Goal: Task Accomplishment & Management: Complete application form

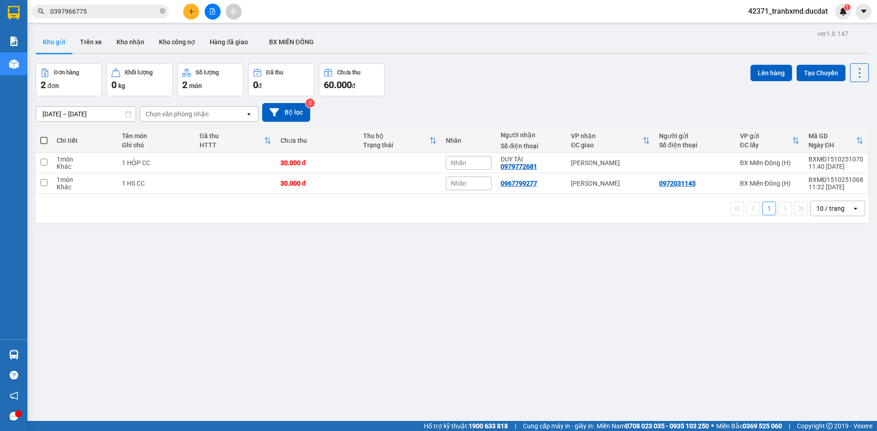
click at [192, 15] on button at bounding box center [191, 12] width 16 height 16
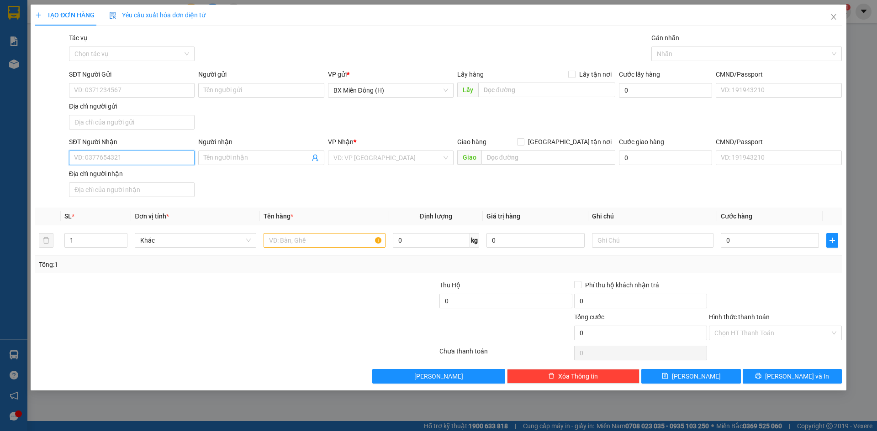
click at [88, 157] on input "SĐT Người Nhận" at bounding box center [132, 158] width 126 height 15
click at [103, 175] on div "0973633997 - TRANG KIÊN" at bounding box center [131, 176] width 115 height 10
type input "0973633997"
type input "TRANG KIÊN"
type input "0973633997"
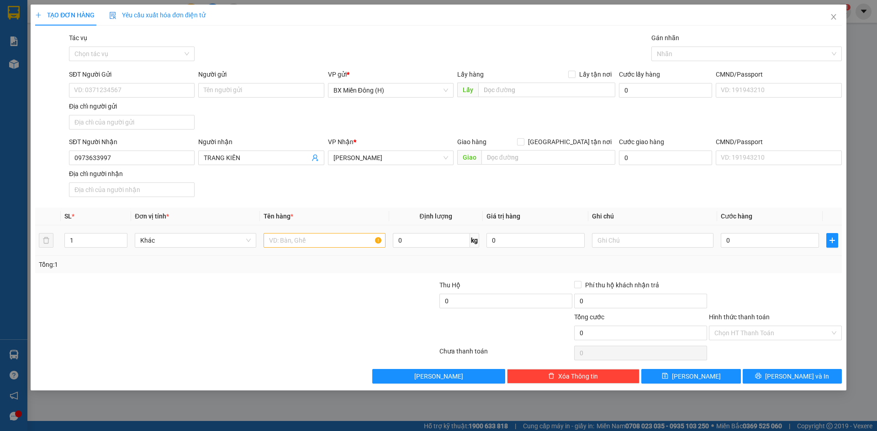
click at [340, 248] on div at bounding box center [323, 240] width 121 height 18
click at [346, 244] on input "text" at bounding box center [323, 240] width 121 height 15
type input "3 XỐP CC"
click at [792, 374] on span "[PERSON_NAME] và In" at bounding box center [797, 377] width 64 height 10
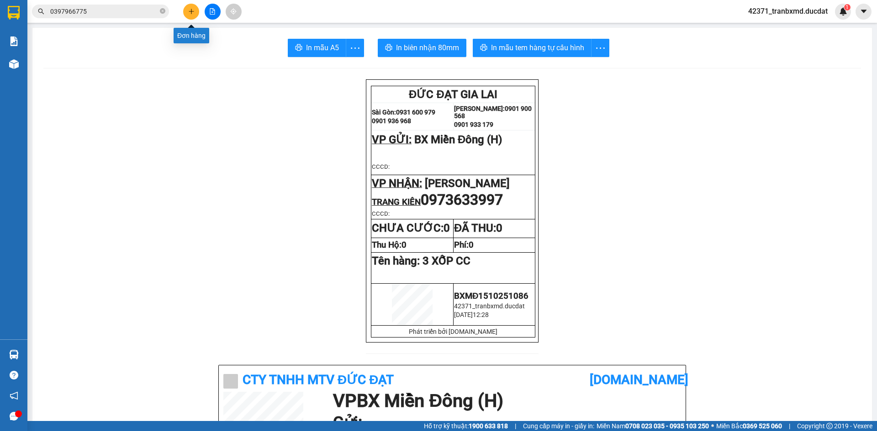
click at [198, 11] on button at bounding box center [191, 12] width 16 height 16
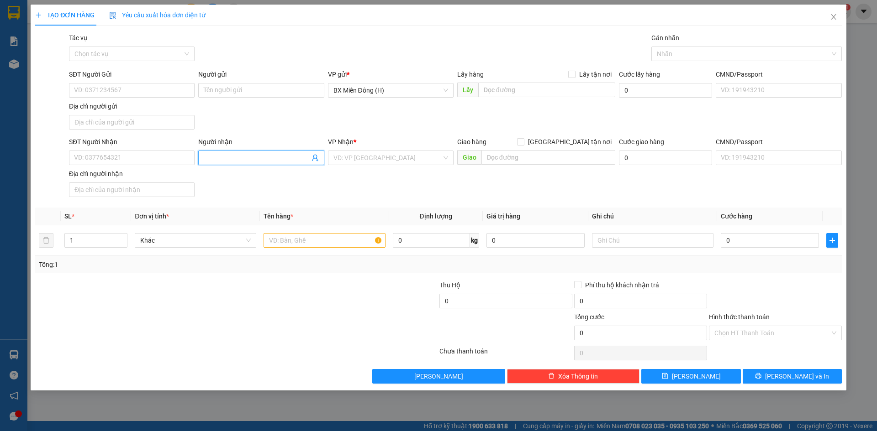
click at [212, 158] on input "Người nhận" at bounding box center [256, 158] width 105 height 10
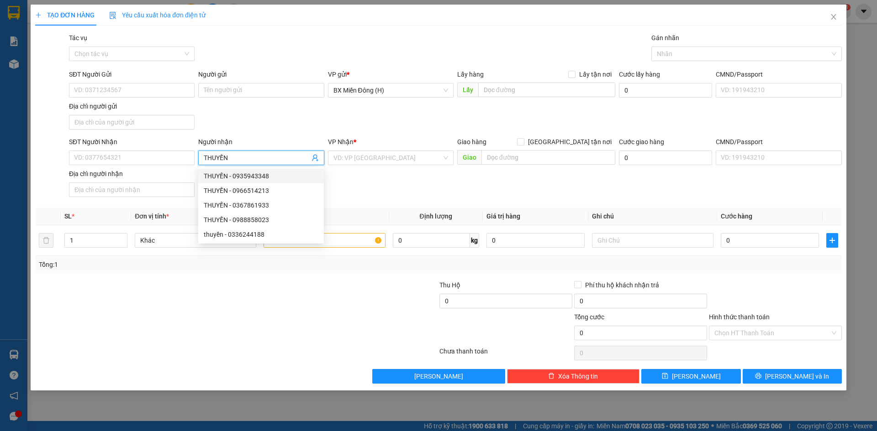
type input "THUYỀN"
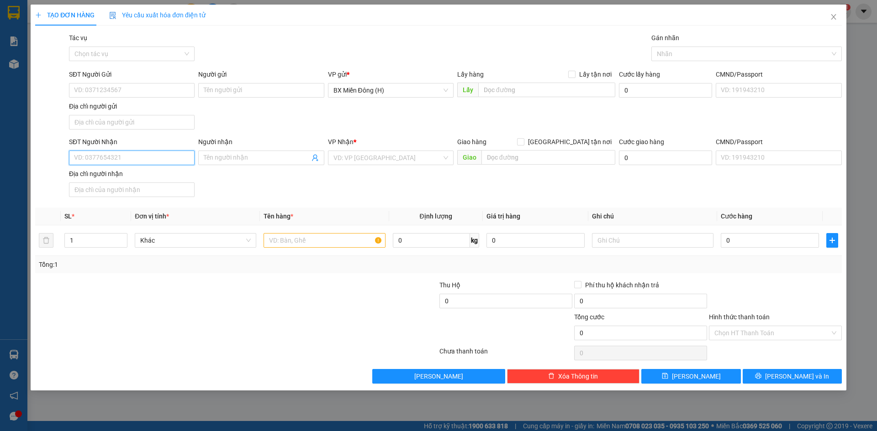
click at [143, 162] on input "SĐT Người Nhận" at bounding box center [132, 158] width 126 height 15
drag, startPoint x: 143, startPoint y: 162, endPoint x: 104, endPoint y: 196, distance: 52.1
click at [104, 196] on body "Kết quả tìm kiếm ( 2 ) Bộ lọc Mã ĐH Trạng thái Món hàng Thu hộ Tổng cước Chưa c…" at bounding box center [438, 215] width 877 height 431
click at [104, 194] on div "0966514213 - THUYỀN" at bounding box center [131, 191] width 115 height 10
type input "0966514213"
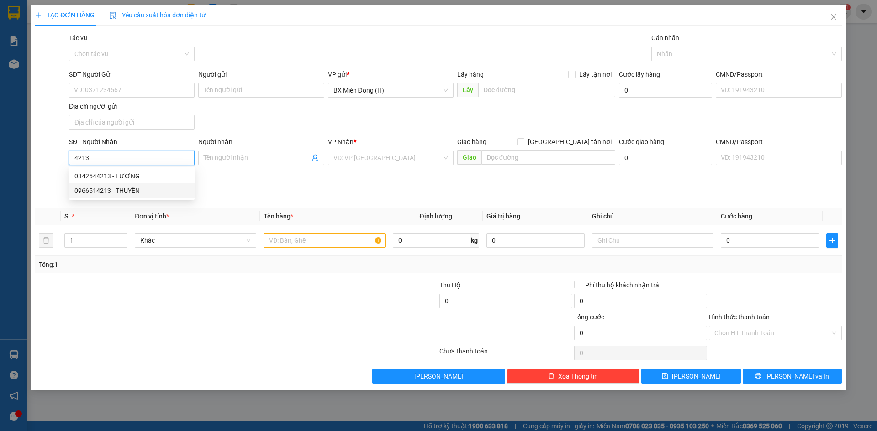
type input "THUYỀN"
type input "PHÚ NHƠN"
type input "0966514213"
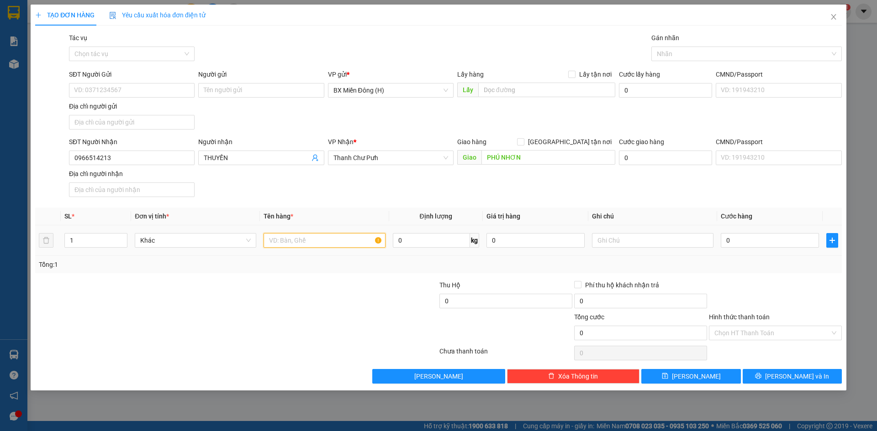
click at [298, 238] on input "text" at bounding box center [323, 240] width 121 height 15
type input "1"
type input "8 BAO CC"
click at [781, 374] on button "[PERSON_NAME] và In" at bounding box center [791, 376] width 99 height 15
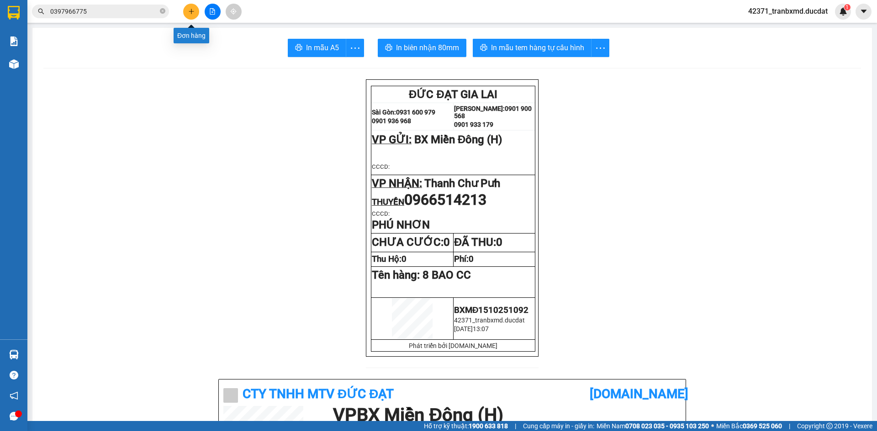
click at [192, 10] on icon "plus" at bounding box center [191, 11] width 6 height 6
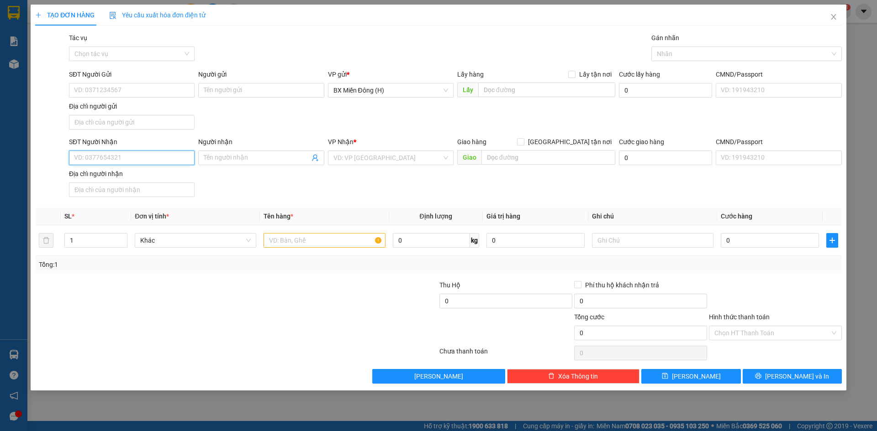
click at [167, 154] on input "SĐT Người Nhận" at bounding box center [132, 158] width 126 height 15
click at [150, 161] on input "SĐT Người Nhận" at bounding box center [132, 158] width 126 height 15
type input "3"
click at [143, 173] on div "0352911734 - CHỊ BÔNG" at bounding box center [131, 176] width 115 height 10
type input "0352911734"
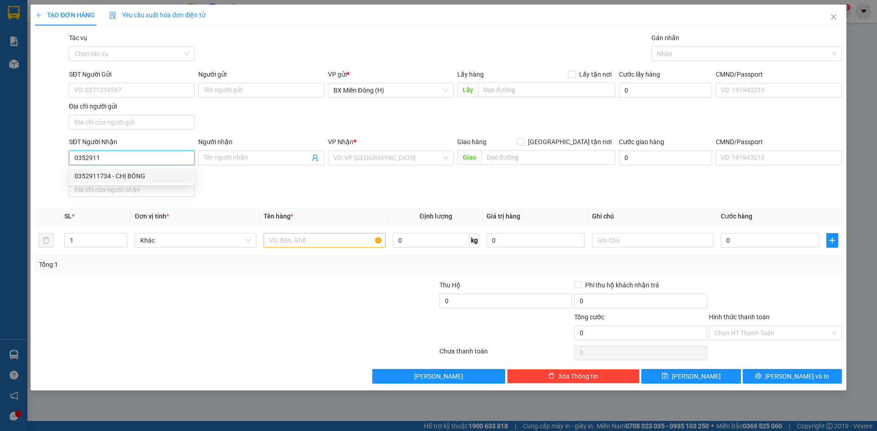
type input "CHỊ BÔNG"
type input "ĐAKRONG"
type input "0352911734"
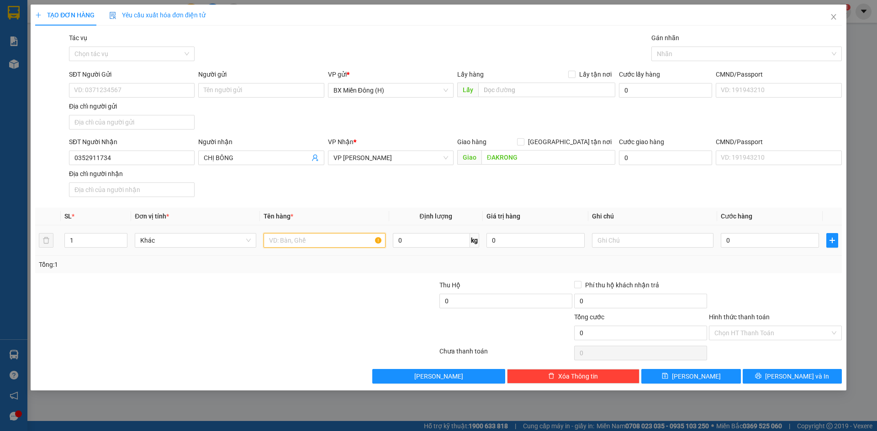
click at [284, 245] on input "text" at bounding box center [323, 240] width 121 height 15
type input "1 BAO CR"
click at [732, 242] on input "0" at bounding box center [769, 240] width 98 height 15
type input "007"
type input "7"
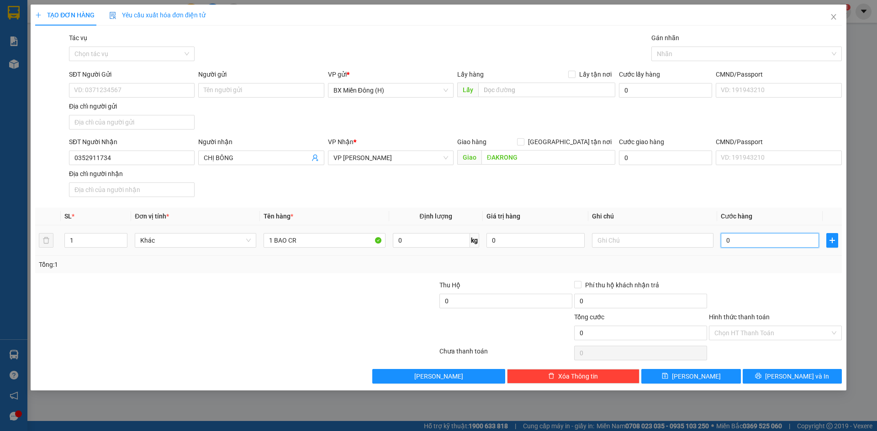
type input "7"
type input "0.070"
type input "70"
type input "70.000"
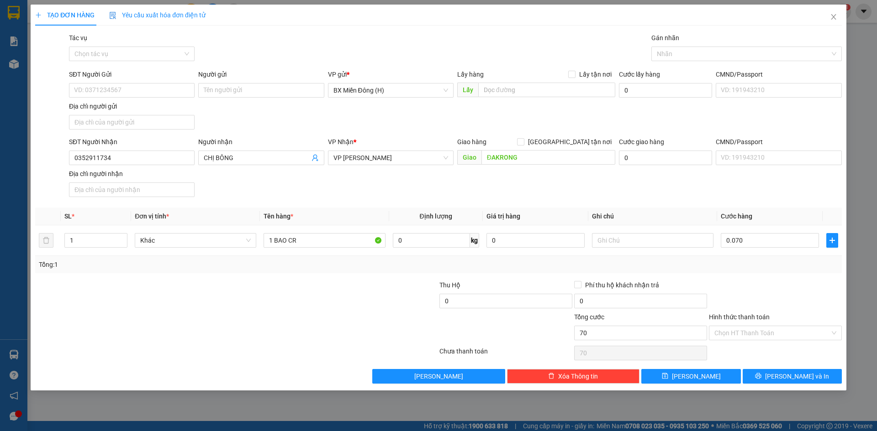
type input "70.000"
click at [798, 275] on div "Transit Pickup Surcharge Ids Transit Deliver Surcharge Ids Transit Deliver Surc…" at bounding box center [438, 208] width 806 height 351
click at [786, 337] on input "Hình thức thanh toán" at bounding box center [772, 333] width 116 height 14
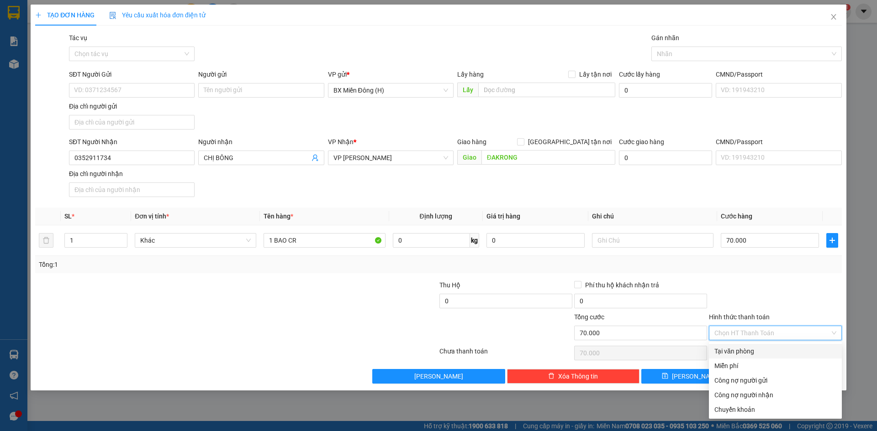
click at [785, 349] on div "Tại văn phòng" at bounding box center [775, 352] width 122 height 10
type input "0"
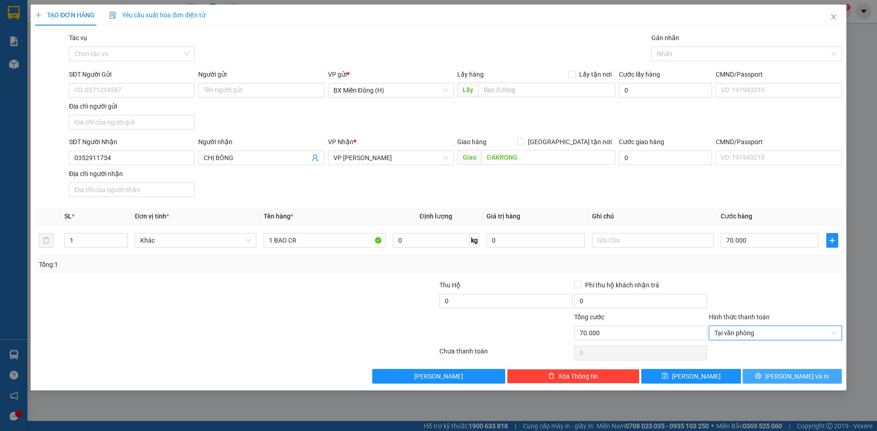
click at [761, 377] on icon "printer" at bounding box center [758, 376] width 6 height 6
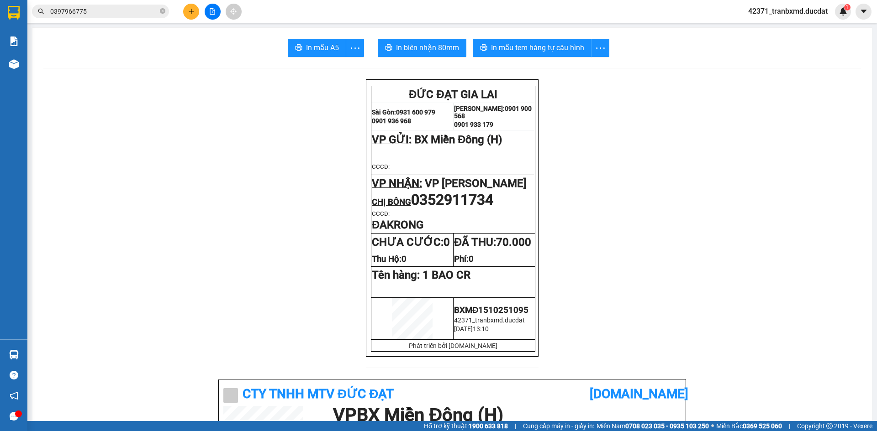
click at [195, 7] on button at bounding box center [191, 12] width 16 height 16
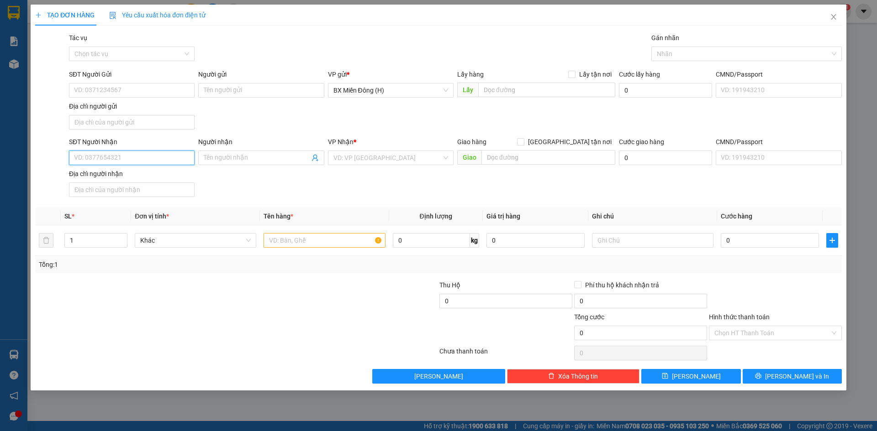
click at [151, 160] on input "SĐT Người Nhận" at bounding box center [132, 158] width 126 height 15
click at [132, 181] on div "0984332577 - PHÚC" at bounding box center [131, 176] width 115 height 10
type input "0984332577"
type input "PHÚC"
type input "0984332577"
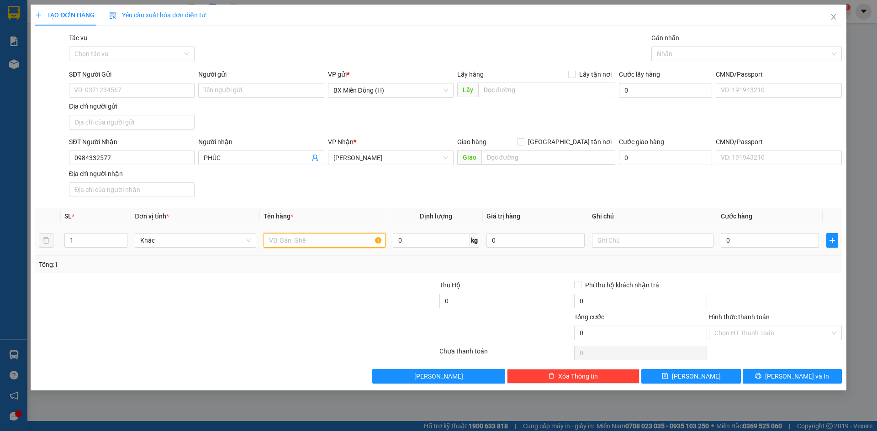
click at [335, 241] on input "text" at bounding box center [323, 240] width 121 height 15
type input "3 XỐP CC"
click at [797, 378] on span "[PERSON_NAME] và In" at bounding box center [797, 377] width 64 height 10
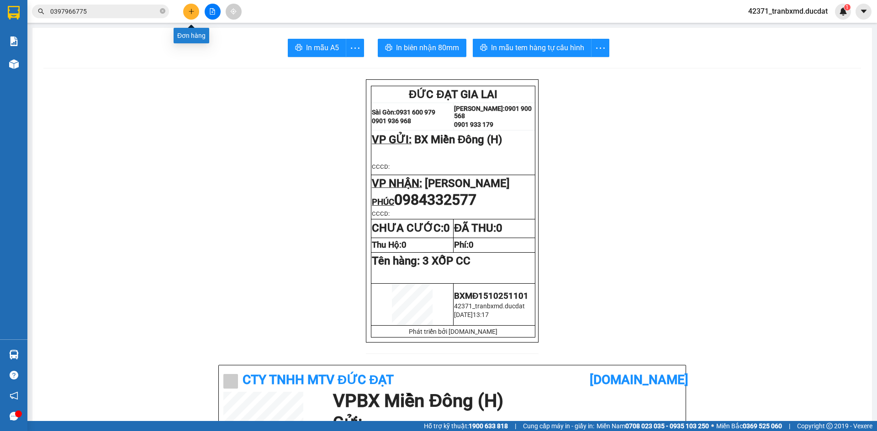
click at [188, 13] on icon "plus" at bounding box center [191, 11] width 6 height 6
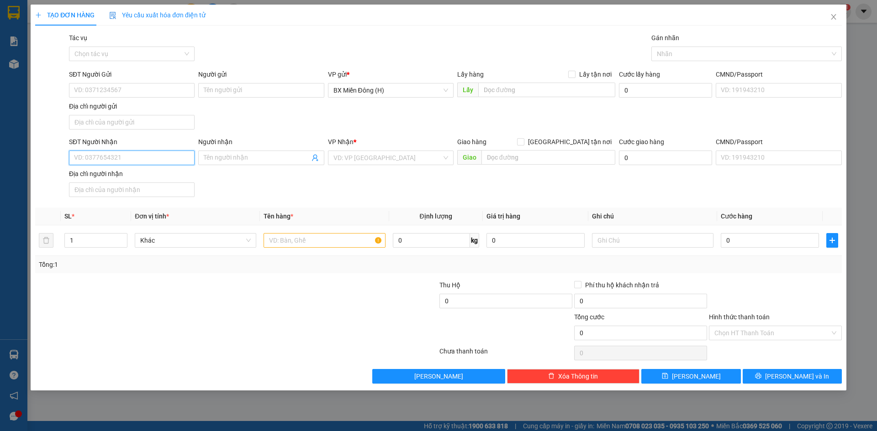
click at [165, 161] on input "SĐT Người Nhận" at bounding box center [132, 158] width 126 height 15
click at [152, 176] on div "0972245367 - THU" at bounding box center [131, 176] width 115 height 10
type input "0972245367"
type input "THU"
type input "0972245367"
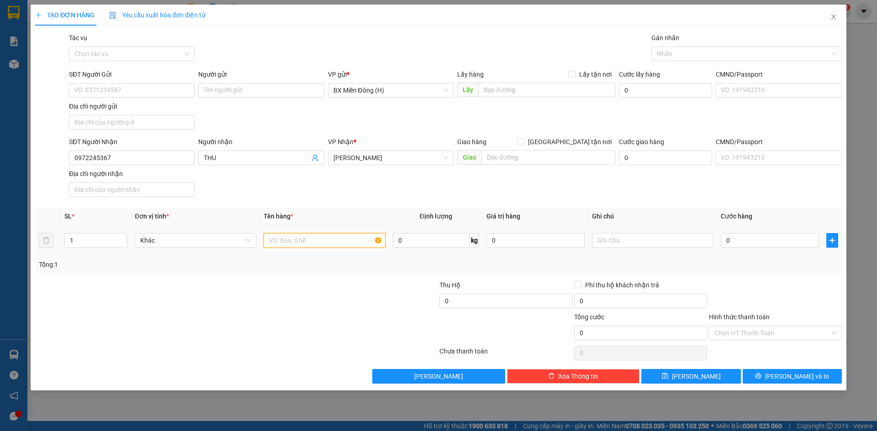
click at [338, 246] on input "text" at bounding box center [323, 240] width 121 height 15
type input "1 TG CC"
click at [823, 383] on button "[PERSON_NAME] và In" at bounding box center [791, 376] width 99 height 15
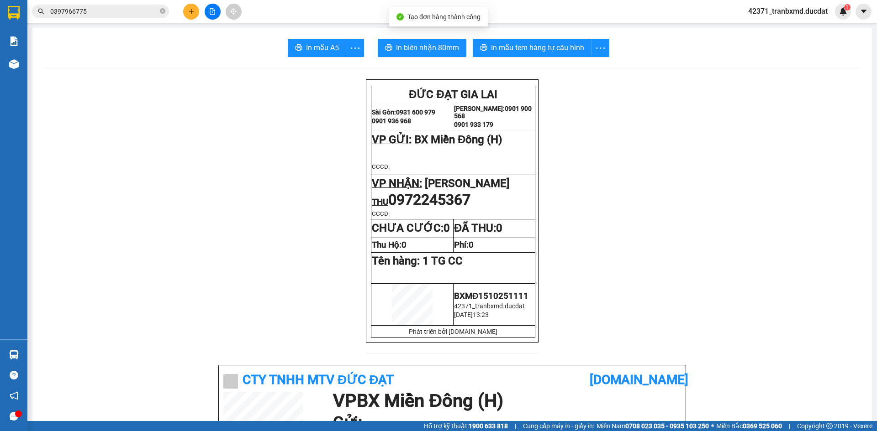
click at [194, 17] on button at bounding box center [191, 12] width 16 height 16
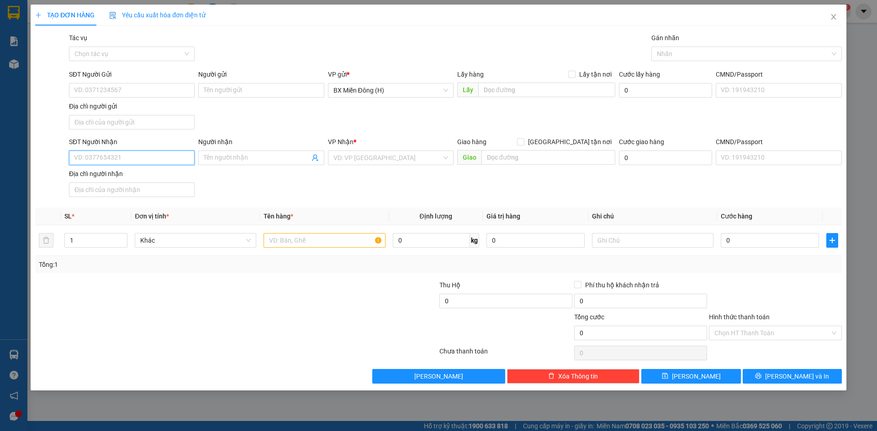
click at [141, 154] on input "SĐT Người Nhận" at bounding box center [132, 158] width 126 height 15
type input "0905481327"
click at [374, 154] on input "search" at bounding box center [387, 158] width 108 height 14
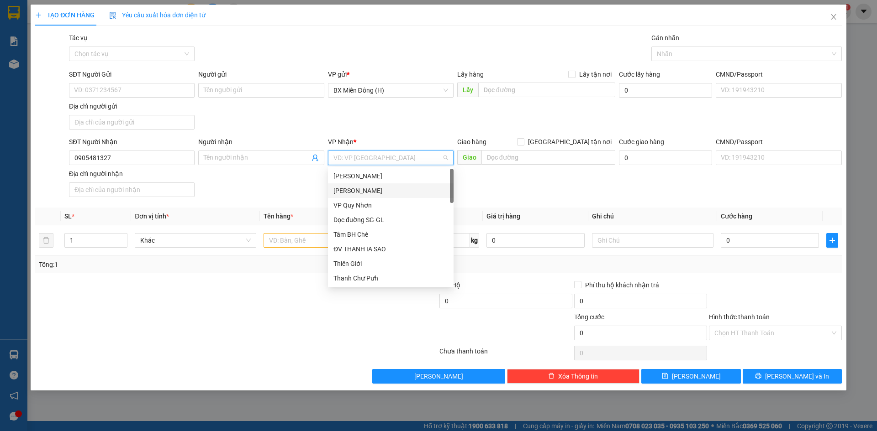
click at [375, 189] on div "[PERSON_NAME]" at bounding box center [390, 191] width 115 height 10
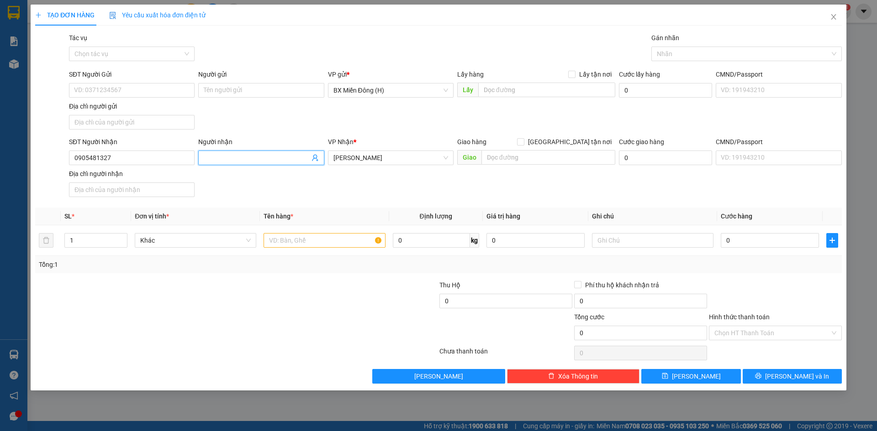
click at [273, 156] on input "Người nhận" at bounding box center [256, 158] width 105 height 10
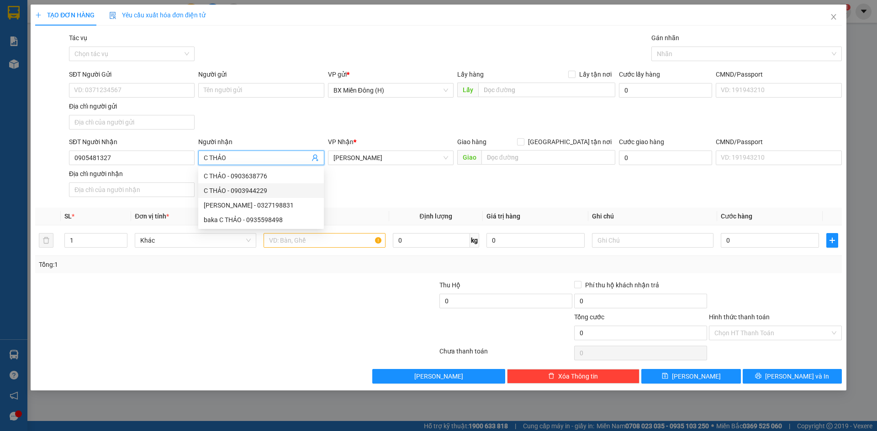
type input "C THẢO"
click at [387, 194] on div "SĐT Người Nhận 0905481327 Người nhận C THẢO VP Nhận * Phan Đình Phùng Giao hàng…" at bounding box center [455, 169] width 776 height 64
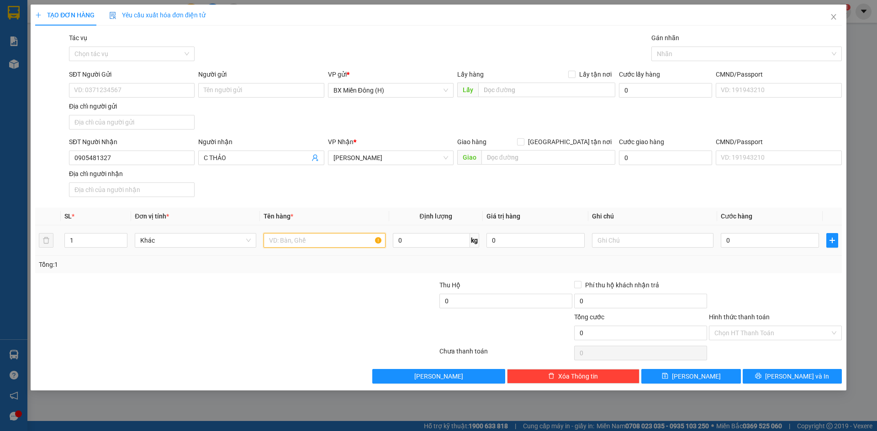
click at [297, 238] on input "text" at bounding box center [323, 240] width 121 height 15
type input "1 TG CC"
click at [820, 295] on div at bounding box center [775, 296] width 135 height 32
click at [817, 375] on button "[PERSON_NAME] và In" at bounding box center [791, 376] width 99 height 15
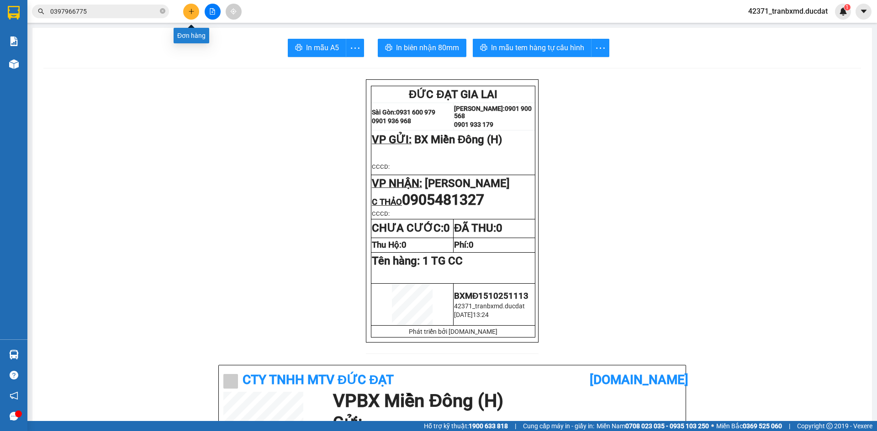
click at [189, 10] on icon "plus" at bounding box center [191, 11] width 6 height 6
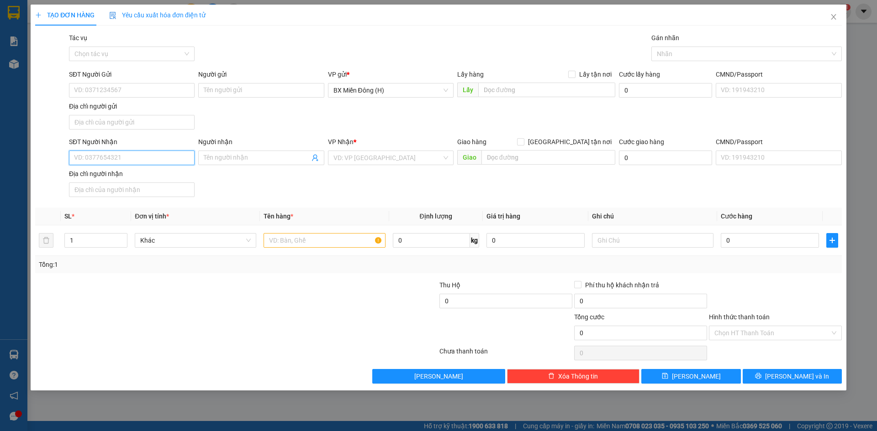
click at [98, 154] on input "SĐT Người Nhận" at bounding box center [132, 158] width 126 height 15
click at [111, 172] on div "0939583878" at bounding box center [131, 176] width 115 height 10
type input "0939583878"
click at [317, 237] on input "text" at bounding box center [323, 240] width 121 height 15
type input "0"
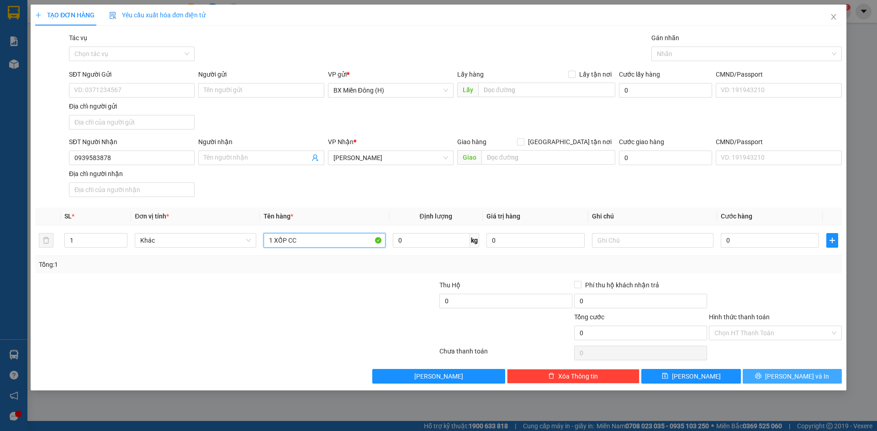
type input "1 XỐP CC"
click at [763, 383] on button "[PERSON_NAME] và In" at bounding box center [791, 376] width 99 height 15
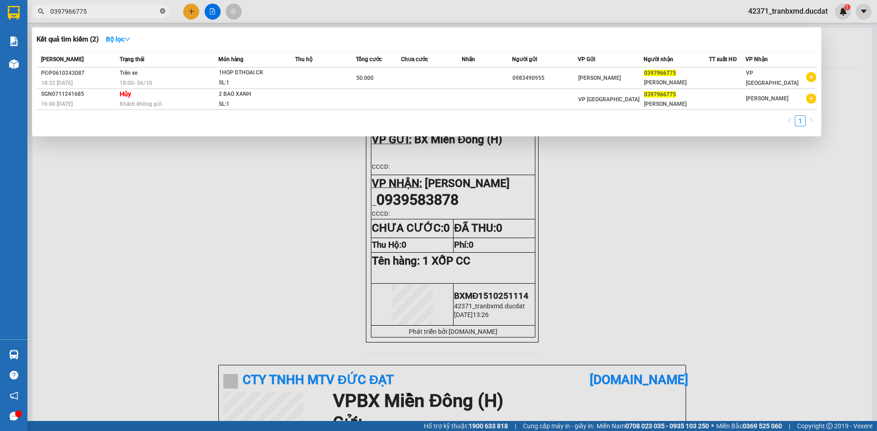
click at [163, 14] on icon "close-circle" at bounding box center [162, 10] width 5 height 5
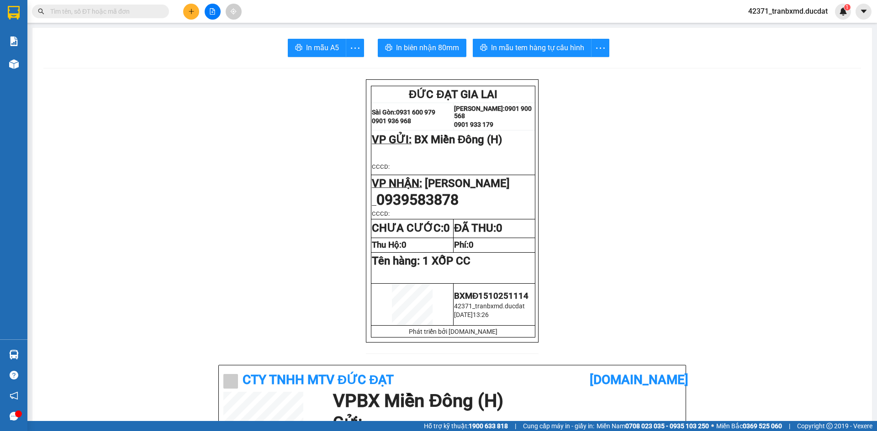
click at [152, 13] on input "text" at bounding box center [104, 11] width 108 height 10
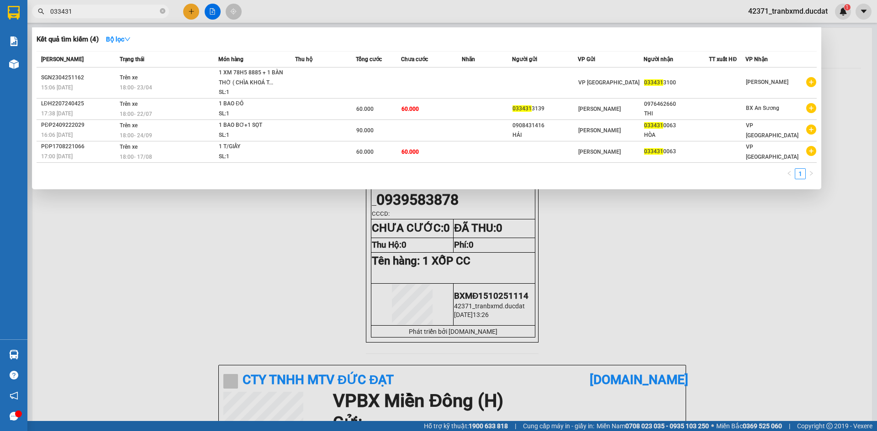
type input "033431"
click at [153, 280] on div at bounding box center [438, 215] width 877 height 431
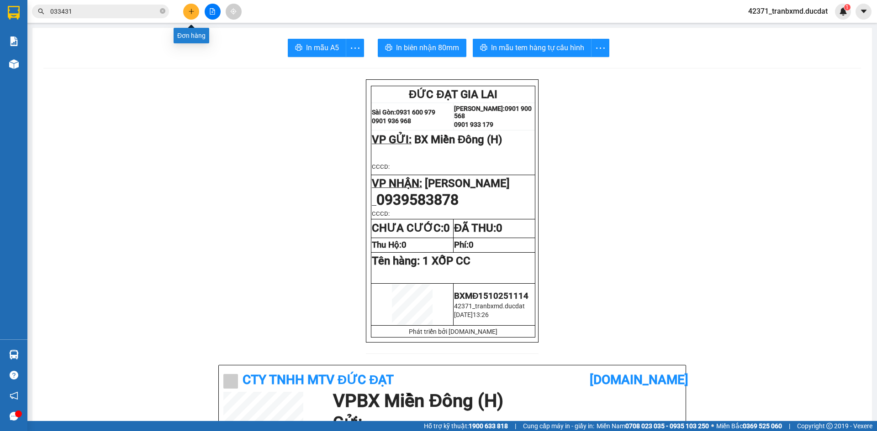
click at [189, 12] on icon "plus" at bounding box center [191, 11] width 6 height 6
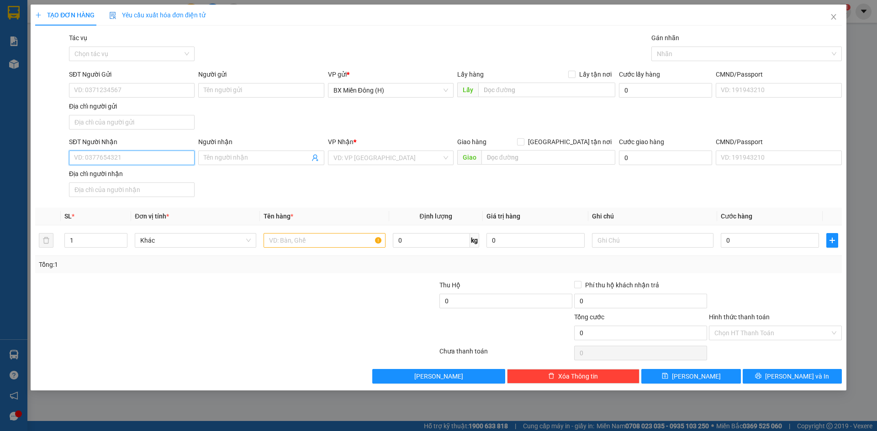
click at [127, 162] on input "SĐT Người Nhận" at bounding box center [132, 158] width 126 height 15
type input "0918349942"
click at [205, 157] on input "Người nhận" at bounding box center [256, 158] width 105 height 10
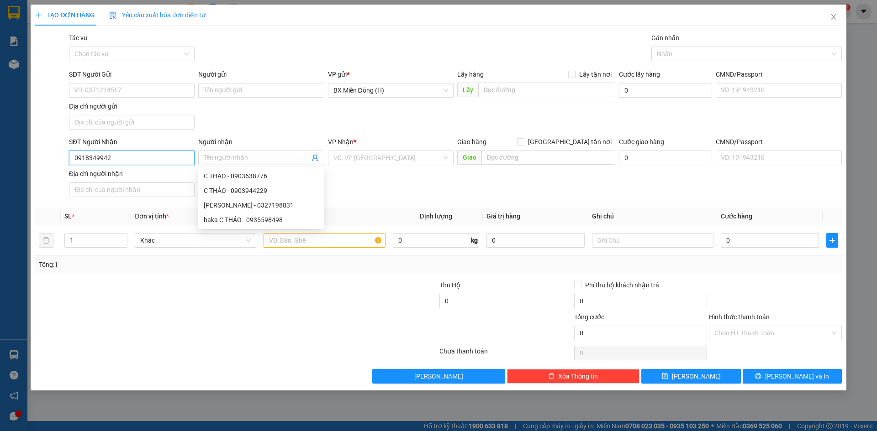
click at [174, 161] on input "0918349942" at bounding box center [132, 158] width 126 height 15
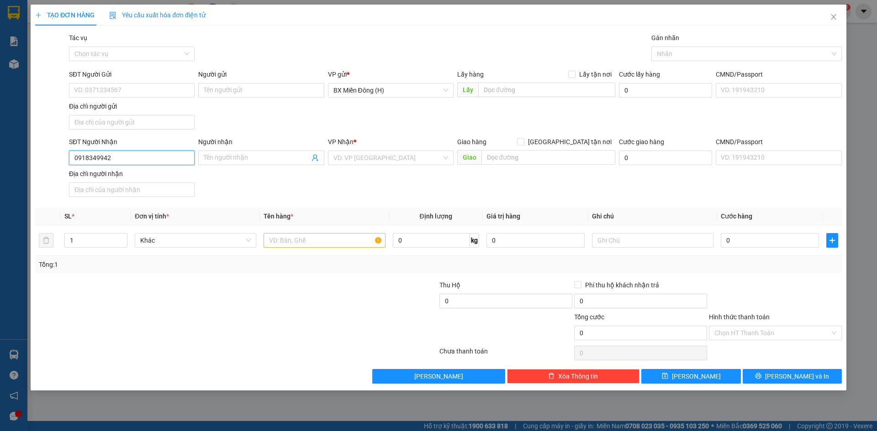
click at [169, 159] on input "0918349942" at bounding box center [132, 158] width 126 height 15
click at [129, 159] on input "0918349942" at bounding box center [132, 158] width 126 height 15
click at [124, 161] on input "0918349942" at bounding box center [132, 158] width 126 height 15
click at [88, 163] on input "0918349942" at bounding box center [132, 158] width 126 height 15
click at [119, 153] on input "0918349942" at bounding box center [132, 158] width 126 height 15
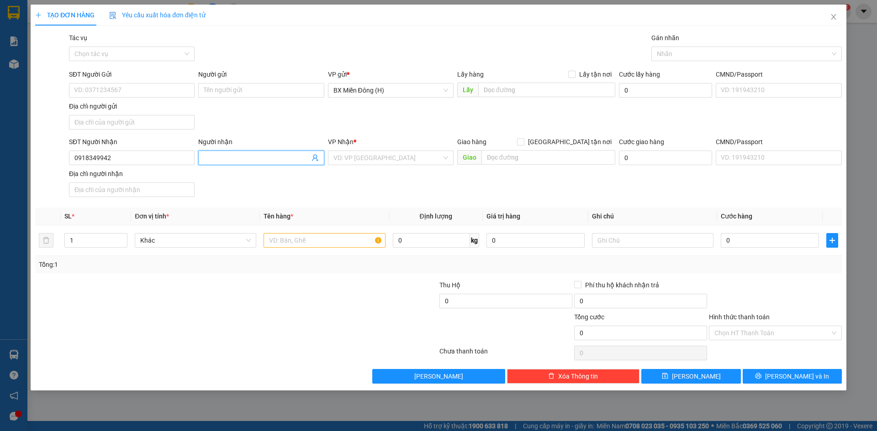
click at [237, 151] on span at bounding box center [261, 158] width 126 height 15
type input "LIN ="
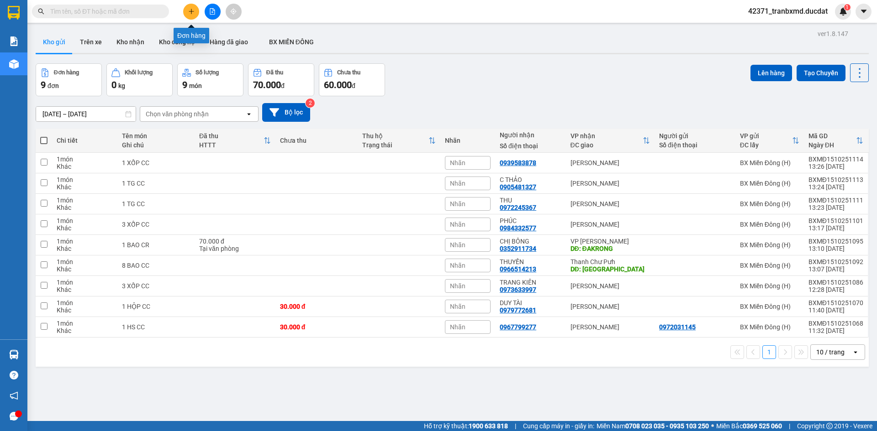
click at [192, 10] on icon "plus" at bounding box center [191, 11] width 6 height 6
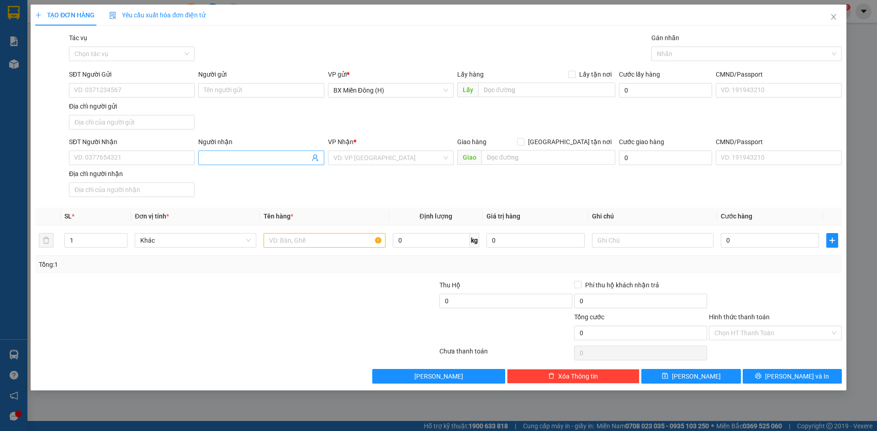
click at [260, 155] on input "Người nhận" at bounding box center [256, 158] width 105 height 10
type input "linh q"
drag, startPoint x: 263, startPoint y: 154, endPoint x: 91, endPoint y: 154, distance: 171.7
click at [86, 157] on div "SĐT Người Nhận VD: 0377654321 Người nhận linh q VP Nhận * VD: VP Sài Gòn Giao h…" at bounding box center [455, 169] width 776 height 64
type input "h"
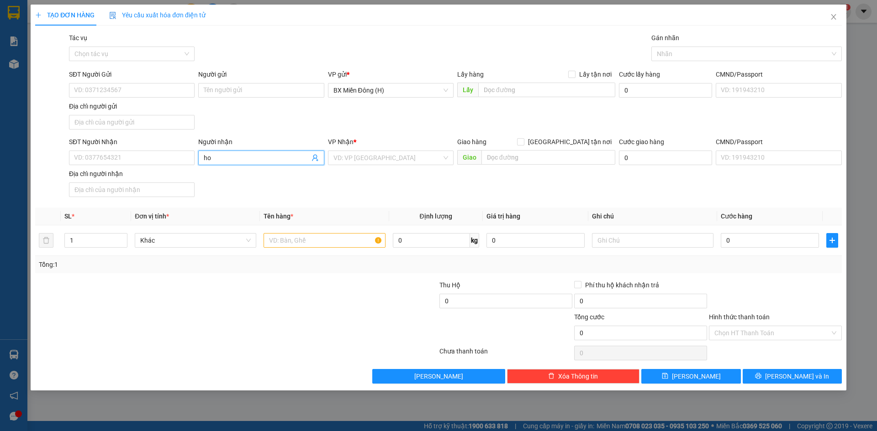
type input "h"
type input "HOÀNG NGỌC"
click at [276, 186] on div "SĐT Người Nhận VD: 0377654321 Người nhận HOÀNG NGỌC VP Nhận * VD: VP Sài Gòn Gi…" at bounding box center [455, 169] width 776 height 64
click at [282, 174] on div "SĐT Người Nhận VD: 0377654321 Người nhận HOÀNG NGỌC VP Nhận * VD: VP Sài Gòn Gi…" at bounding box center [455, 169] width 776 height 64
click at [279, 162] on input "[PERSON_NAME]" at bounding box center [256, 158] width 105 height 10
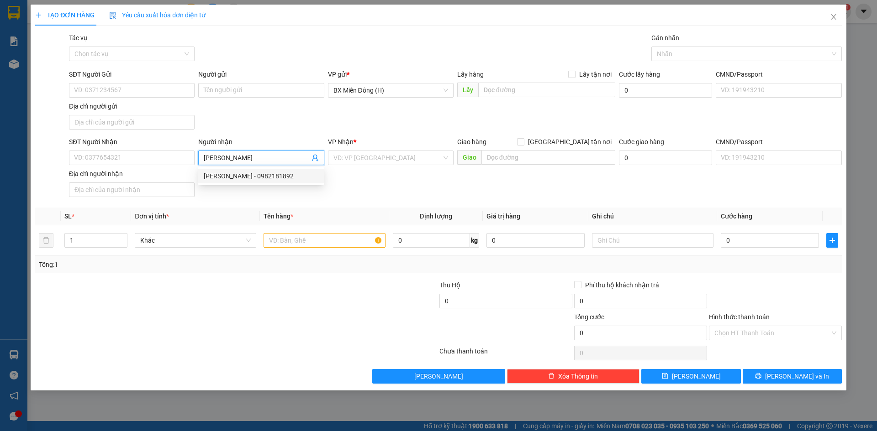
click at [276, 176] on div "HOÀNG NGỌC - 0982181892" at bounding box center [261, 176] width 115 height 10
click at [180, 154] on input "0982181892" at bounding box center [132, 158] width 126 height 15
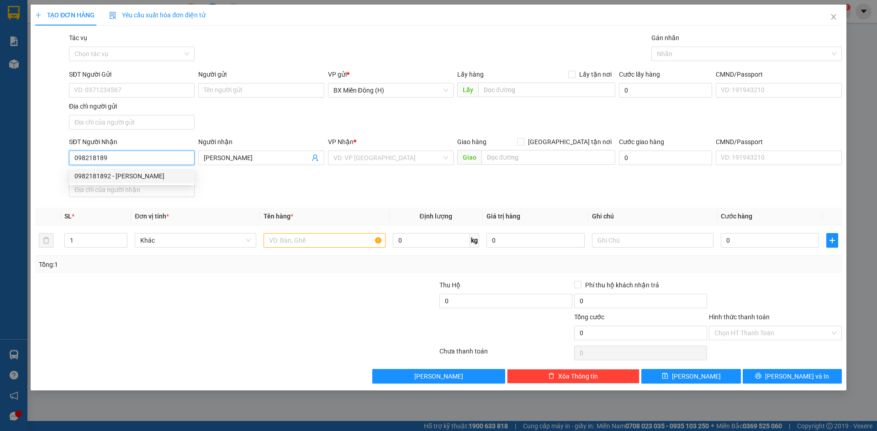
click at [169, 180] on div "0982181892 - HOÀNG NGỌC" at bounding box center [131, 176] width 115 height 10
type input "0982181892"
click at [311, 238] on input "text" at bounding box center [323, 240] width 121 height 15
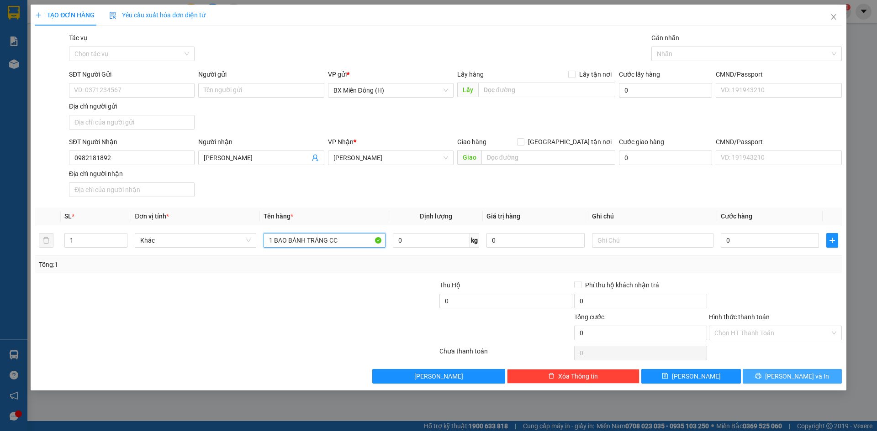
type input "1 BAO BÁNH TRÁNG CC"
click at [752, 373] on button "[PERSON_NAME] và In" at bounding box center [791, 376] width 99 height 15
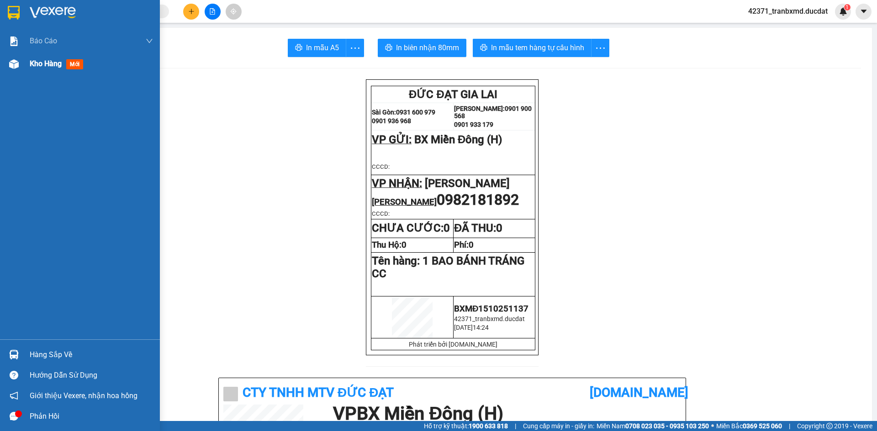
click at [22, 65] on div "Kho hàng mới" at bounding box center [80, 64] width 160 height 23
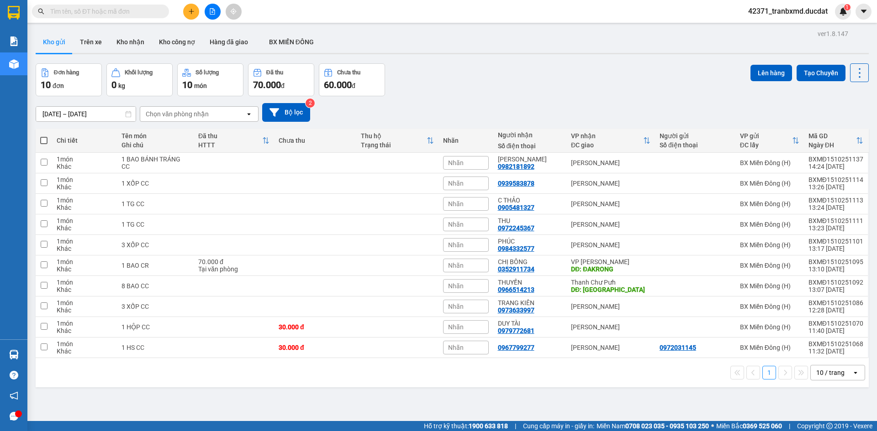
click at [194, 16] on button at bounding box center [191, 12] width 16 height 16
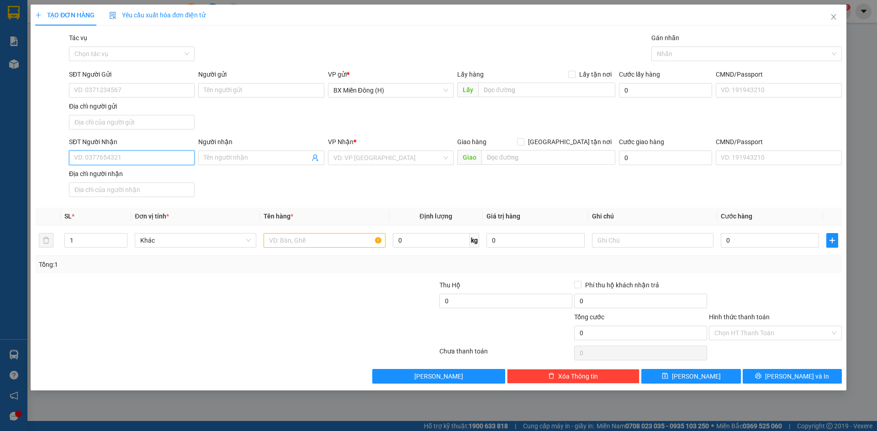
click at [132, 154] on input "SĐT Người Nhận" at bounding box center [132, 158] width 126 height 15
click at [126, 88] on input "SĐT Người Gửi" at bounding box center [132, 90] width 126 height 15
click at [119, 108] on div "0896355567" at bounding box center [131, 109] width 115 height 10
type input "0896355567"
type input "0929583878"
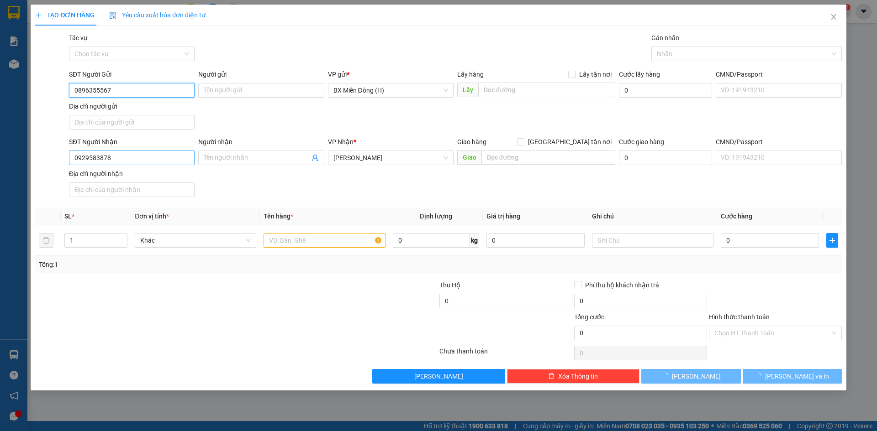
type input "0896355567"
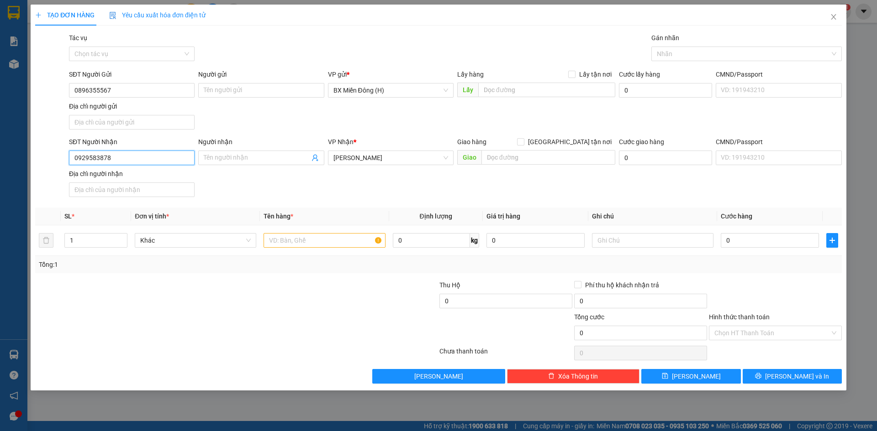
drag, startPoint x: 157, startPoint y: 156, endPoint x: 0, endPoint y: 167, distance: 157.4
click at [0, 167] on div "TẠO ĐƠN HÀNG Yêu cầu xuất hóa đơn điện tử Transit Pickup Surcharge Ids Transit …" at bounding box center [438, 215] width 877 height 431
type input "0334313100"
click at [321, 248] on div at bounding box center [323, 240] width 121 height 18
click at [320, 240] on input "text" at bounding box center [323, 240] width 121 height 15
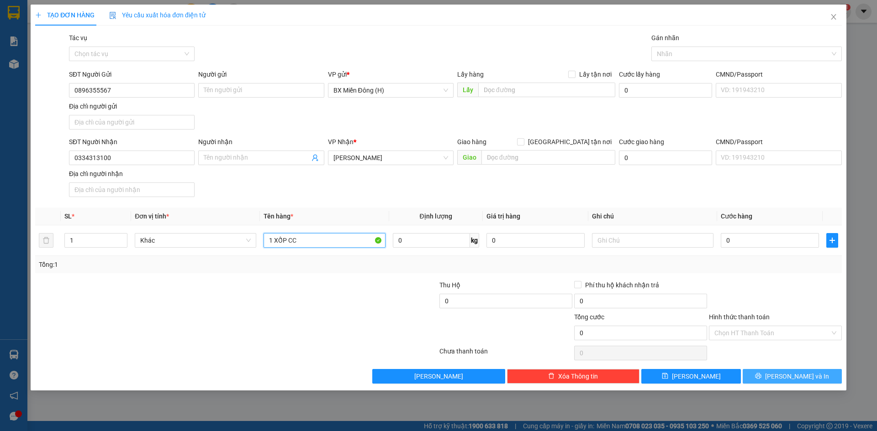
type input "1 XỐP CC"
click at [761, 377] on icon "printer" at bounding box center [758, 376] width 6 height 6
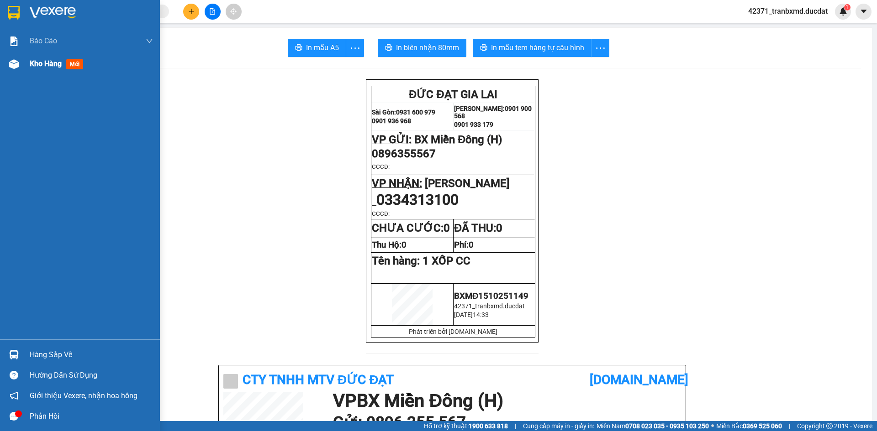
click at [16, 59] on img at bounding box center [14, 64] width 10 height 10
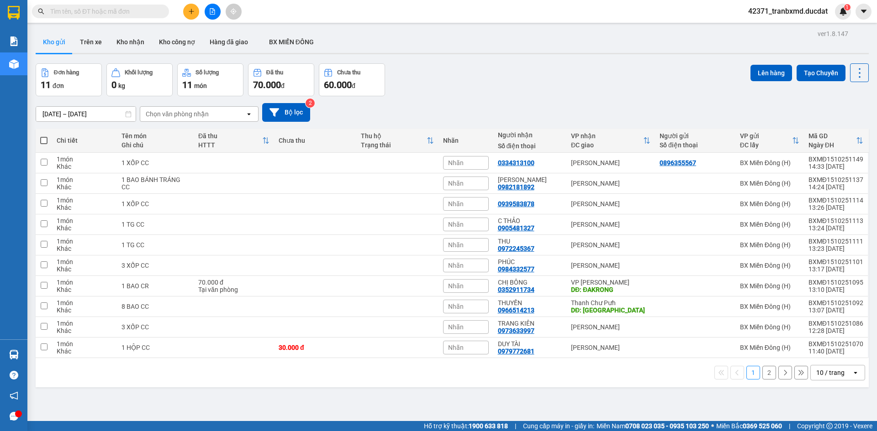
click at [194, 11] on icon "plus" at bounding box center [191, 11] width 6 height 6
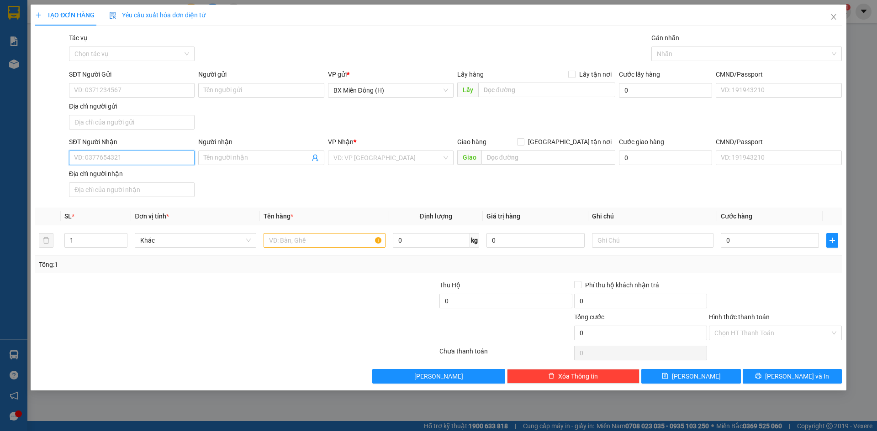
click at [176, 158] on input "SĐT Người Nhận" at bounding box center [132, 158] width 126 height 15
click at [281, 159] on input "Người nhận" at bounding box center [256, 158] width 105 height 10
click at [166, 163] on input "SĐT Người Nhận" at bounding box center [132, 158] width 126 height 15
click at [145, 177] on div "0973633997 - TRANG KIÊN" at bounding box center [131, 176] width 115 height 10
type input "0973633997"
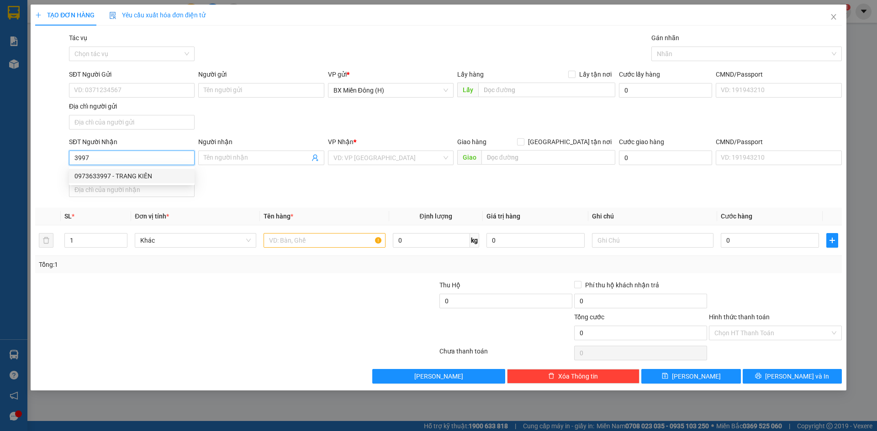
type input "TRANG KIÊN"
type input "0973633997"
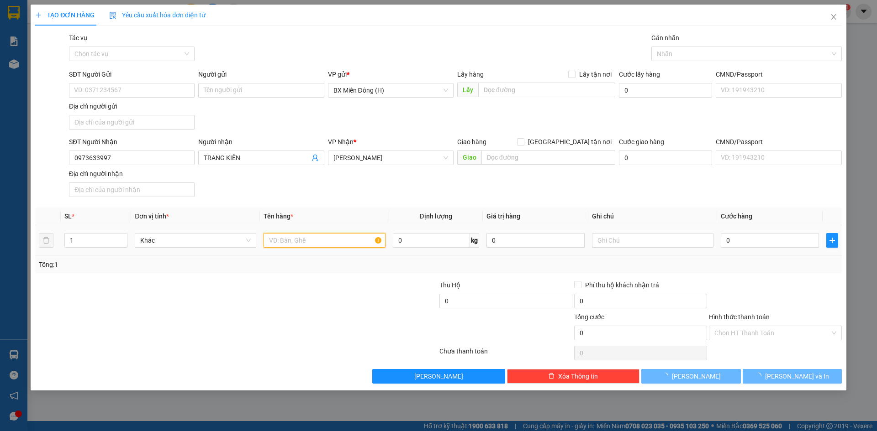
click at [309, 245] on input "text" at bounding box center [323, 240] width 121 height 15
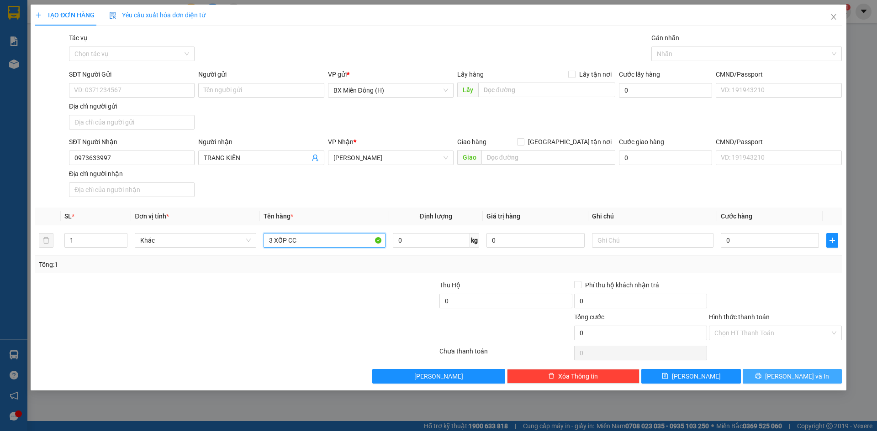
type input "3 XỐP CC"
click at [773, 378] on button "[PERSON_NAME] và In" at bounding box center [791, 376] width 99 height 15
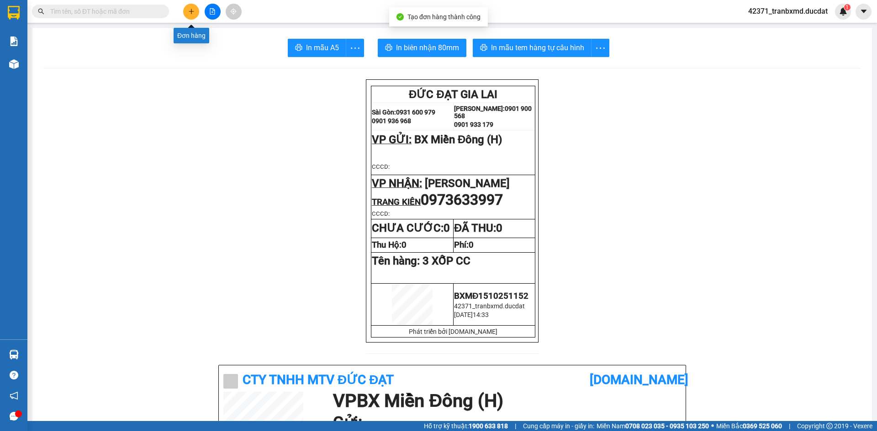
click at [193, 12] on icon "plus" at bounding box center [191, 11] width 6 height 6
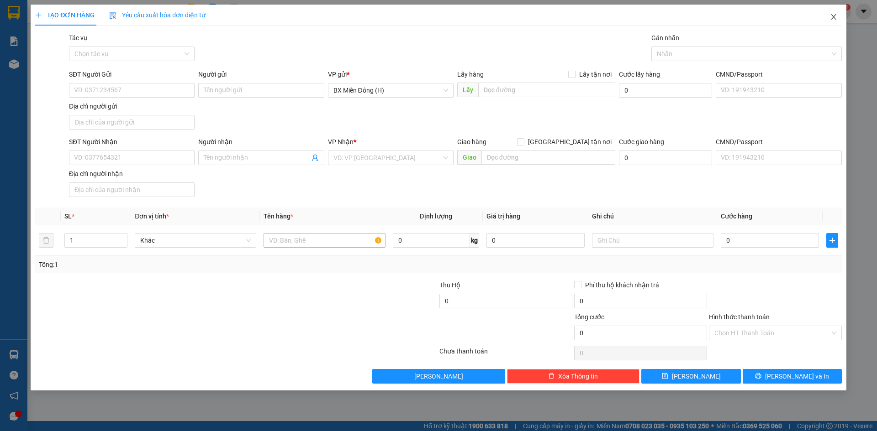
click at [830, 15] on icon "close" at bounding box center [833, 16] width 7 height 7
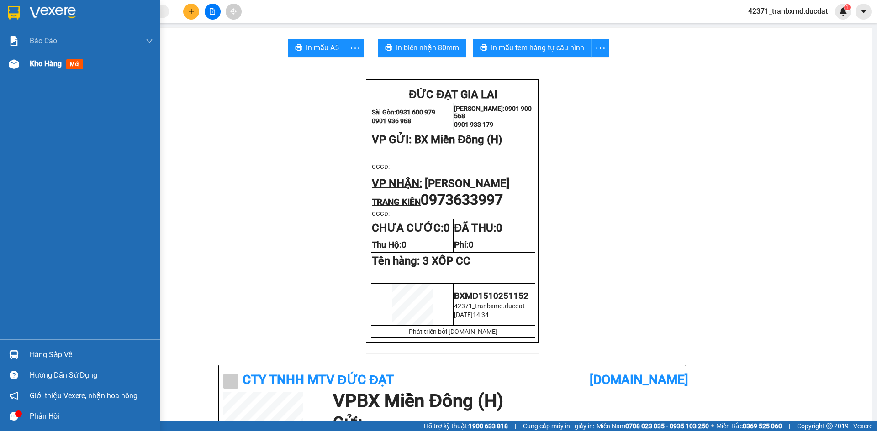
click at [44, 66] on span "Kho hàng" at bounding box center [46, 63] width 32 height 9
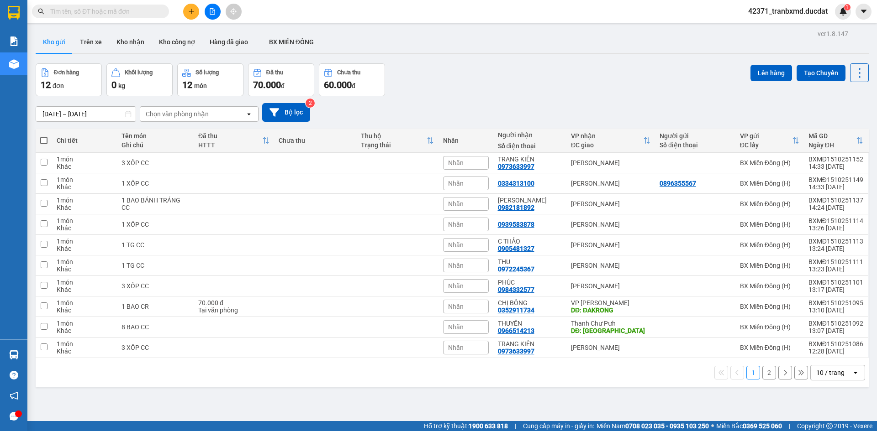
click at [816, 375] on div "10 / trang" at bounding box center [830, 372] width 28 height 9
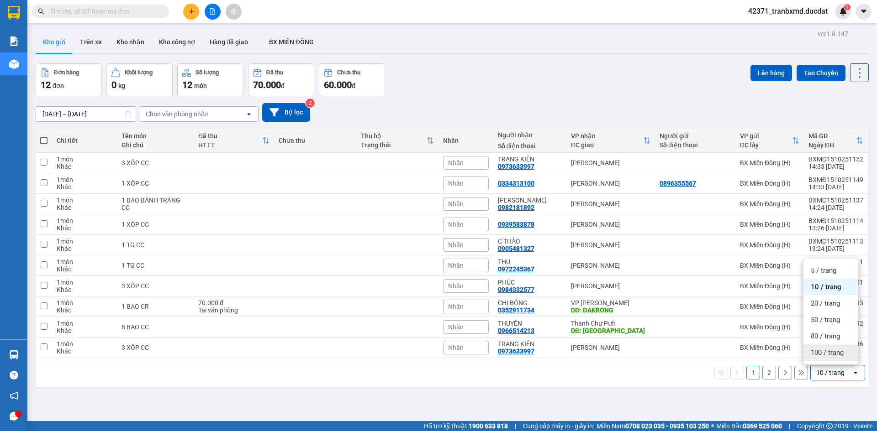
click at [826, 355] on span "100 / trang" at bounding box center [826, 352] width 33 height 9
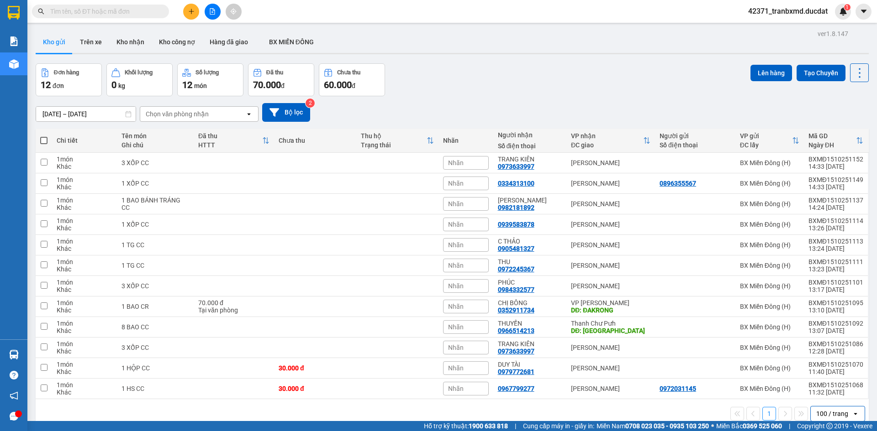
click at [198, 16] on div at bounding box center [212, 12] width 68 height 16
click at [187, 13] on button at bounding box center [191, 12] width 16 height 16
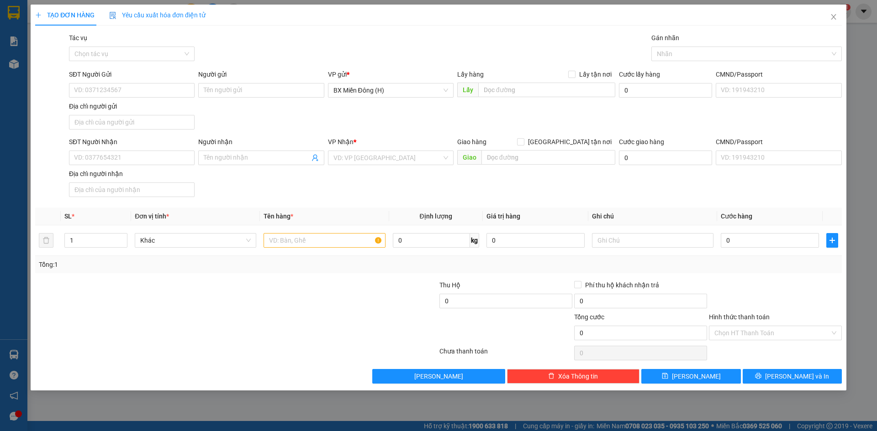
click at [178, 150] on div "SĐT Người Nhận" at bounding box center [132, 144] width 126 height 14
click at [159, 90] on input "SĐT Người Gửi" at bounding box center [132, 90] width 126 height 15
type input "0979089889"
click at [128, 152] on input "SĐT Người Nhận" at bounding box center [132, 158] width 126 height 15
type input "0918349942"
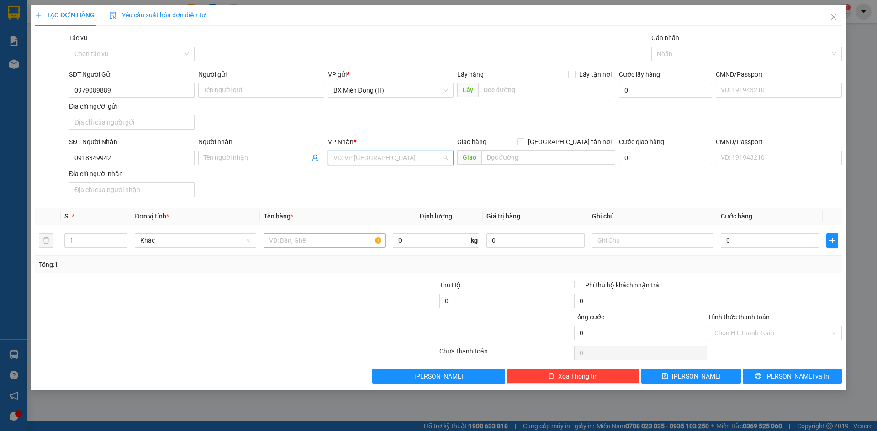
click at [360, 163] on input "search" at bounding box center [387, 158] width 108 height 14
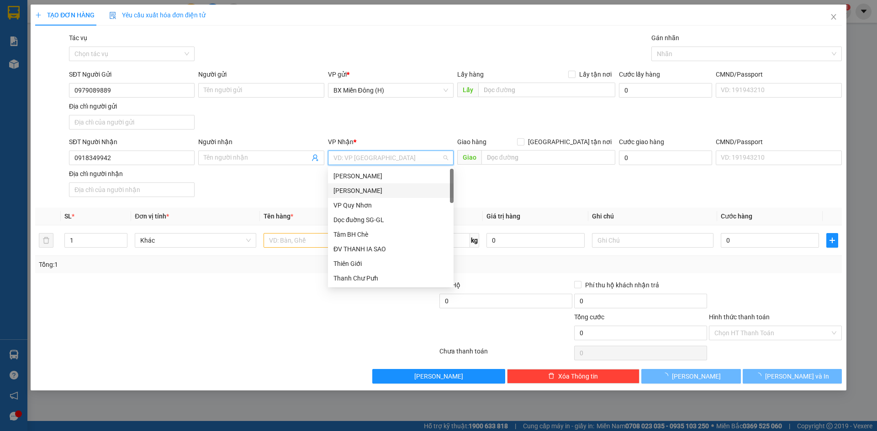
click at [363, 191] on div "[PERSON_NAME]" at bounding box center [390, 191] width 115 height 10
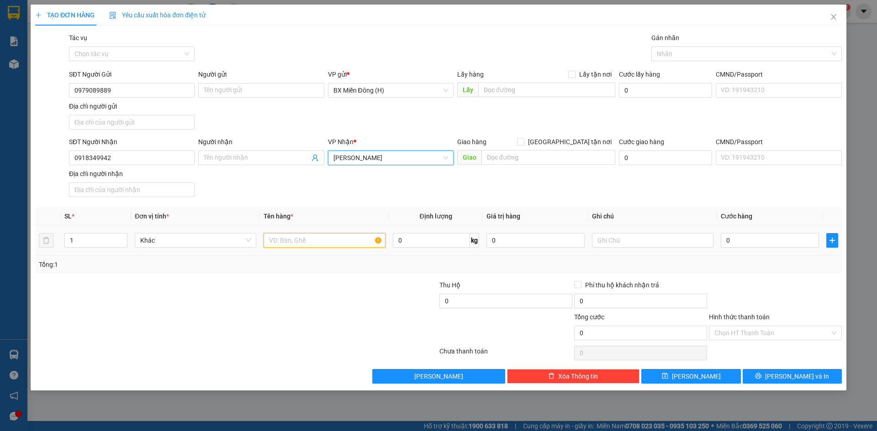
click at [293, 242] on input "text" at bounding box center [323, 240] width 121 height 15
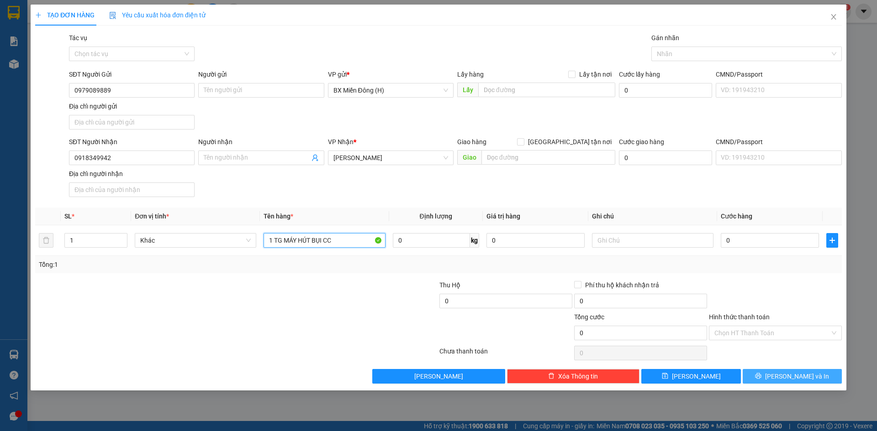
type input "1 TG MÁY HÚT BỤI CC"
click at [773, 375] on button "[PERSON_NAME] và In" at bounding box center [791, 376] width 99 height 15
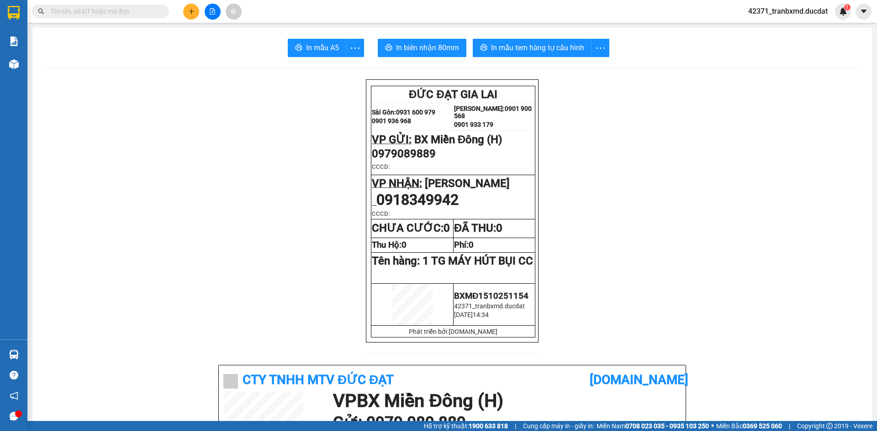
click at [186, 5] on button at bounding box center [191, 12] width 16 height 16
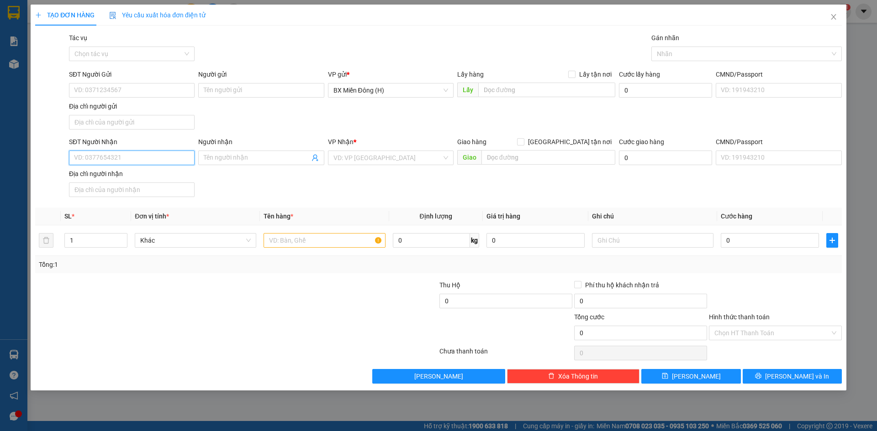
click at [113, 160] on input "SĐT Người Nhận" at bounding box center [132, 158] width 126 height 15
click at [132, 180] on div "0935065550" at bounding box center [131, 176] width 115 height 10
type input "0935065550"
click at [837, 15] on span "Close" at bounding box center [833, 18] width 26 height 26
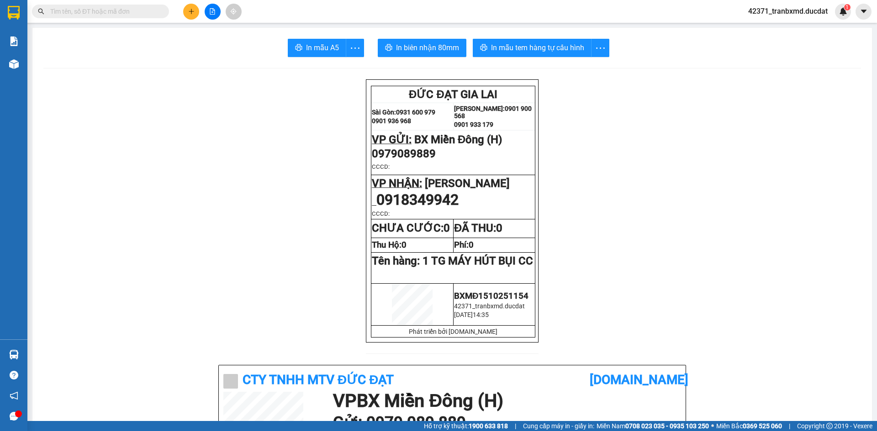
click at [158, 11] on input "text" at bounding box center [104, 11] width 108 height 10
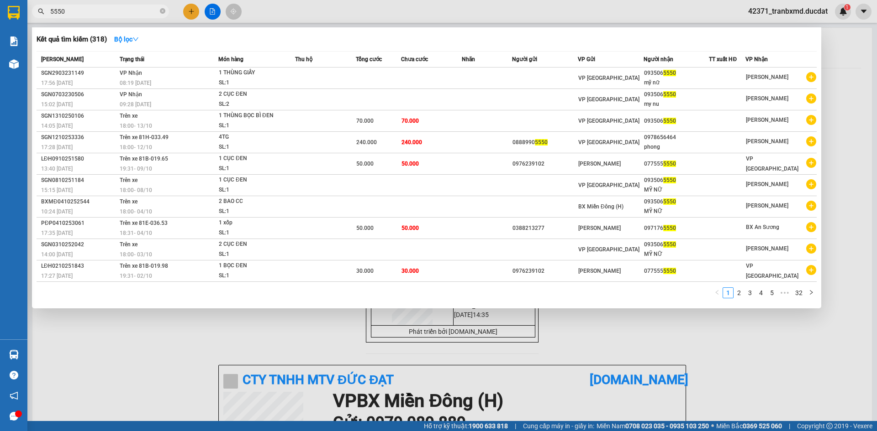
type input "5550"
click at [194, 10] on div at bounding box center [438, 215] width 877 height 431
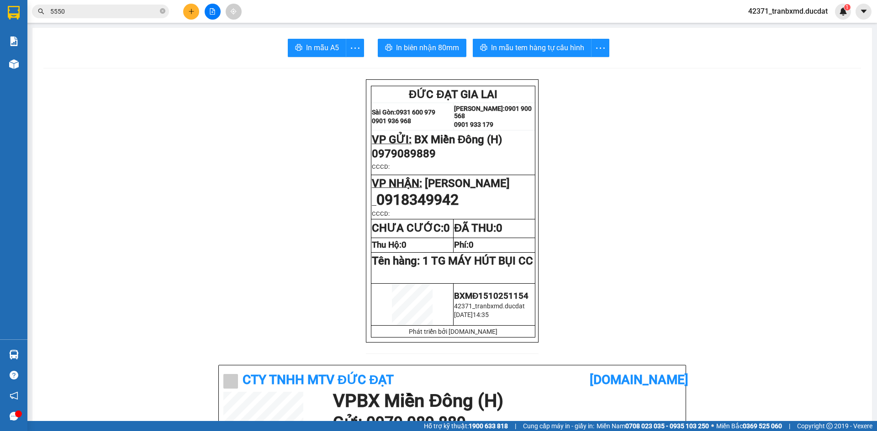
click at [190, 12] on icon "plus" at bounding box center [191, 11] width 6 height 6
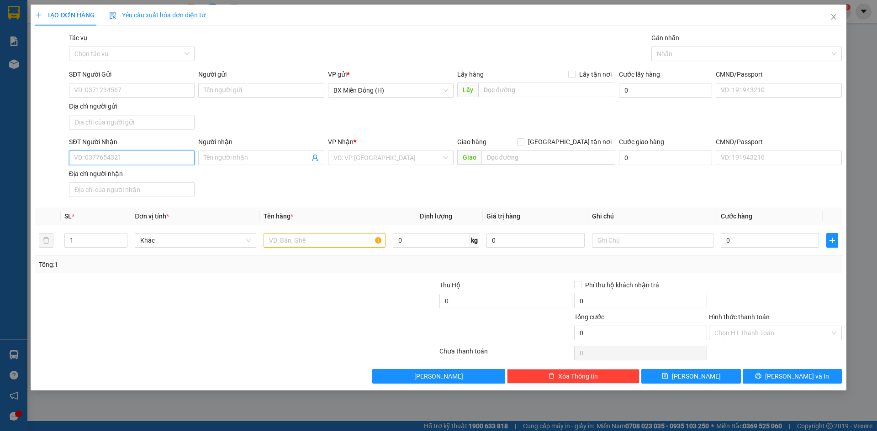
click at [103, 161] on input "SĐT Người Nhận" at bounding box center [132, 158] width 126 height 15
click at [118, 183] on input "Địa chỉ người nhận" at bounding box center [132, 190] width 126 height 15
click at [141, 154] on input "555" at bounding box center [132, 158] width 126 height 15
click at [98, 174] on div "0935065550" at bounding box center [131, 176] width 115 height 10
type input "0935065550"
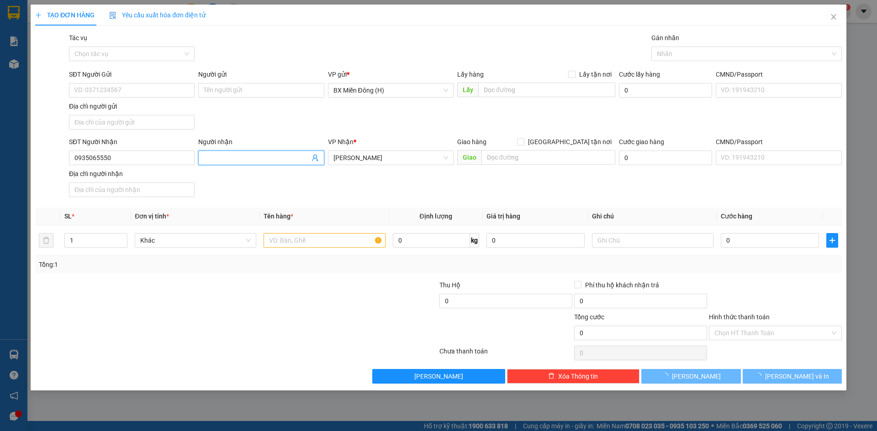
click at [225, 151] on span at bounding box center [261, 158] width 126 height 15
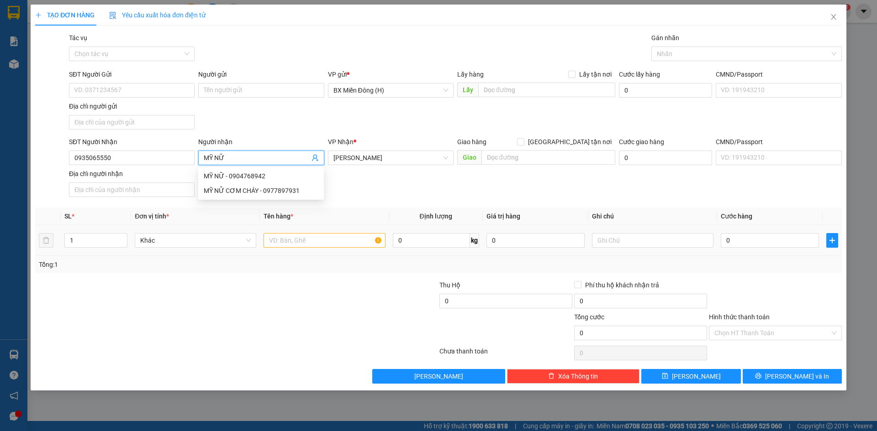
type input "MỸ NỮ"
click at [302, 235] on input "text" at bounding box center [323, 240] width 121 height 15
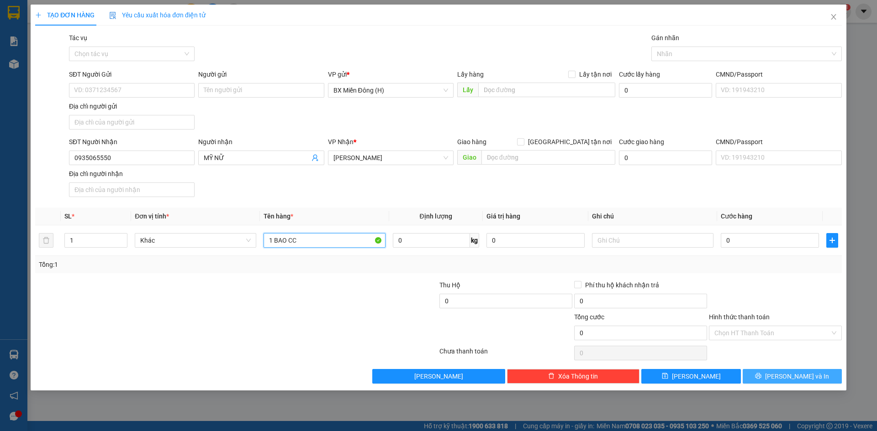
type input "1 BAO CC"
click at [817, 378] on button "[PERSON_NAME] và In" at bounding box center [791, 376] width 99 height 15
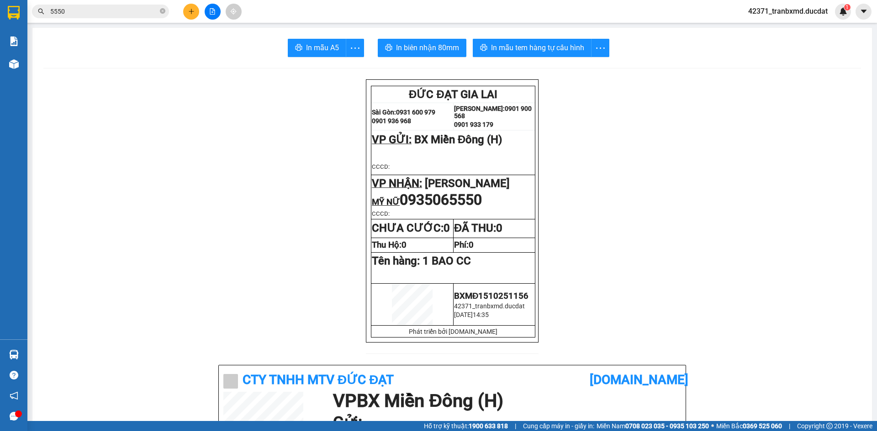
click at [191, 15] on button at bounding box center [191, 12] width 16 height 16
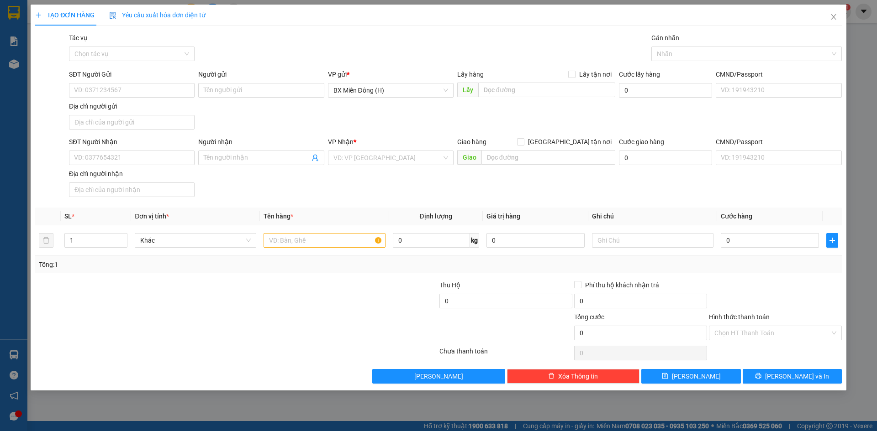
click at [132, 150] on div "SĐT Người Nhận" at bounding box center [132, 144] width 126 height 14
click at [132, 158] on input "SĐT Người Nhận" at bounding box center [132, 158] width 126 height 15
type input "0384472479"
click at [342, 161] on input "search" at bounding box center [387, 158] width 108 height 14
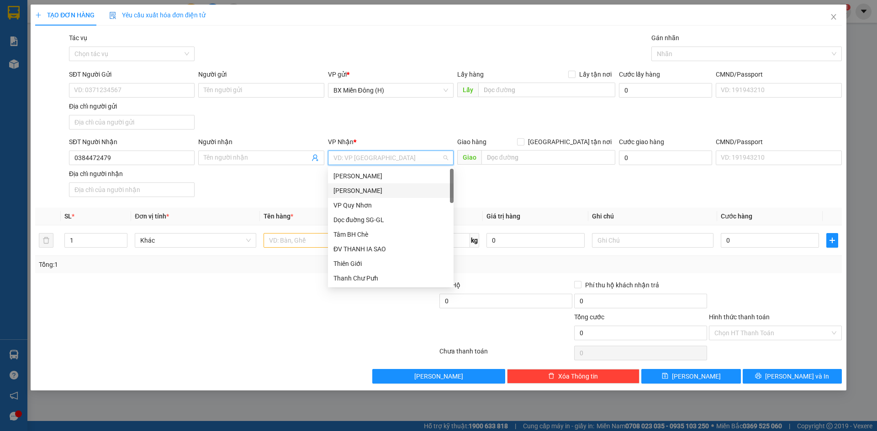
click at [371, 190] on div "[PERSON_NAME]" at bounding box center [390, 191] width 115 height 10
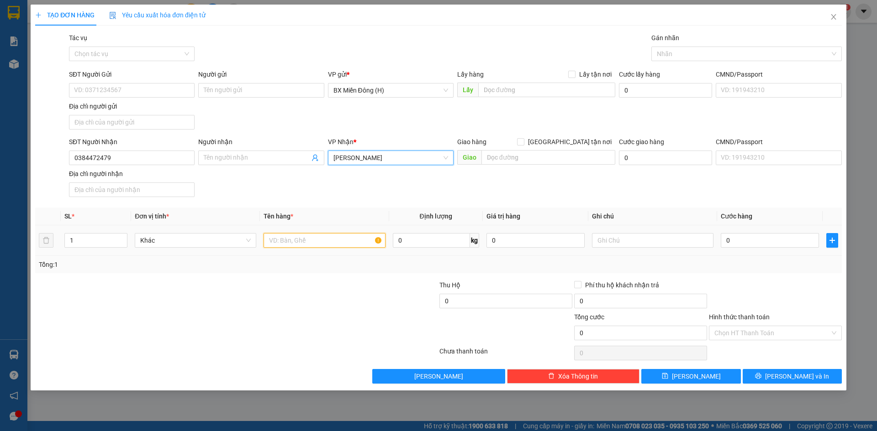
click at [334, 246] on input "text" at bounding box center [323, 240] width 121 height 15
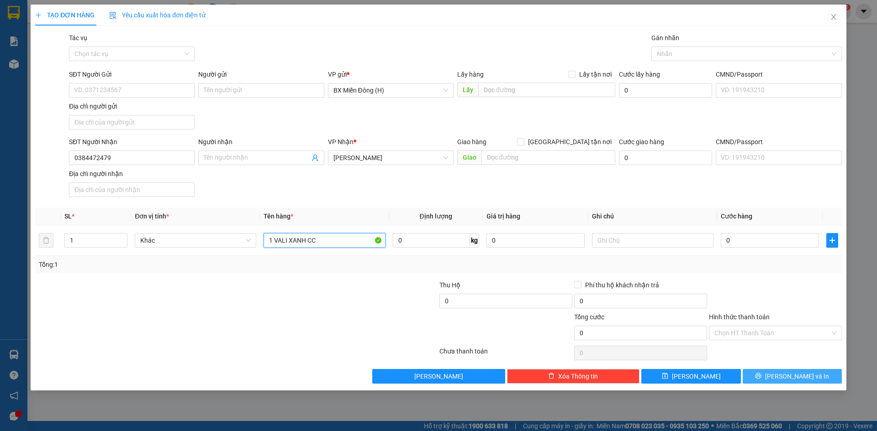
type input "1 VALI XANH CC"
click at [762, 378] on button "[PERSON_NAME] và In" at bounding box center [791, 376] width 99 height 15
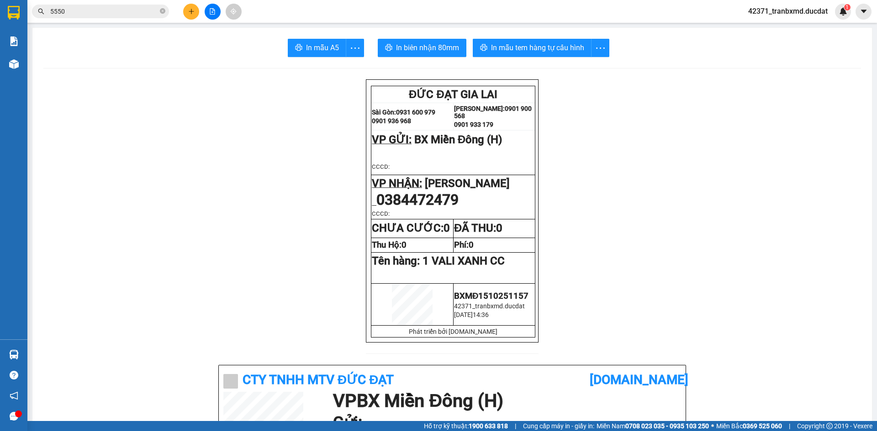
drag, startPoint x: 734, startPoint y: 396, endPoint x: 757, endPoint y: 107, distance: 289.9
click at [186, 15] on button at bounding box center [191, 12] width 16 height 16
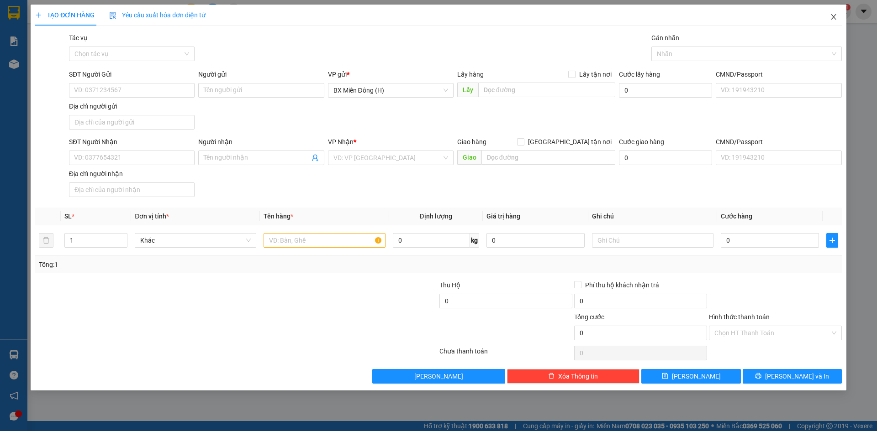
click at [828, 15] on span "Close" at bounding box center [833, 18] width 26 height 26
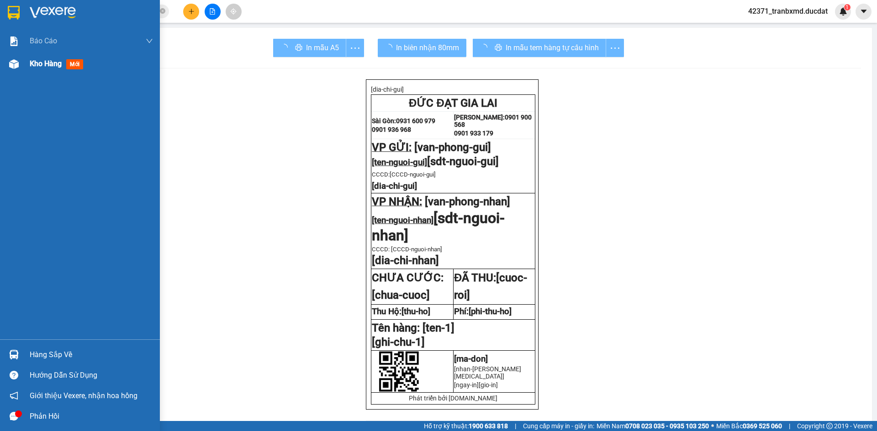
click at [12, 64] on img at bounding box center [14, 64] width 10 height 10
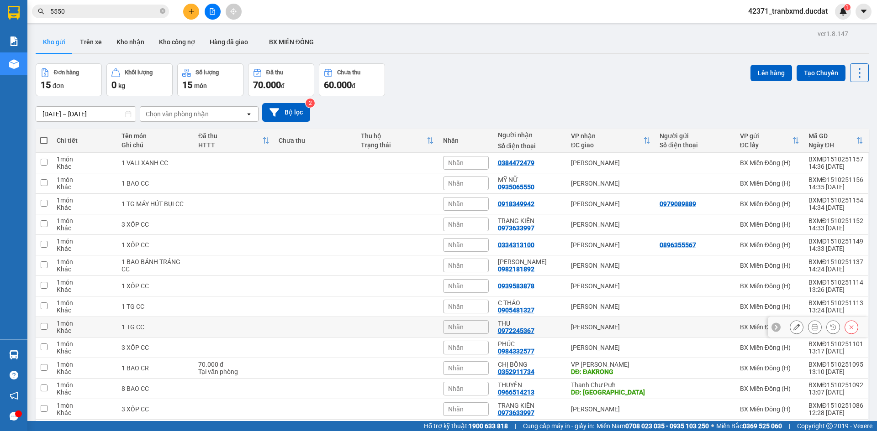
scroll to position [46, 0]
click at [187, 7] on button at bounding box center [191, 12] width 16 height 16
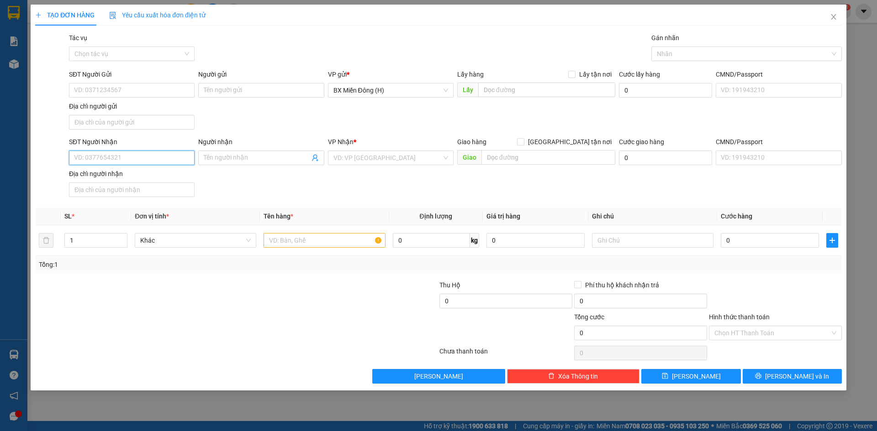
click at [111, 162] on input "SĐT Người Nhận" at bounding box center [132, 158] width 126 height 15
click at [143, 173] on div "0966514213 - THUYỀN" at bounding box center [131, 176] width 115 height 10
type input "0966514213"
type input "THUYỀN"
type input "PHÚ NHƠN"
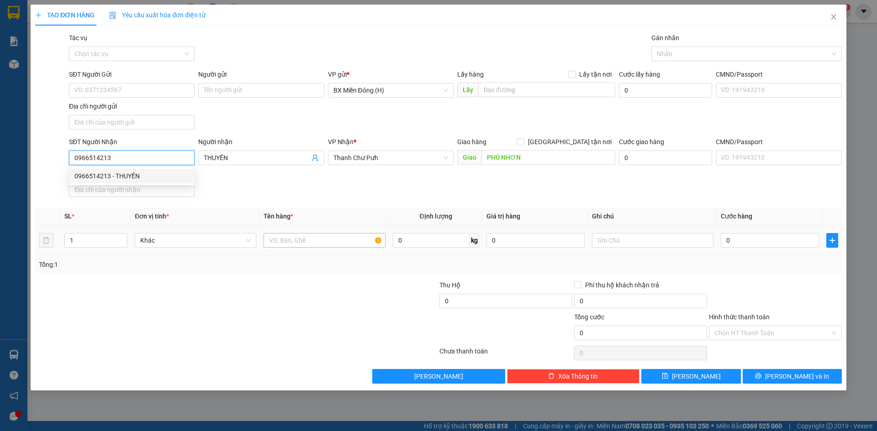
type input "0966514213"
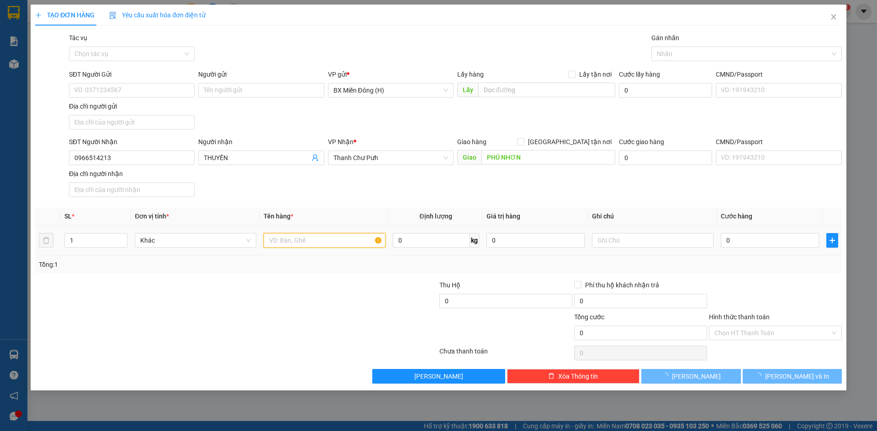
click at [315, 236] on input "text" at bounding box center [323, 240] width 121 height 15
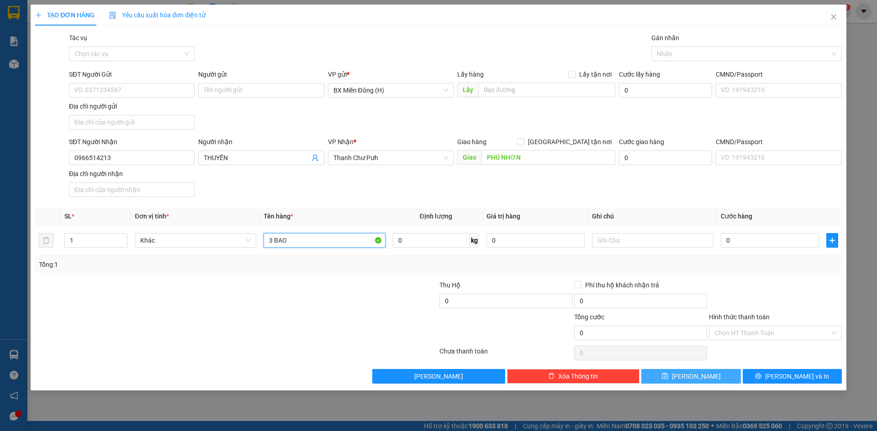
type input "3 BAO"
click at [731, 378] on button "[PERSON_NAME]" at bounding box center [690, 376] width 99 height 15
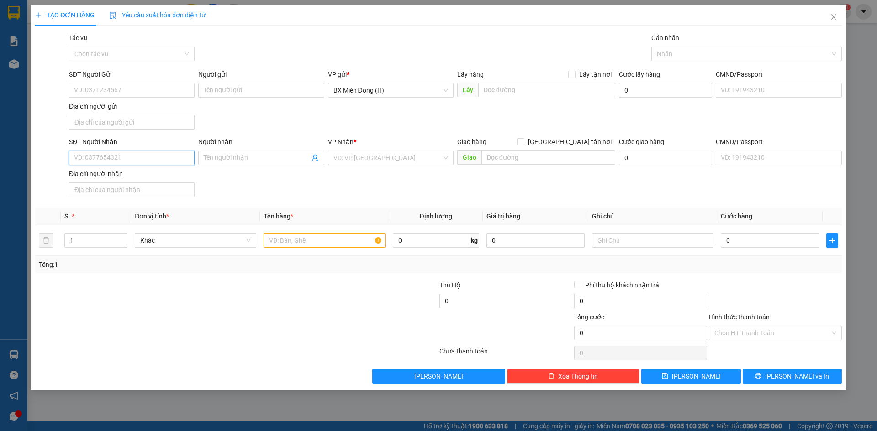
click at [160, 159] on input "SĐT Người Nhận" at bounding box center [132, 158] width 126 height 15
click at [145, 177] on div "0937959950" at bounding box center [131, 176] width 115 height 10
type input "0937959950"
click at [364, 246] on input "text" at bounding box center [323, 240] width 121 height 15
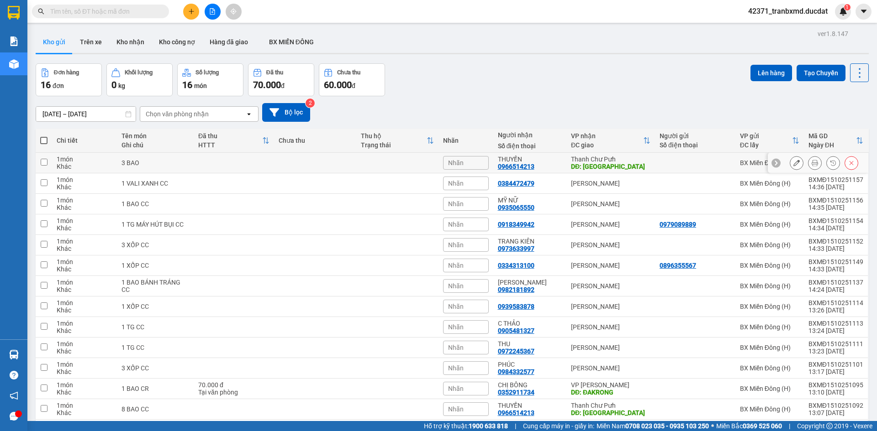
click at [808, 159] on button at bounding box center [814, 163] width 13 height 16
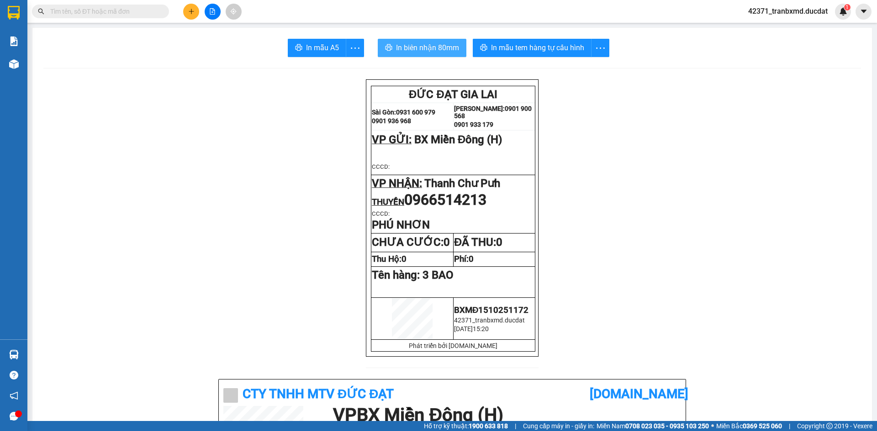
click at [437, 48] on span "In biên nhận 80mm" at bounding box center [427, 47] width 63 height 11
click at [517, 48] on span "In mẫu tem hàng tự cấu hình" at bounding box center [537, 47] width 93 height 11
click at [192, 16] on button at bounding box center [191, 12] width 16 height 16
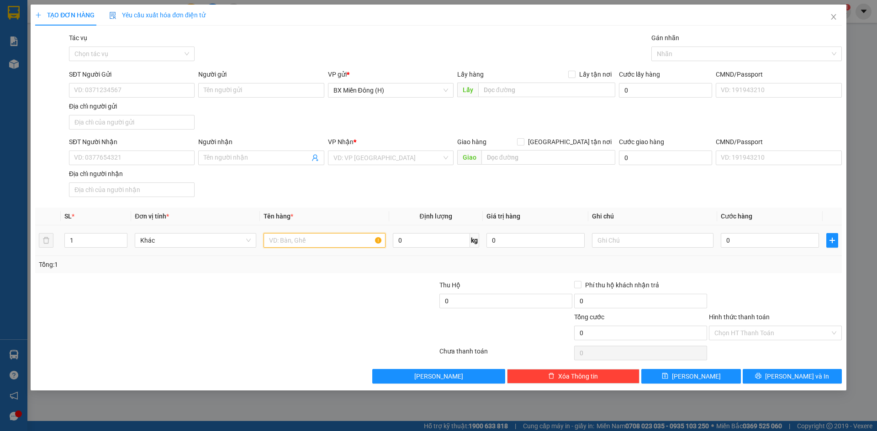
click at [284, 243] on input "text" at bounding box center [323, 240] width 121 height 15
type input "1 HỘP"
click at [777, 244] on input "0" at bounding box center [769, 240] width 98 height 15
type input "003"
type input "3"
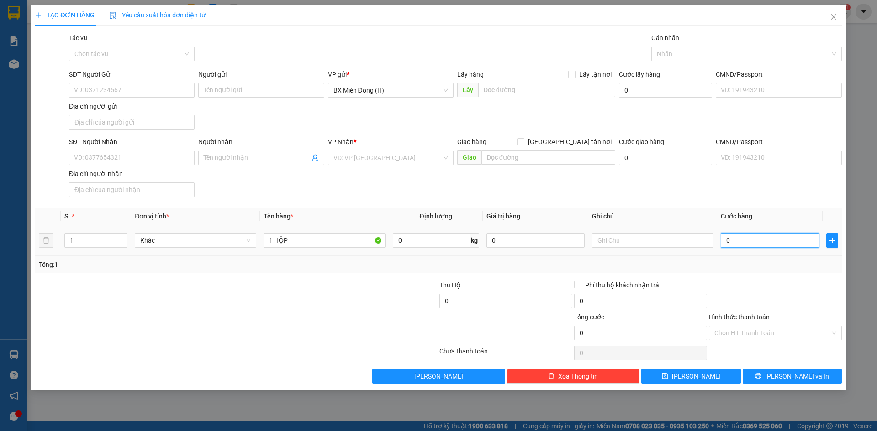
type input "3"
type input "0.030"
type input "30"
type input "30.000"
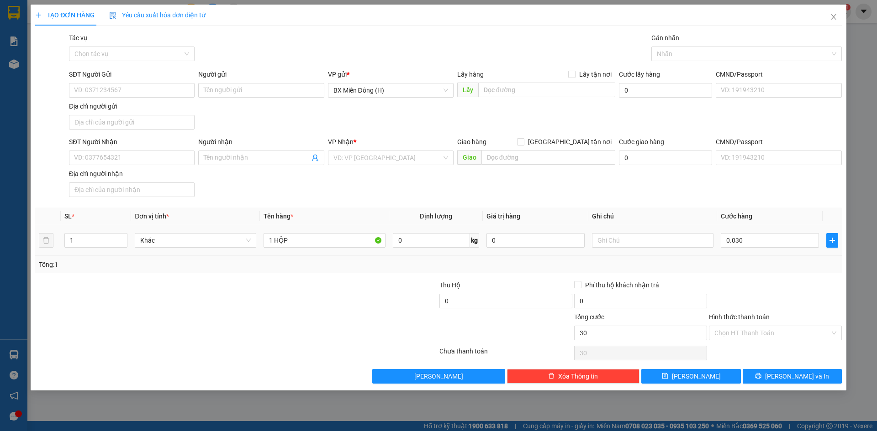
type input "30.000"
click at [807, 255] on td "30.000" at bounding box center [769, 241] width 105 height 31
click at [189, 158] on input "SĐT Người Nhận" at bounding box center [132, 158] width 126 height 15
type input "0983319597"
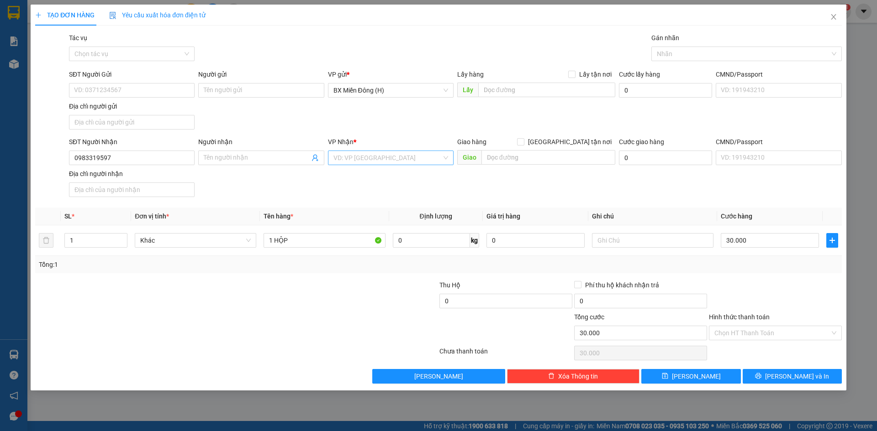
click at [410, 153] on input "search" at bounding box center [387, 158] width 108 height 14
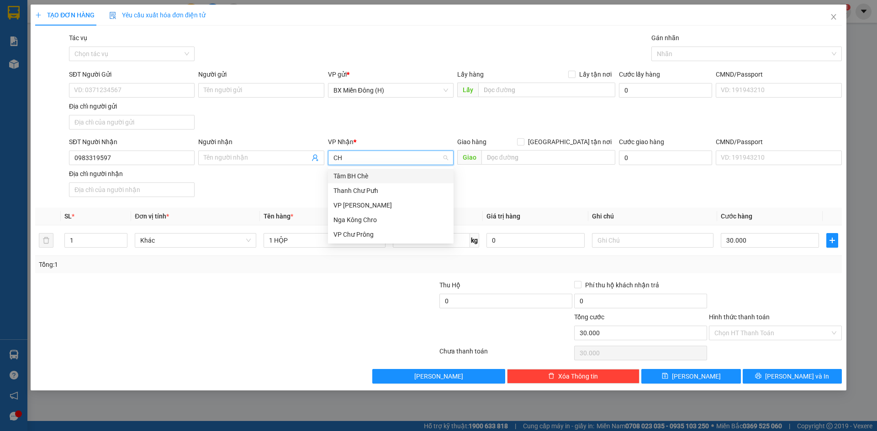
type input "CHU"
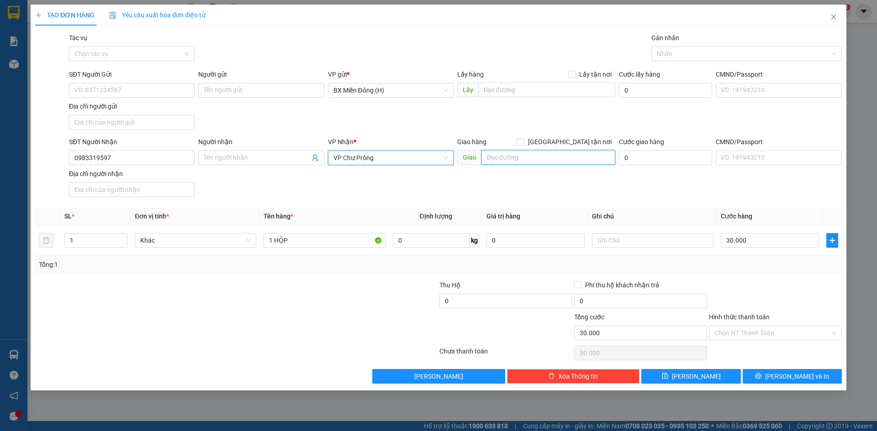
click at [501, 155] on input "text" at bounding box center [548, 157] width 134 height 15
type input "NGÃ 3 LA SƠN"
click at [759, 336] on input "Hình thức thanh toán" at bounding box center [772, 333] width 116 height 14
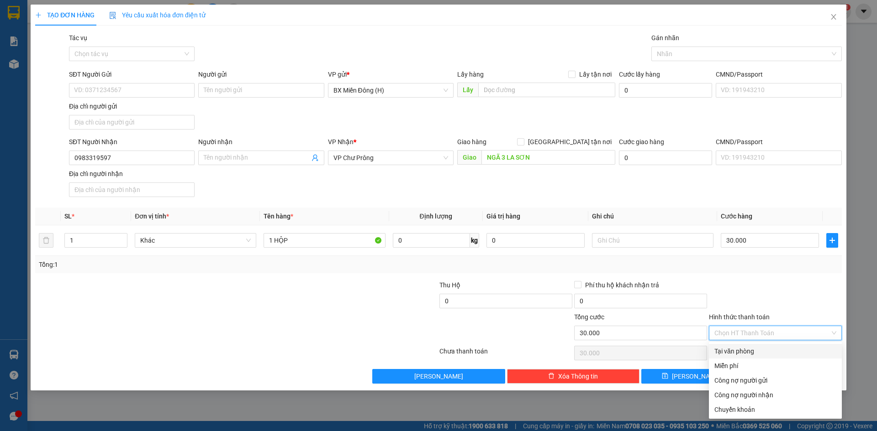
click at [767, 351] on div "Tại văn phòng" at bounding box center [775, 352] width 122 height 10
type input "0"
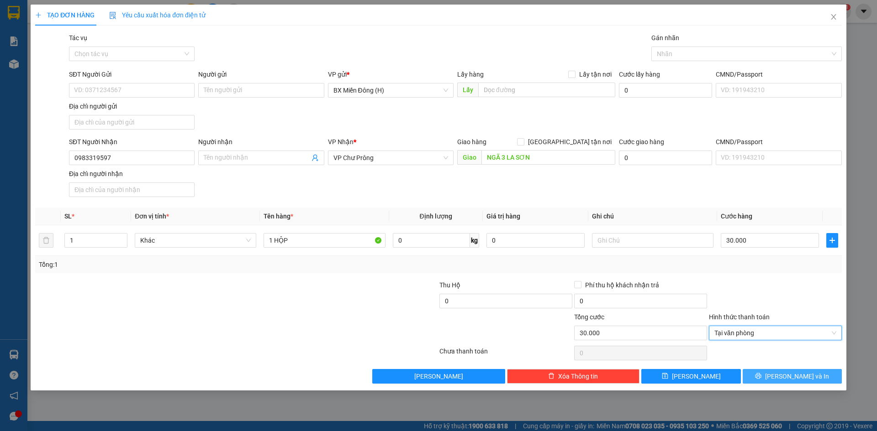
click at [788, 372] on span "[PERSON_NAME] và In" at bounding box center [797, 377] width 64 height 10
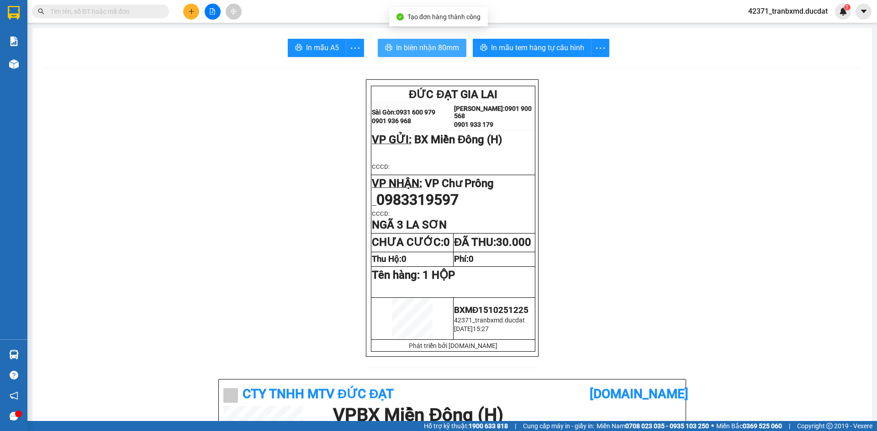
click at [436, 48] on span "In biên nhận 80mm" at bounding box center [427, 47] width 63 height 11
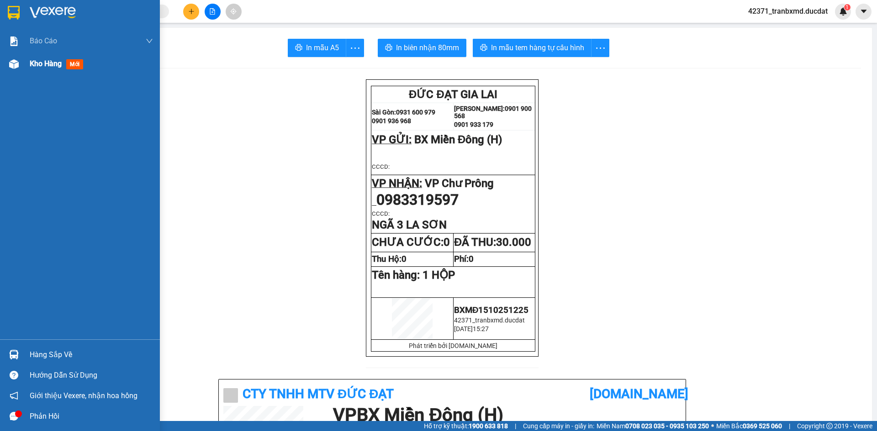
click at [23, 63] on div "Kho hàng mới" at bounding box center [80, 64] width 160 height 23
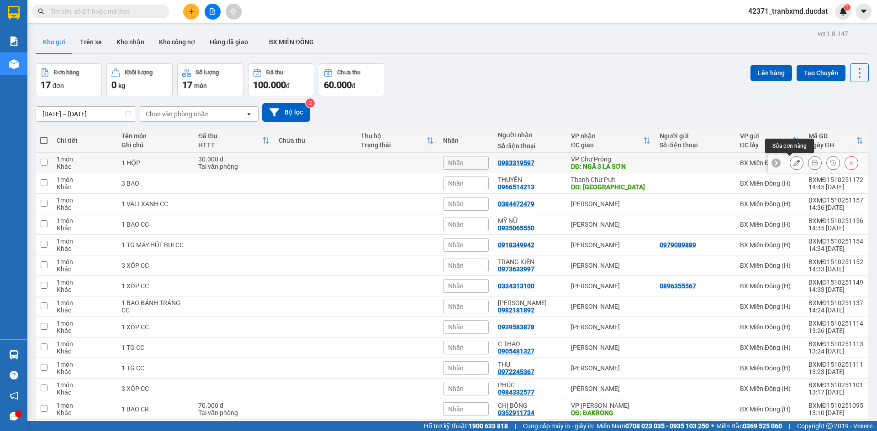
click at [794, 160] on button at bounding box center [796, 163] width 13 height 16
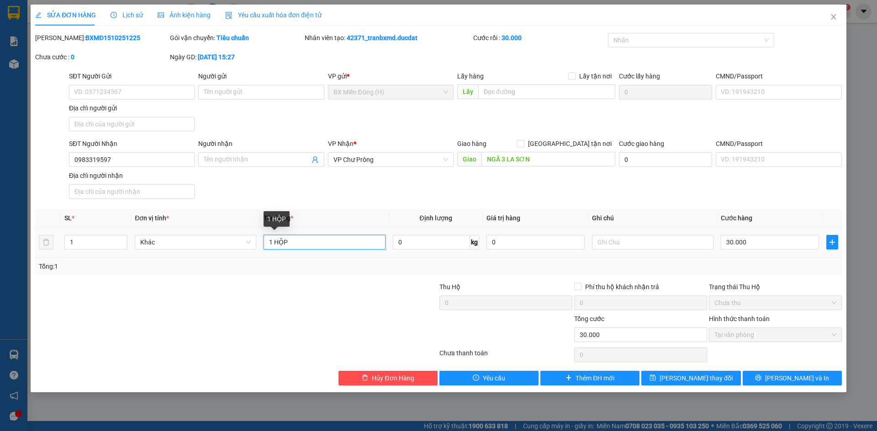
click at [303, 243] on input "1 HỘP" at bounding box center [323, 242] width 121 height 15
type input "1 BÌ (HỘP HOA)"
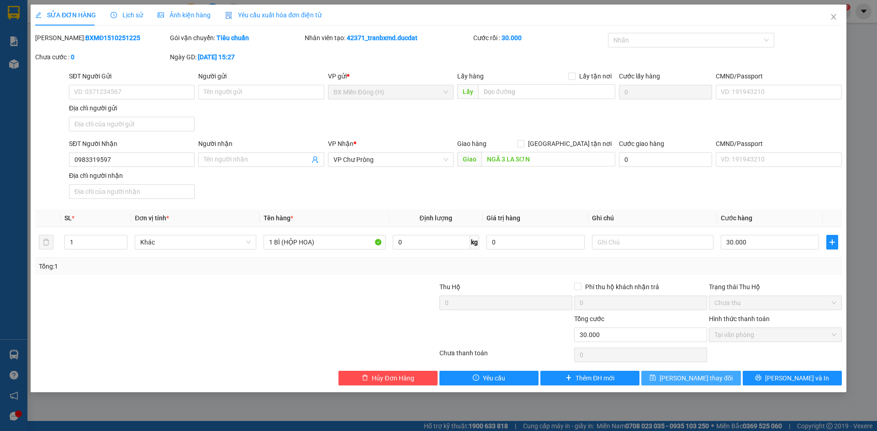
click at [691, 376] on span "Lưu thay đổi" at bounding box center [695, 378] width 73 height 10
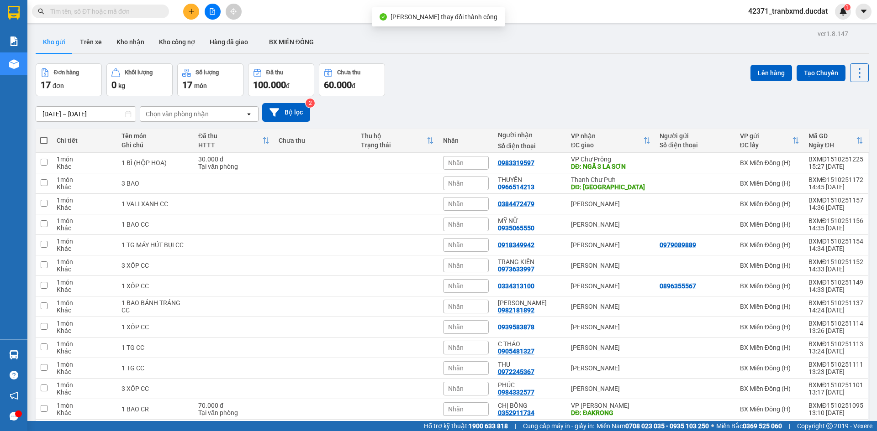
click at [193, 17] on button at bounding box center [191, 12] width 16 height 16
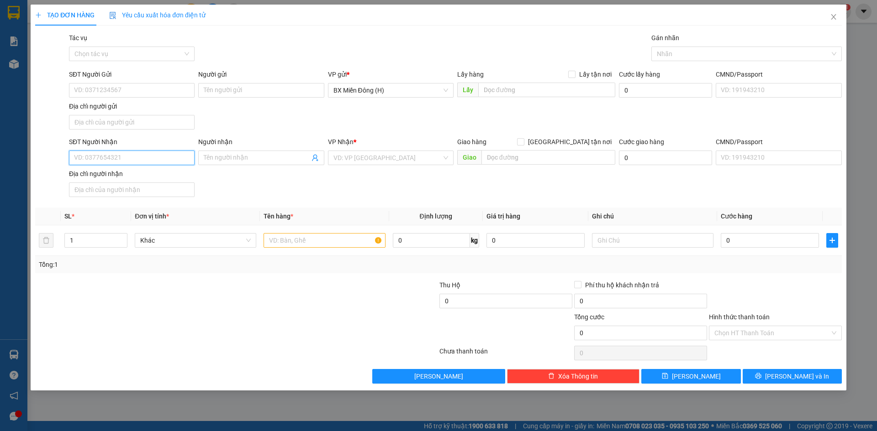
click at [163, 163] on input "SĐT Người Nhận" at bounding box center [132, 158] width 126 height 15
type input "0961455551"
click at [363, 156] on input "search" at bounding box center [387, 158] width 108 height 14
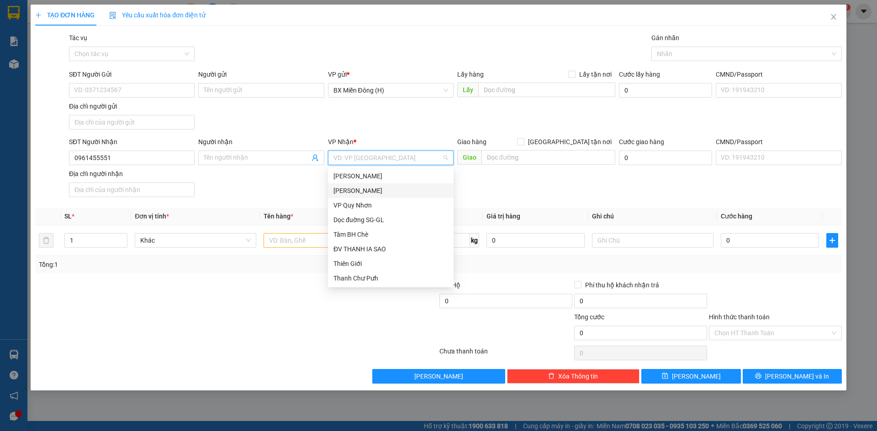
click at [366, 191] on div "[PERSON_NAME]" at bounding box center [390, 191] width 115 height 10
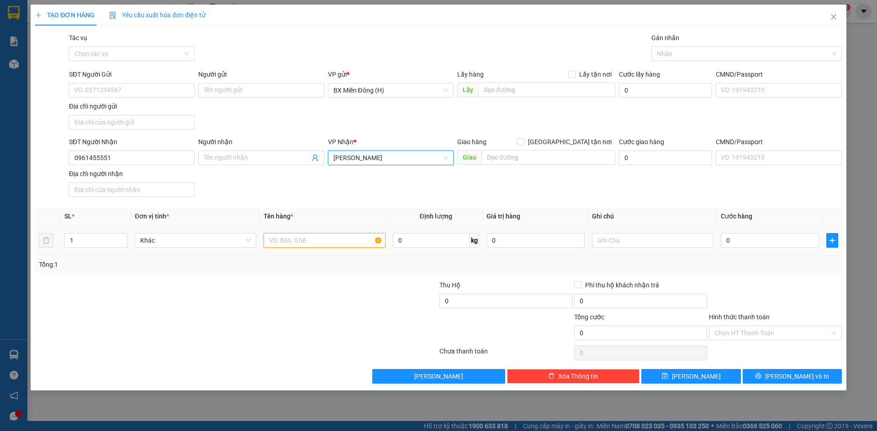
click at [291, 243] on input "text" at bounding box center [323, 240] width 121 height 15
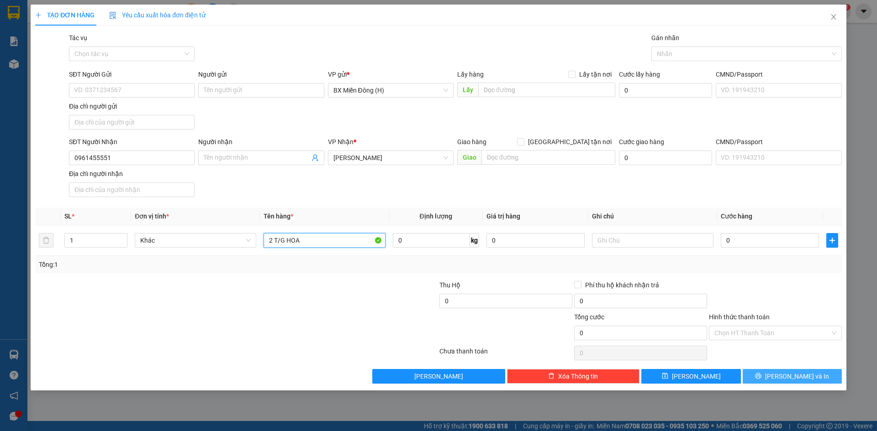
type input "2 T/G HOA"
click at [761, 380] on span "printer" at bounding box center [758, 376] width 6 height 7
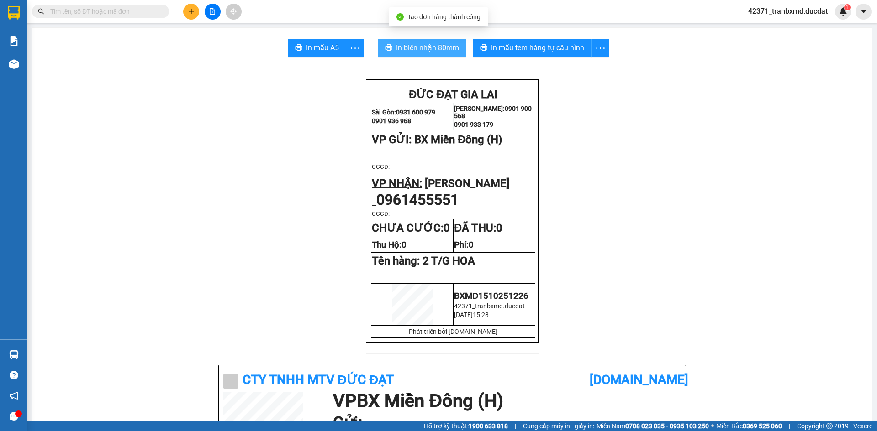
click at [457, 50] on button "In biên nhận 80mm" at bounding box center [422, 48] width 89 height 18
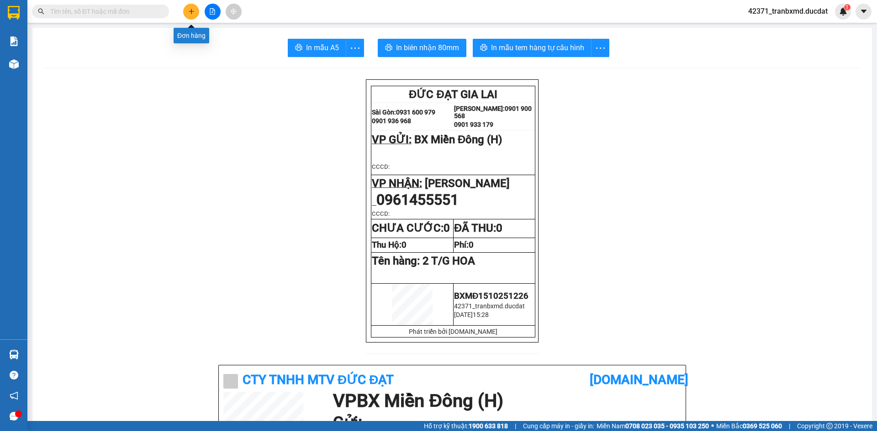
click at [190, 11] on icon "plus" at bounding box center [191, 11] width 5 height 0
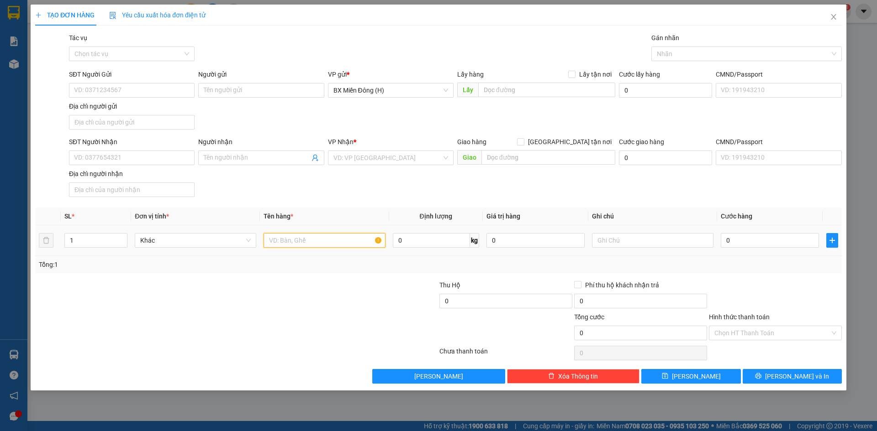
click at [291, 243] on input "text" at bounding box center [323, 240] width 121 height 15
type input "1 T/G HOA"
click at [155, 158] on input "SĐT Người Nhận" at bounding box center [132, 158] width 126 height 15
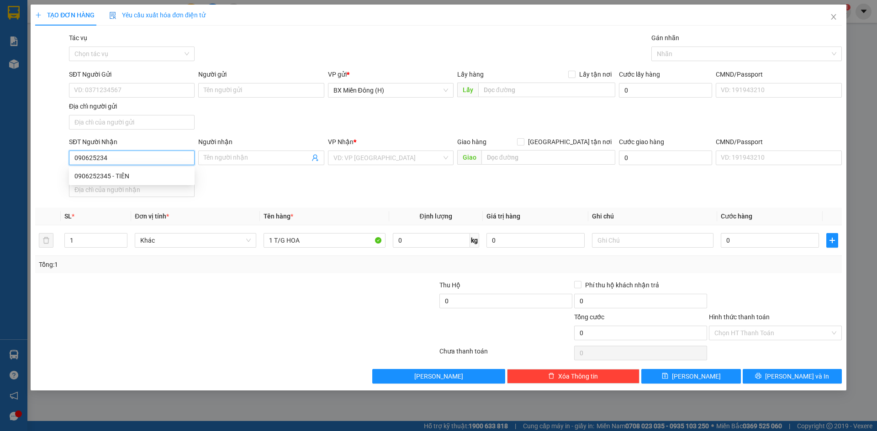
click at [150, 174] on div "0906252345 - TIÊN" at bounding box center [131, 176] width 115 height 10
type input "0906252345"
type input "TIÊN"
type input "0906252345"
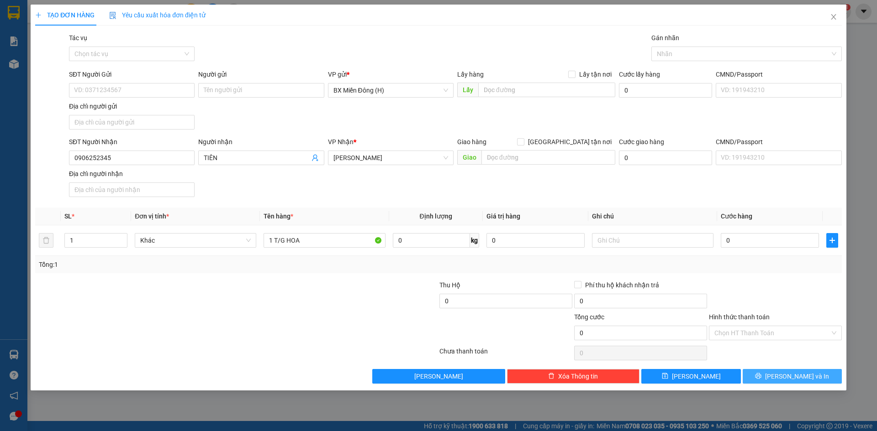
click at [793, 378] on span "[PERSON_NAME] và In" at bounding box center [797, 377] width 64 height 10
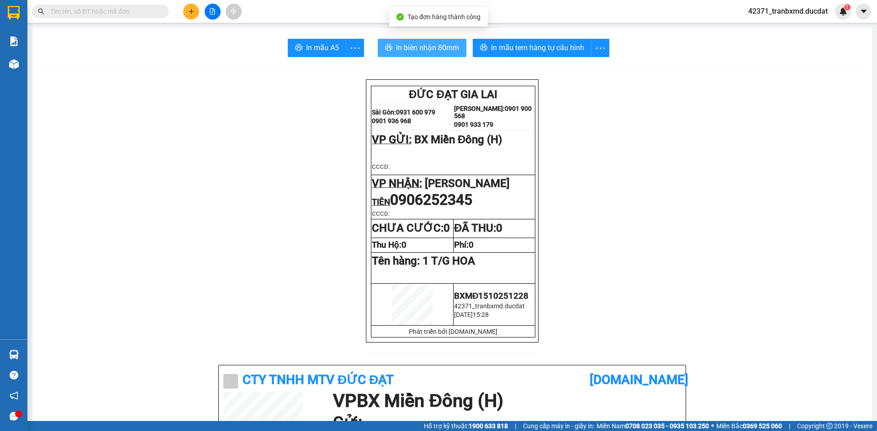
click at [419, 41] on button "In biên nhận 80mm" at bounding box center [422, 48] width 89 height 18
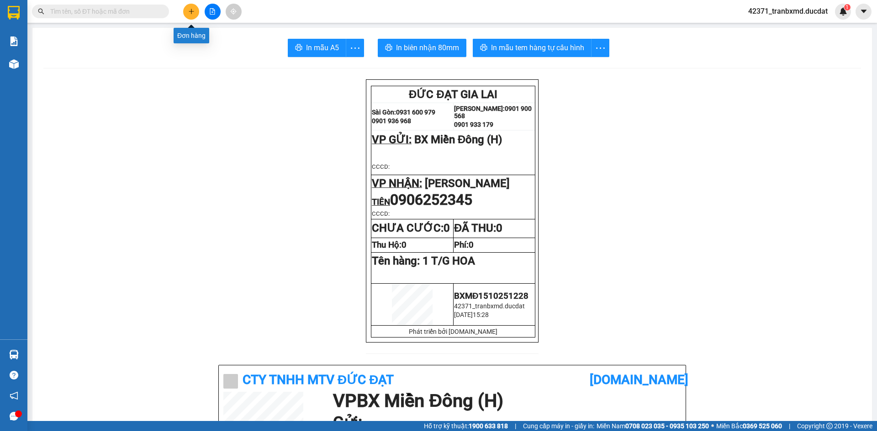
click at [188, 11] on icon "plus" at bounding box center [191, 11] width 6 height 6
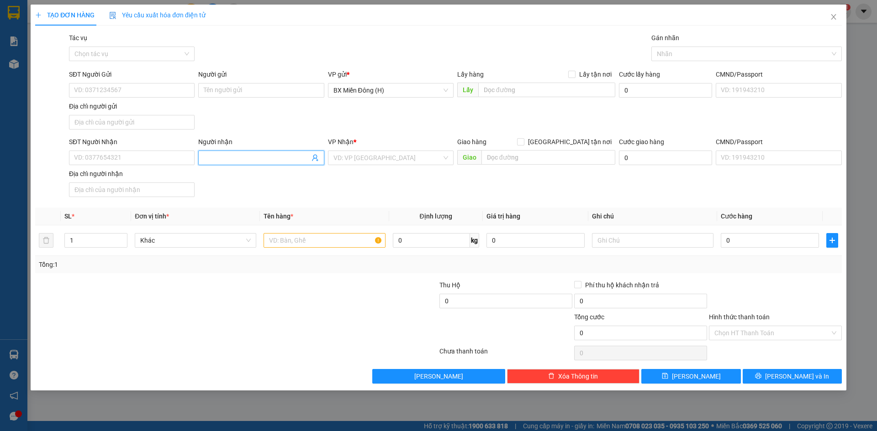
click at [284, 152] on span at bounding box center [261, 158] width 126 height 15
type input "[PERSON_NAME]"
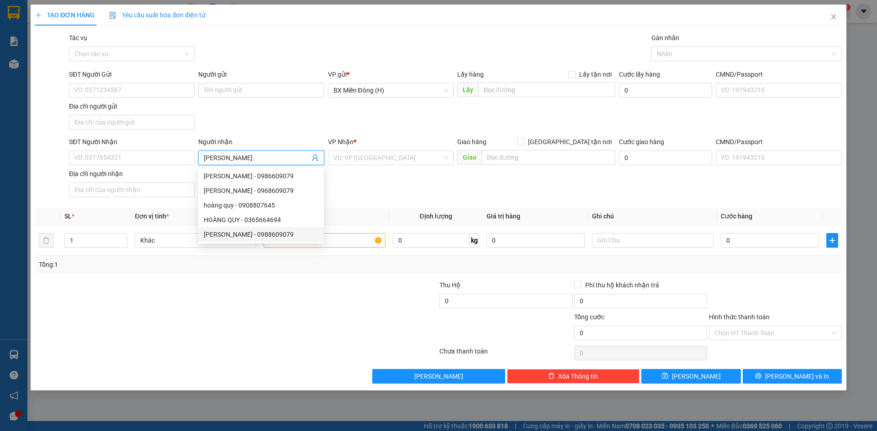
click at [278, 235] on div "[PERSON_NAME] - 0988609079" at bounding box center [261, 235] width 115 height 10
type input "0988609079"
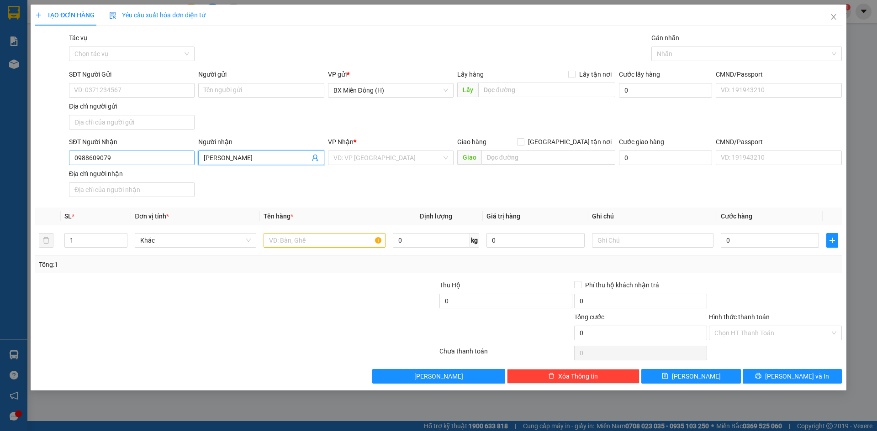
type input "[PERSON_NAME]"
click at [122, 158] on input "0988609079" at bounding box center [132, 158] width 126 height 15
click at [113, 176] on div "0988609079 - [PERSON_NAME]" at bounding box center [131, 176] width 115 height 10
type input "0988609079"
click at [274, 248] on div at bounding box center [323, 240] width 121 height 18
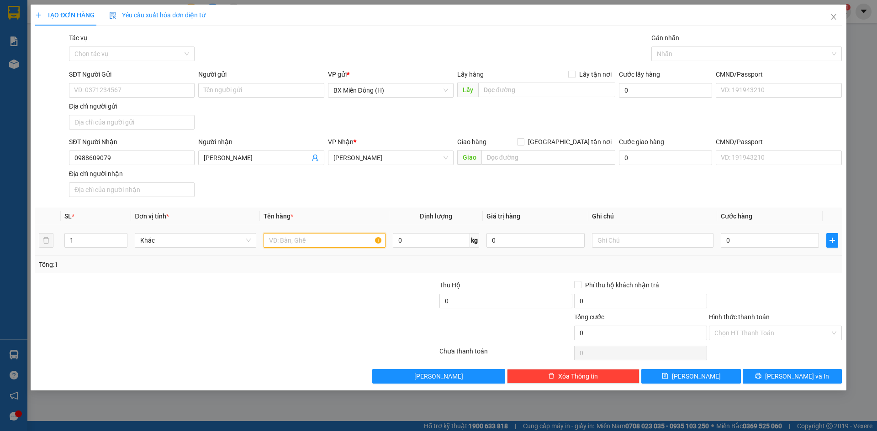
click at [283, 240] on input "text" at bounding box center [323, 240] width 121 height 15
type input "3 THÙNG"
click at [764, 376] on button "[PERSON_NAME] và In" at bounding box center [791, 376] width 99 height 15
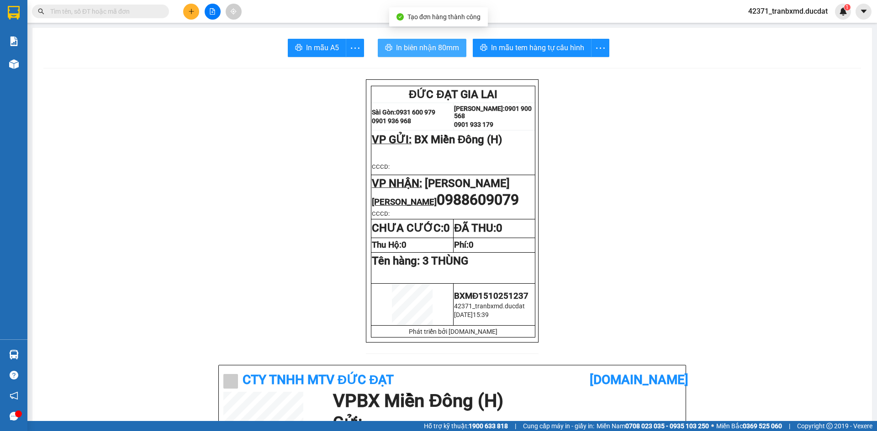
click at [419, 49] on span "In biên nhận 80mm" at bounding box center [427, 47] width 63 height 11
click at [455, 40] on button "In biên nhận 80mm" at bounding box center [422, 48] width 89 height 18
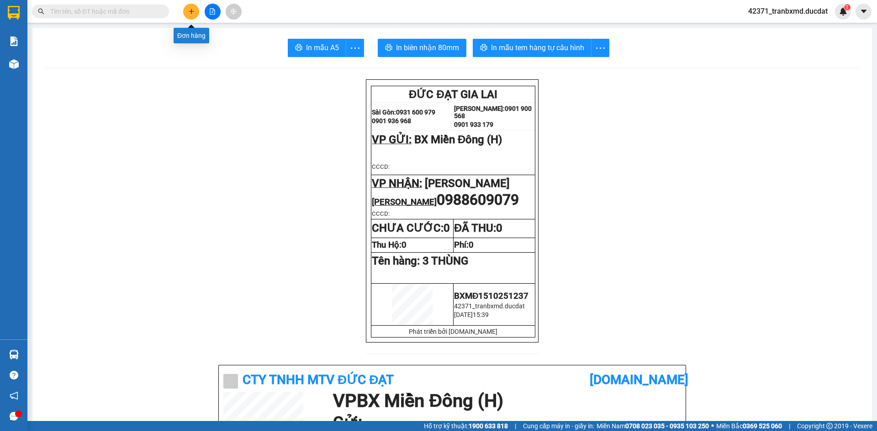
click at [193, 9] on icon "plus" at bounding box center [191, 11] width 6 height 6
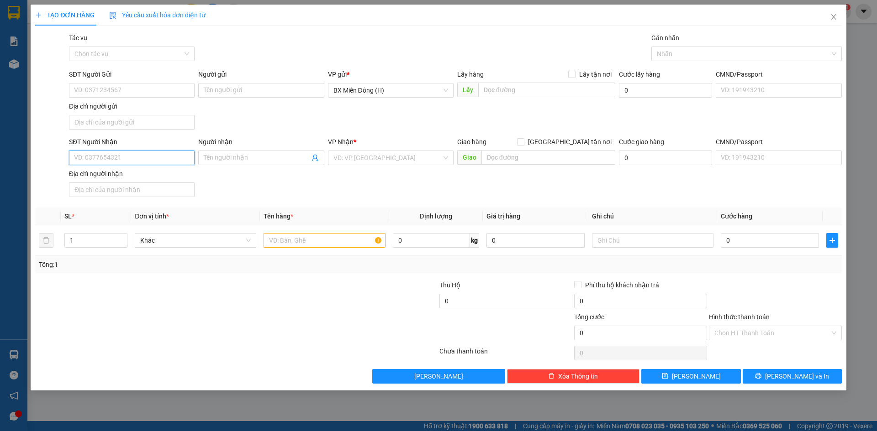
click at [165, 163] on input "SĐT Người Nhận" at bounding box center [132, 158] width 126 height 15
click at [103, 173] on div "0393871039" at bounding box center [131, 176] width 115 height 10
type input "0393871039"
click at [285, 239] on input "text" at bounding box center [323, 240] width 121 height 15
click at [207, 158] on input "Người nhận" at bounding box center [256, 158] width 105 height 10
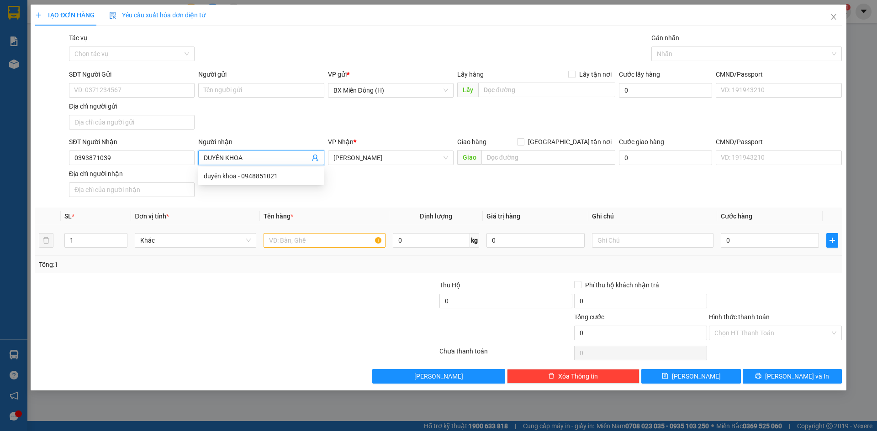
type input "DUYÊN KHOA"
click at [309, 244] on input "text" at bounding box center [323, 240] width 121 height 15
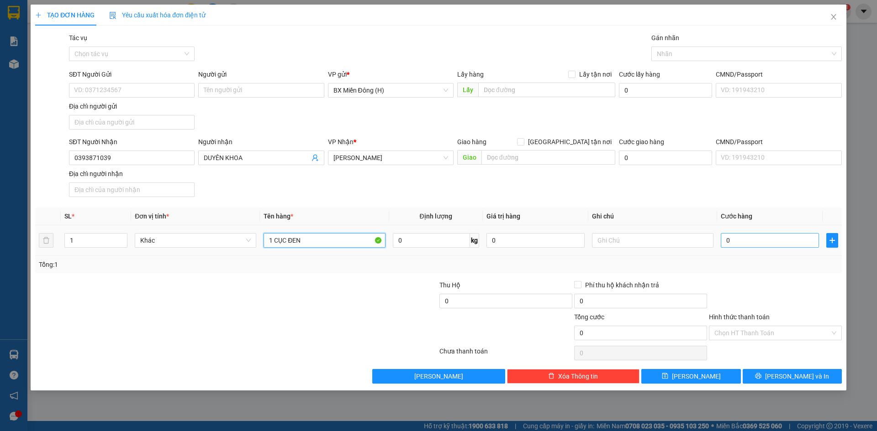
type input "1 CỤC ĐEN"
click at [792, 238] on input "0" at bounding box center [769, 240] width 98 height 15
type input "004"
type input "4"
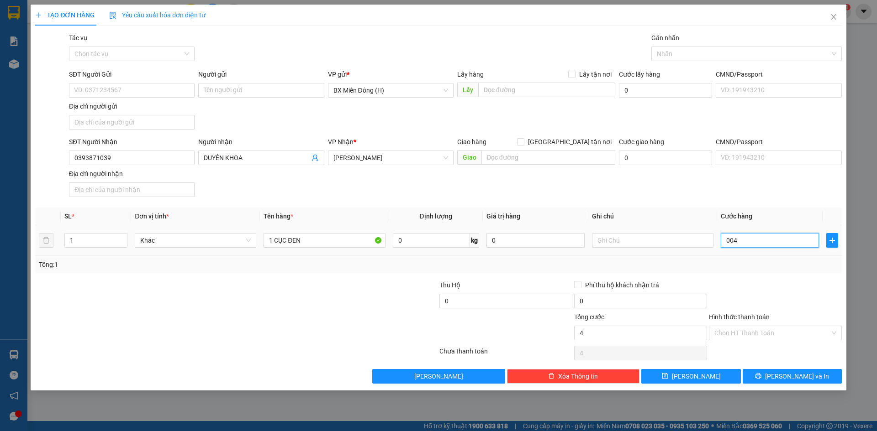
type input "0.040"
type input "40"
type input "40.000"
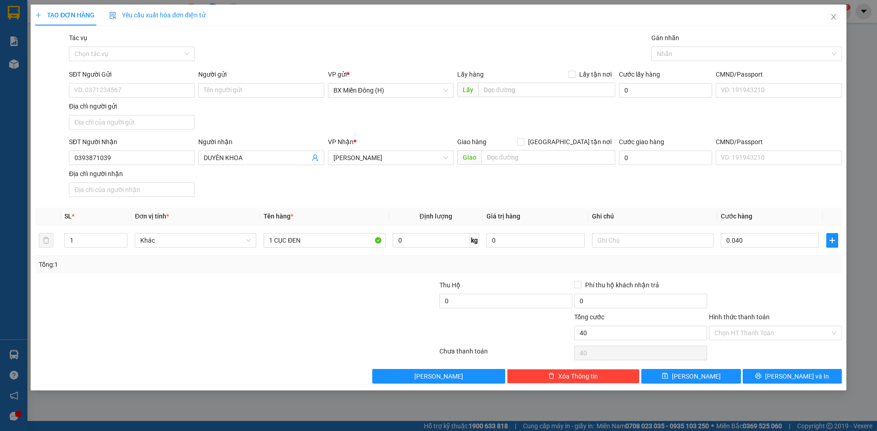
type input "40.000"
drag, startPoint x: 786, startPoint y: 262, endPoint x: 786, endPoint y: 291, distance: 29.2
click at [786, 262] on div "Tổng: 1" at bounding box center [438, 265] width 799 height 10
click at [762, 375] on button "[PERSON_NAME] và In" at bounding box center [791, 376] width 99 height 15
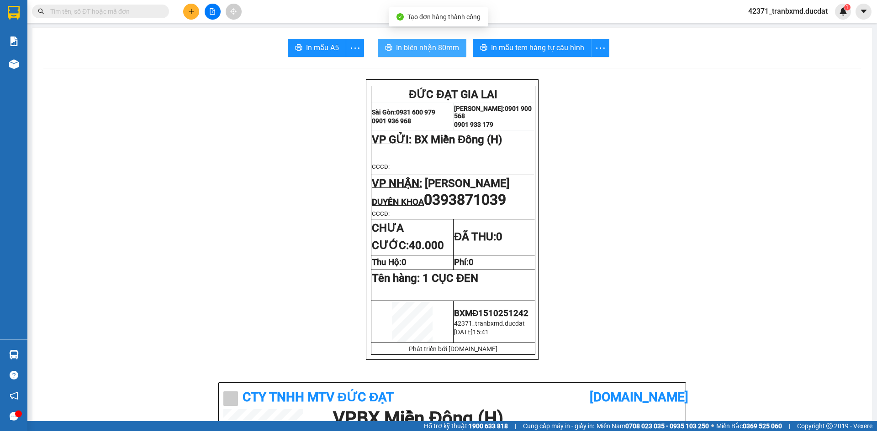
click at [423, 46] on span "In biên nhận 80mm" at bounding box center [427, 47] width 63 height 11
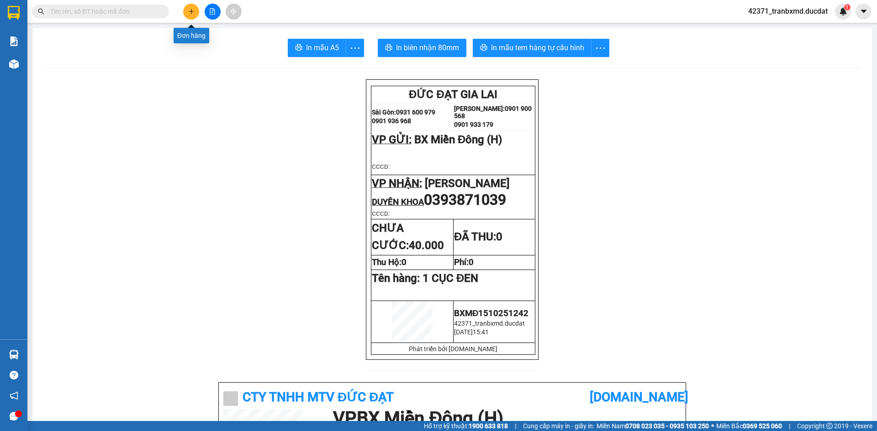
click at [189, 13] on icon "plus" at bounding box center [191, 11] width 6 height 6
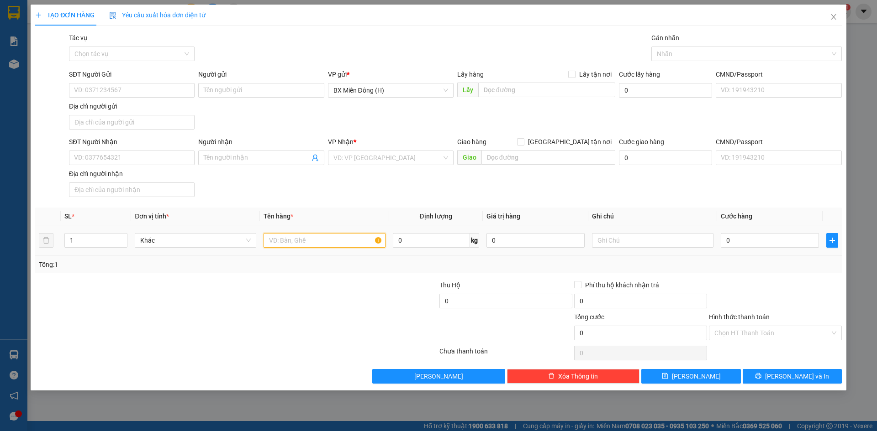
click at [323, 237] on input "text" at bounding box center [323, 240] width 121 height 15
type input "2 TÚM SẮT"
click at [166, 161] on input "SĐT Người Nhận" at bounding box center [132, 158] width 126 height 15
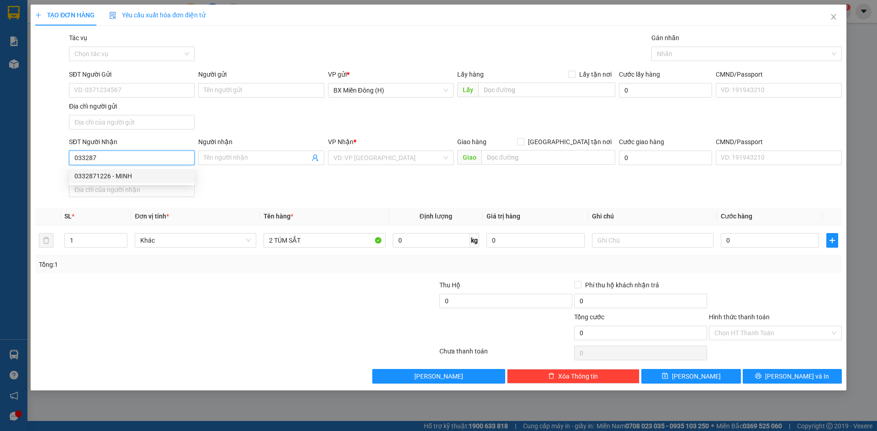
type input "0332871226"
type input "MINH"
type input "0332871226"
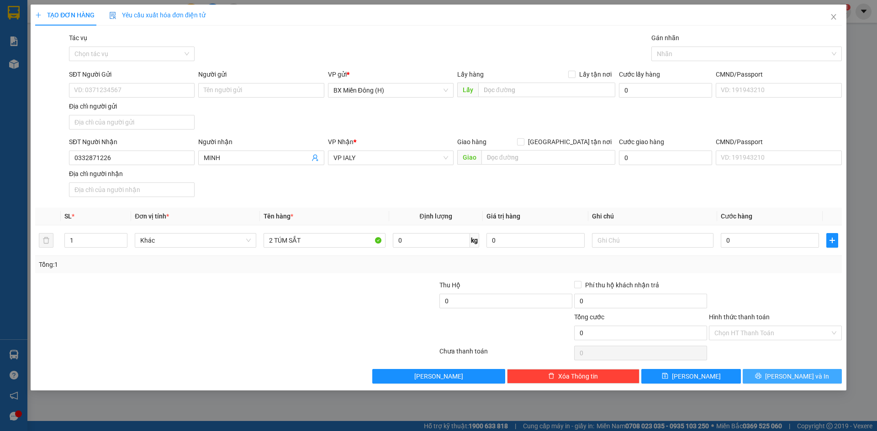
click at [762, 376] on button "[PERSON_NAME] và In" at bounding box center [791, 376] width 99 height 15
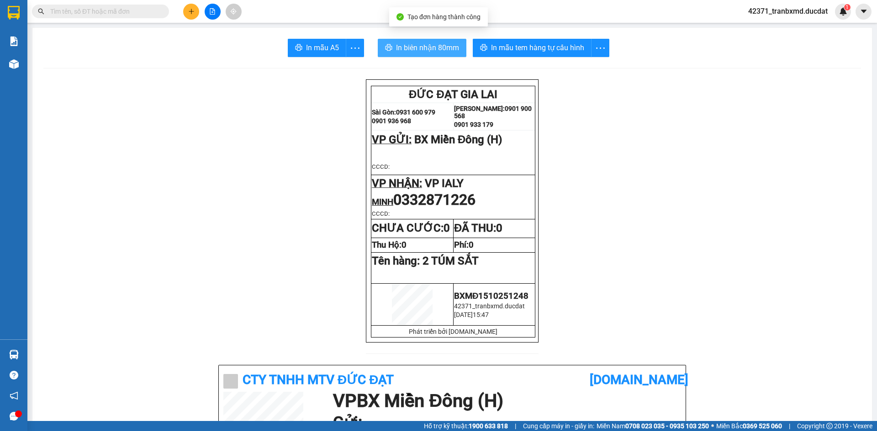
click at [449, 39] on button "In biên nhận 80mm" at bounding box center [422, 48] width 89 height 18
click at [488, 189] on p "VP NHẬN: VP IALY" at bounding box center [453, 183] width 163 height 13
click at [196, 14] on button at bounding box center [191, 12] width 16 height 16
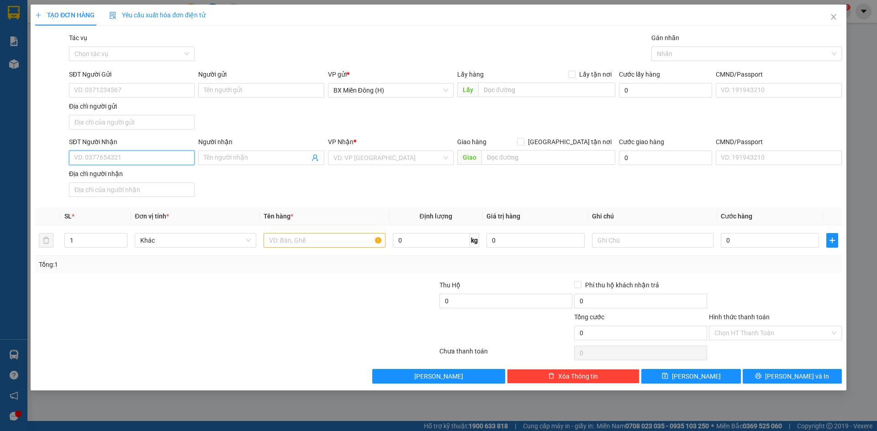
click at [161, 163] on input "SĐT Người Nhận" at bounding box center [132, 158] width 126 height 15
click at [95, 159] on input "189" at bounding box center [132, 158] width 126 height 15
type input "0972404768"
click at [361, 158] on input "search" at bounding box center [387, 158] width 108 height 14
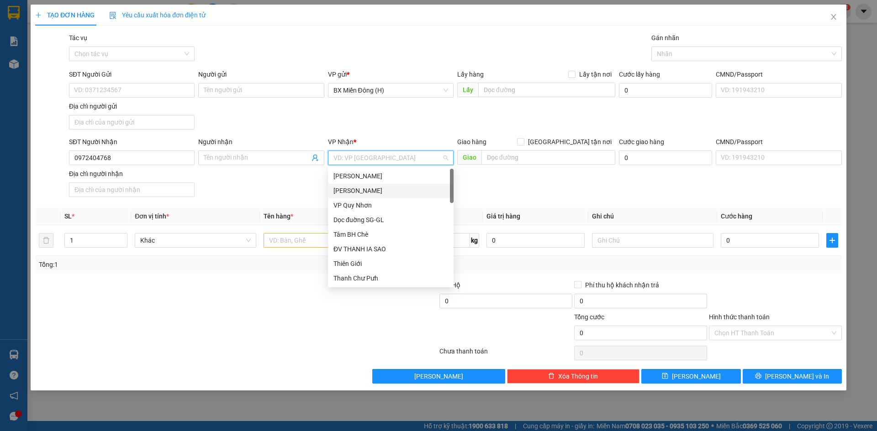
click at [360, 188] on div "[PERSON_NAME]" at bounding box center [390, 191] width 115 height 10
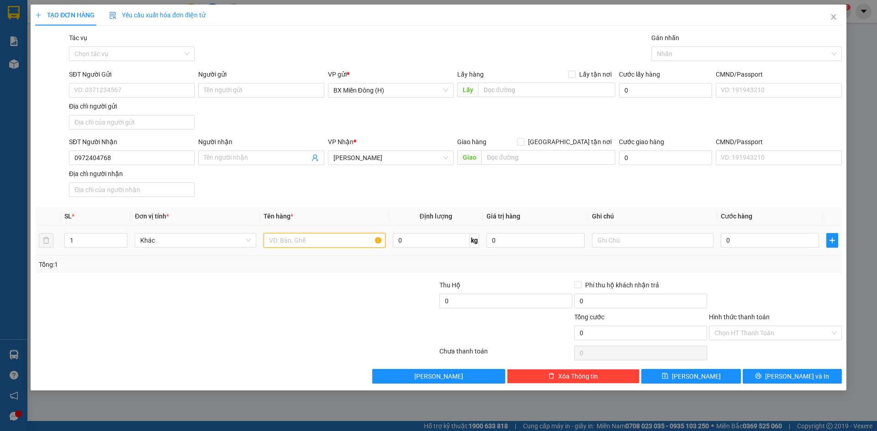
click at [281, 237] on input "text" at bounding box center [323, 240] width 121 height 15
type input "1 T/G BỌC NILONG"
click at [720, 377] on button "[PERSON_NAME]" at bounding box center [690, 376] width 99 height 15
click at [832, 16] on icon "close" at bounding box center [833, 16] width 7 height 7
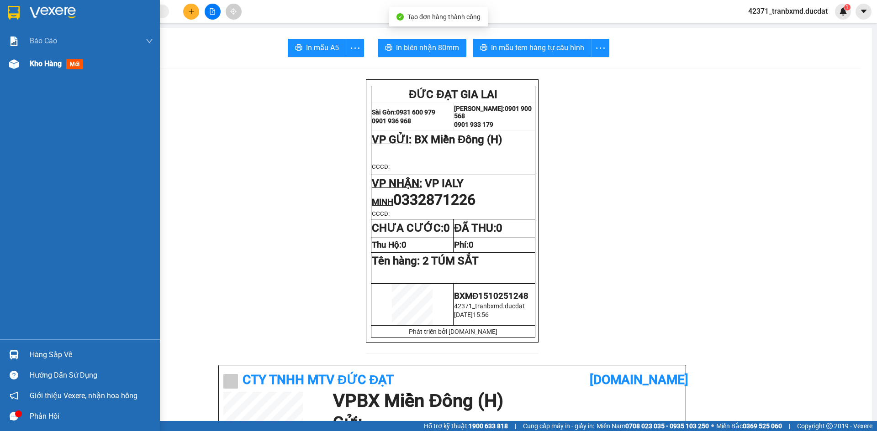
click at [11, 59] on img at bounding box center [14, 64] width 10 height 10
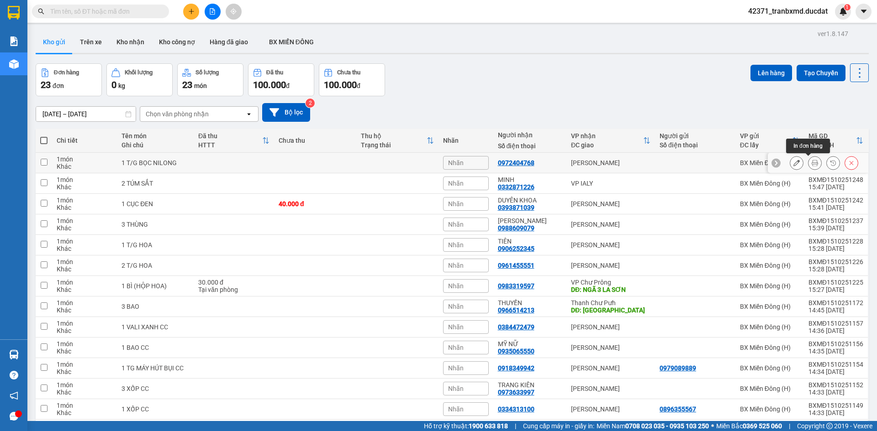
click at [808, 163] on button at bounding box center [814, 163] width 13 height 16
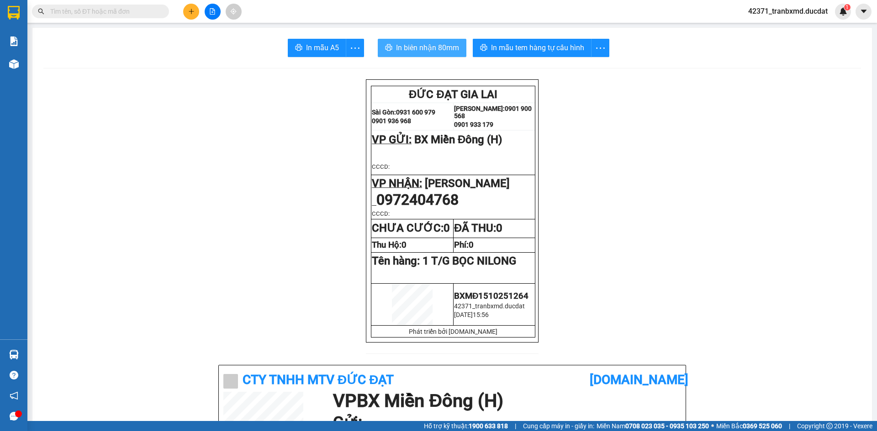
click at [436, 43] on span "In biên nhận 80mm" at bounding box center [427, 47] width 63 height 11
click at [186, 12] on button at bounding box center [191, 12] width 16 height 16
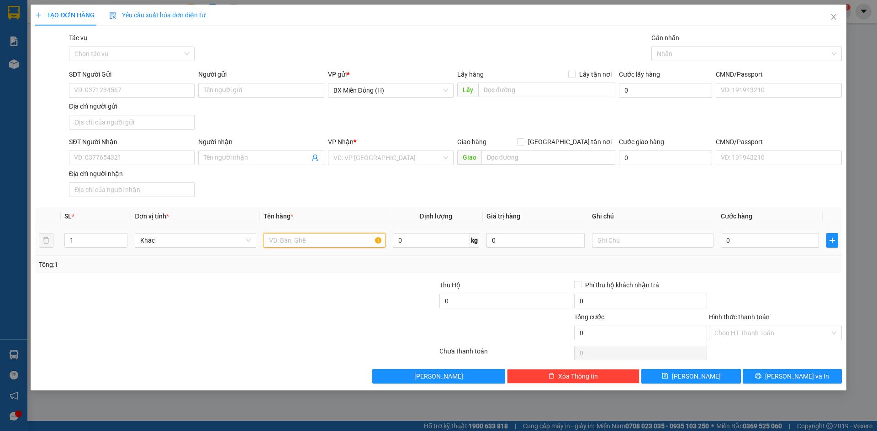
click at [297, 242] on input "text" at bounding box center [323, 240] width 121 height 15
click at [290, 242] on input "2 KIỆN G TO" at bounding box center [323, 240] width 121 height 15
drag, startPoint x: 294, startPoint y: 242, endPoint x: 274, endPoint y: 239, distance: 20.3
click at [274, 239] on input "2 KIỆN G TO" at bounding box center [323, 240] width 121 height 15
type input "2 THÙNG G TO"
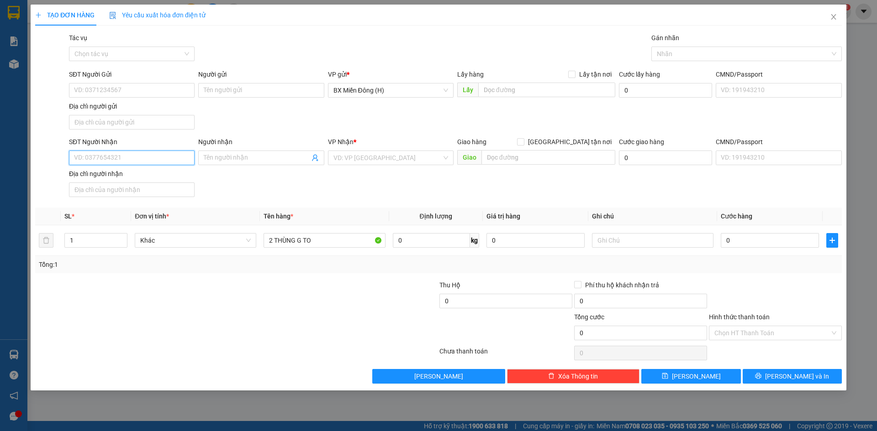
click at [179, 160] on input "SĐT Người Nhận" at bounding box center [132, 158] width 126 height 15
type input "0983370959"
click at [134, 179] on div "0983370959 - ANH HƯNG" at bounding box center [131, 176] width 115 height 10
type input "ANH HƯNG"
type input "0983370959"
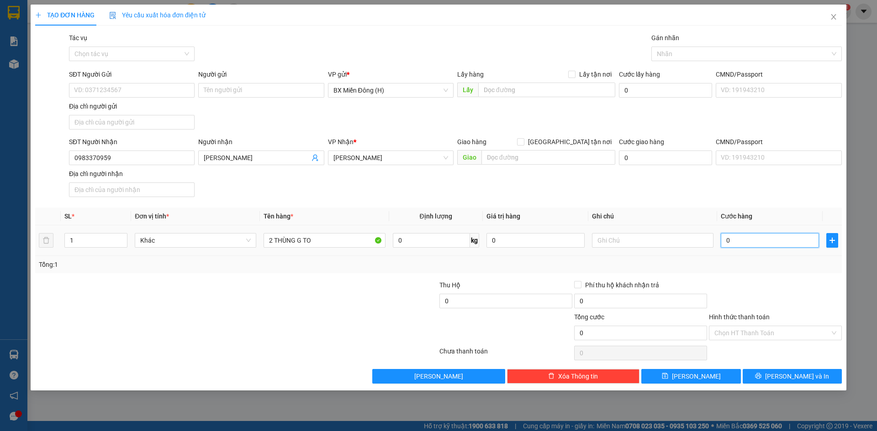
click at [731, 240] on input "0" at bounding box center [769, 240] width 98 height 15
type input "002"
type input "2"
type input "0.020"
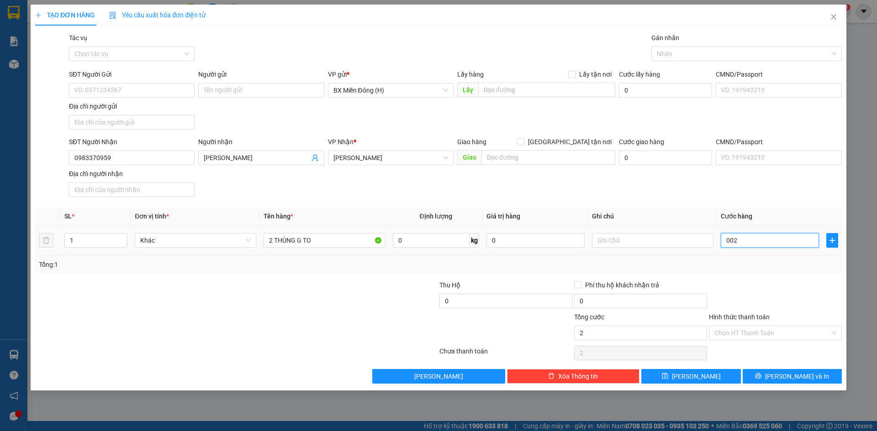
type input "20"
type input "00.200"
type input "200"
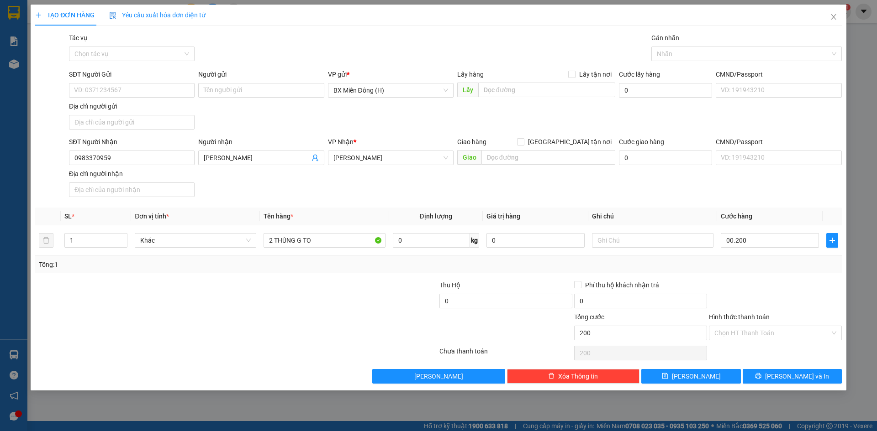
type input "200.000"
click at [745, 268] on div "Tổng: 1" at bounding box center [438, 265] width 799 height 10
click at [762, 241] on input "200.000" at bounding box center [769, 240] width 98 height 15
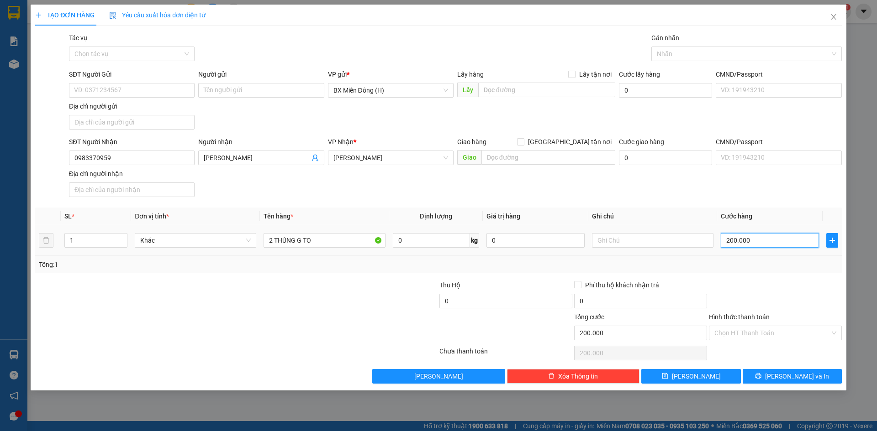
type input "0"
click at [628, 233] on input "text" at bounding box center [652, 240] width 121 height 15
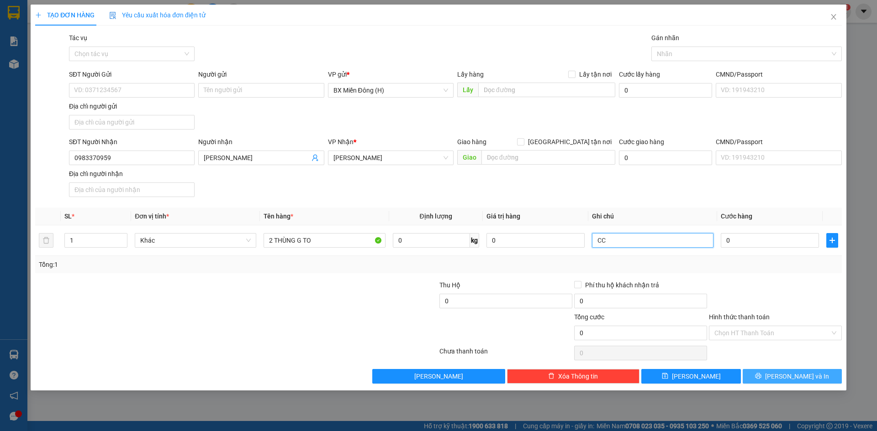
type input "CC"
click at [761, 378] on icon "printer" at bounding box center [758, 376] width 6 height 6
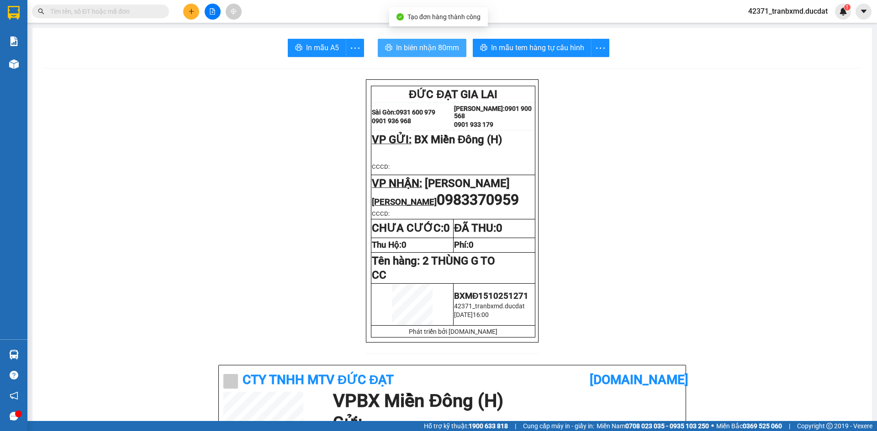
click at [441, 44] on span "In biên nhận 80mm" at bounding box center [427, 47] width 63 height 11
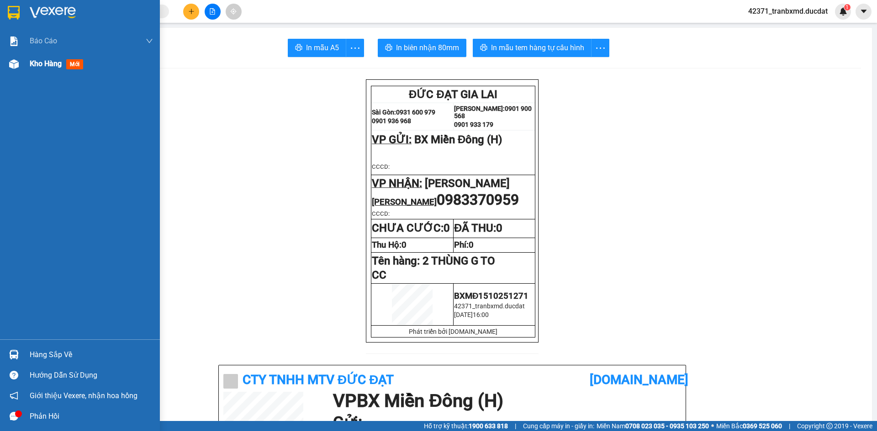
click at [6, 61] on div at bounding box center [14, 64] width 16 height 16
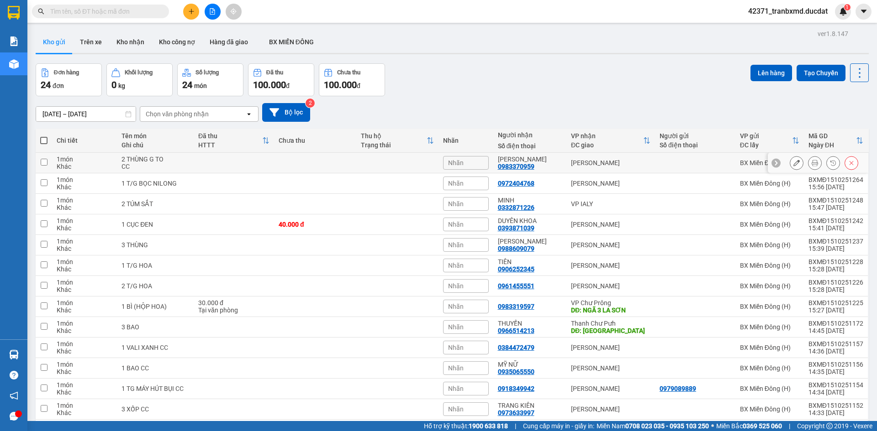
click at [642, 163] on div "[PERSON_NAME]" at bounding box center [610, 162] width 79 height 7
checkbox input "true"
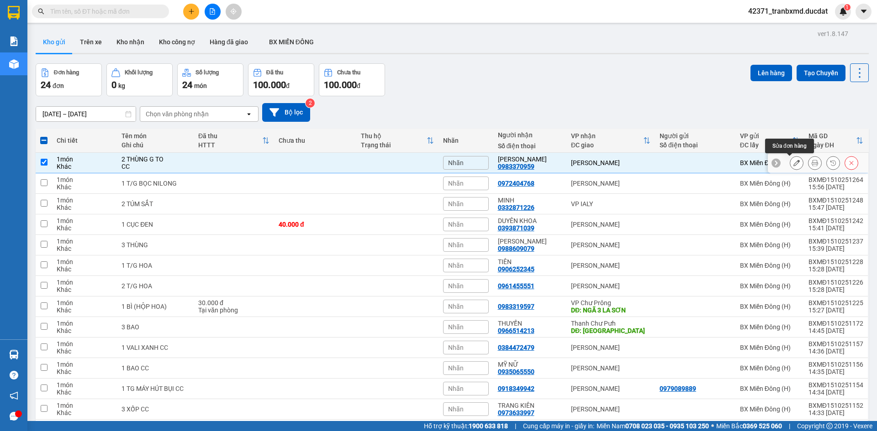
click at [793, 161] on icon at bounding box center [796, 163] width 6 height 6
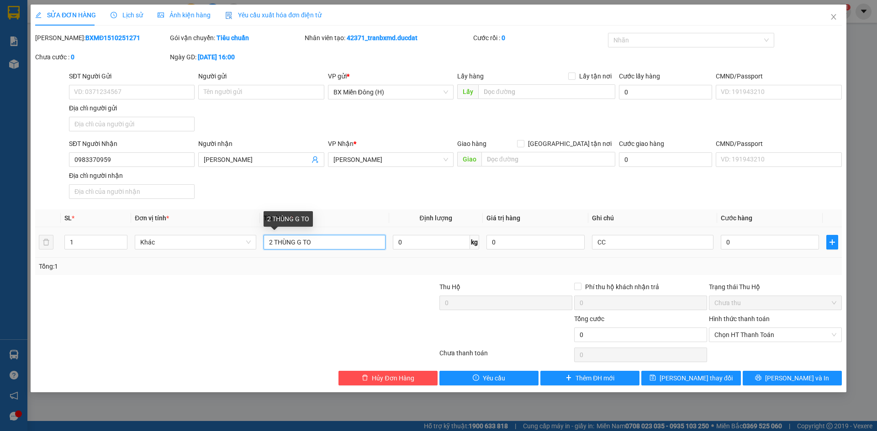
drag, startPoint x: 274, startPoint y: 242, endPoint x: 227, endPoint y: 250, distance: 47.7
click at [226, 250] on tr "1 Khác 2 THÙNG G TO 0 kg 0 CC 0" at bounding box center [438, 242] width 806 height 31
type input "1 THÙNG G TO"
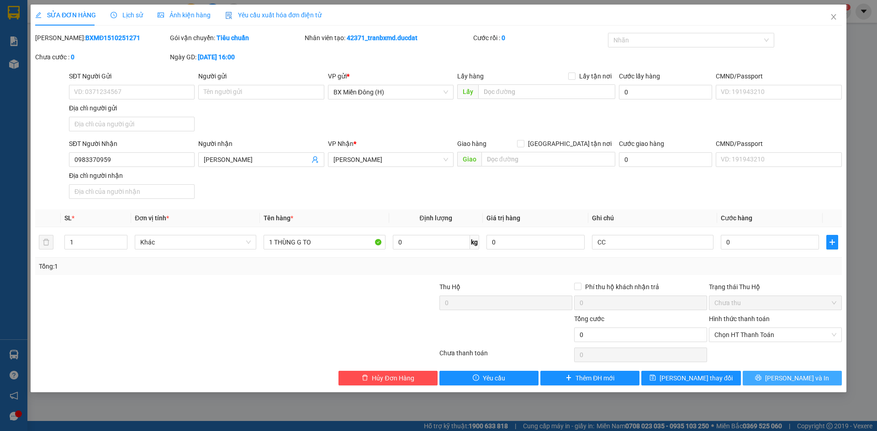
click at [807, 382] on span "Lưu và In" at bounding box center [797, 378] width 64 height 10
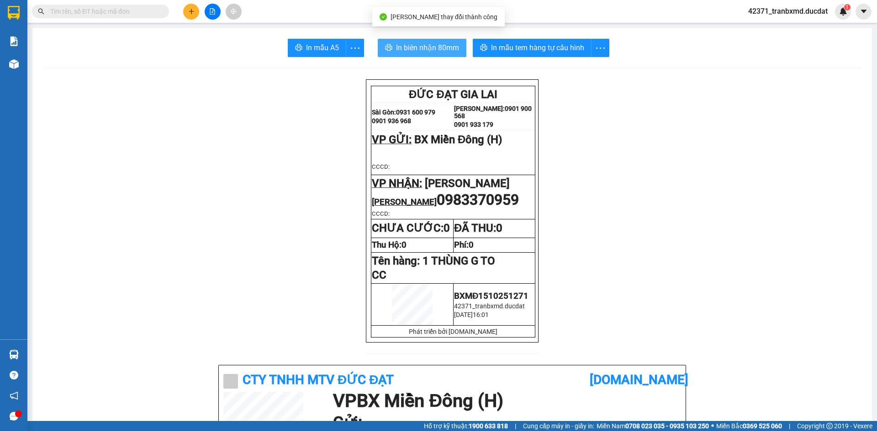
click at [440, 41] on button "In biên nhận 80mm" at bounding box center [422, 48] width 89 height 18
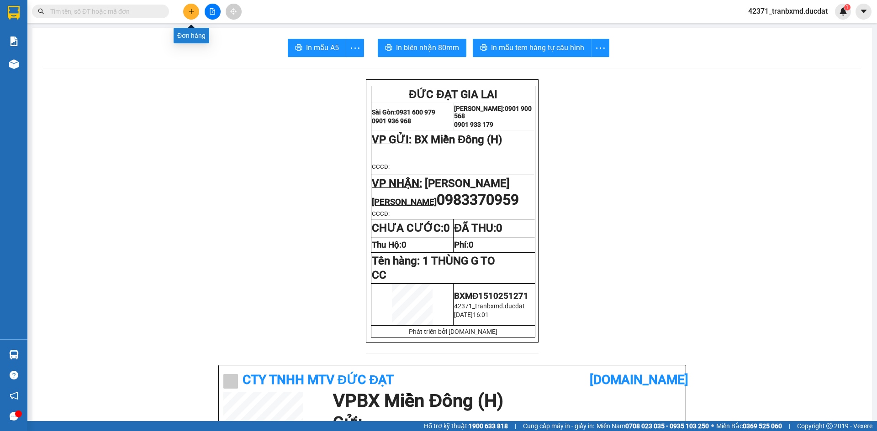
click at [187, 8] on button at bounding box center [191, 12] width 16 height 16
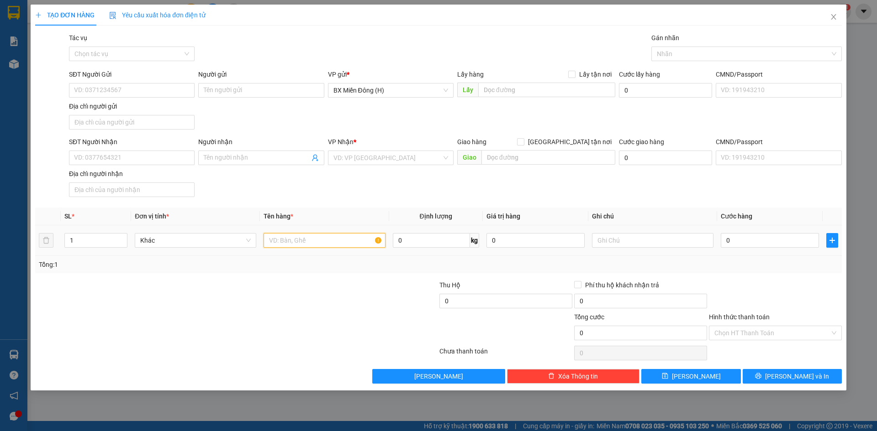
click at [296, 240] on input "text" at bounding box center [323, 240] width 121 height 15
click at [263, 164] on span at bounding box center [261, 158] width 126 height 15
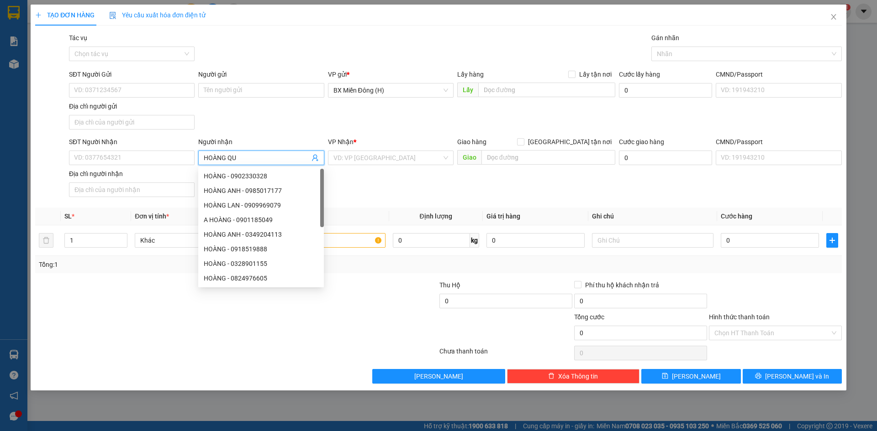
type input "HOÀNG QUY"
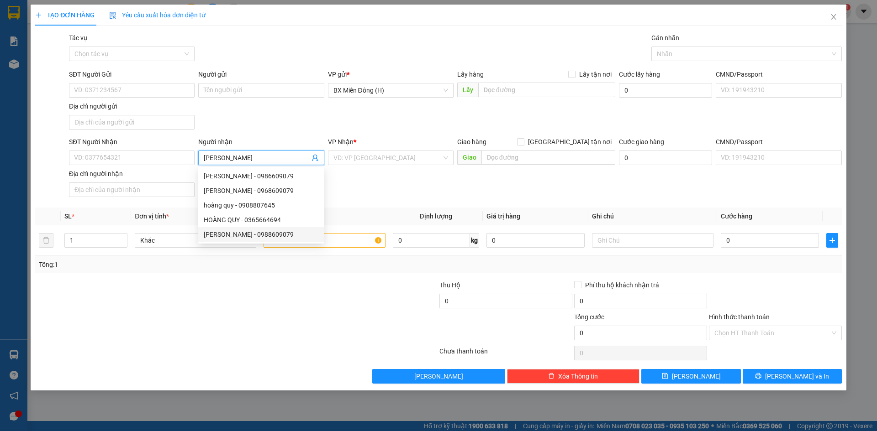
drag, startPoint x: 255, startPoint y: 235, endPoint x: 243, endPoint y: 235, distance: 11.9
click at [249, 235] on div "HOÀNG QUY - 0988609079" at bounding box center [261, 235] width 115 height 10
type input "0988609079"
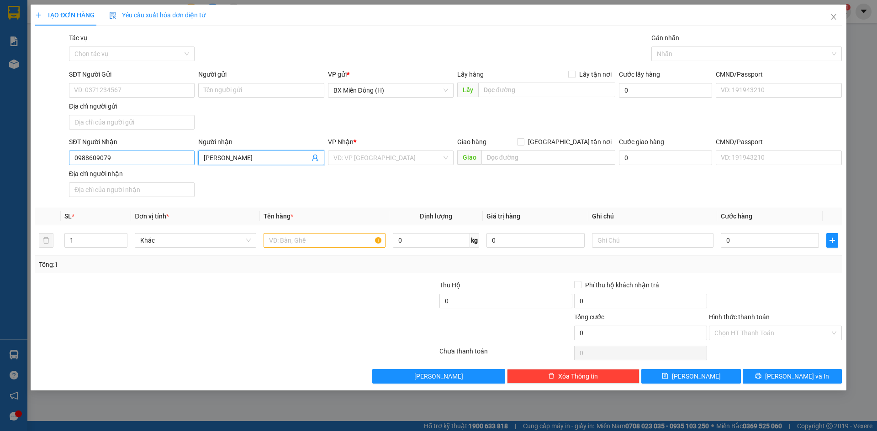
type input "HOÀNG QUY"
click at [171, 153] on input "0988609079" at bounding box center [132, 158] width 126 height 15
click at [165, 174] on div "0988609079 - HOÀNG QUY" at bounding box center [131, 176] width 115 height 10
type input "0988609079"
click at [287, 242] on input "text" at bounding box center [323, 240] width 121 height 15
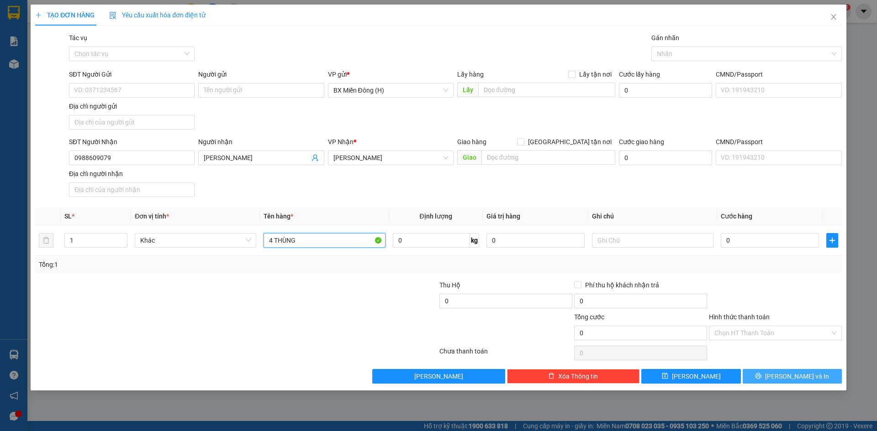
type input "4 THÙNG"
drag, startPoint x: 789, startPoint y: 374, endPoint x: 776, endPoint y: 361, distance: 18.7
click at [790, 375] on span "Lưu và In" at bounding box center [797, 377] width 64 height 10
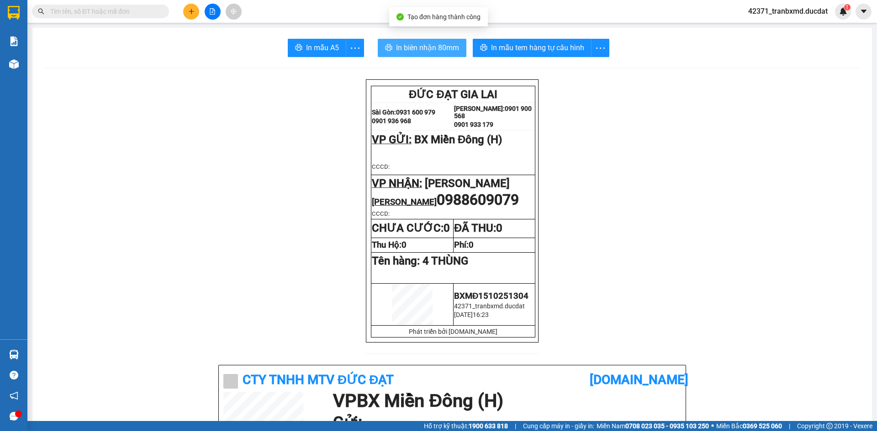
drag, startPoint x: 423, startPoint y: 45, endPoint x: 438, endPoint y: 56, distance: 18.3
click at [431, 47] on span "In biên nhận 80mm" at bounding box center [427, 47] width 63 height 11
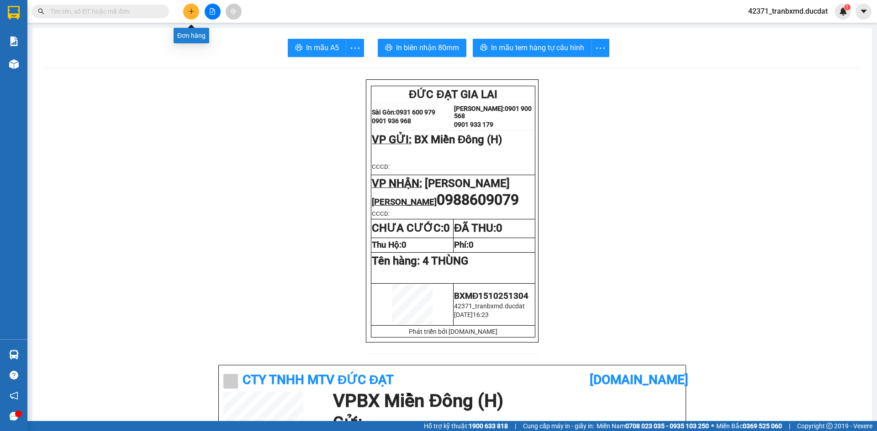
click at [192, 13] on icon "plus" at bounding box center [191, 11] width 6 height 6
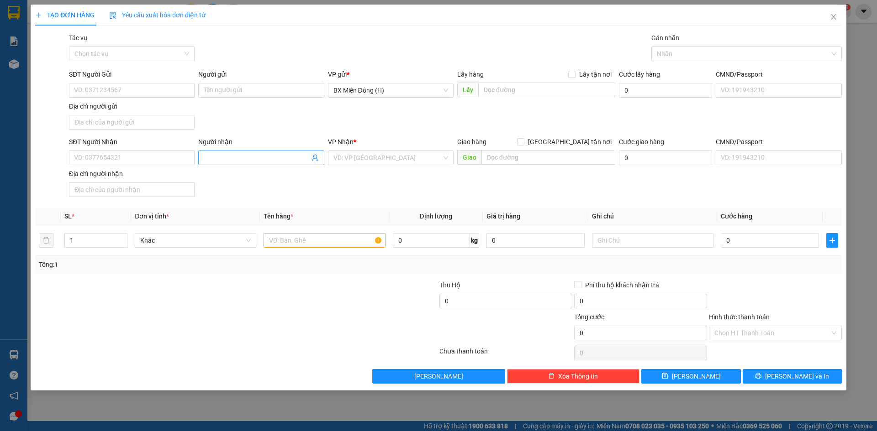
click at [287, 163] on span at bounding box center [261, 158] width 126 height 15
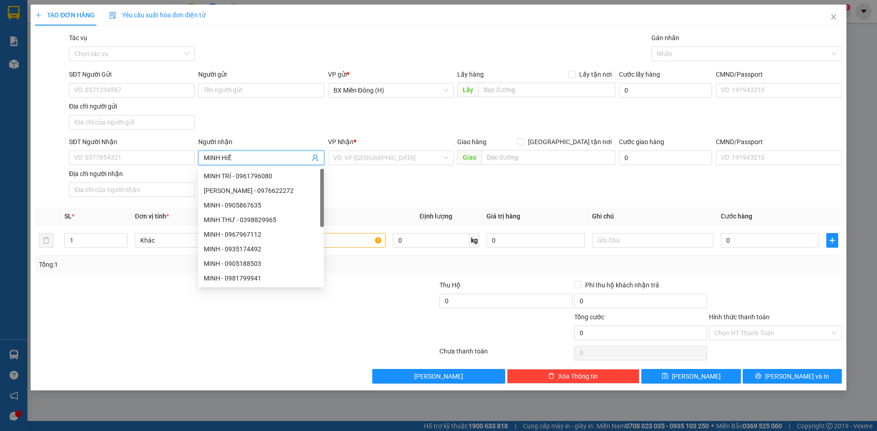
type input "MINH HIỂN"
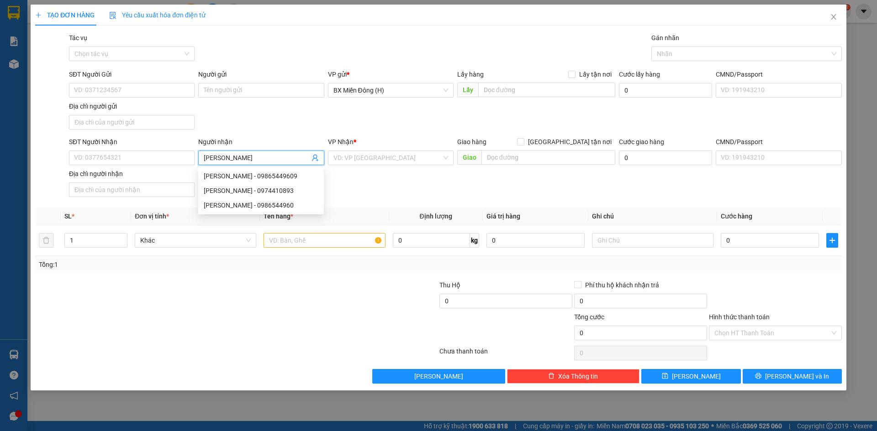
click at [275, 211] on div "MINH HIỂN - 0986544960" at bounding box center [261, 205] width 126 height 15
type input "0986544960"
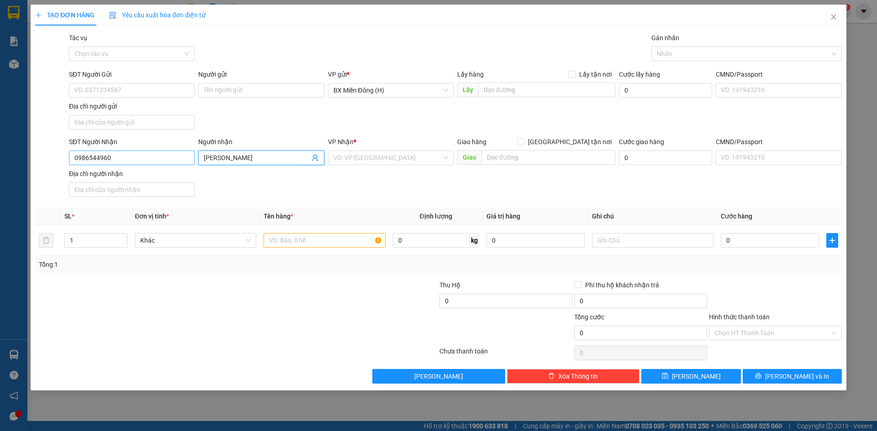
type input "MINH HIỂN"
click at [147, 156] on input "0986544960" at bounding box center [132, 158] width 126 height 15
click at [137, 177] on div "0986544960 - MINH HIỂN" at bounding box center [131, 176] width 115 height 10
type input "0986544960"
drag, startPoint x: 310, startPoint y: 240, endPoint x: 306, endPoint y: 237, distance: 5.2
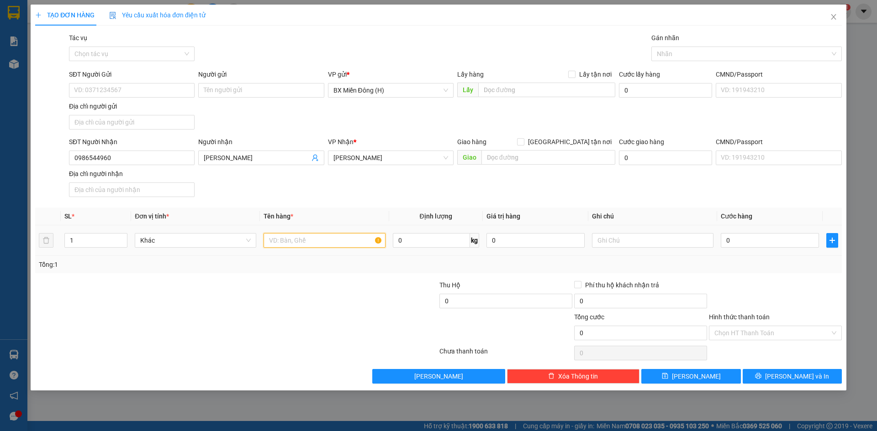
click at [310, 238] on input "text" at bounding box center [323, 240] width 121 height 15
type input "15 KIỆN"
click at [803, 380] on span "Lưu và In" at bounding box center [797, 377] width 64 height 10
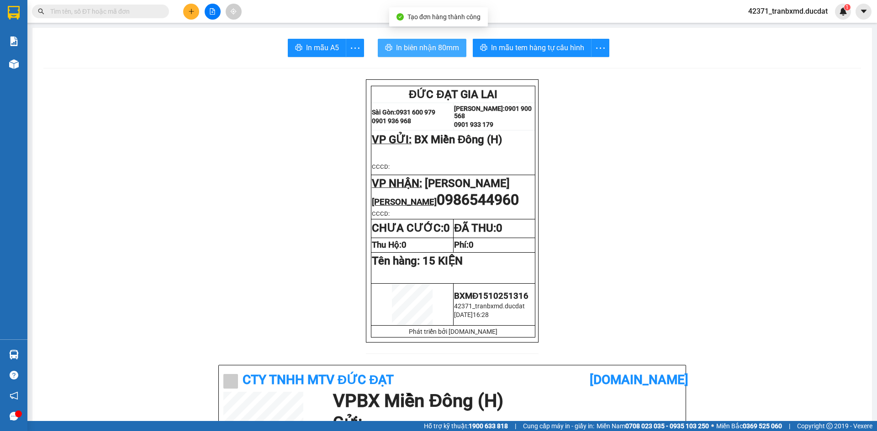
click at [449, 41] on button "In biên nhận 80mm" at bounding box center [422, 48] width 89 height 18
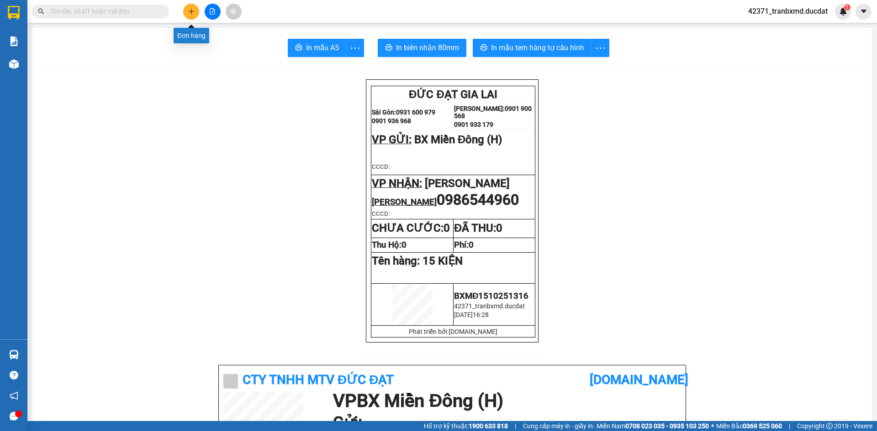
click at [190, 14] on icon "plus" at bounding box center [191, 11] width 6 height 6
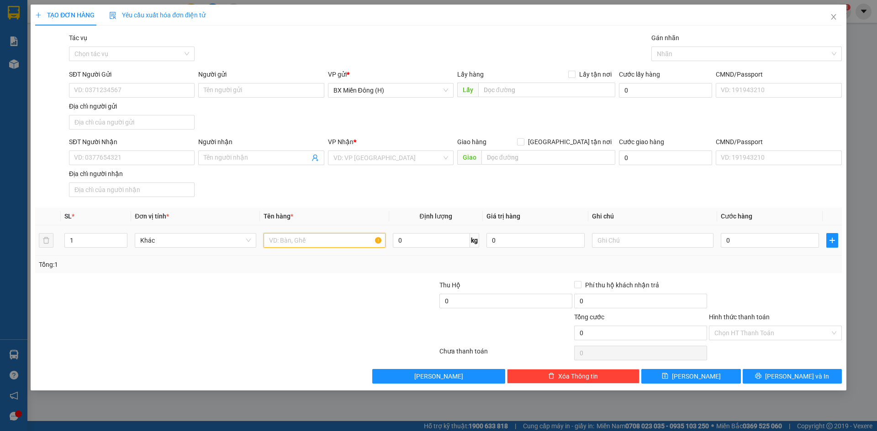
click at [298, 239] on input "text" at bounding box center [323, 240] width 121 height 15
type input "1"
click at [165, 158] on input "SĐT Người Nhận" at bounding box center [132, 158] width 126 height 15
click at [163, 157] on input "SĐT Người Nhận" at bounding box center [132, 158] width 126 height 15
type input "0989723375"
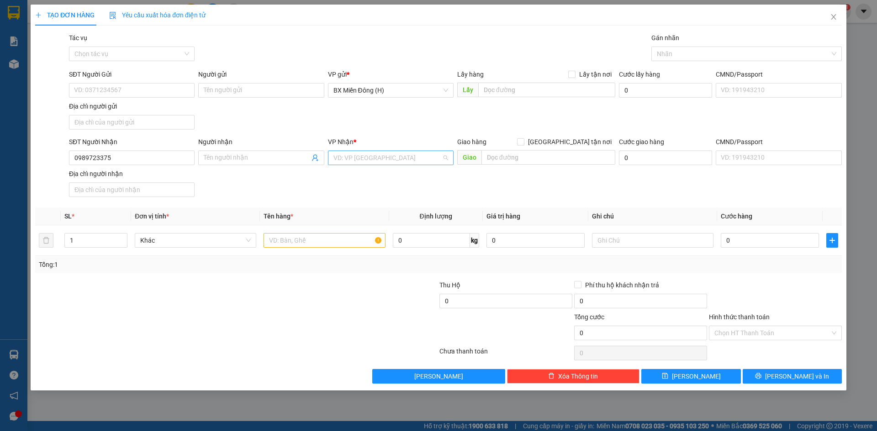
click at [398, 160] on input "search" at bounding box center [387, 158] width 108 height 14
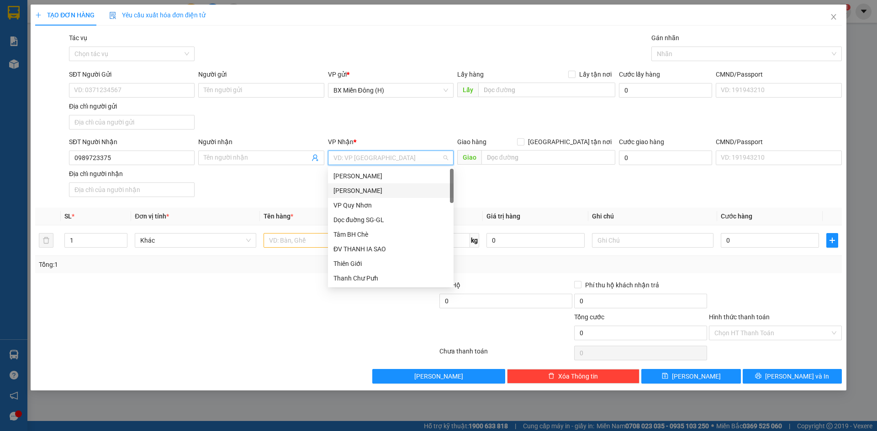
click at [405, 189] on div "[PERSON_NAME]" at bounding box center [390, 191] width 115 height 10
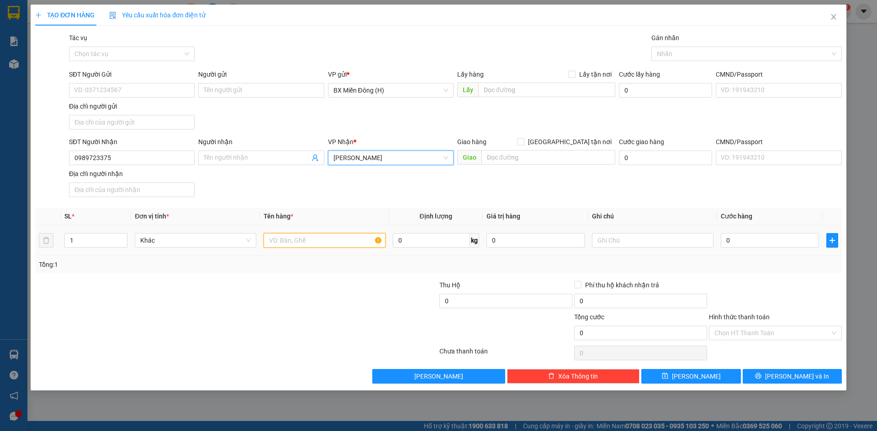
click at [295, 242] on input "text" at bounding box center [323, 240] width 121 height 15
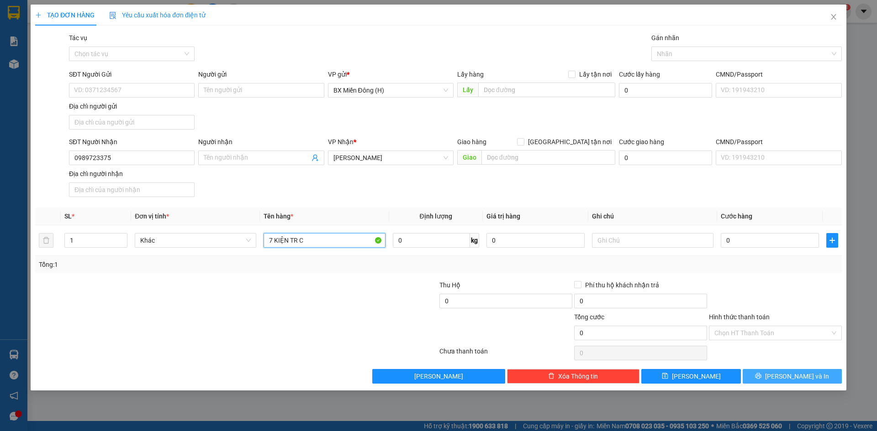
type input "7 KIỆN TR C"
click at [820, 377] on button "Lưu và In" at bounding box center [791, 376] width 99 height 15
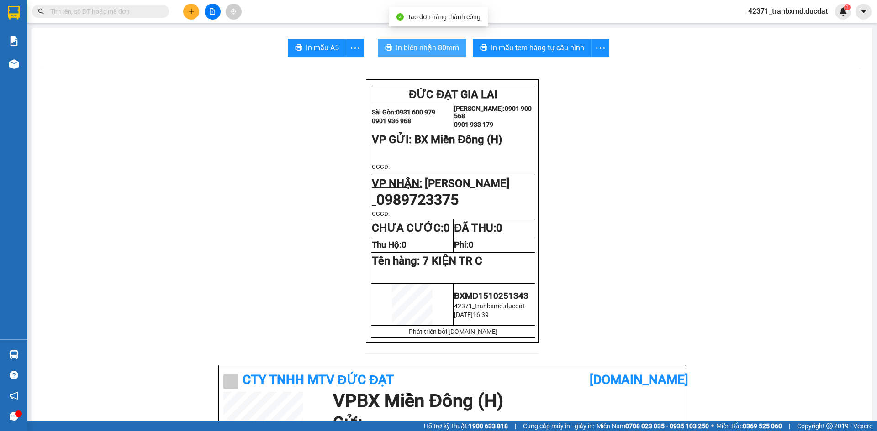
click at [423, 51] on span "In biên nhận 80mm" at bounding box center [427, 47] width 63 height 11
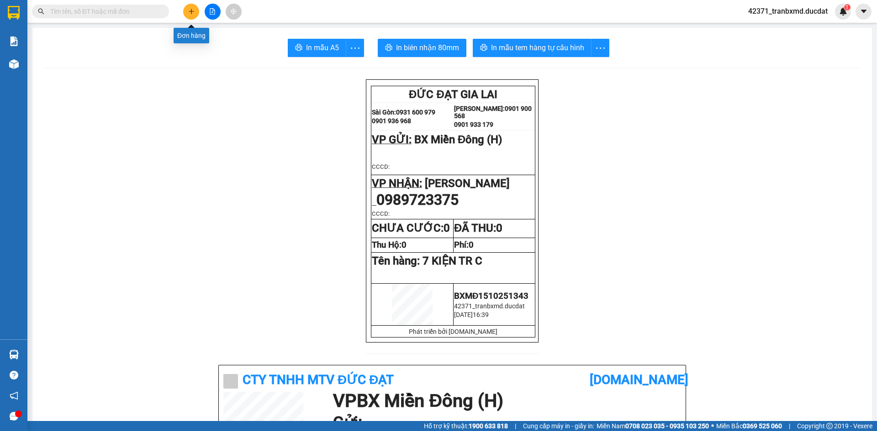
click at [187, 12] on button at bounding box center [191, 12] width 16 height 16
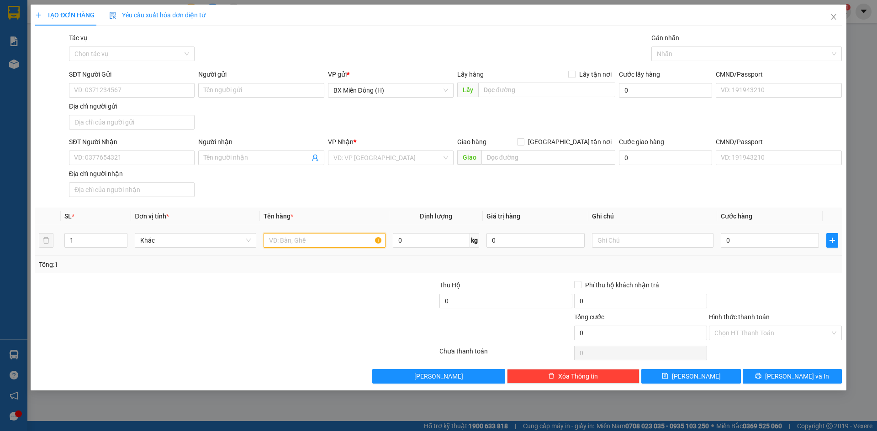
click at [300, 240] on input "text" at bounding box center [323, 240] width 121 height 15
type input "1 XỐP"
click at [747, 239] on input "0" at bounding box center [769, 240] width 98 height 15
type input "004"
type input "4"
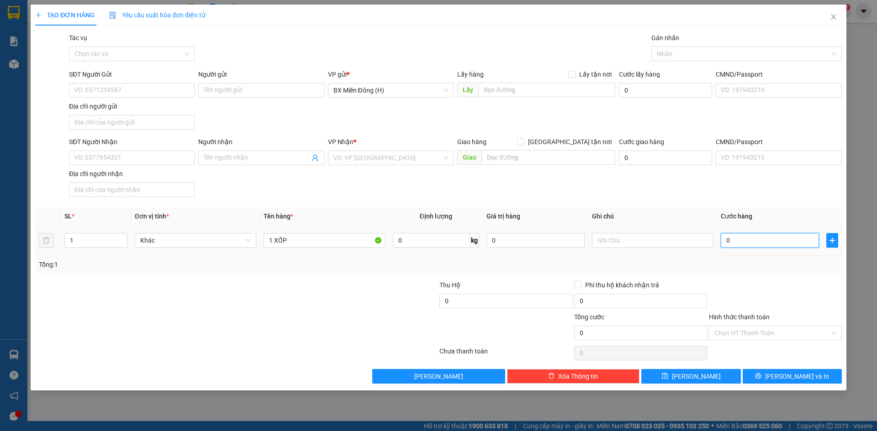
type input "4"
type input "0.040"
type input "40"
type input "40.000"
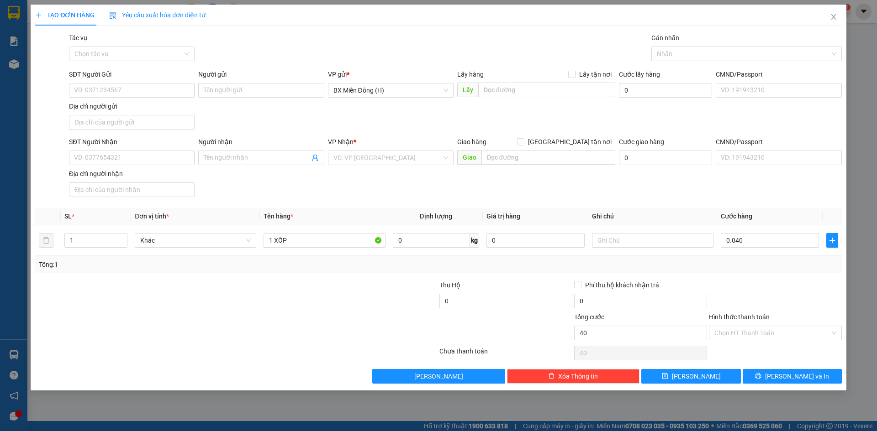
type input "40.000"
drag, startPoint x: 748, startPoint y: 288, endPoint x: 457, endPoint y: 257, distance: 292.5
click at [746, 288] on div at bounding box center [775, 296] width 135 height 32
click at [172, 155] on input "SĐT Người Nhận" at bounding box center [132, 158] width 126 height 15
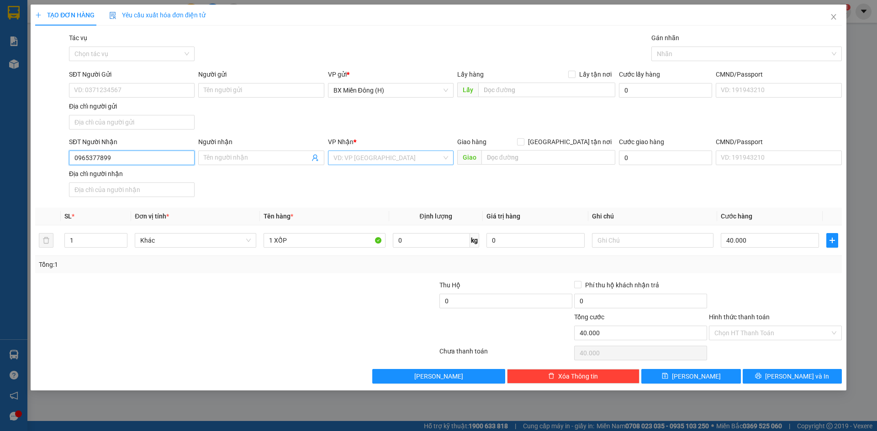
type input "0965377899"
drag, startPoint x: 387, startPoint y: 162, endPoint x: 380, endPoint y: 164, distance: 7.2
click at [387, 161] on input "search" at bounding box center [387, 158] width 108 height 14
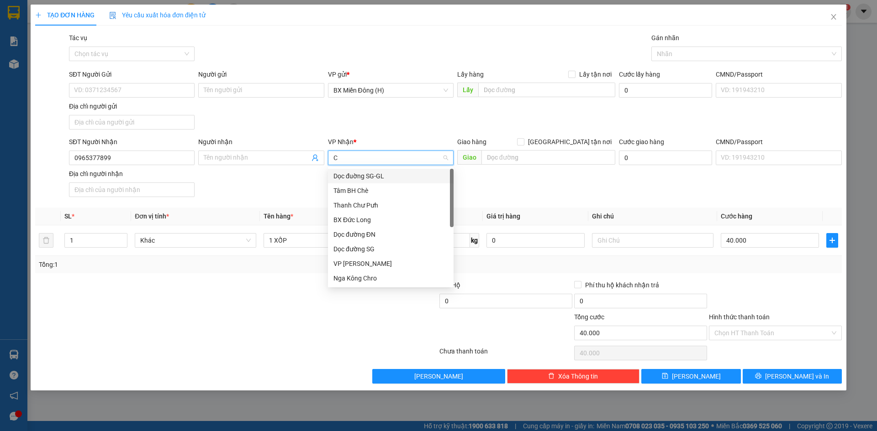
type input "CH"
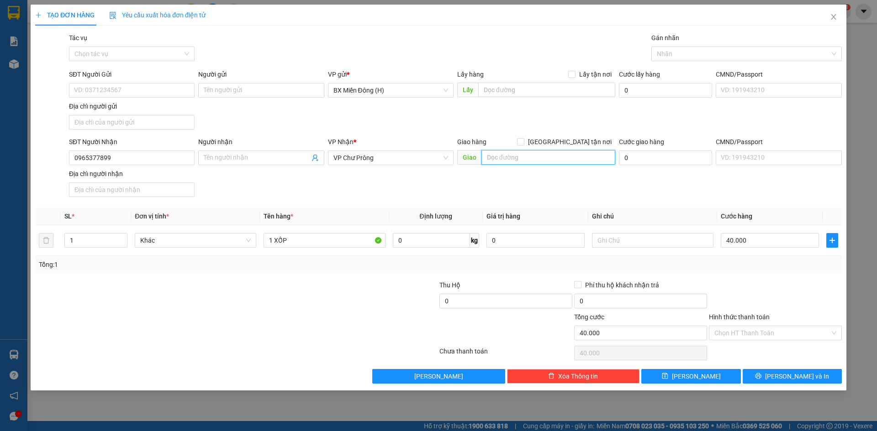
click at [513, 158] on input "text" at bounding box center [548, 157] width 134 height 15
type input "IAPIOR"
click at [169, 90] on input "SĐT Người Gửi" at bounding box center [132, 90] width 126 height 15
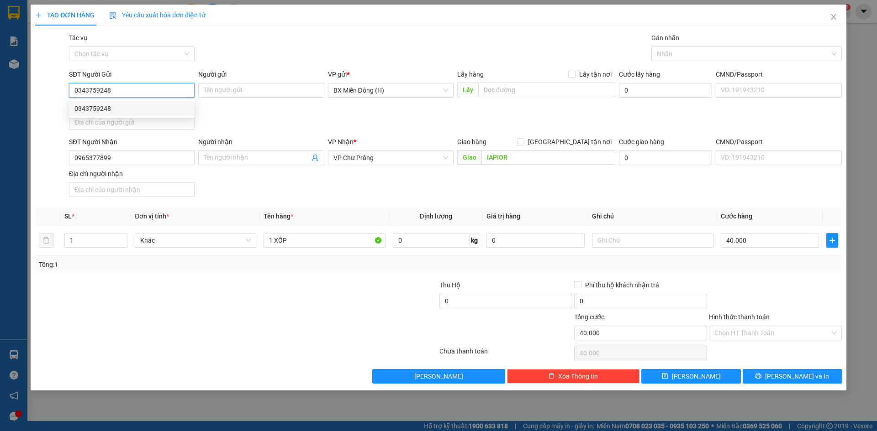
click at [122, 109] on div "0343759248" at bounding box center [131, 109] width 115 height 10
type input "0343759248"
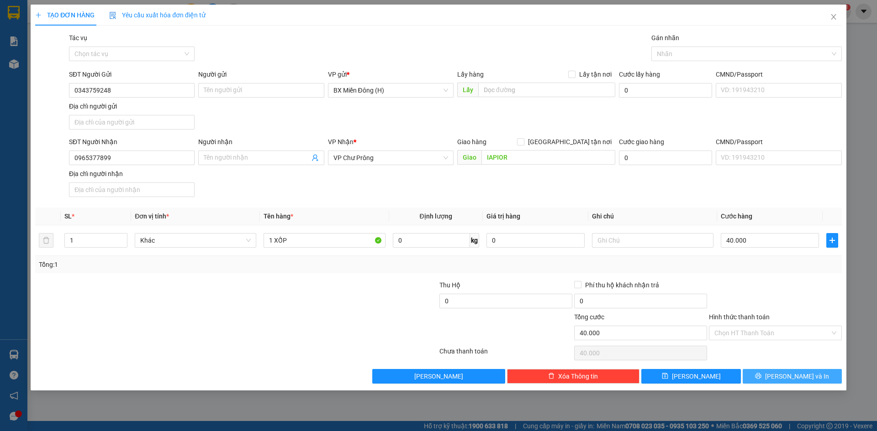
click at [788, 375] on span "Lưu và In" at bounding box center [797, 377] width 64 height 10
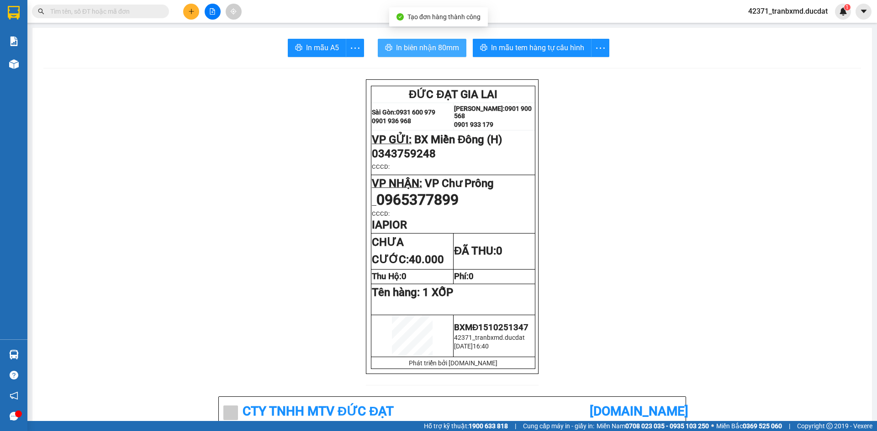
click at [447, 51] on span "In biên nhận 80mm" at bounding box center [427, 47] width 63 height 11
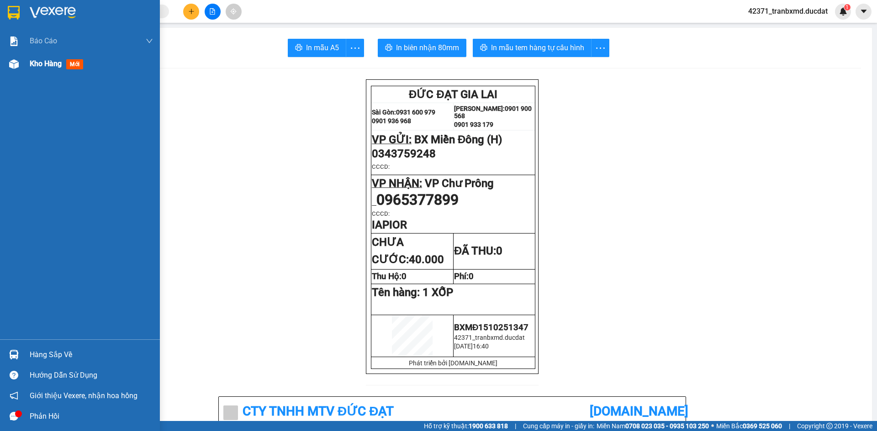
click at [28, 68] on div "Kho hàng mới" at bounding box center [80, 64] width 160 height 23
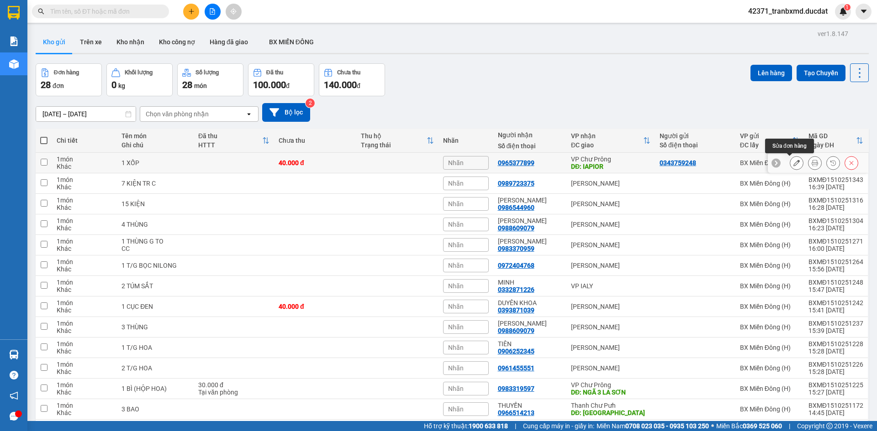
click at [790, 159] on button at bounding box center [796, 163] width 13 height 16
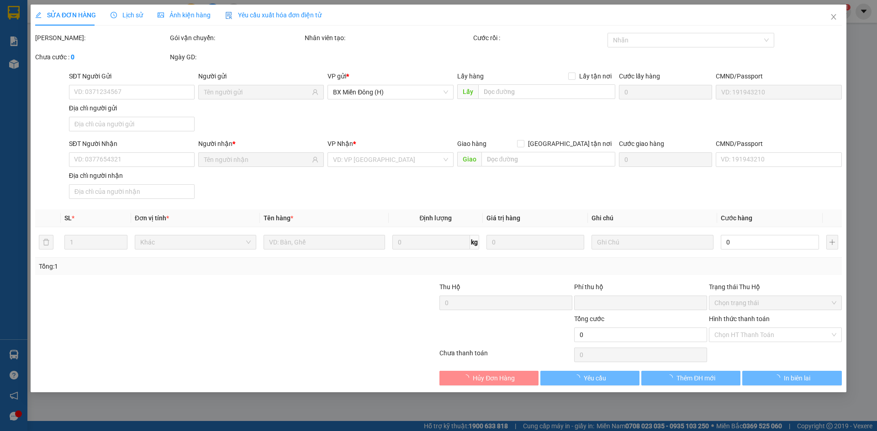
type input "0343759248"
type input "0965377899"
type input "IAPIOR"
type input "0"
type input "40.000"
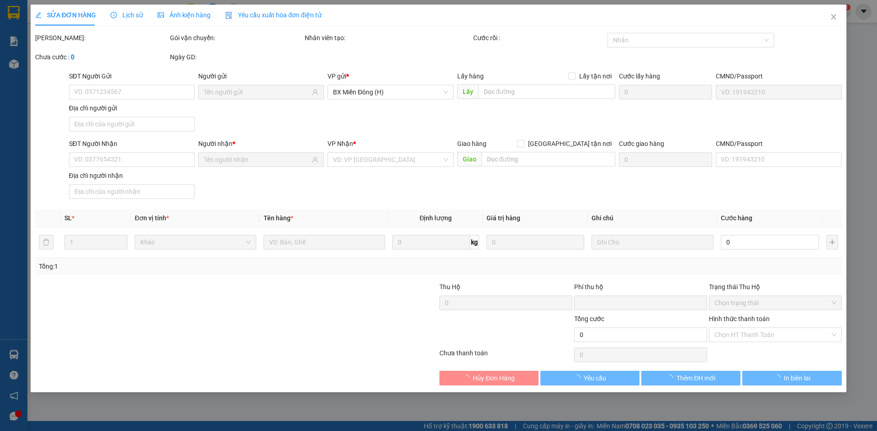
type input "40.000"
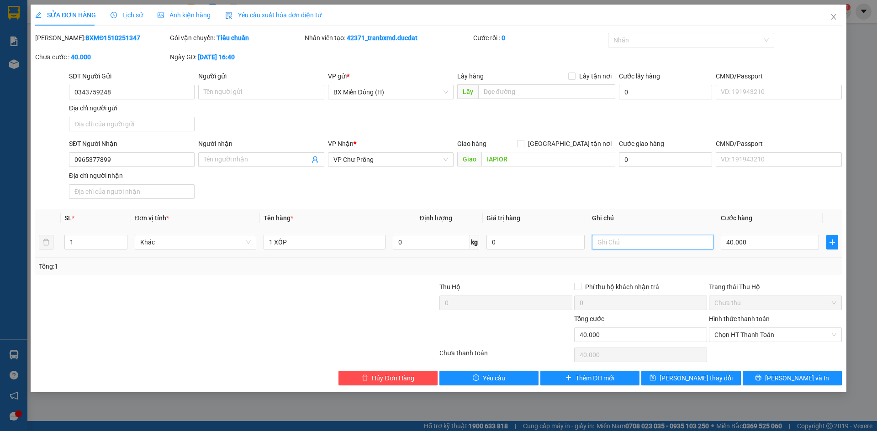
click at [640, 243] on input "text" at bounding box center [652, 242] width 121 height 15
type input "THU HỘ 700K"
click at [546, 156] on input "IAPIOR" at bounding box center [548, 159] width 134 height 15
click at [778, 372] on button "Lưu và In" at bounding box center [791, 378] width 99 height 15
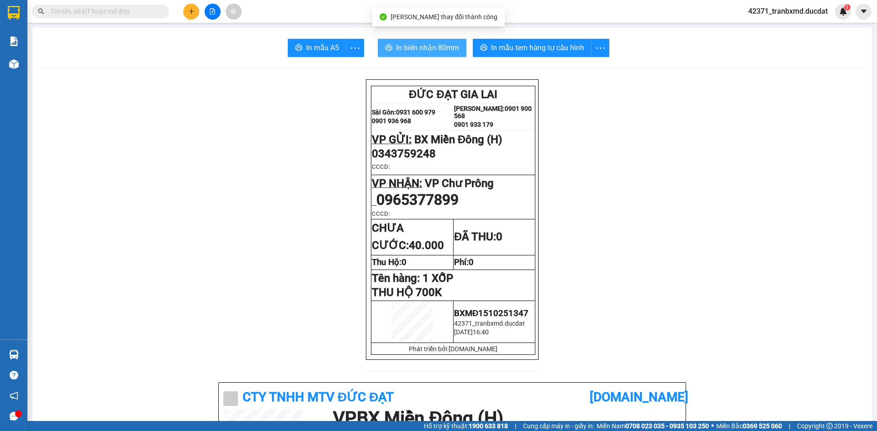
click at [419, 44] on span "In biên nhận 80mm" at bounding box center [427, 47] width 63 height 11
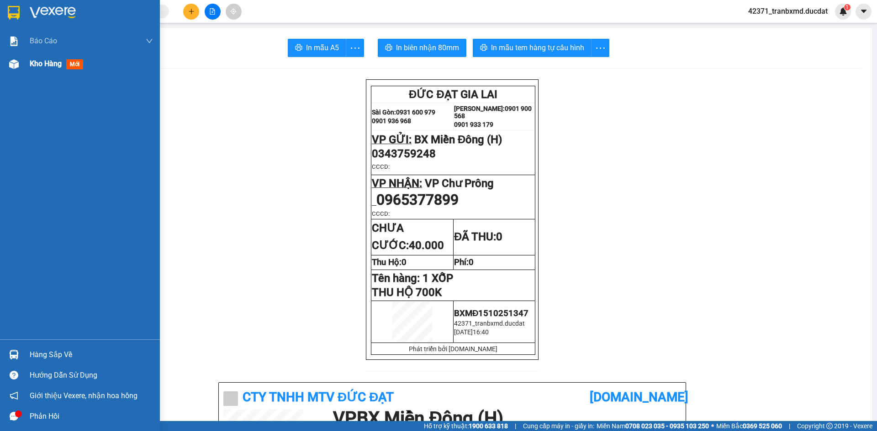
click at [19, 63] on div at bounding box center [14, 64] width 16 height 16
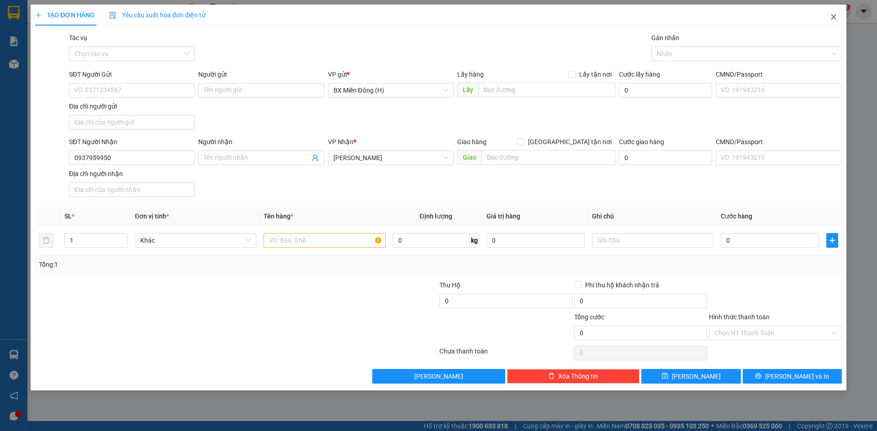
click at [830, 15] on icon "close" at bounding box center [833, 16] width 7 height 7
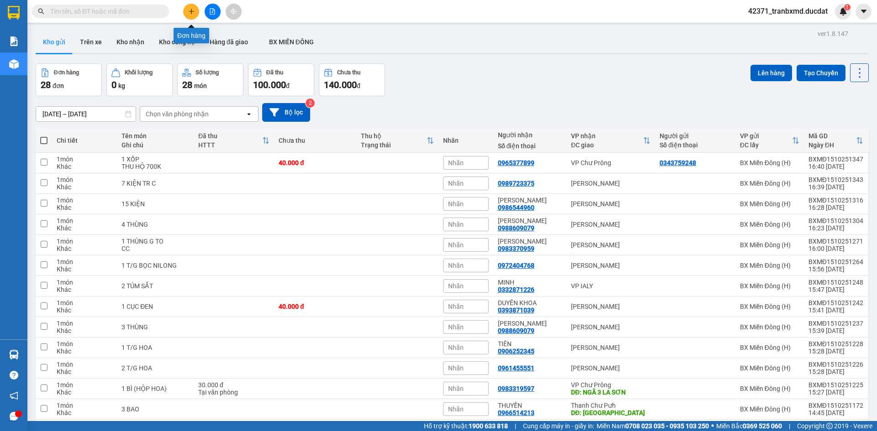
click at [189, 15] on button at bounding box center [191, 12] width 16 height 16
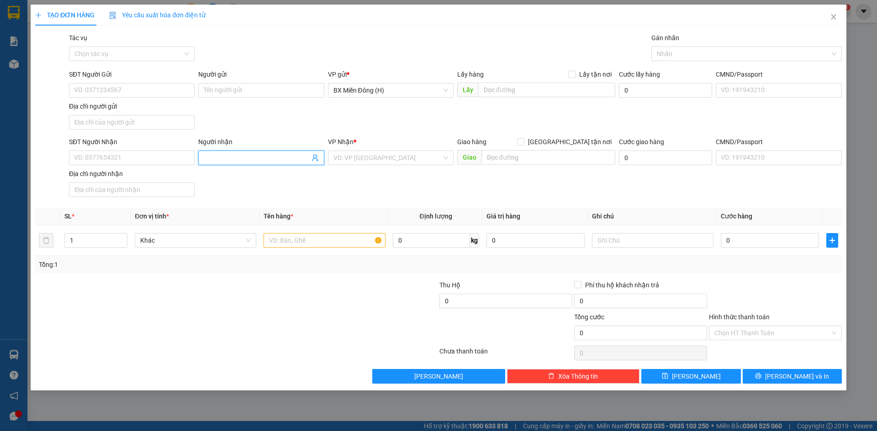
click at [273, 158] on input "Người nhận" at bounding box center [256, 158] width 105 height 10
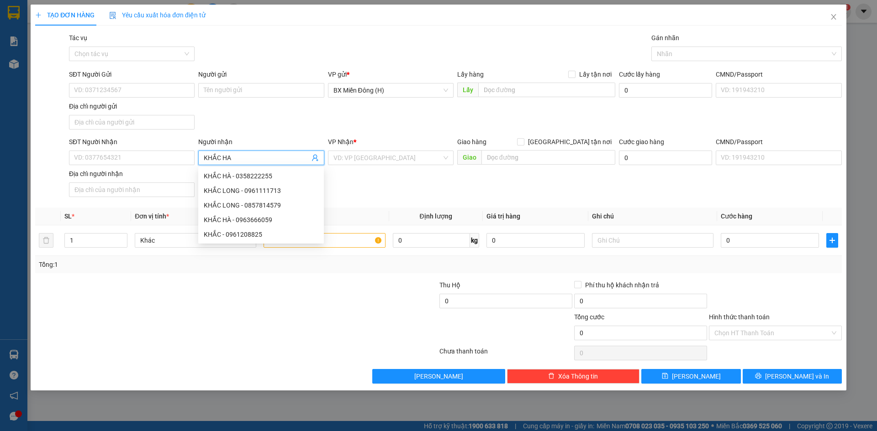
type input "[PERSON_NAME]"
click at [272, 191] on div "KHẮC HÀ - 0963666059" at bounding box center [261, 191] width 115 height 10
type input "0963666059"
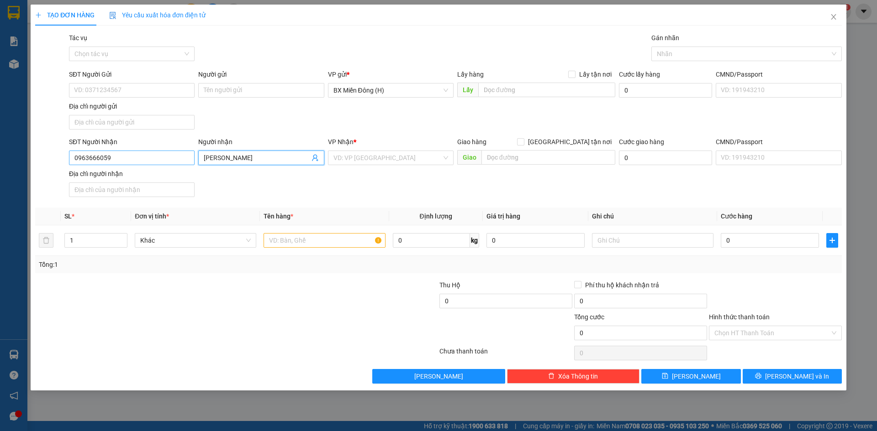
type input "[PERSON_NAME]"
click at [131, 152] on input "0963666059" at bounding box center [132, 158] width 126 height 15
click at [132, 180] on div "0963666059 - [PERSON_NAME]" at bounding box center [131, 176] width 115 height 10
type input "0963666059"
type input "ngã 3 yaly"
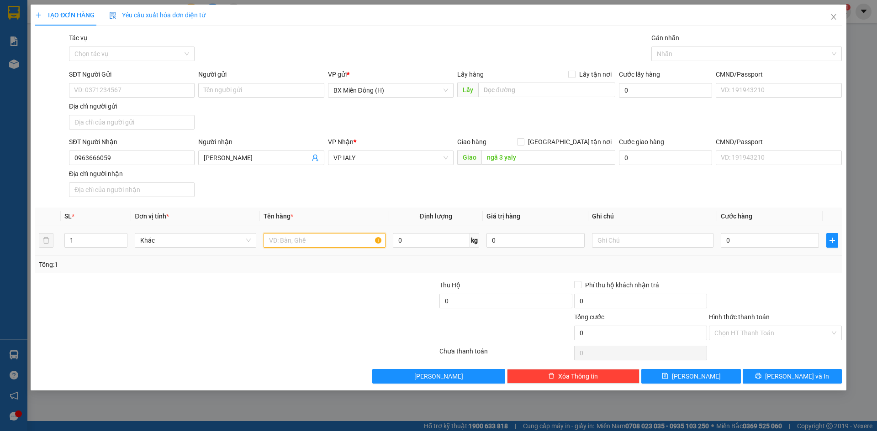
click at [323, 237] on input "text" at bounding box center [323, 240] width 121 height 15
type input "6 KIỆN"
click at [812, 382] on button "[PERSON_NAME] và In" at bounding box center [791, 376] width 99 height 15
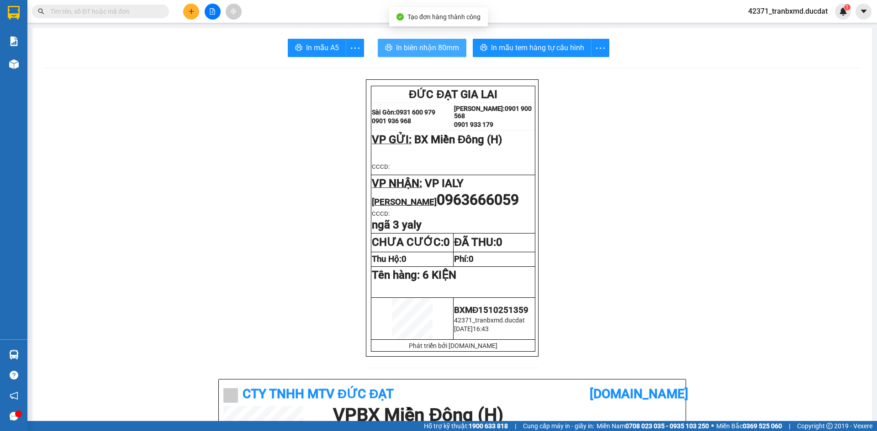
drag, startPoint x: 415, startPoint y: 48, endPoint x: 425, endPoint y: 51, distance: 10.5
click at [417, 47] on span "In biên nhận 80mm" at bounding box center [427, 47] width 63 height 11
click at [192, 11] on icon "plus" at bounding box center [191, 11] width 6 height 6
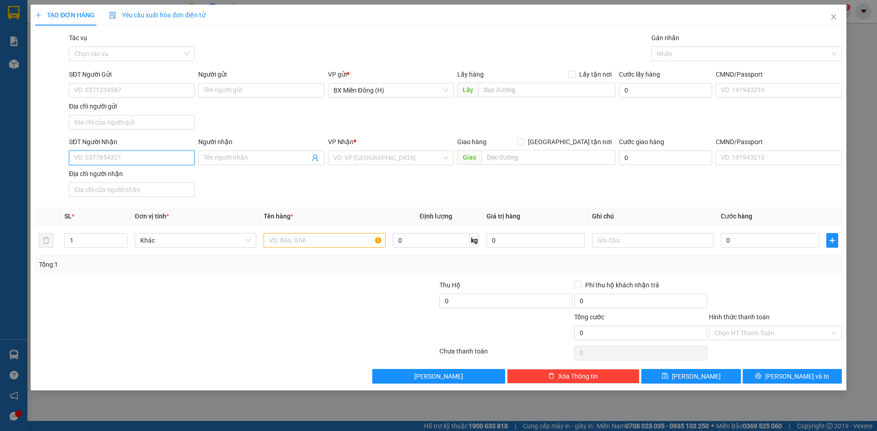
click at [175, 162] on input "SĐT Người Nhận" at bounding box center [132, 158] width 126 height 15
click at [345, 235] on input "text" at bounding box center [323, 240] width 121 height 15
type input "2 KIỆN"
click at [162, 158] on input "SĐT Người Nhận" at bounding box center [132, 158] width 126 height 15
type input "0377780199"
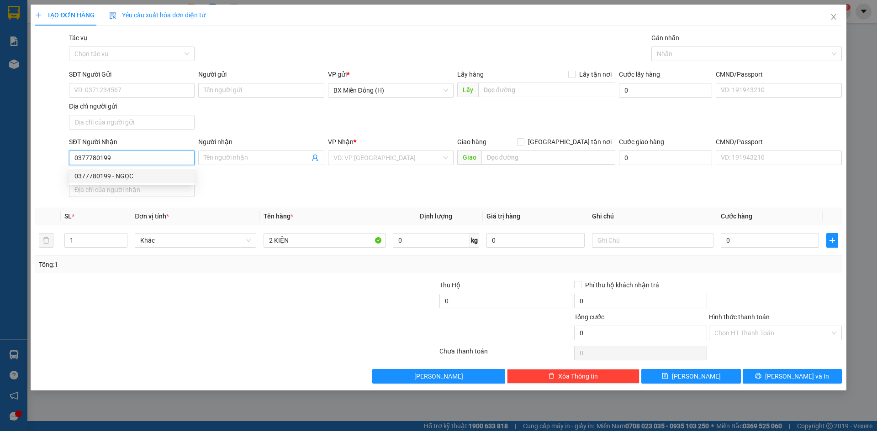
click at [186, 175] on div "0377780199 - NGỌC" at bounding box center [131, 176] width 115 height 10
type input "NGỌC"
type input "0377780199"
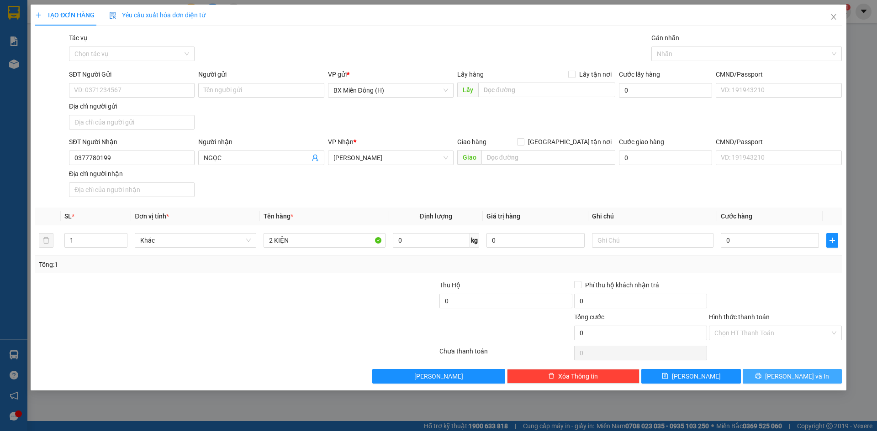
click at [761, 377] on icon "printer" at bounding box center [758, 376] width 6 height 6
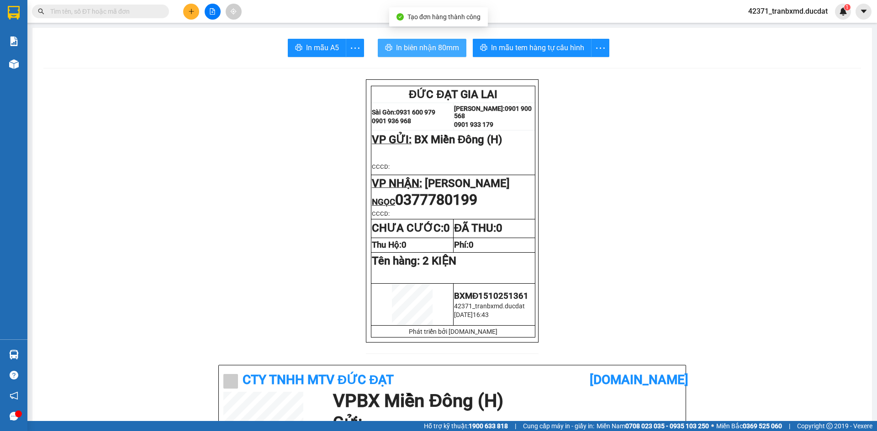
drag, startPoint x: 446, startPoint y: 47, endPoint x: 530, endPoint y: 151, distance: 134.1
click at [447, 47] on span "In biên nhận 80mm" at bounding box center [427, 47] width 63 height 11
click at [196, 8] on button at bounding box center [191, 12] width 16 height 16
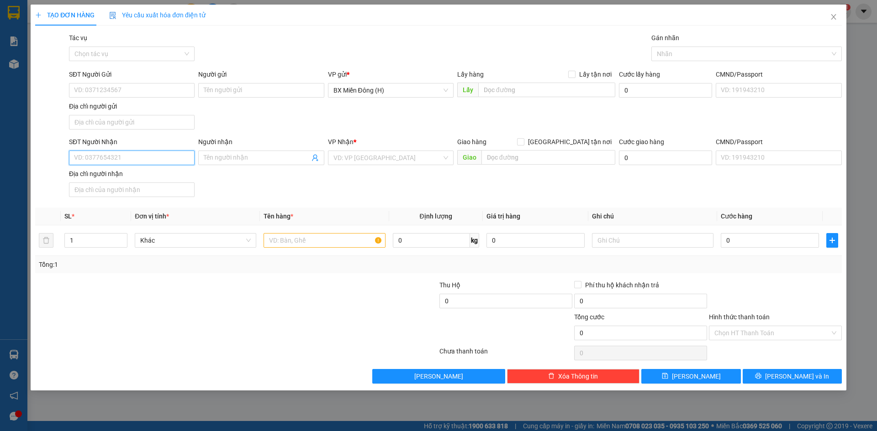
click at [148, 152] on input "SĐT Người Nhận" at bounding box center [132, 158] width 126 height 15
type input "0947912347"
type input "[PERSON_NAME]"
type input "0947912347"
click at [314, 238] on input "text" at bounding box center [323, 240] width 121 height 15
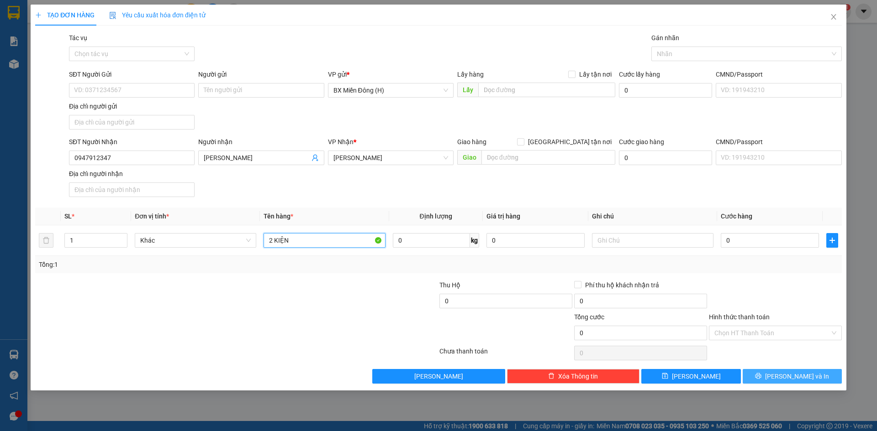
type input "2 KIỆN"
click at [832, 378] on button "[PERSON_NAME] và In" at bounding box center [791, 376] width 99 height 15
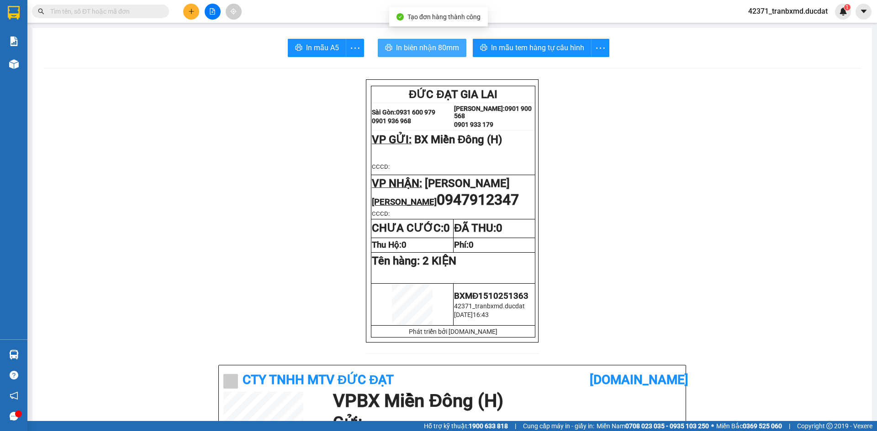
click at [445, 48] on span "In biên nhận 80mm" at bounding box center [427, 47] width 63 height 11
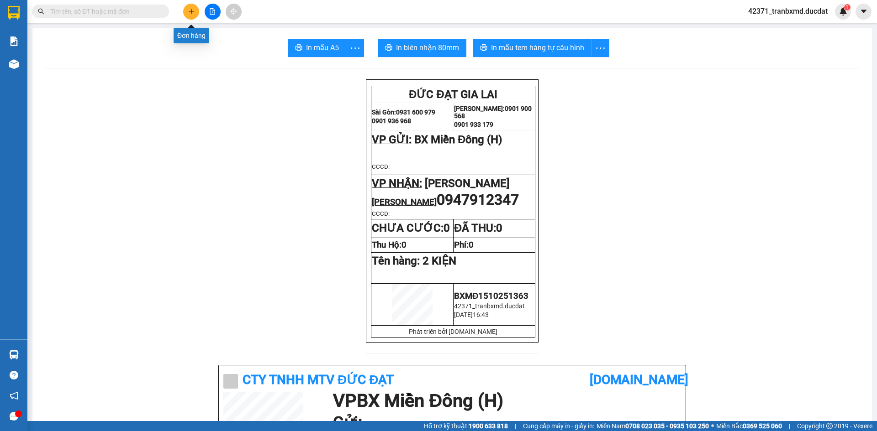
click at [195, 10] on button at bounding box center [191, 12] width 16 height 16
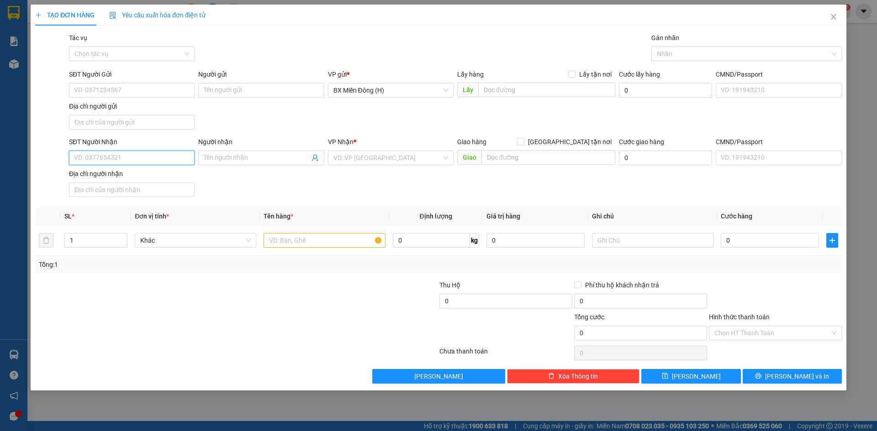
click at [138, 161] on input "SĐT Người Nhận" at bounding box center [132, 158] width 126 height 15
click at [369, 151] on div "VD: VP [GEOGRAPHIC_DATA]" at bounding box center [391, 158] width 126 height 15
type input "0865880890"
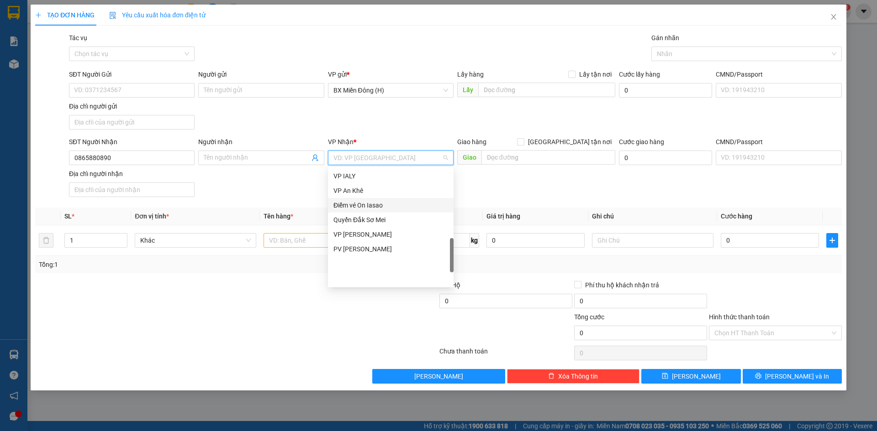
scroll to position [274, 0]
click at [357, 266] on div "VP IALY" at bounding box center [390, 268] width 115 height 10
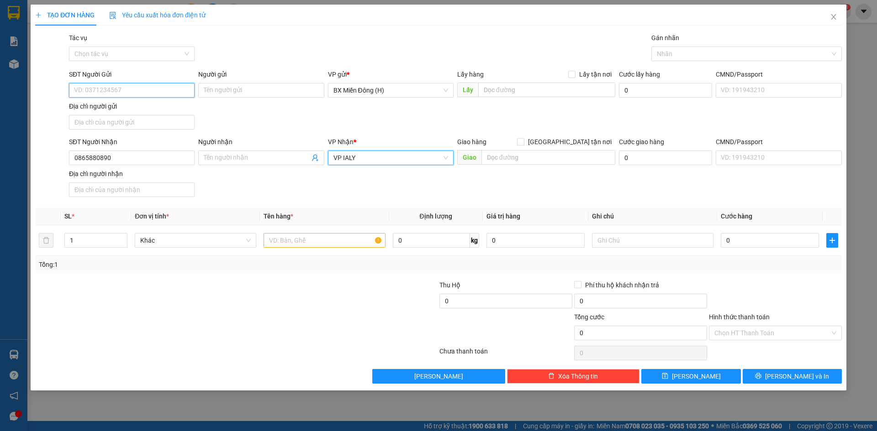
click at [146, 97] on input "SĐT Người Gửi" at bounding box center [132, 90] width 126 height 15
type input "0374893854"
click at [322, 239] on input "text" at bounding box center [323, 240] width 121 height 15
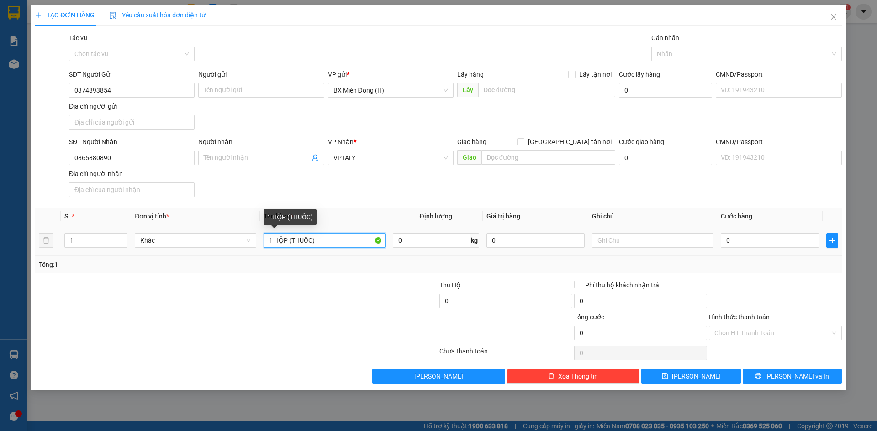
click at [284, 242] on input "1 HỘP (THUỐC)" at bounding box center [323, 240] width 121 height 15
click at [286, 240] on input "1 HỘP (THUỐC)" at bounding box center [323, 240] width 121 height 15
type input "1 HỘP NHỎ (THUỐC)"
click at [746, 240] on input "0" at bounding box center [769, 240] width 98 height 15
type input "003"
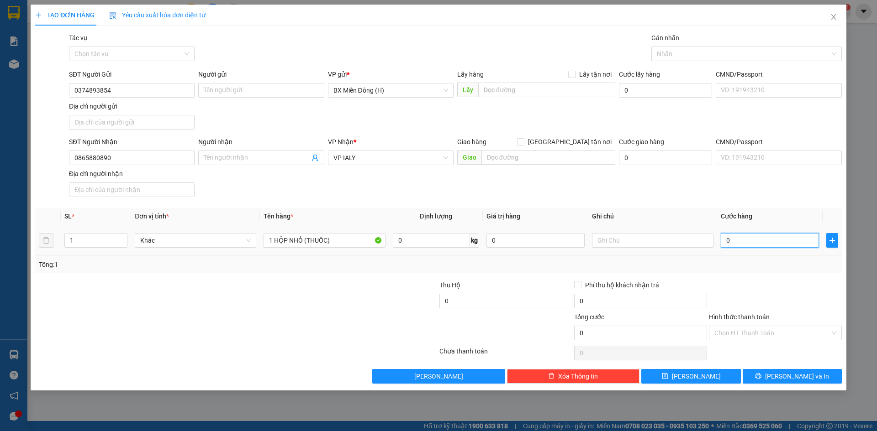
type input "3"
type input "0.030"
type input "30"
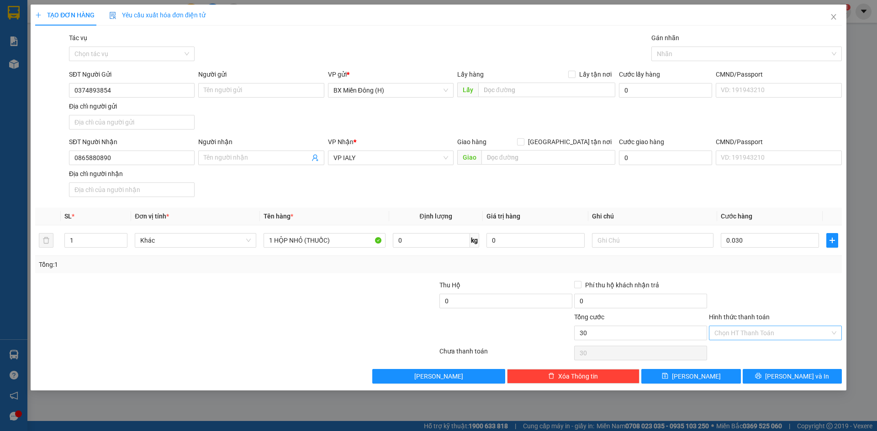
type input "30.000"
click at [754, 333] on input "Hình thức thanh toán" at bounding box center [772, 333] width 116 height 14
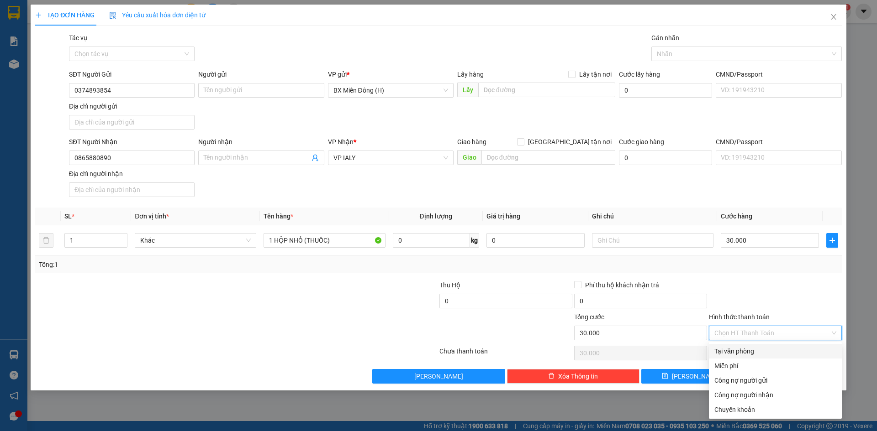
click at [751, 350] on div "Tại văn phòng" at bounding box center [775, 352] width 122 height 10
type input "0"
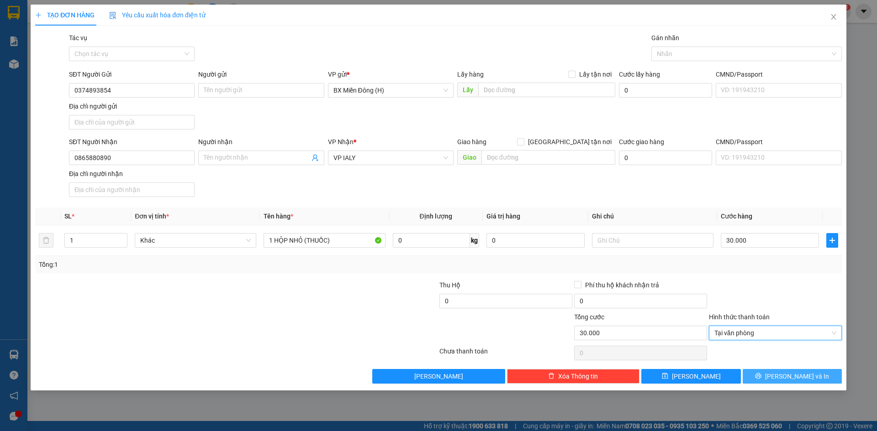
click at [799, 378] on span "[PERSON_NAME] và In" at bounding box center [797, 377] width 64 height 10
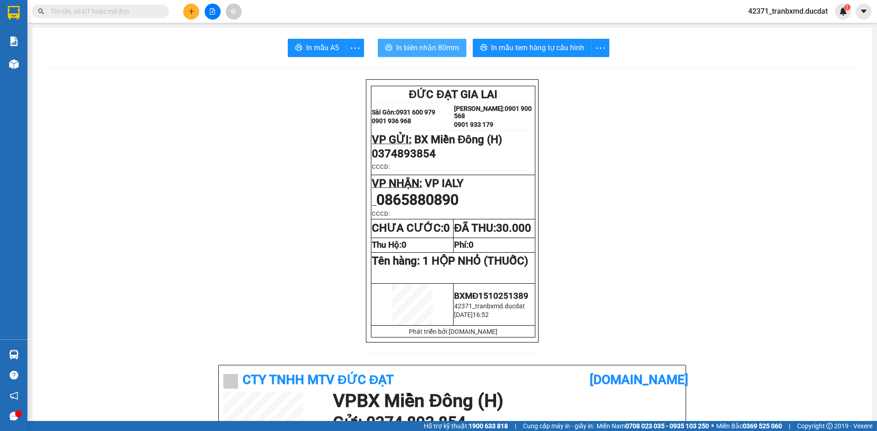
click at [416, 42] on span "In biên nhận 80mm" at bounding box center [427, 47] width 63 height 11
click at [184, 9] on button at bounding box center [191, 12] width 16 height 16
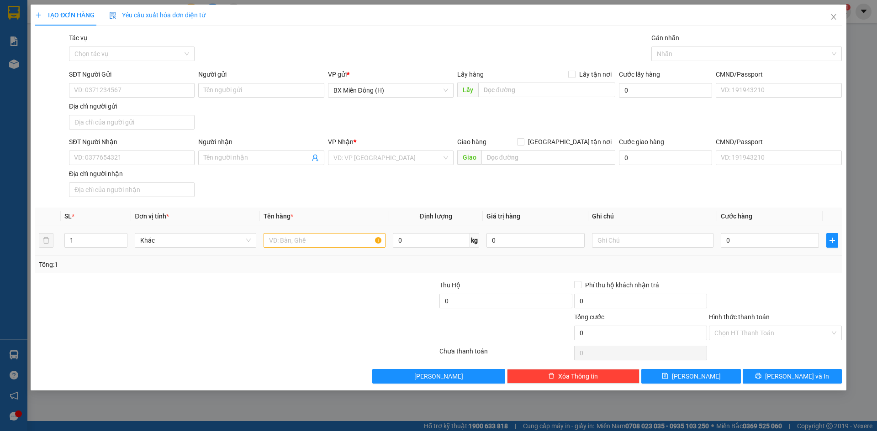
click at [289, 233] on div at bounding box center [323, 240] width 121 height 18
click at [293, 244] on input "text" at bounding box center [323, 240] width 121 height 15
type input "6"
type input "3 T/G NILONG"
click at [147, 158] on input "SĐT Người Nhận" at bounding box center [132, 158] width 126 height 15
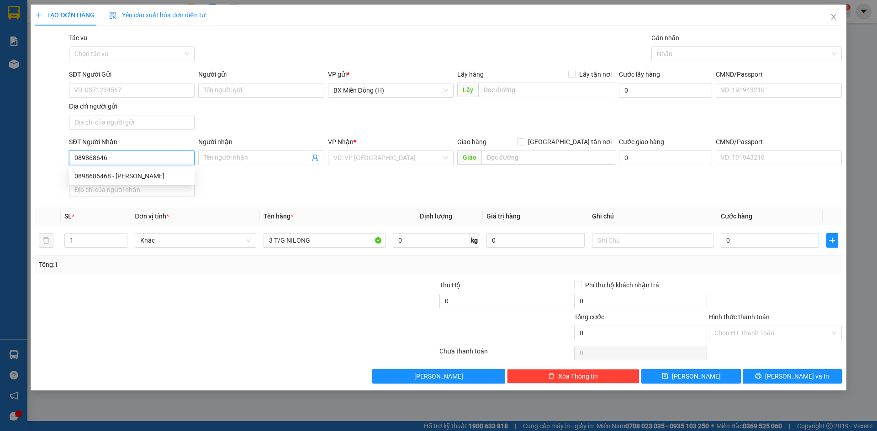
type input "0898686468"
type input "CƯỜNG"
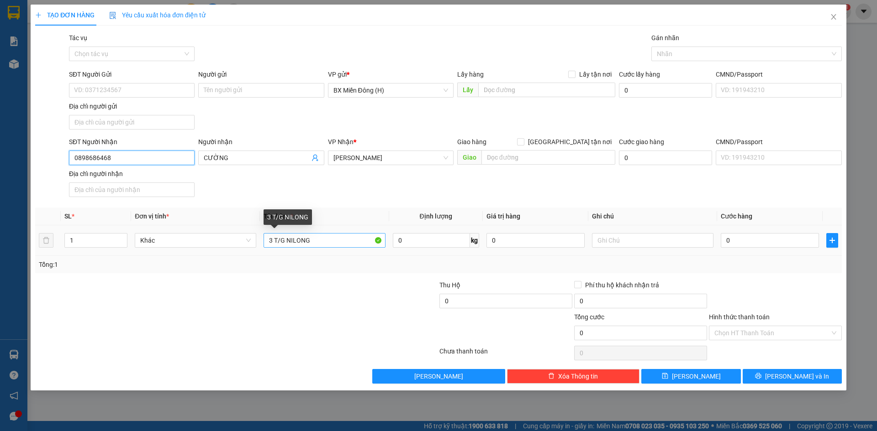
type input "0898686468"
click at [347, 238] on input "3 T/G NILONG" at bounding box center [323, 240] width 121 height 15
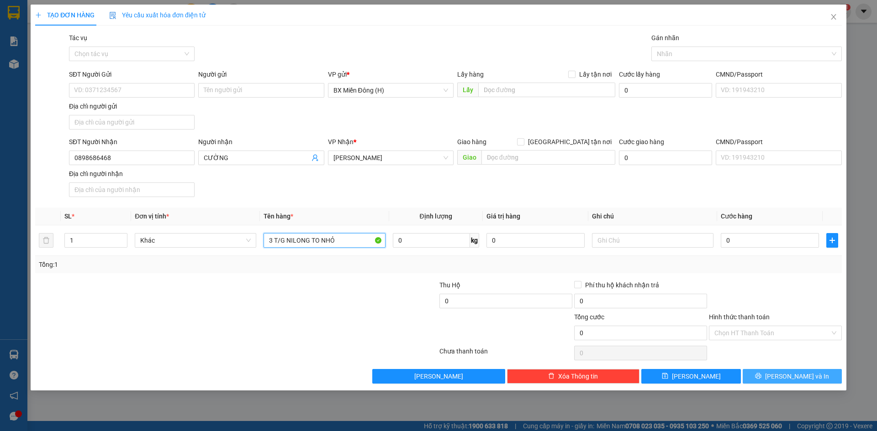
type input "3 T/G NILONG TO NHỎ"
click at [804, 376] on span "[PERSON_NAME] và In" at bounding box center [797, 377] width 64 height 10
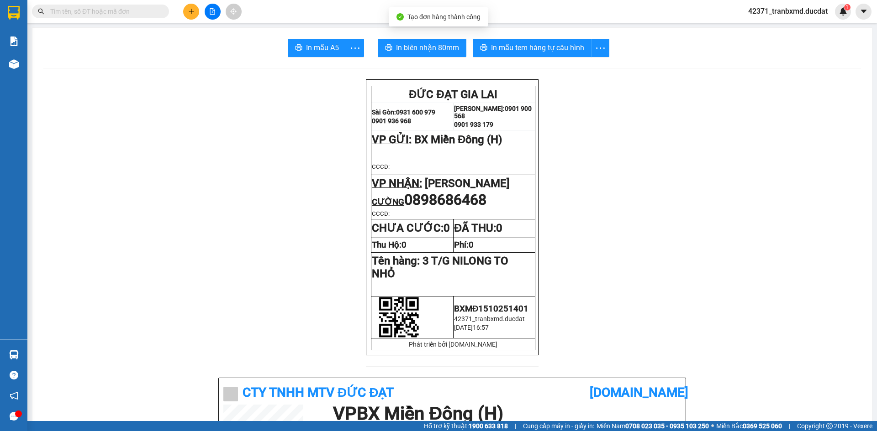
click at [431, 49] on span "In biên nhận 80mm" at bounding box center [427, 47] width 63 height 11
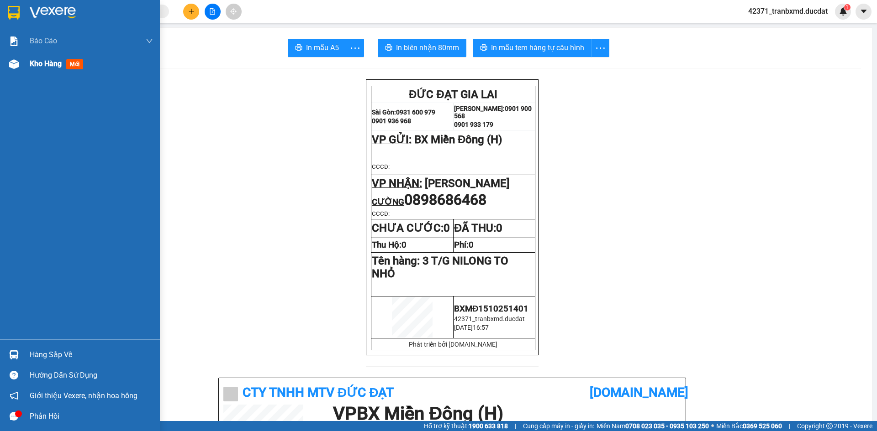
click at [34, 64] on span "Kho hàng" at bounding box center [46, 63] width 32 height 9
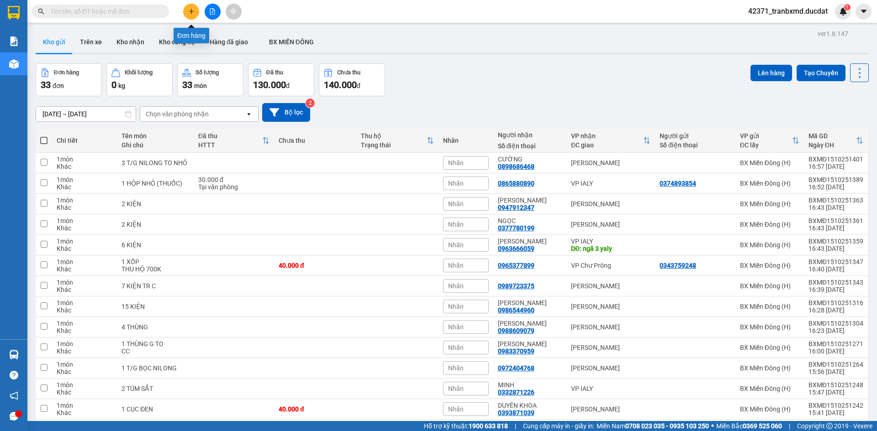
click at [196, 14] on button at bounding box center [191, 12] width 16 height 16
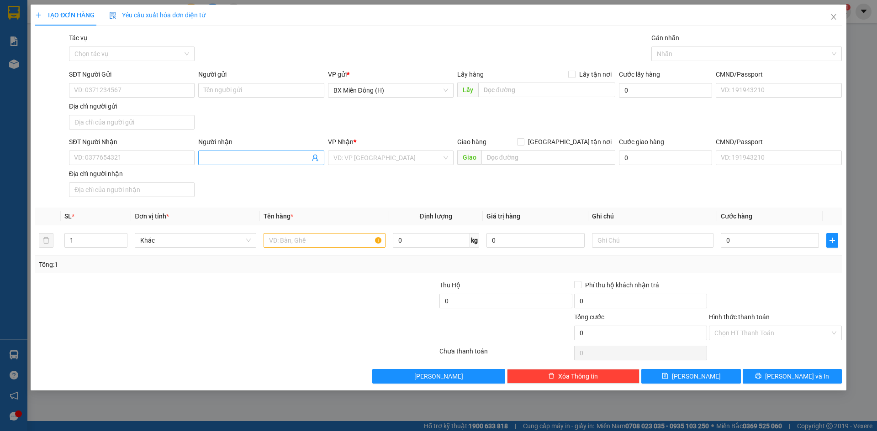
click at [264, 154] on input "Người nhận" at bounding box center [256, 158] width 105 height 10
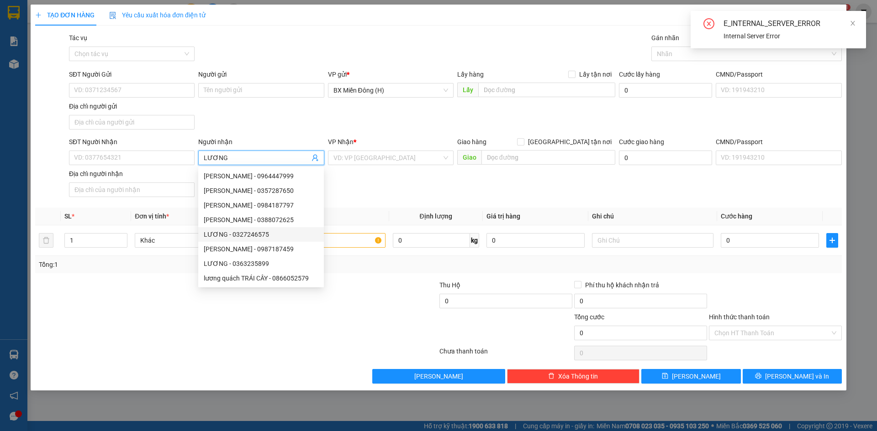
scroll to position [29, 0]
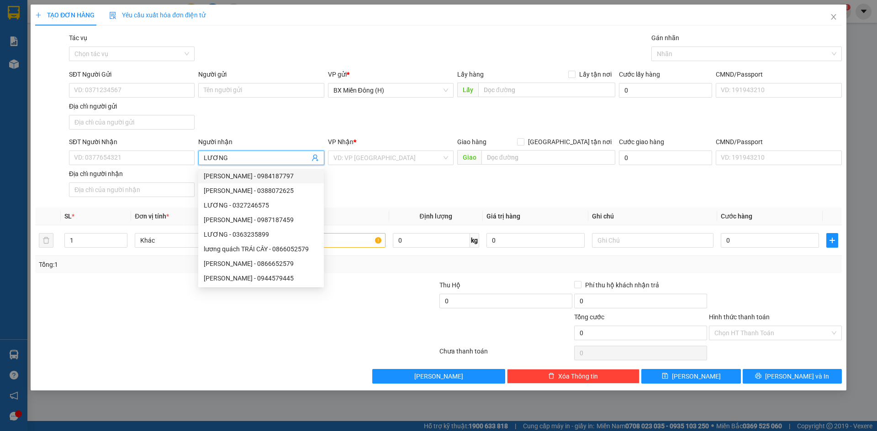
click at [203, 157] on span "LƯƠNG" at bounding box center [261, 158] width 126 height 15
click at [204, 159] on input "LƯƠNG" at bounding box center [256, 158] width 105 height 10
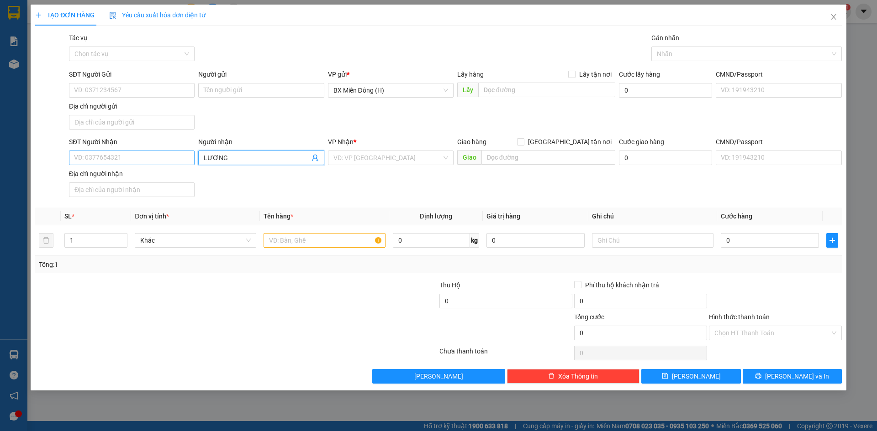
type input "LƯƠNG"
click at [160, 158] on input "SĐT Người Nhận" at bounding box center [132, 158] width 126 height 15
click at [105, 177] on div "0386850484 - CHỊ LƯƠNG" at bounding box center [131, 176] width 115 height 10
type input "0386850484"
type input "CHỊ [PERSON_NAME]"
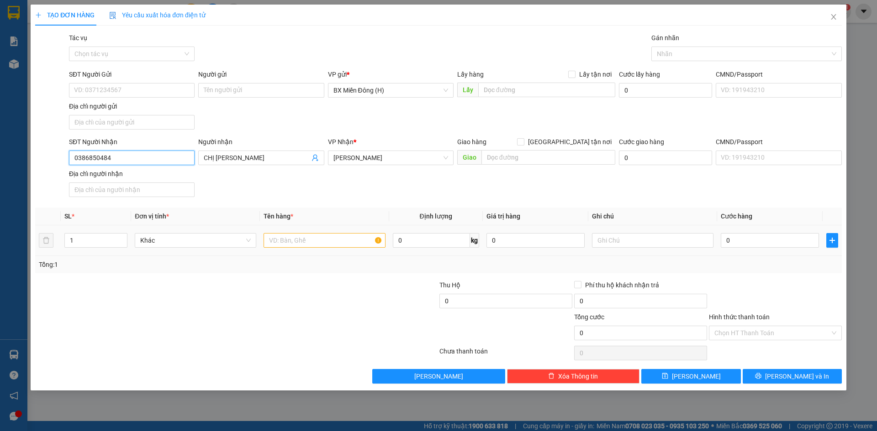
type input "0386850484"
click at [283, 243] on input "text" at bounding box center [323, 240] width 121 height 15
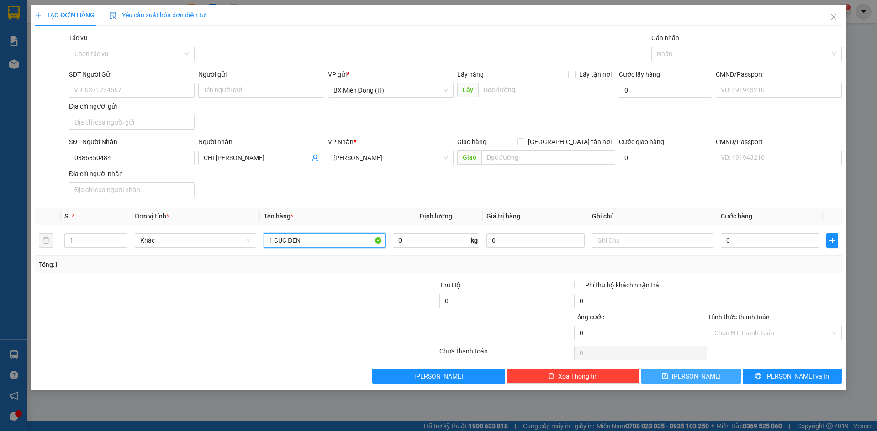
type input "1 CỤC ĐEN"
click at [719, 377] on button "[PERSON_NAME]" at bounding box center [690, 376] width 99 height 15
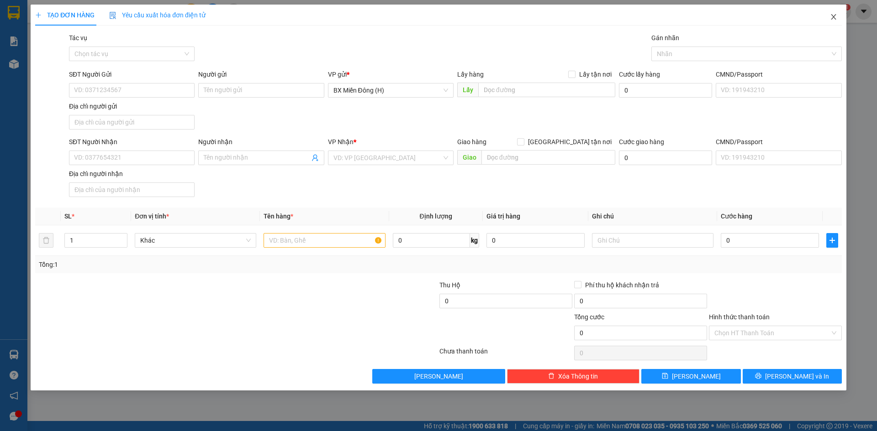
click at [835, 17] on icon "close" at bounding box center [833, 16] width 7 height 7
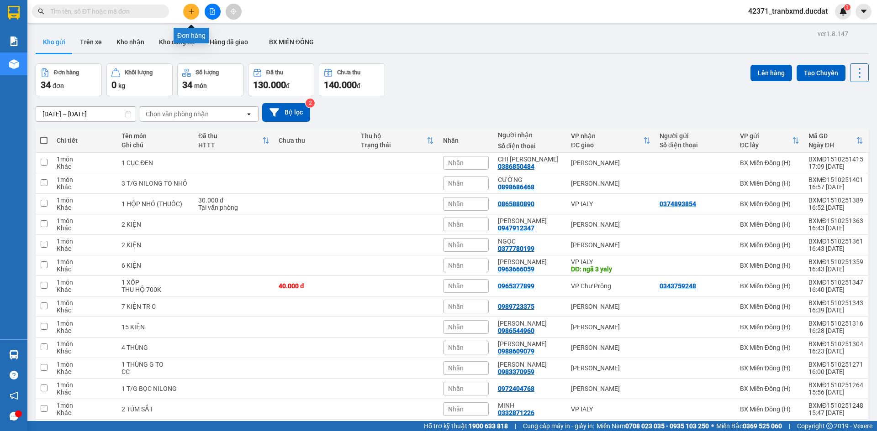
click at [189, 11] on icon "plus" at bounding box center [191, 11] width 6 height 6
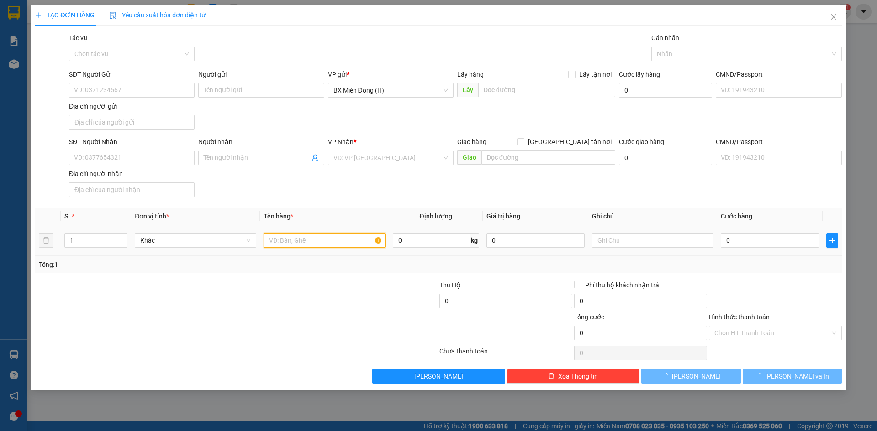
click at [312, 238] on input "text" at bounding box center [323, 240] width 121 height 15
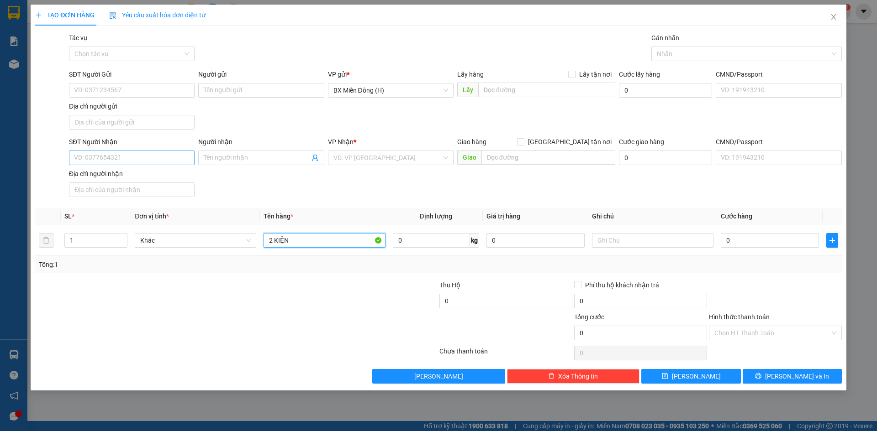
type input "2 KIỆN"
click at [186, 151] on input "SĐT Người Nhận" at bounding box center [132, 158] width 126 height 15
click at [147, 173] on div "0377780199 - NGỌC" at bounding box center [131, 176] width 115 height 10
type input "0377780199"
type input "NGỌC"
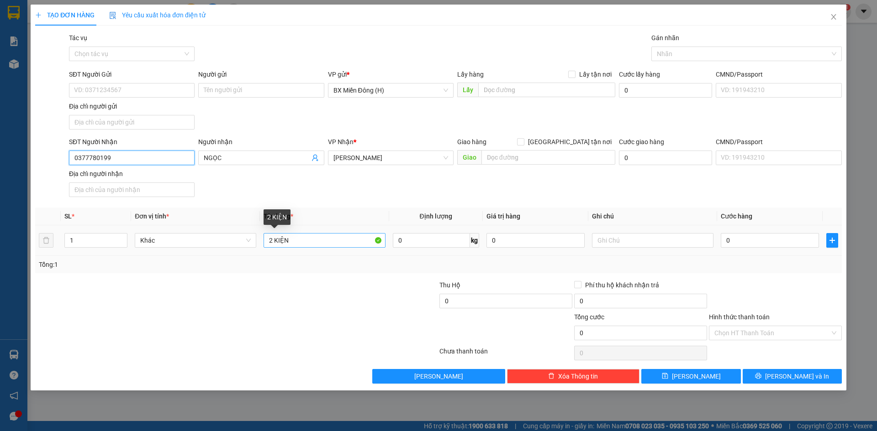
type input "0377780199"
drag, startPoint x: 273, startPoint y: 240, endPoint x: 229, endPoint y: 250, distance: 45.0
click at [237, 249] on tr "1 Khác 2 KIỆN 0 kg 0 0" at bounding box center [438, 241] width 806 height 31
type input "1 KIỆN"
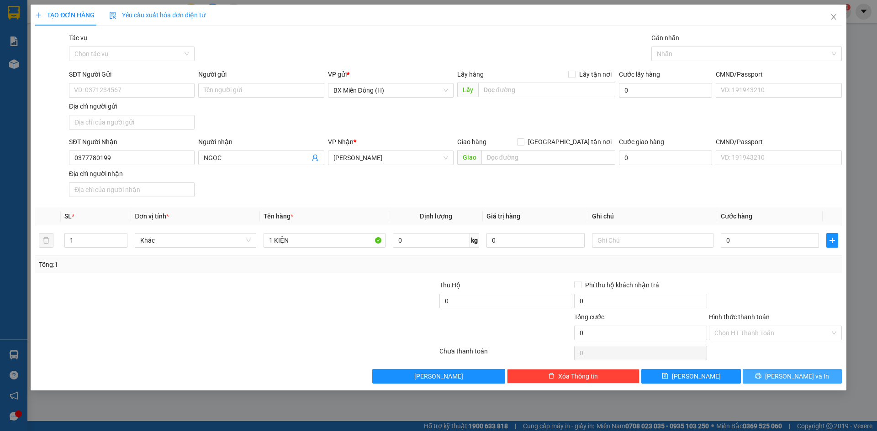
click at [805, 378] on span "[PERSON_NAME] và In" at bounding box center [797, 377] width 64 height 10
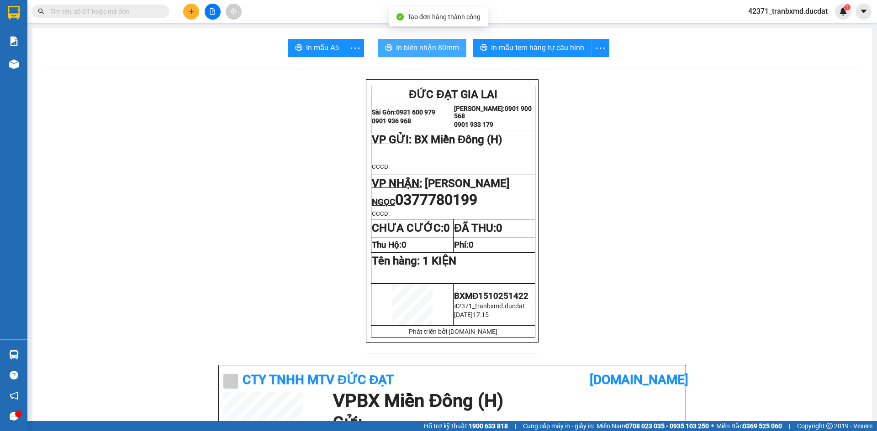
click at [419, 45] on span "In biên nhận 80mm" at bounding box center [427, 47] width 63 height 11
click at [193, 9] on icon "plus" at bounding box center [191, 11] width 6 height 6
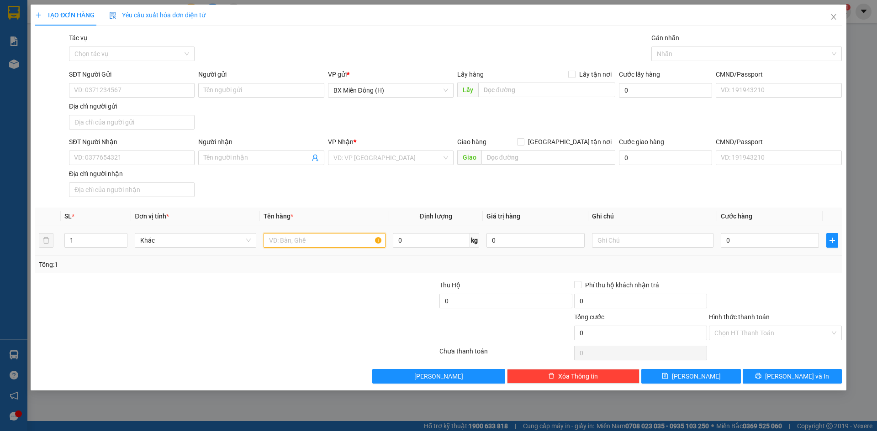
click at [305, 239] on input "text" at bounding box center [323, 240] width 121 height 15
type input "1 KIỆN G BỌC NILONG"
click at [136, 156] on input "SĐT Người Nhận" at bounding box center [132, 158] width 126 height 15
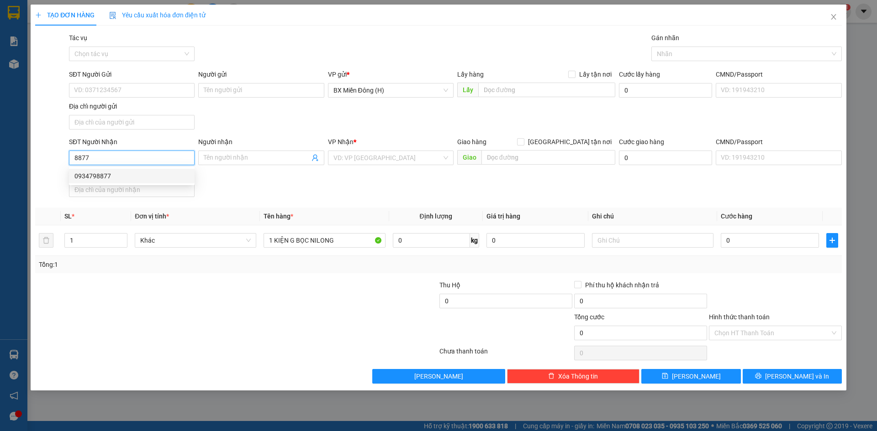
click at [136, 176] on div "0934798877" at bounding box center [131, 176] width 115 height 10
type input "0934798877"
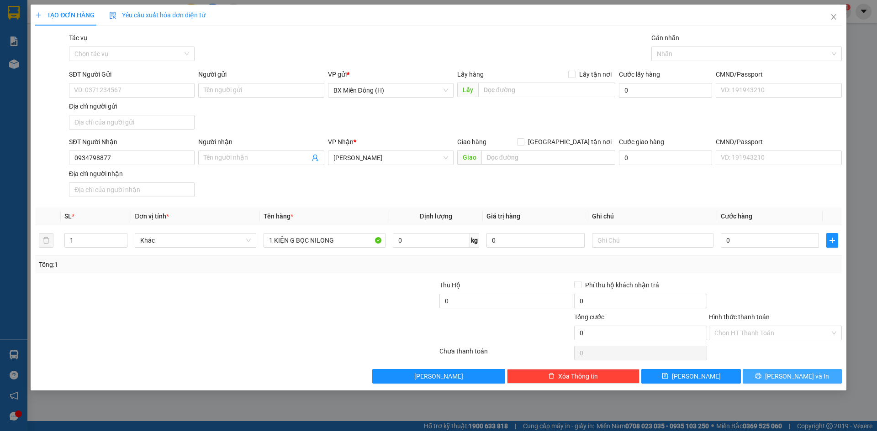
click at [811, 375] on button "[PERSON_NAME] và In" at bounding box center [791, 376] width 99 height 15
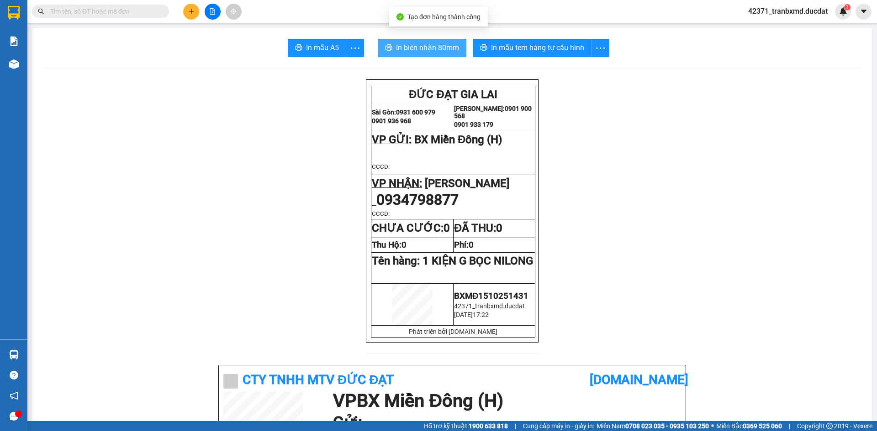
click at [444, 49] on span "In biên nhận 80mm" at bounding box center [427, 47] width 63 height 11
click at [192, 12] on icon "plus" at bounding box center [191, 11] width 6 height 6
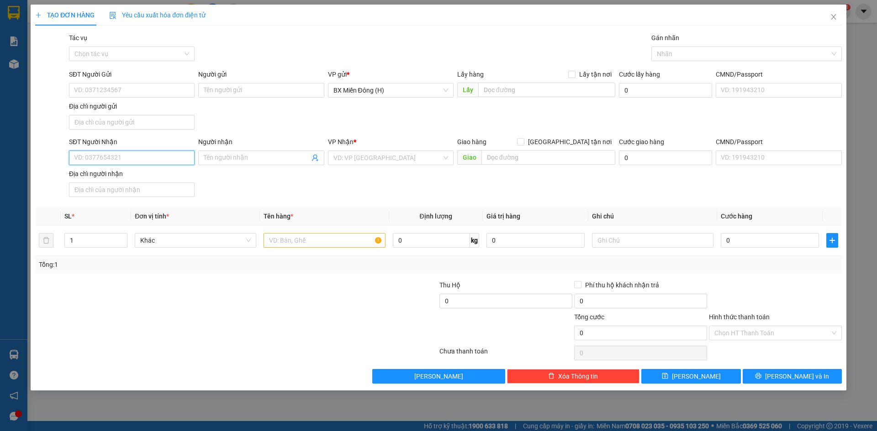
click at [117, 163] on input "SĐT Người Nhận" at bounding box center [132, 158] width 126 height 15
type input "0332821211"
click at [372, 159] on input "search" at bounding box center [387, 158] width 108 height 14
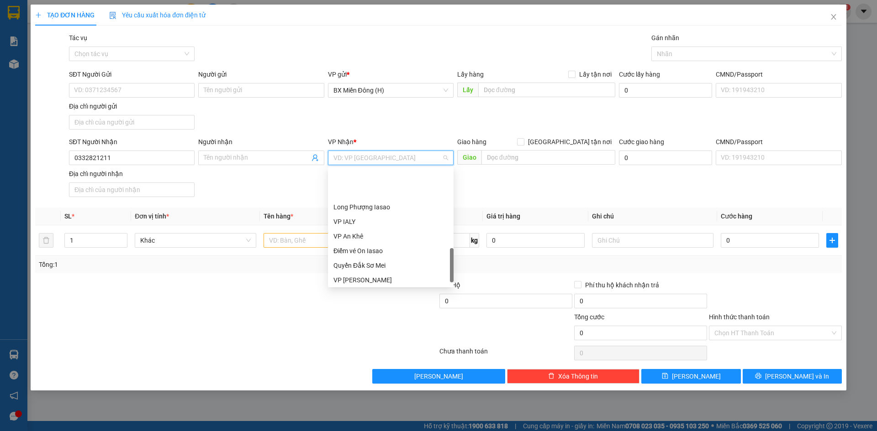
scroll to position [365, 0]
click at [378, 247] on div "PV [PERSON_NAME]" at bounding box center [390, 249] width 115 height 10
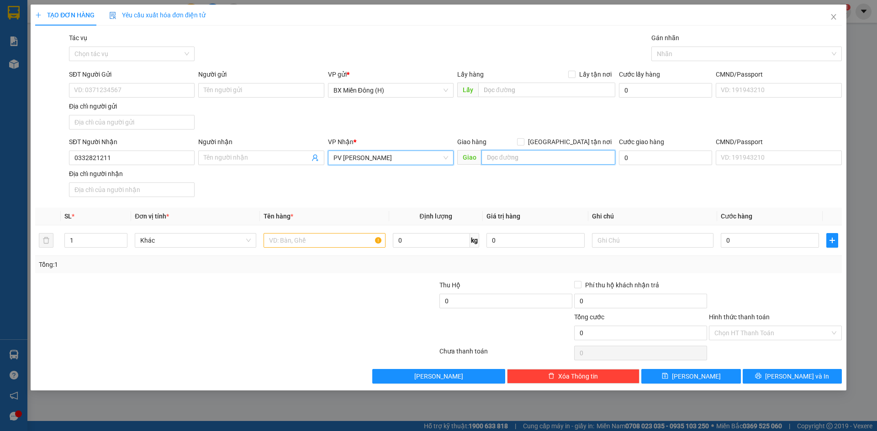
click at [542, 159] on input "text" at bounding box center [548, 157] width 134 height 15
type input "O"
type input "IANHIN"
click at [340, 239] on input "text" at bounding box center [323, 240] width 121 height 15
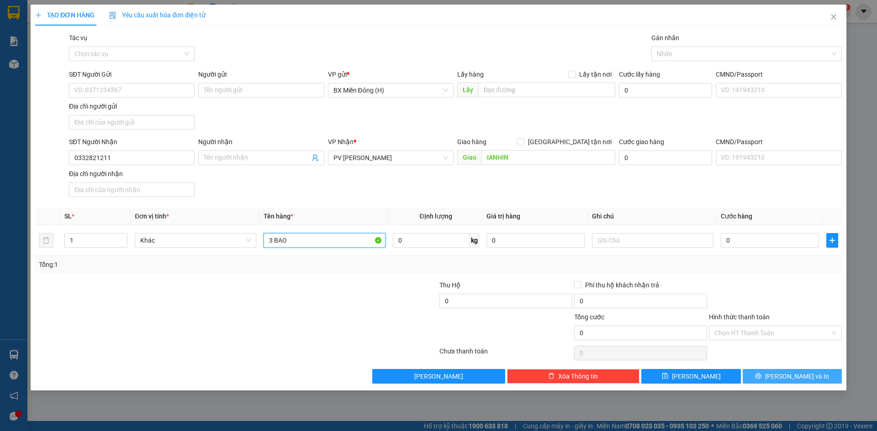
type input "3 BAO"
click at [804, 380] on span "[PERSON_NAME] và In" at bounding box center [797, 377] width 64 height 10
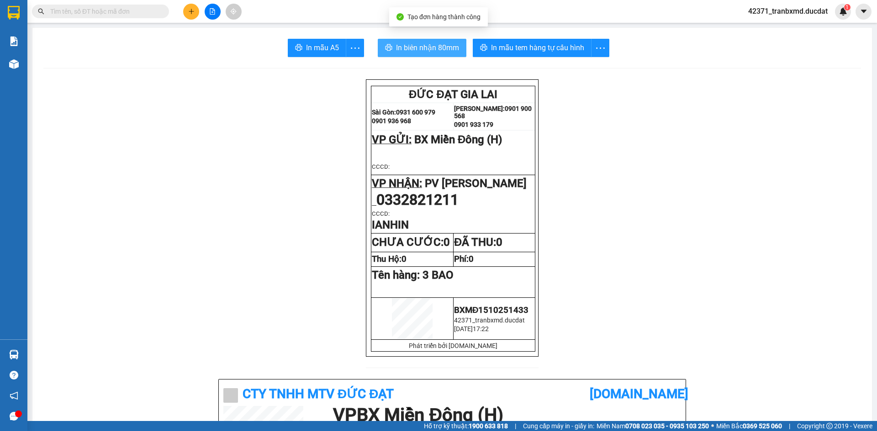
click at [448, 52] on span "In biên nhận 80mm" at bounding box center [427, 47] width 63 height 11
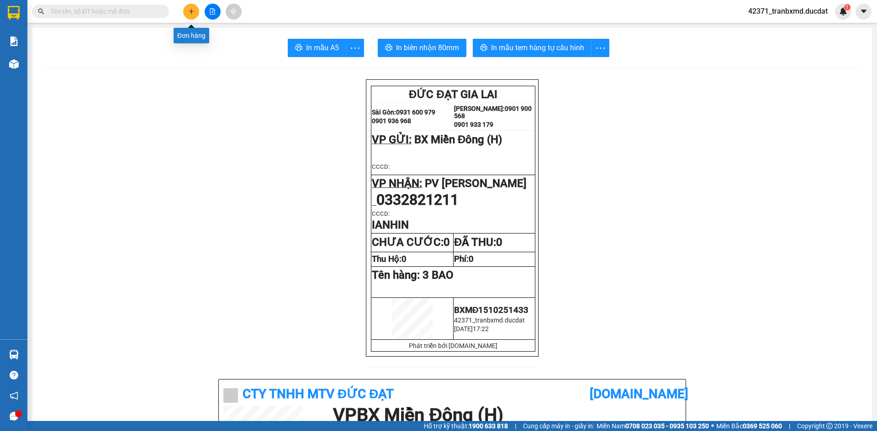
click at [191, 16] on button at bounding box center [191, 12] width 16 height 16
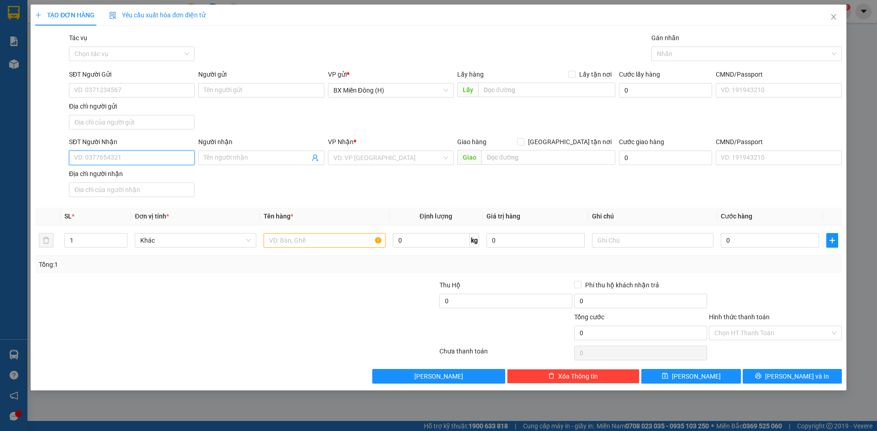
click at [173, 151] on input "SĐT Người Nhận" at bounding box center [132, 158] width 126 height 15
click at [169, 175] on div "0364484799 - DIỆU THƯƠNG" at bounding box center [131, 176] width 115 height 10
type input "0364484799"
type input "DIỆU THƯƠNG"
type input "IALE"
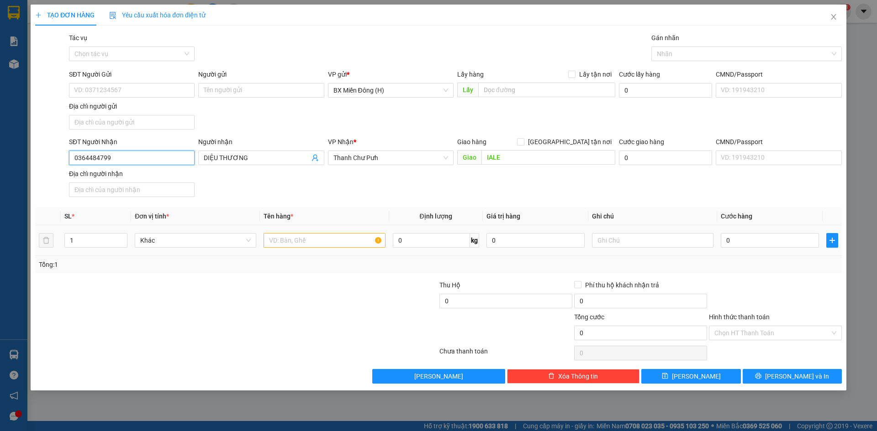
type input "0364484799"
click at [307, 235] on input "text" at bounding box center [323, 240] width 121 height 15
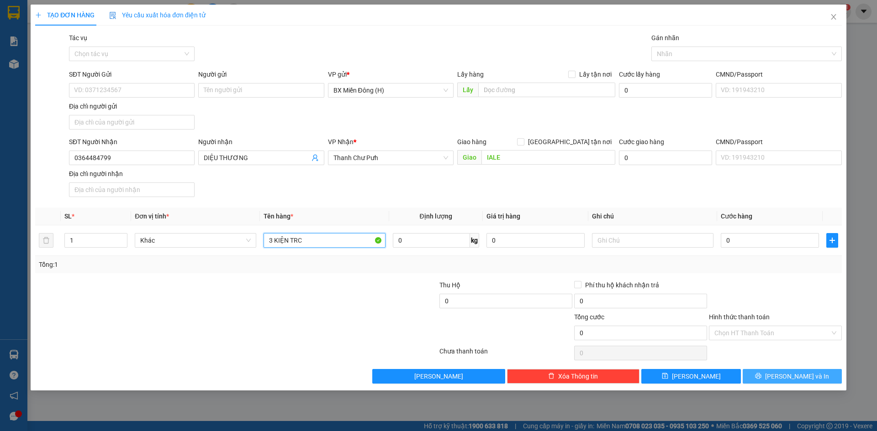
type input "3 KIỆN TRC"
click at [789, 374] on span "[PERSON_NAME] và In" at bounding box center [797, 377] width 64 height 10
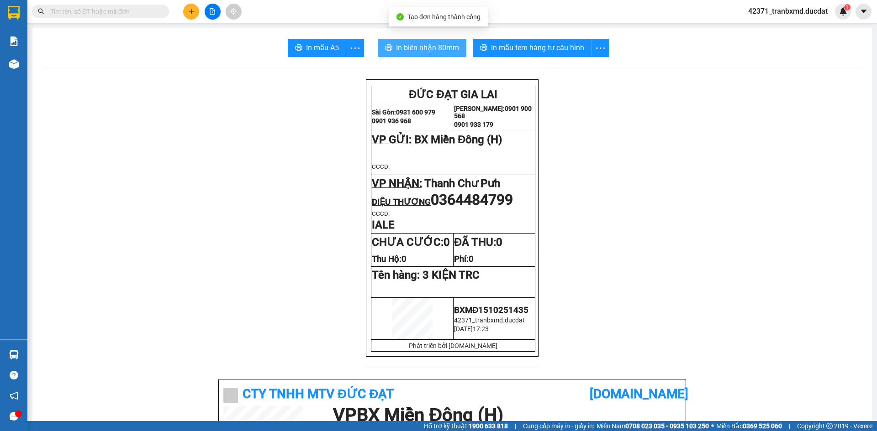
click at [396, 48] on span "In biên nhận 80mm" at bounding box center [427, 47] width 63 height 11
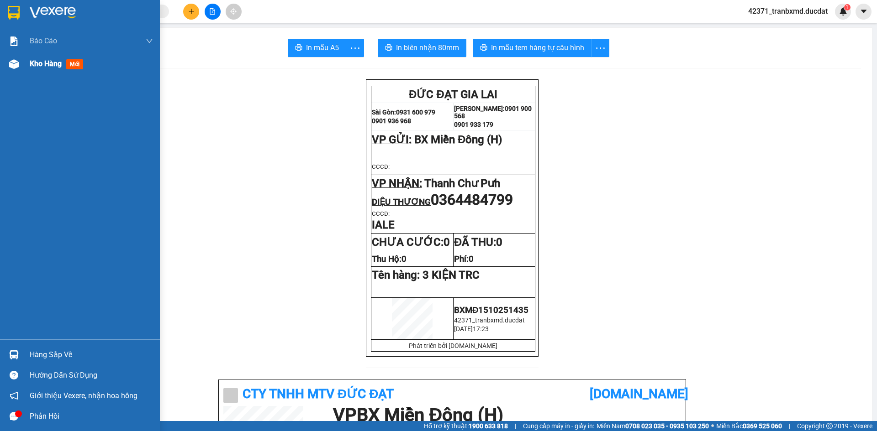
click at [29, 59] on div "Kho hàng mới" at bounding box center [80, 64] width 160 height 23
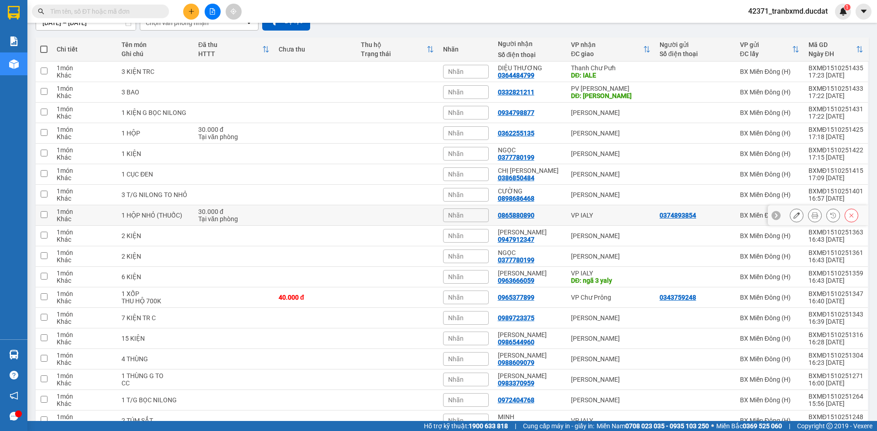
scroll to position [46, 0]
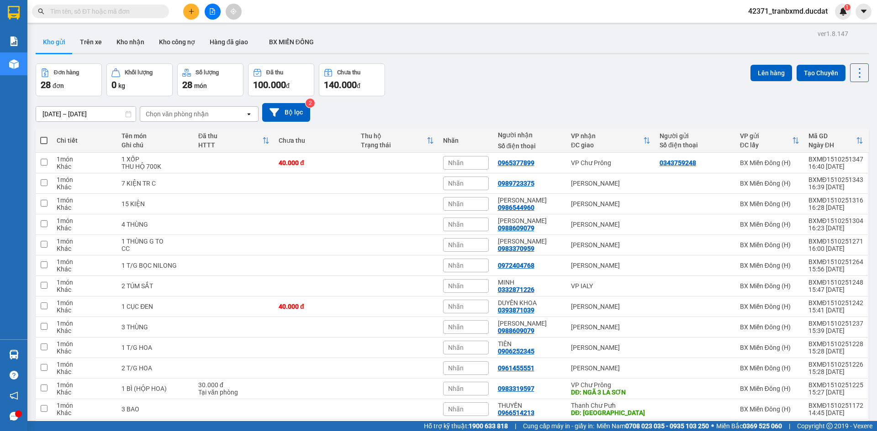
click at [191, 5] on button at bounding box center [191, 12] width 16 height 16
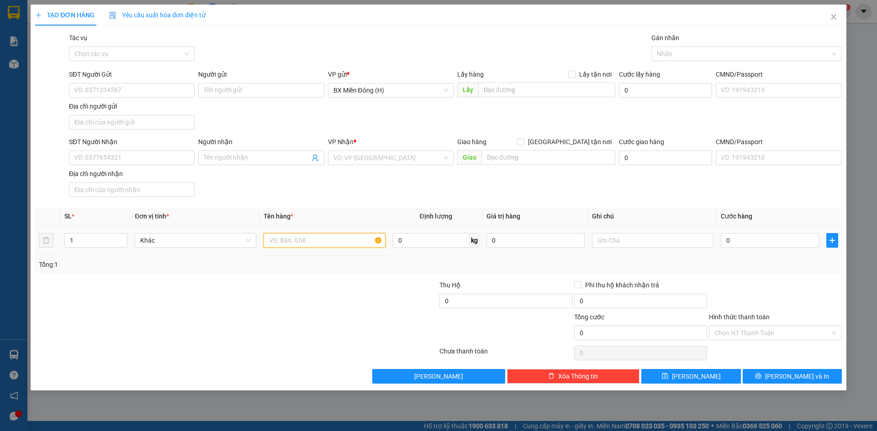
click at [330, 242] on input "text" at bounding box center [323, 240] width 121 height 15
type input "1 HỘP"
click at [747, 236] on input "0" at bounding box center [769, 240] width 98 height 15
type input "003"
type input "3"
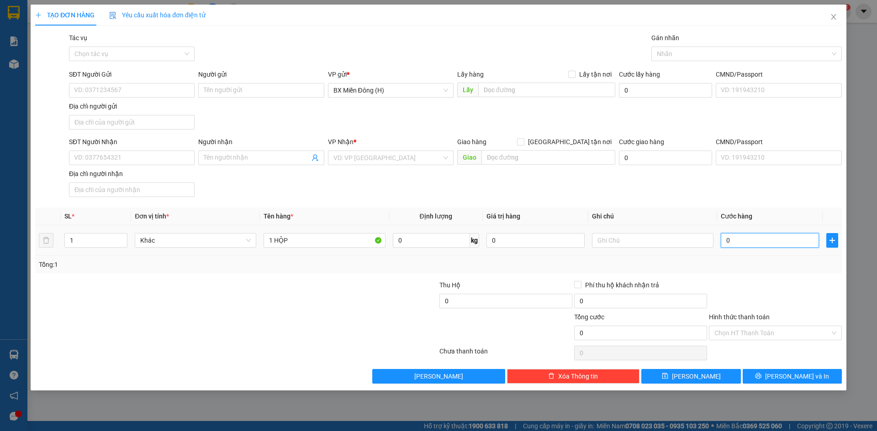
type input "3"
type input "0.030"
type input "30"
type input "30.000"
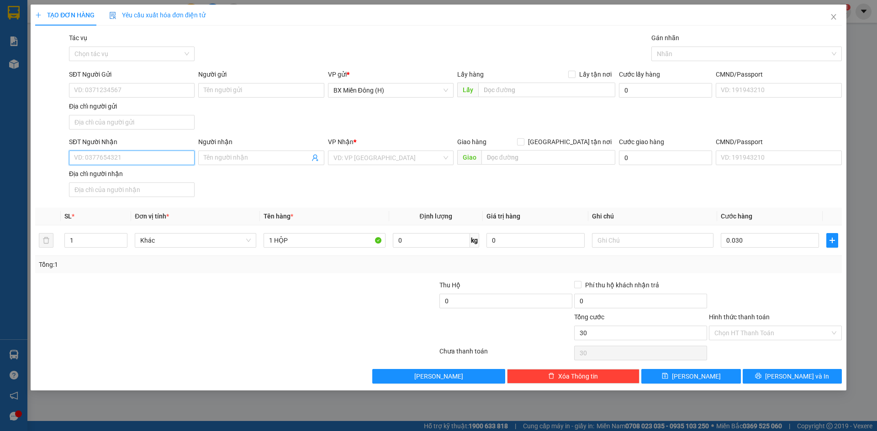
type input "30.000"
click at [167, 163] on input "SĐT Người Nhận" at bounding box center [132, 158] width 126 height 15
type input "0362255135"
click at [417, 155] on input "search" at bounding box center [387, 158] width 108 height 14
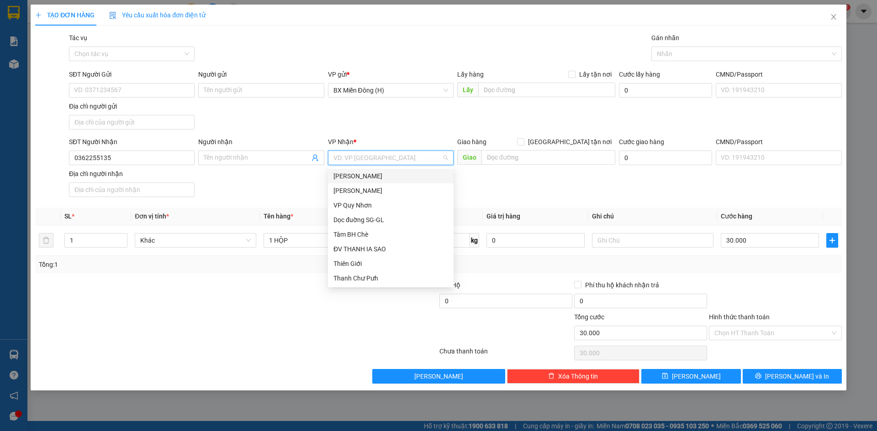
click at [419, 175] on div "[PERSON_NAME]" at bounding box center [390, 176] width 115 height 10
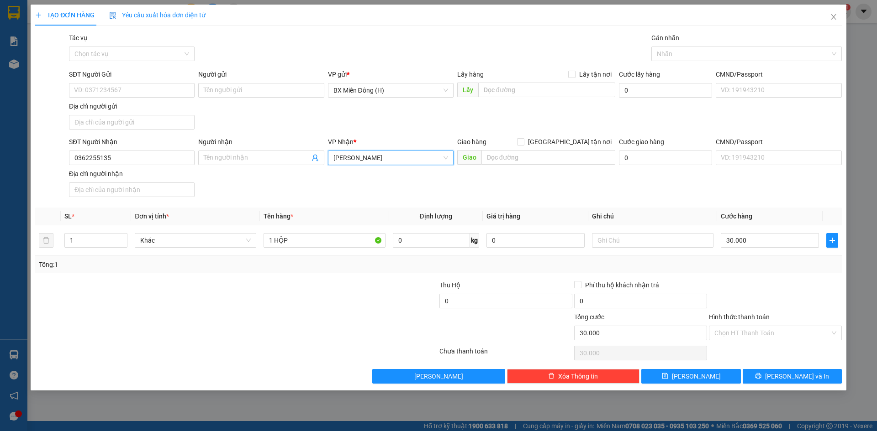
click at [781, 325] on div "Hình thức thanh toán" at bounding box center [775, 319] width 133 height 14
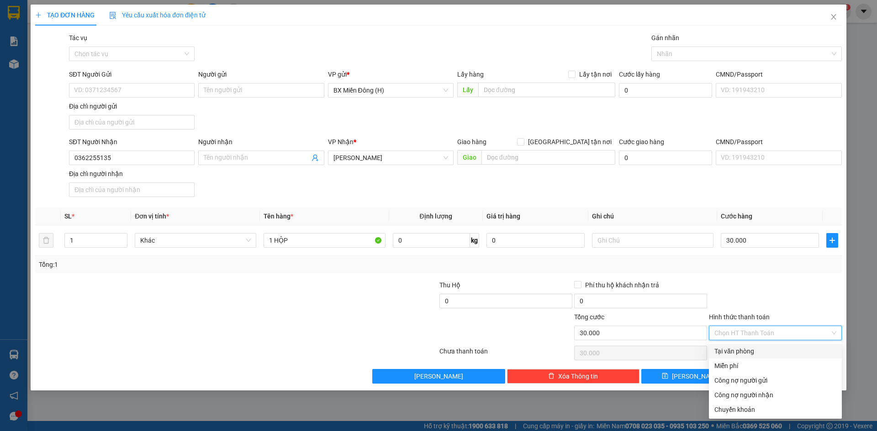
click at [784, 330] on input "Hình thức thanh toán" at bounding box center [772, 333] width 116 height 14
click at [779, 352] on div "Tại văn phòng" at bounding box center [775, 352] width 122 height 10
type input "0"
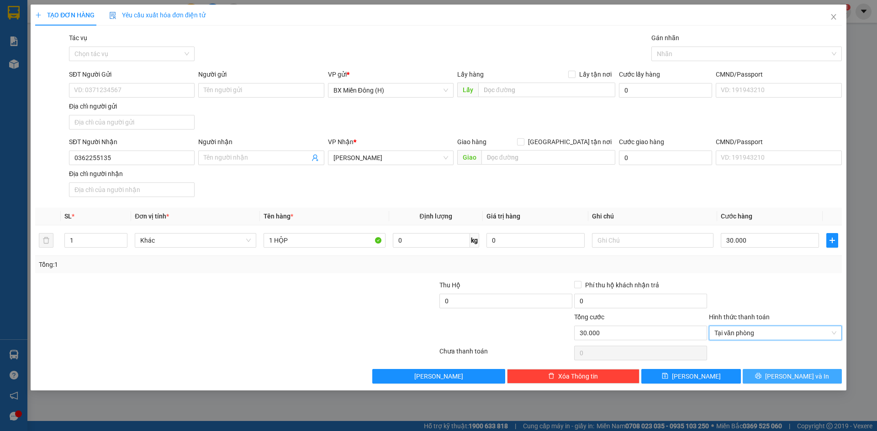
click at [800, 373] on span "[PERSON_NAME] và In" at bounding box center [797, 377] width 64 height 10
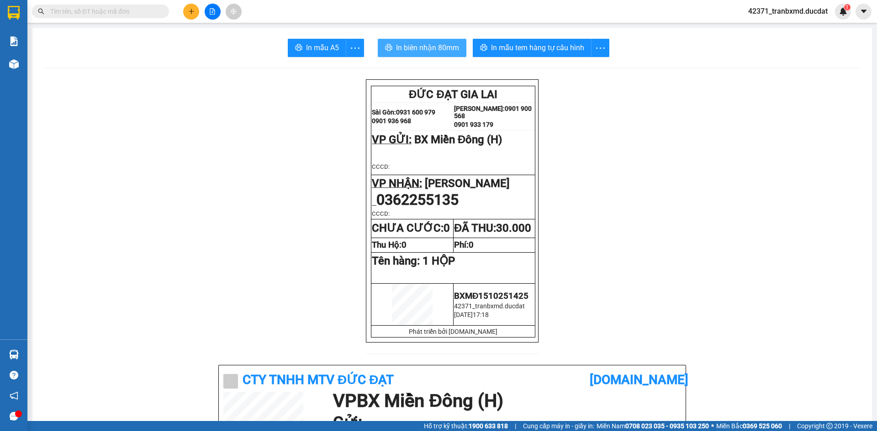
click at [413, 47] on span "In biên nhận 80mm" at bounding box center [427, 47] width 63 height 11
click at [190, 8] on button at bounding box center [191, 12] width 16 height 16
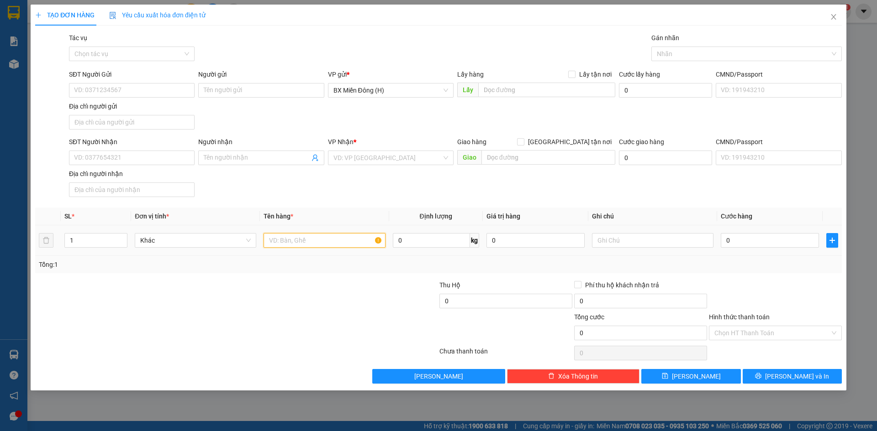
click at [306, 245] on input "text" at bounding box center [323, 240] width 121 height 15
type input "3"
type input "1 CỤC ĐEN"
click at [135, 154] on input "SĐT Người Nhận" at bounding box center [132, 158] width 126 height 15
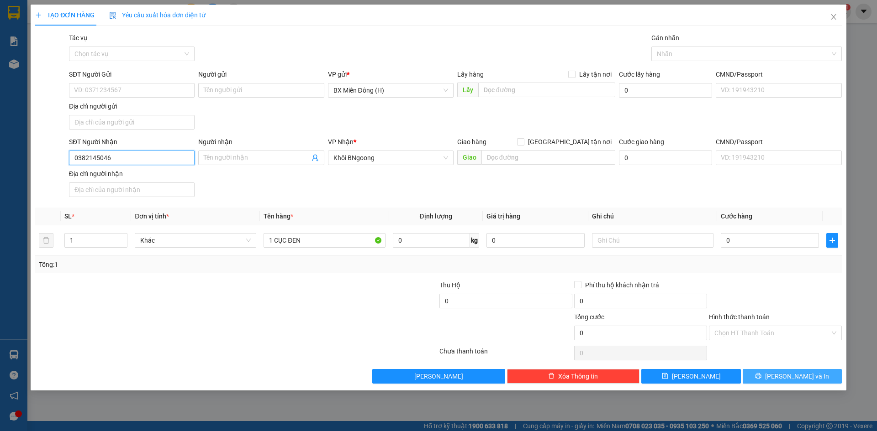
type input "0382145046"
click at [788, 373] on span "[PERSON_NAME] và In" at bounding box center [797, 377] width 64 height 10
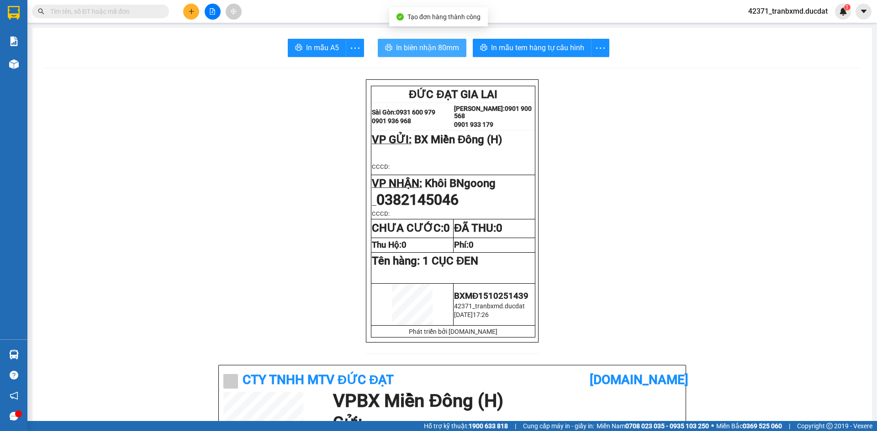
click at [438, 54] on button "In biên nhận 80mm" at bounding box center [422, 48] width 89 height 18
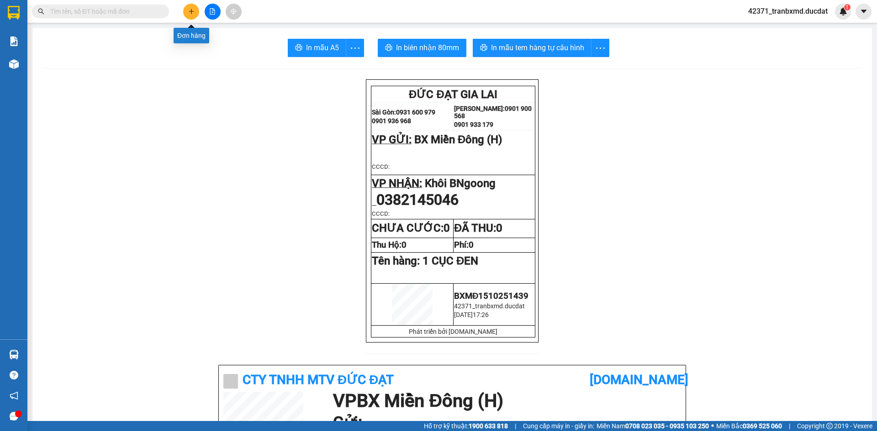
click at [187, 8] on button at bounding box center [191, 12] width 16 height 16
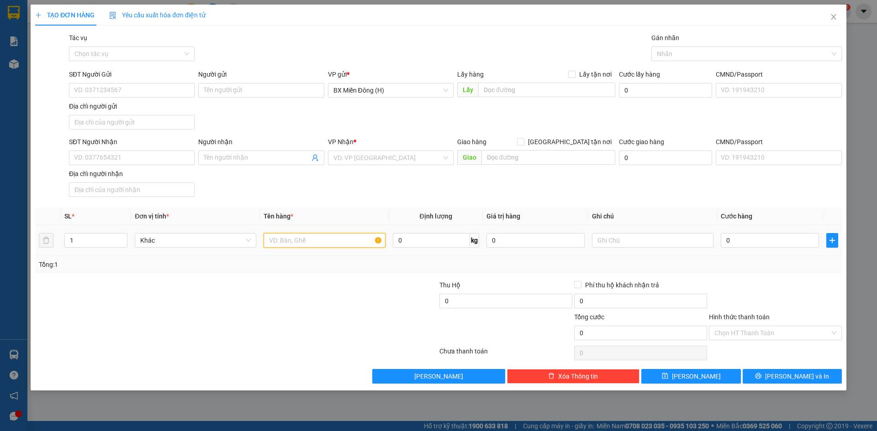
click at [319, 245] on input "text" at bounding box center [323, 240] width 121 height 15
type input "1 VALI XÁM"
click at [184, 160] on input "SĐT Người Nhận" at bounding box center [132, 158] width 126 height 15
type input "0966775126"
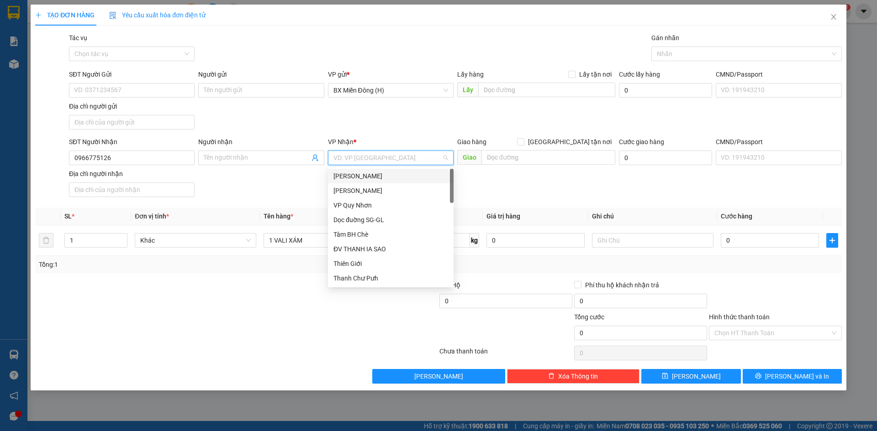
click at [409, 157] on input "search" at bounding box center [387, 158] width 108 height 14
click at [410, 194] on div "[PERSON_NAME]" at bounding box center [390, 191] width 115 height 10
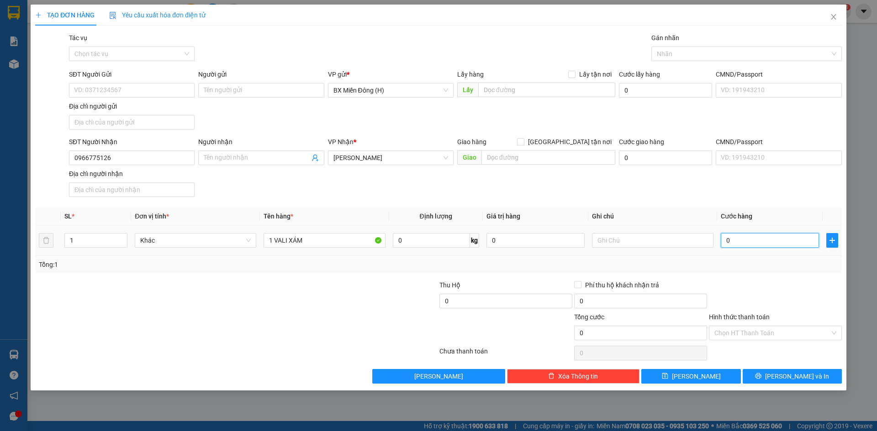
click at [738, 245] on input "0" at bounding box center [769, 240] width 98 height 15
type input "005"
type input "5"
type input "0.050"
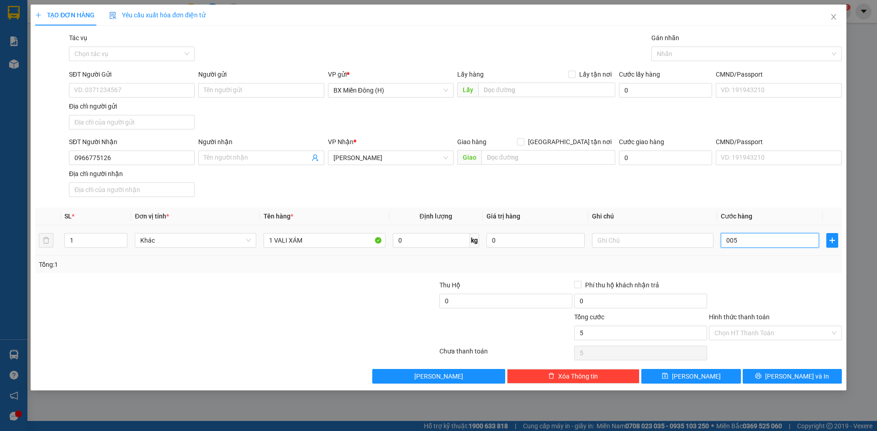
type input "50"
type input "50.000"
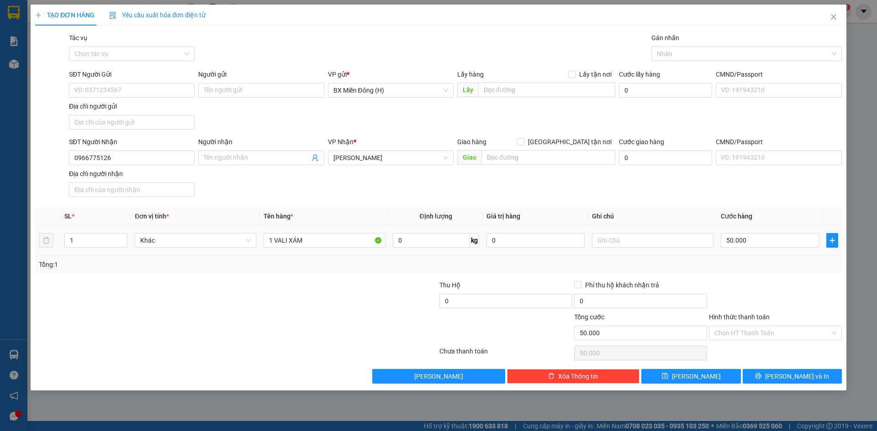
click at [767, 271] on div "Tổng: 1" at bounding box center [438, 264] width 806 height 17
click at [761, 376] on icon "printer" at bounding box center [758, 376] width 6 height 6
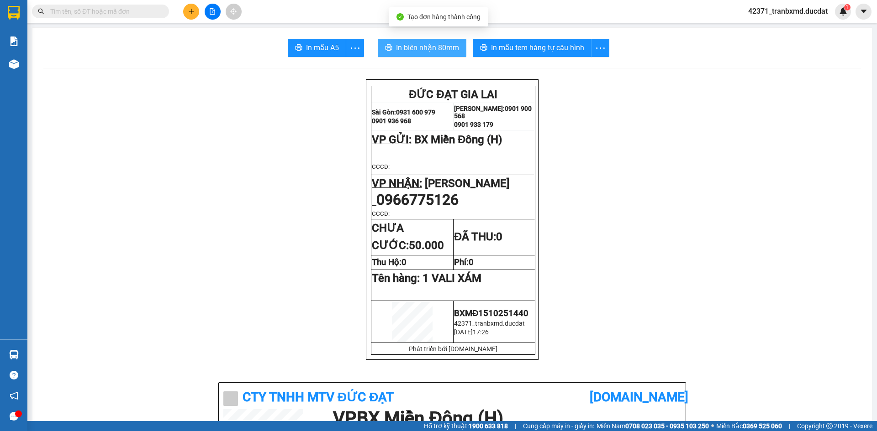
click at [422, 43] on span "In biên nhận 80mm" at bounding box center [427, 47] width 63 height 11
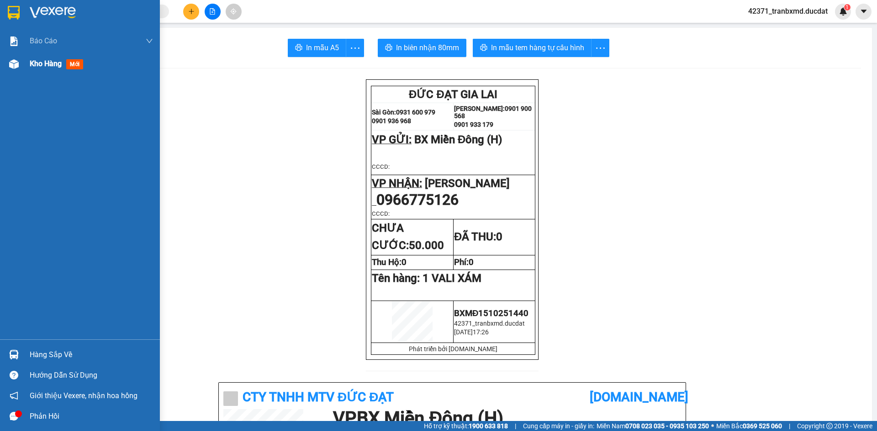
click at [22, 55] on div "Kho hàng mới" at bounding box center [80, 64] width 160 height 23
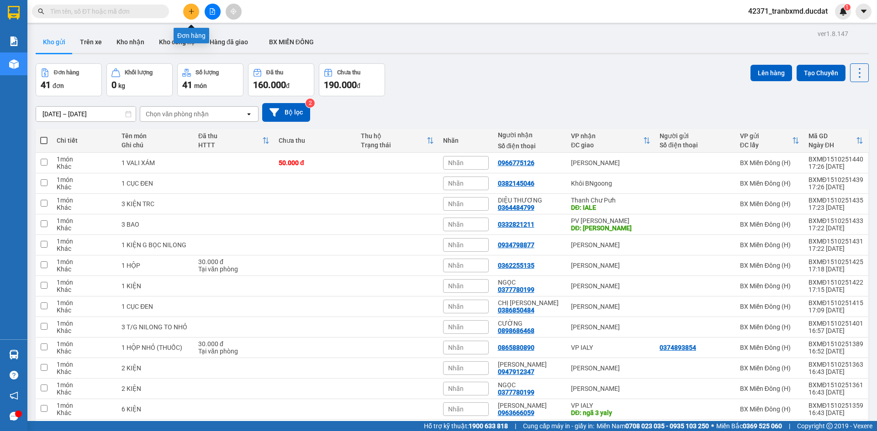
click at [193, 10] on icon "plus" at bounding box center [191, 11] width 6 height 6
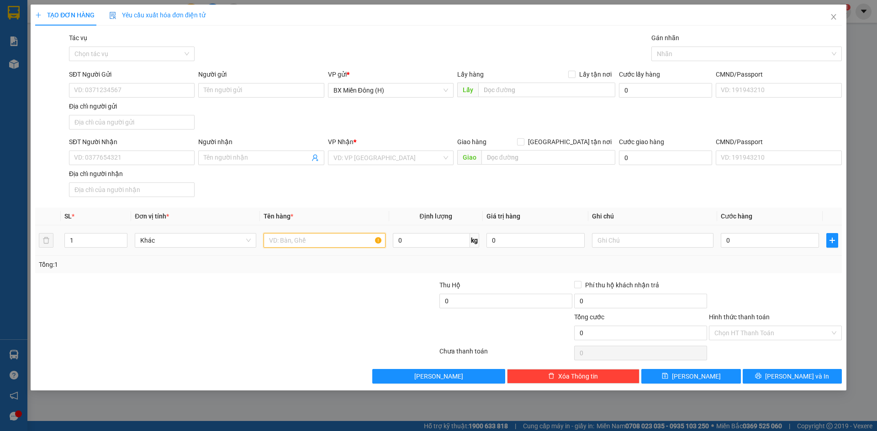
click at [275, 244] on input "text" at bounding box center [323, 240] width 121 height 15
type input "1 T/G"
click at [172, 152] on input "SĐT Người Nhận" at bounding box center [132, 158] width 126 height 15
type input "0974443459"
click at [408, 160] on input "search" at bounding box center [387, 158] width 108 height 14
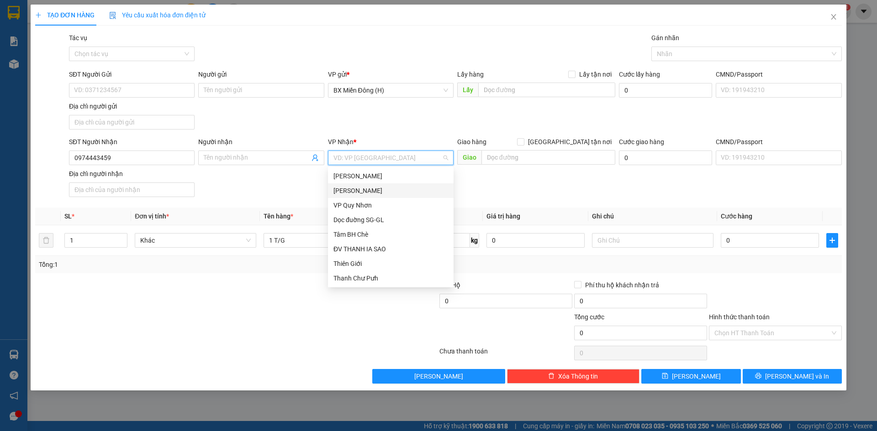
drag, startPoint x: 401, startPoint y: 195, endPoint x: 411, endPoint y: 197, distance: 9.8
click at [401, 195] on div "[PERSON_NAME]" at bounding box center [390, 191] width 115 height 10
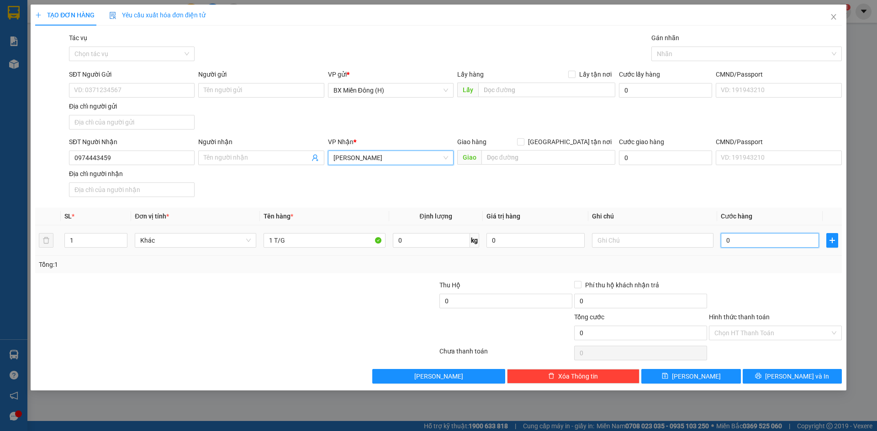
click at [784, 247] on input "0" at bounding box center [769, 240] width 98 height 15
type input "005"
type input "5"
type input "0.050"
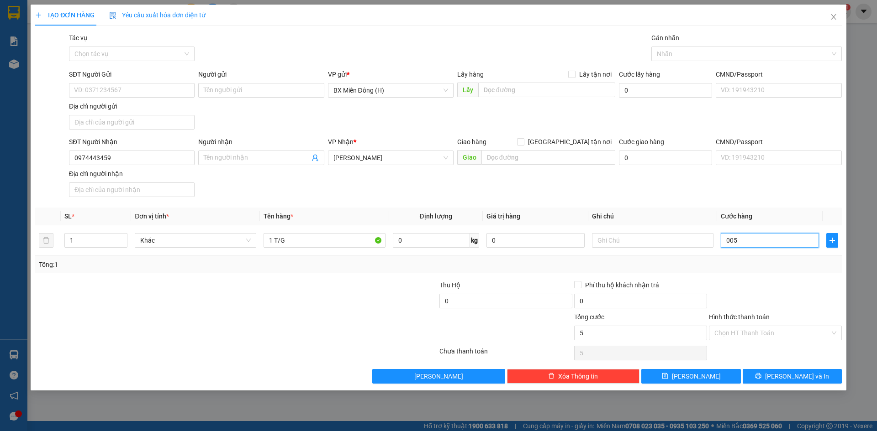
type input "50"
type input "50.000"
drag, startPoint x: 775, startPoint y: 291, endPoint x: 773, endPoint y: 332, distance: 41.6
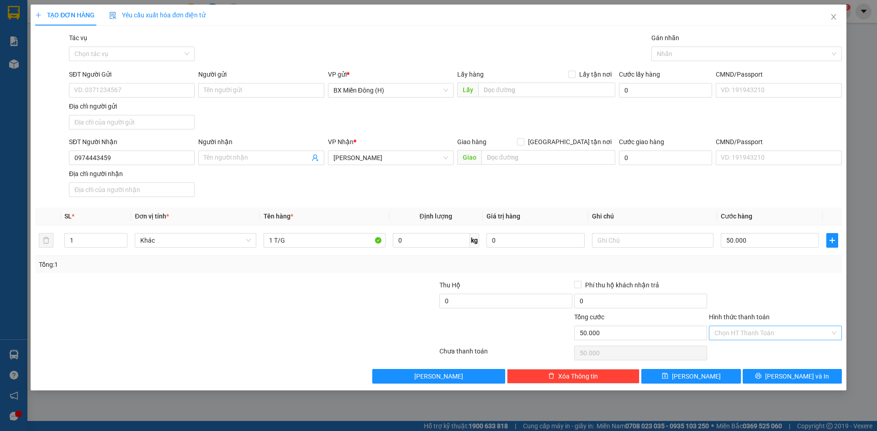
click at [774, 291] on div at bounding box center [775, 296] width 135 height 32
click at [777, 338] on input "Hình thức thanh toán" at bounding box center [772, 333] width 116 height 14
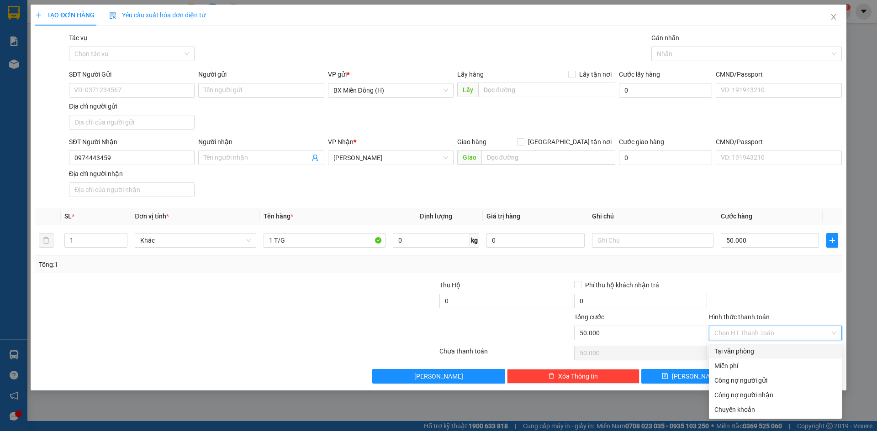
click at [744, 353] on div "Tại văn phòng" at bounding box center [775, 352] width 122 height 10
type input "0"
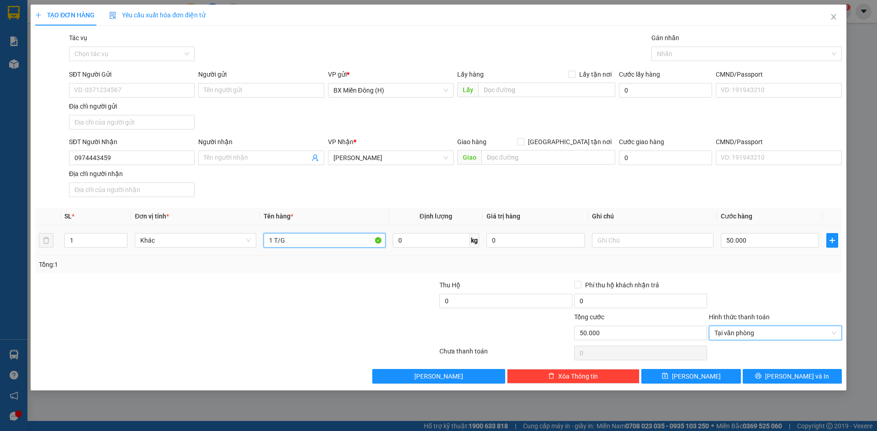
click at [309, 243] on input "1 T/G" at bounding box center [323, 240] width 121 height 15
type input "1 T/G (CỤC"
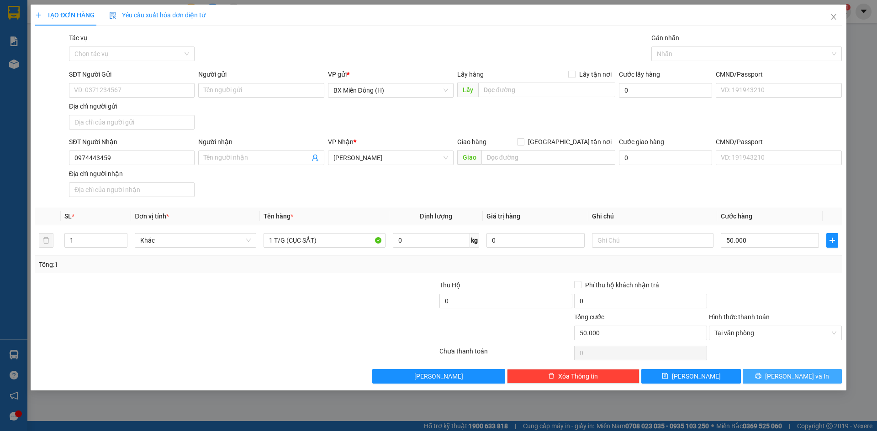
click at [815, 376] on button "[PERSON_NAME] và In" at bounding box center [791, 376] width 99 height 15
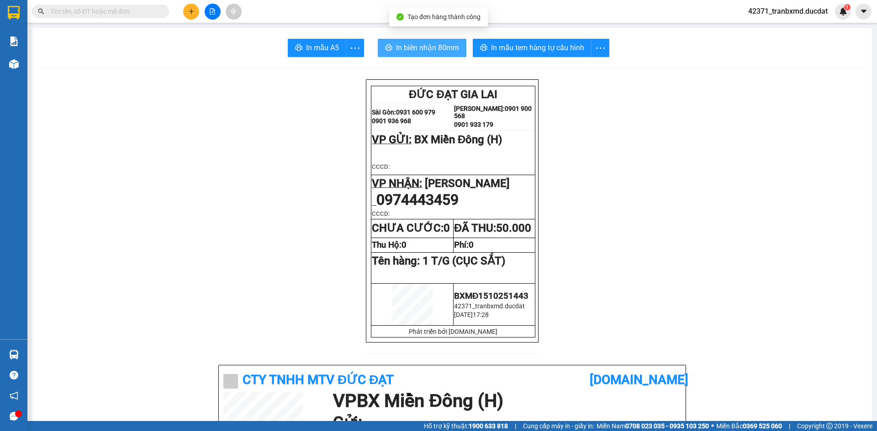
click at [396, 52] on span "In biên nhận 80mm" at bounding box center [427, 47] width 63 height 11
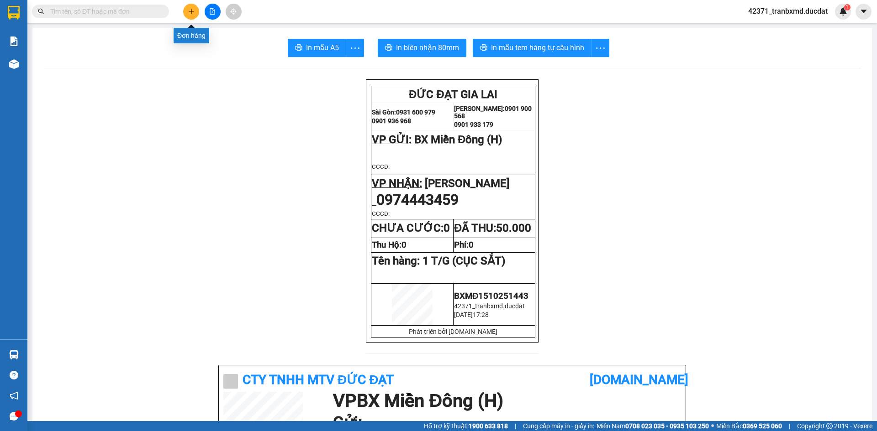
click at [187, 15] on button at bounding box center [191, 12] width 16 height 16
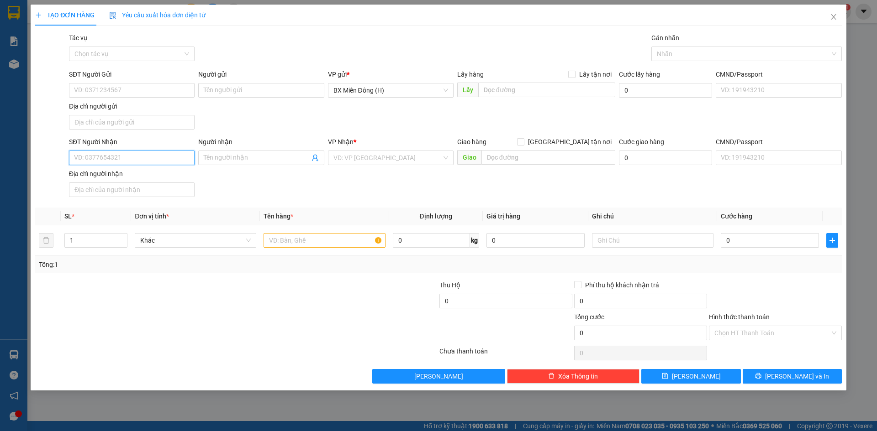
click at [118, 157] on input "SĐT Người Nhận" at bounding box center [132, 158] width 126 height 15
drag, startPoint x: 131, startPoint y: 175, endPoint x: 252, endPoint y: 230, distance: 132.6
click at [132, 175] on div "0905091988 - BÍCH THẢO" at bounding box center [131, 176] width 115 height 10
type input "0905091988"
type input "BÍCH THẢO"
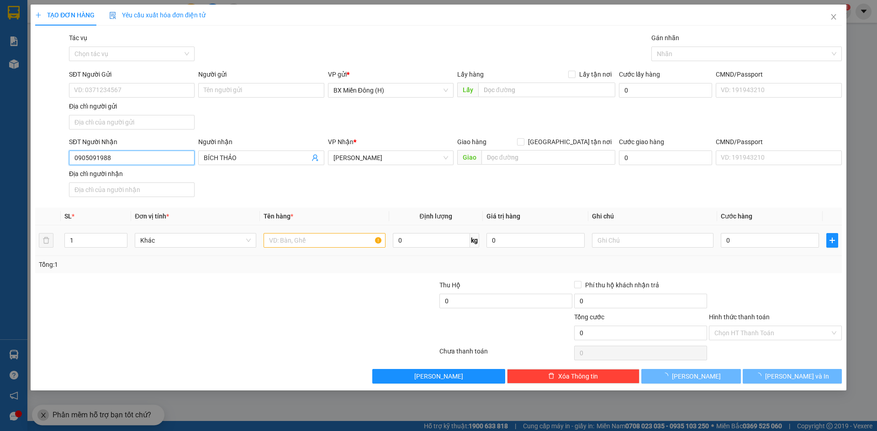
type input "0905091988"
click at [280, 237] on input "text" at bounding box center [323, 240] width 121 height 15
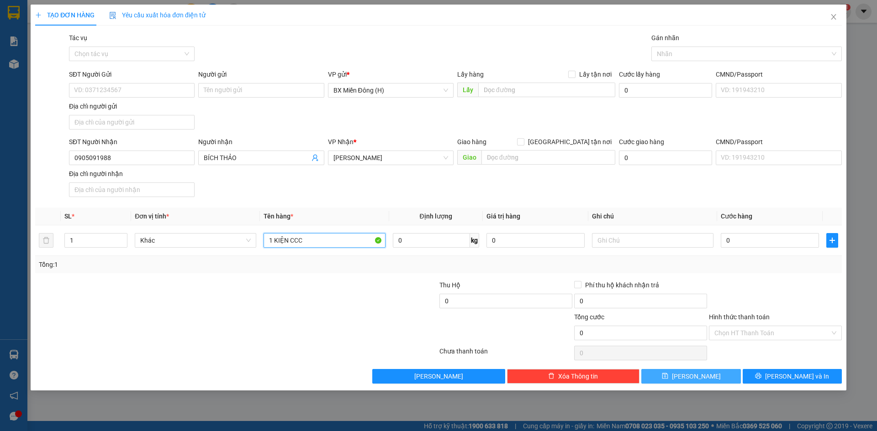
type input "1 KIỆN CC"
click at [796, 379] on span "[PERSON_NAME] và In" at bounding box center [797, 377] width 64 height 10
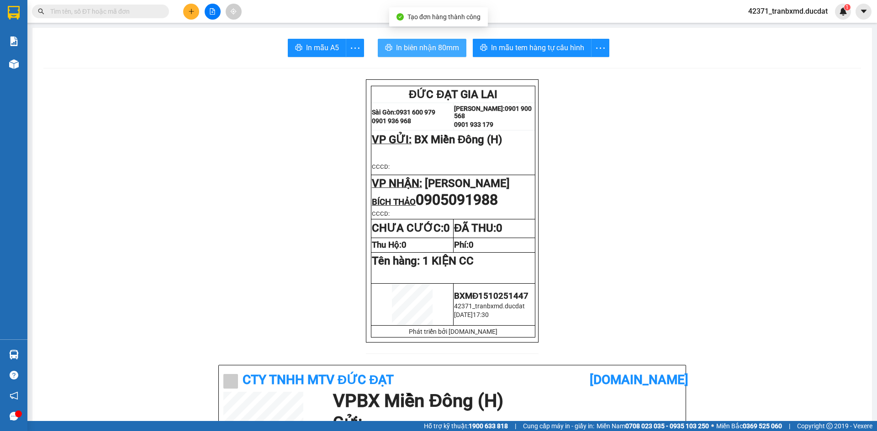
click at [407, 52] on span "In biên nhận 80mm" at bounding box center [427, 47] width 63 height 11
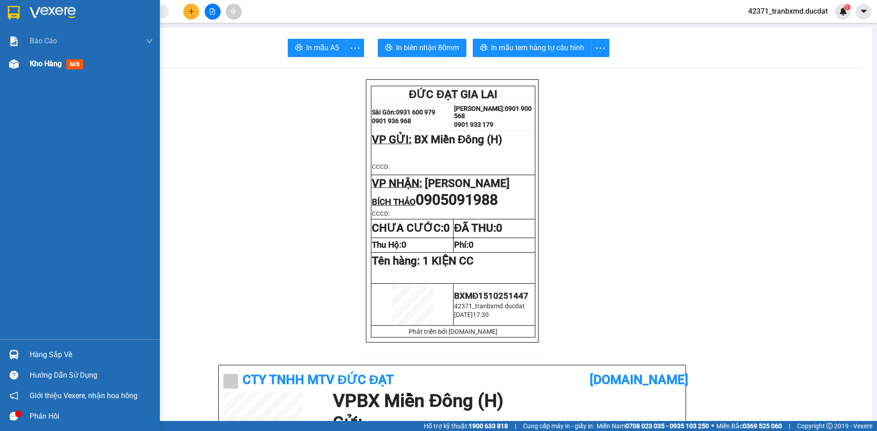
click at [18, 64] on img at bounding box center [14, 64] width 10 height 10
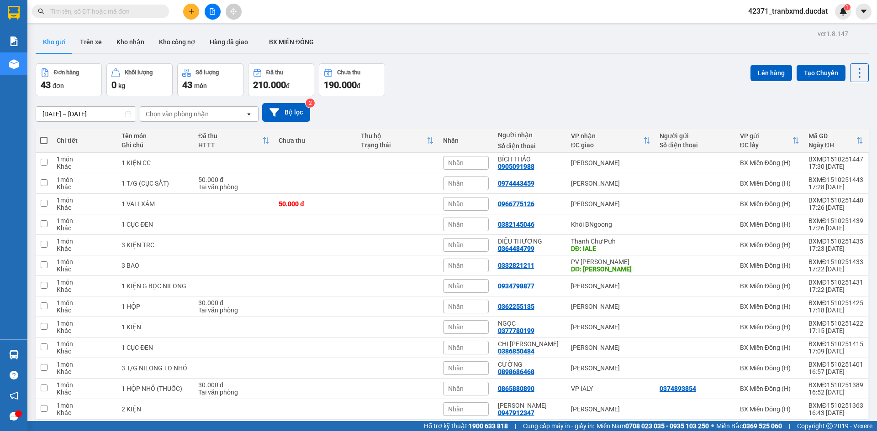
click at [191, 12] on icon "plus" at bounding box center [191, 11] width 0 height 5
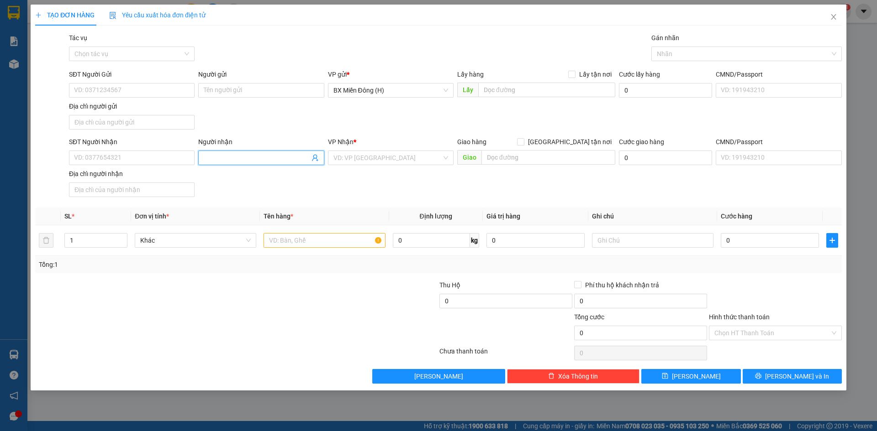
click at [216, 158] on input "Người nhận" at bounding box center [256, 158] width 105 height 10
type input "[PERSON_NAME]"
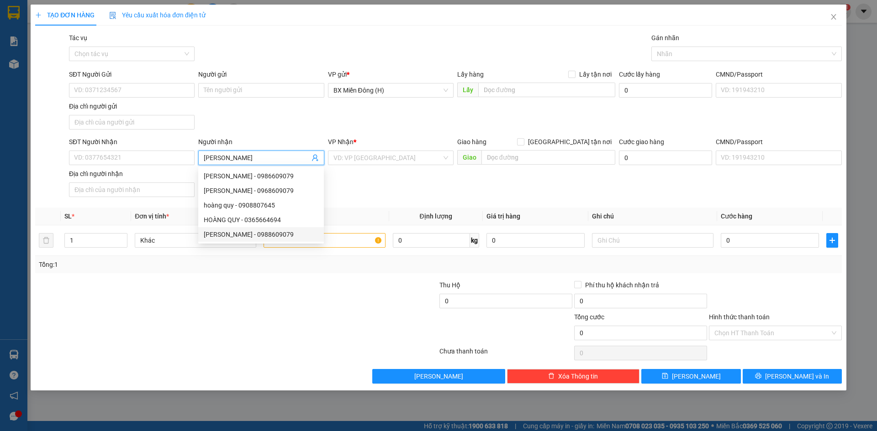
click at [249, 235] on div "[PERSON_NAME] - 0988609079" at bounding box center [261, 235] width 115 height 10
type input "0988609079"
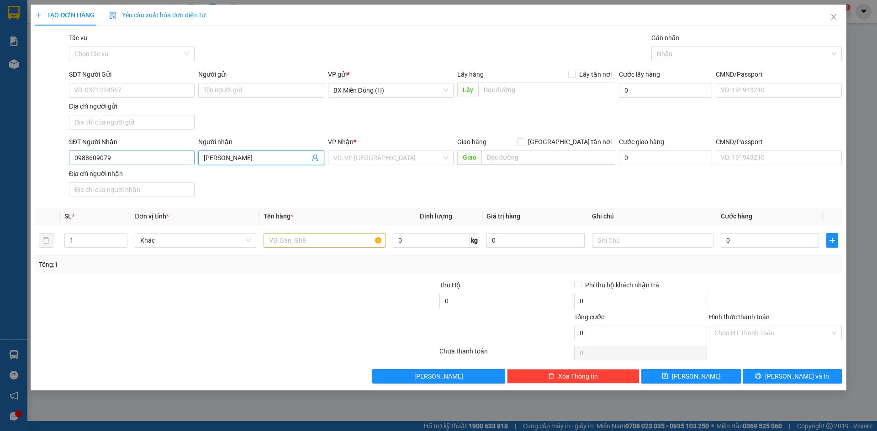
type input "[PERSON_NAME]"
click at [174, 154] on input "0988609079" at bounding box center [132, 158] width 126 height 15
type input "098860907"
click at [158, 175] on div "0988609079 - [PERSON_NAME]" at bounding box center [131, 176] width 115 height 10
click at [271, 244] on input "text" at bounding box center [323, 240] width 121 height 15
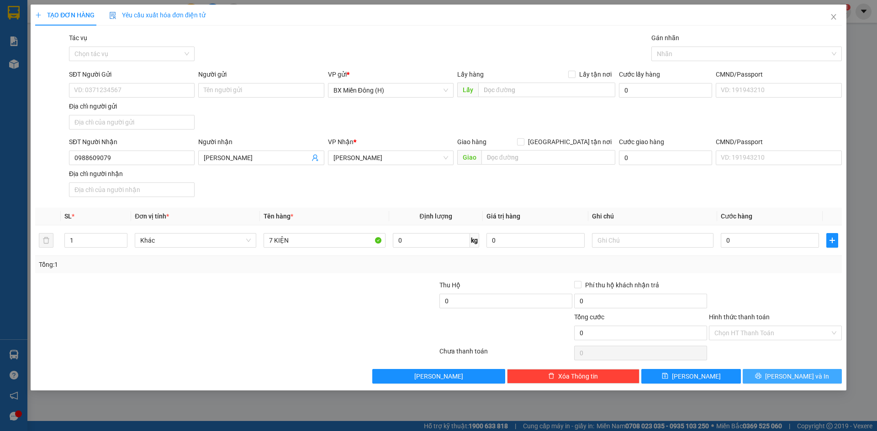
click at [788, 369] on button "[PERSON_NAME] và In" at bounding box center [791, 376] width 99 height 15
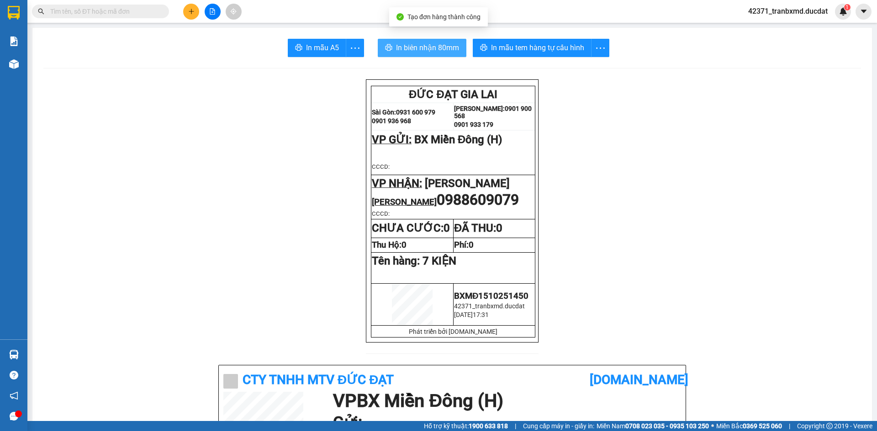
click at [437, 42] on span "In biên nhận 80mm" at bounding box center [427, 47] width 63 height 11
click at [186, 10] on button at bounding box center [191, 12] width 16 height 16
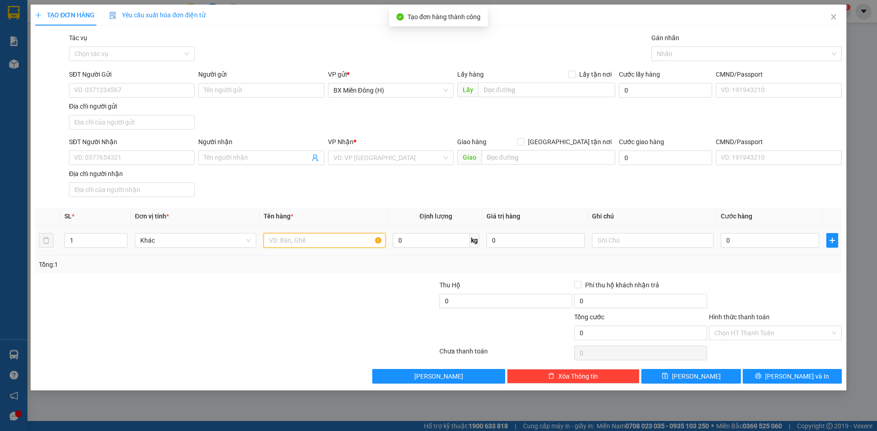
click at [283, 241] on input "text" at bounding box center [323, 240] width 121 height 15
click at [234, 151] on span at bounding box center [261, 158] width 126 height 15
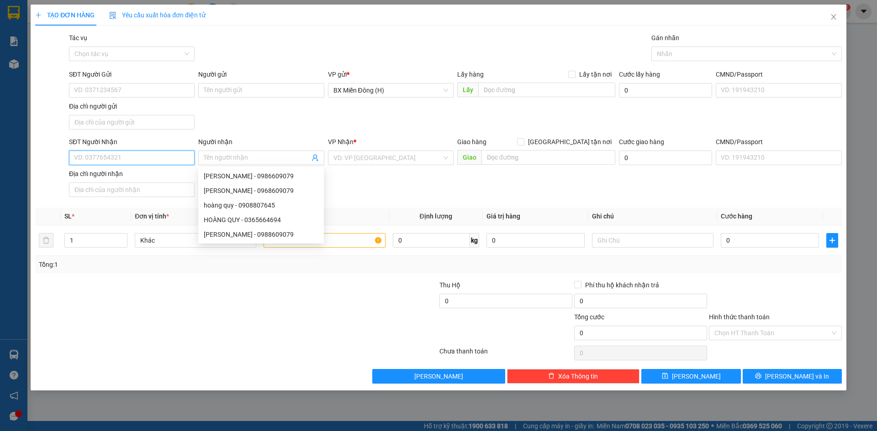
drag, startPoint x: 151, startPoint y: 159, endPoint x: 163, endPoint y: 158, distance: 12.4
click at [152, 160] on input "SĐT Người Nhận" at bounding box center [132, 158] width 126 height 15
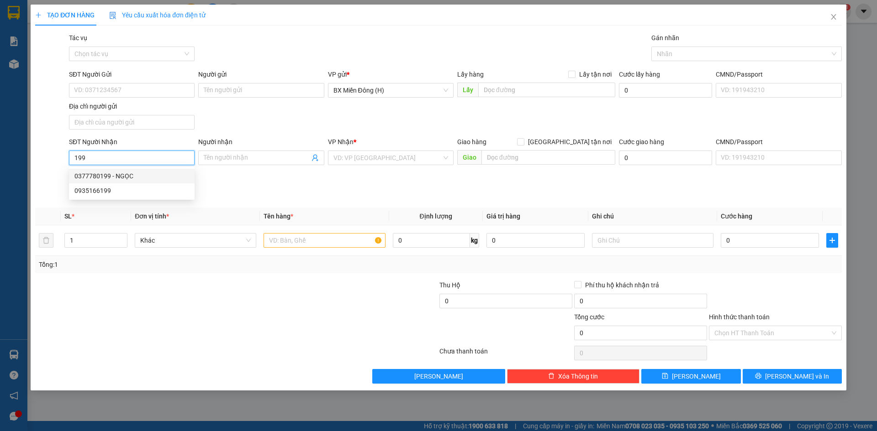
click at [164, 177] on div "0377780199 - NGỌC" at bounding box center [131, 176] width 115 height 10
type input "0377780199"
type input "NGỌC"
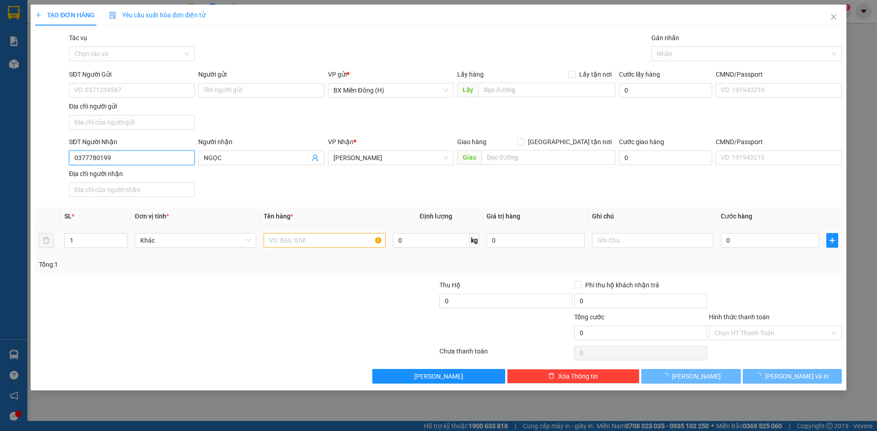
type input "0377780199"
click at [284, 244] on input "text" at bounding box center [323, 240] width 121 height 15
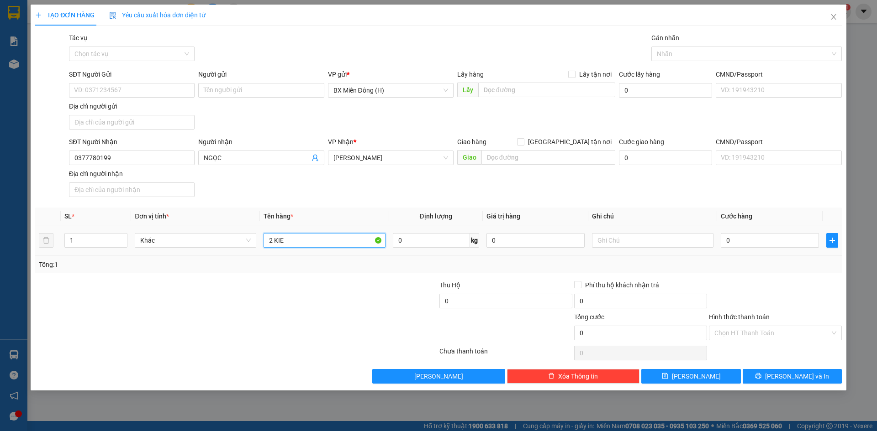
type input "2 KIÊ"
click at [754, 383] on button "[PERSON_NAME] và In" at bounding box center [791, 376] width 99 height 15
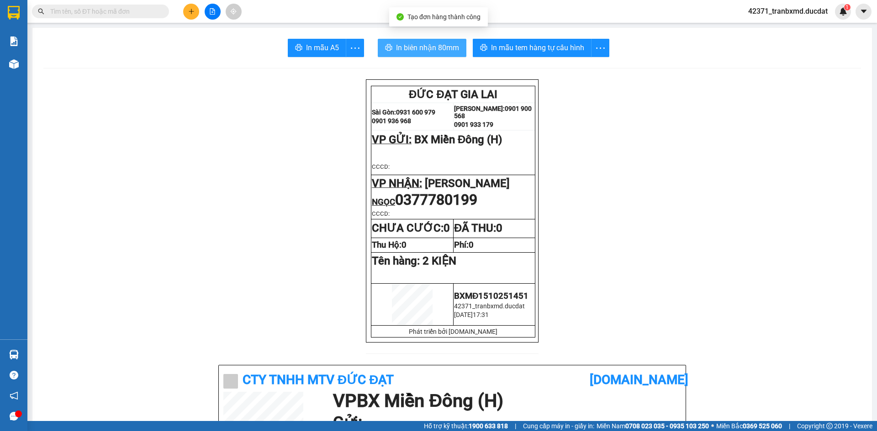
click at [439, 53] on span "In biên nhận 80mm" at bounding box center [427, 47] width 63 height 11
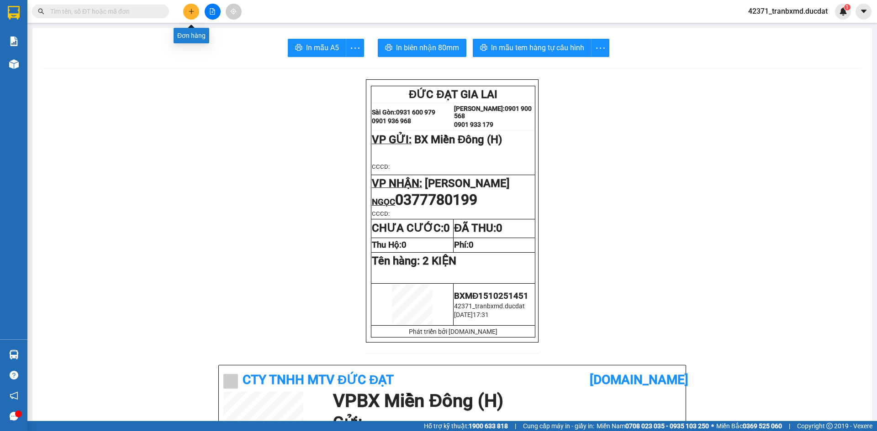
click at [193, 12] on icon "plus" at bounding box center [191, 11] width 6 height 6
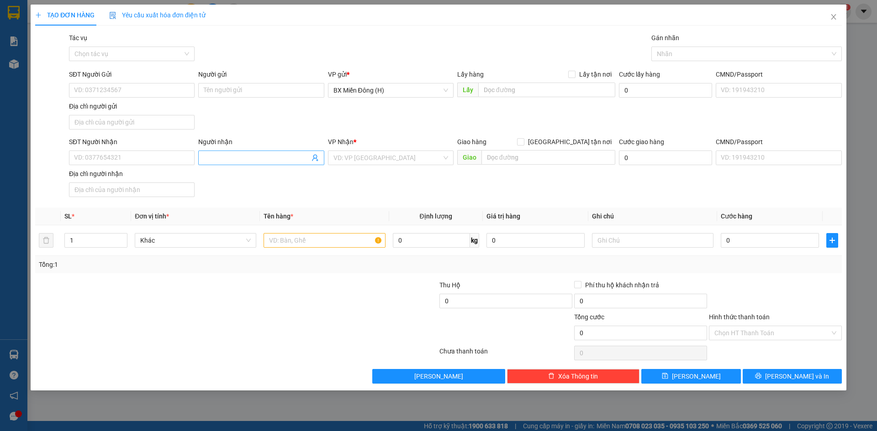
click at [231, 159] on input "Người nhận" at bounding box center [256, 158] width 105 height 10
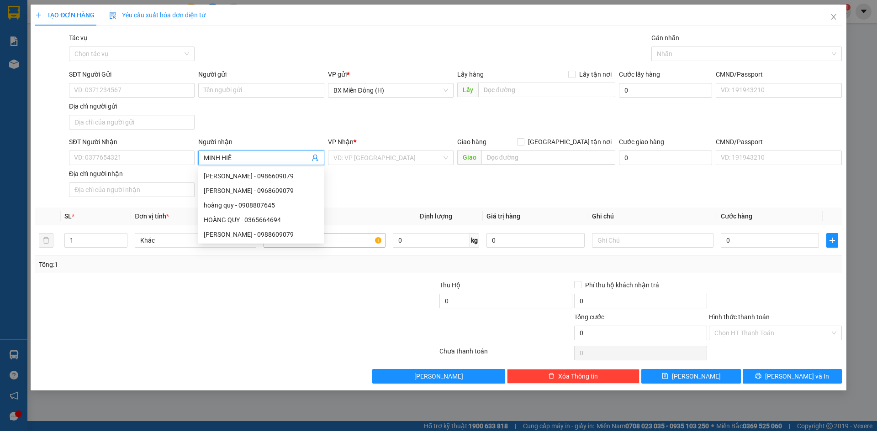
type input "[PERSON_NAME]"
click at [280, 211] on div "[PERSON_NAME] - 0986544960" at bounding box center [261, 205] width 126 height 15
type input "0986544960"
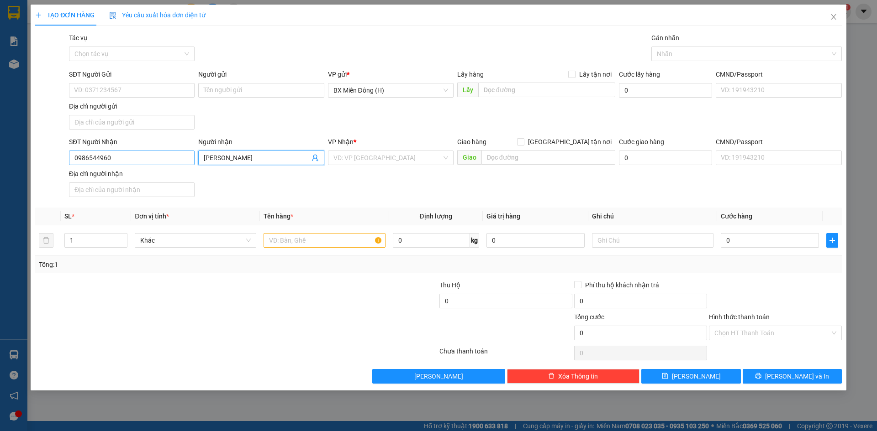
type input "[PERSON_NAME]"
click at [171, 162] on input "0986544960" at bounding box center [132, 158] width 126 height 15
click at [152, 180] on div "0986544960 - [PERSON_NAME]" at bounding box center [131, 176] width 115 height 10
type input "0986544960"
click at [276, 234] on input "text" at bounding box center [323, 240] width 121 height 15
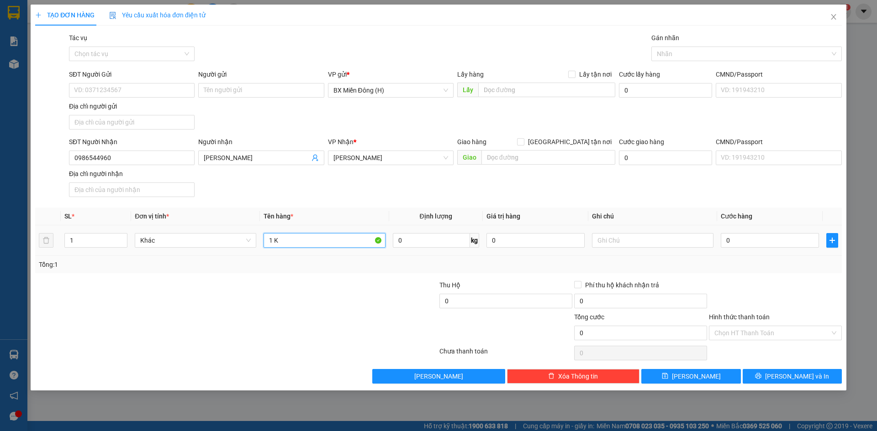
type input "1 KI"
click at [768, 364] on div "Transit Pickup Surcharge Ids Transit Deliver Surcharge Ids Transit Deliver Surc…" at bounding box center [438, 208] width 806 height 351
click at [770, 369] on button "[PERSON_NAME] và In" at bounding box center [791, 376] width 99 height 15
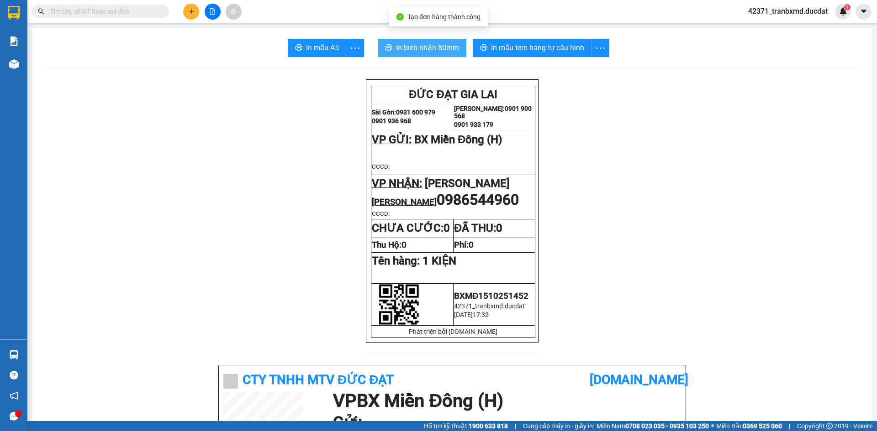
click at [401, 45] on span "In biên nhận 80mm" at bounding box center [427, 47] width 63 height 11
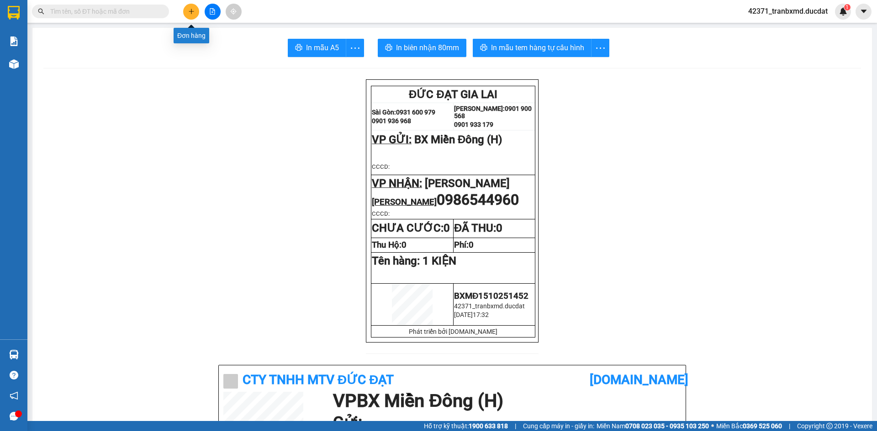
click at [192, 11] on icon "plus" at bounding box center [191, 11] width 6 height 6
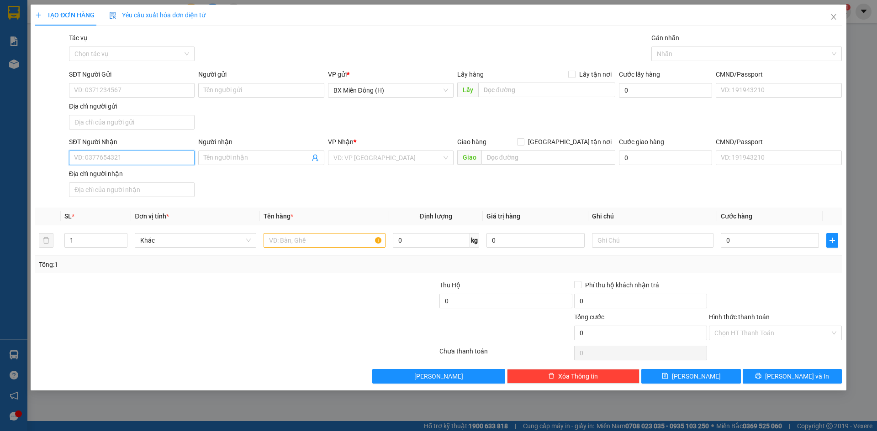
click at [165, 157] on input "SĐT Người Nhận" at bounding box center [132, 158] width 126 height 15
click at [142, 179] on div "0903567578 - LAN ANH TC" at bounding box center [131, 176] width 115 height 10
type input "0903567578"
type input "LAN ANH TC"
type input "0903567578"
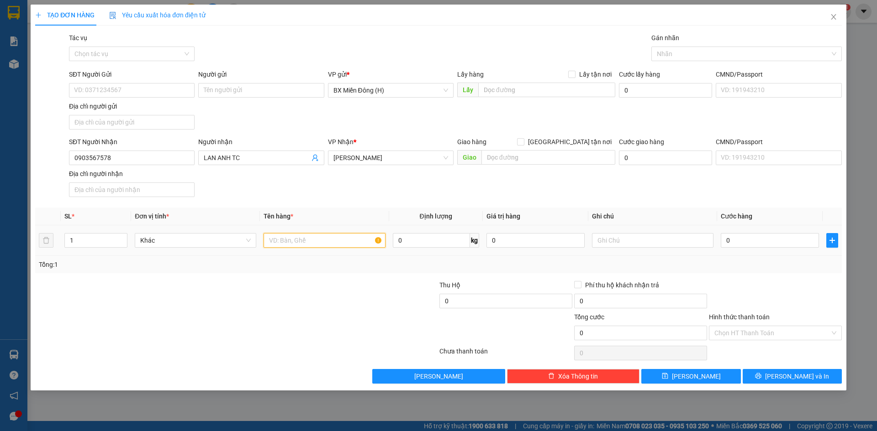
click at [285, 245] on input "text" at bounding box center [323, 240] width 121 height 15
click at [308, 237] on input "text" at bounding box center [323, 240] width 121 height 15
type input "3 K"
click at [801, 376] on span "[PERSON_NAME] và In" at bounding box center [797, 377] width 64 height 10
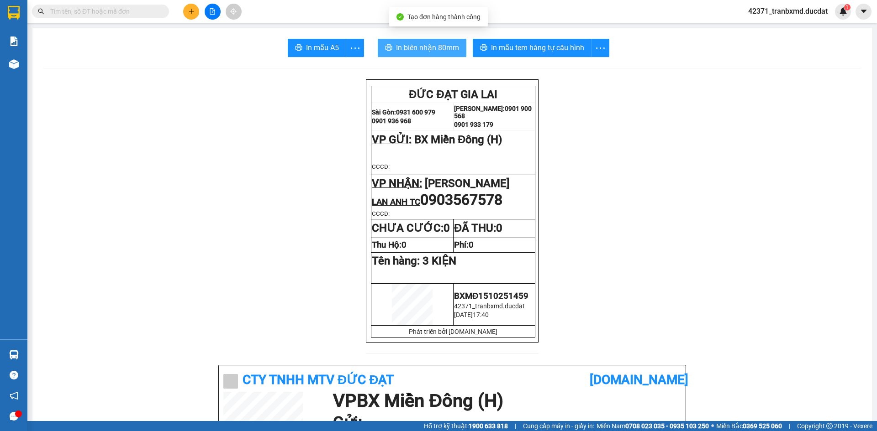
click at [442, 48] on span "In biên nhận 80mm" at bounding box center [427, 47] width 63 height 11
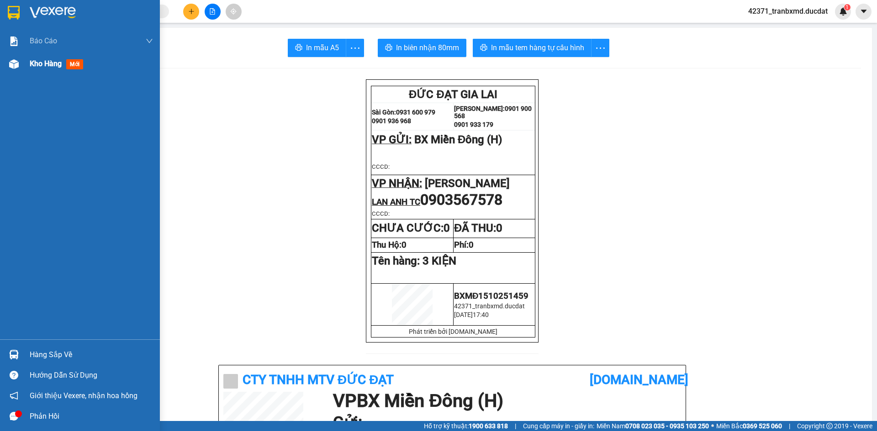
click at [23, 69] on div "Kho hàng mới" at bounding box center [80, 64] width 160 height 23
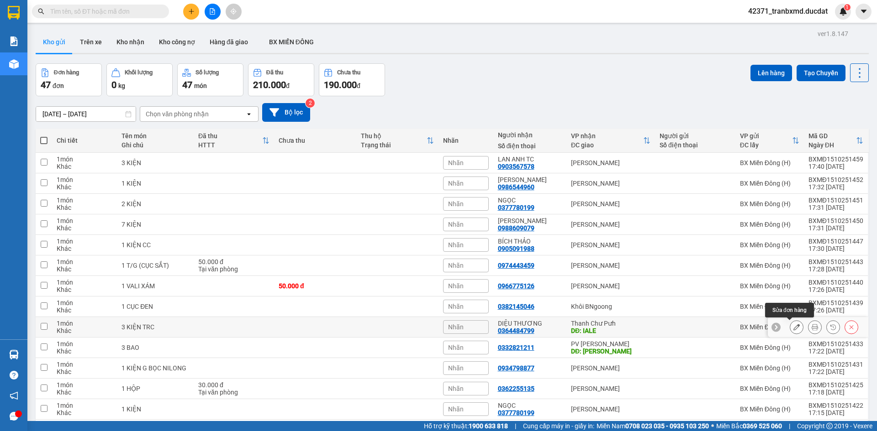
click at [793, 327] on icon at bounding box center [796, 327] width 6 height 6
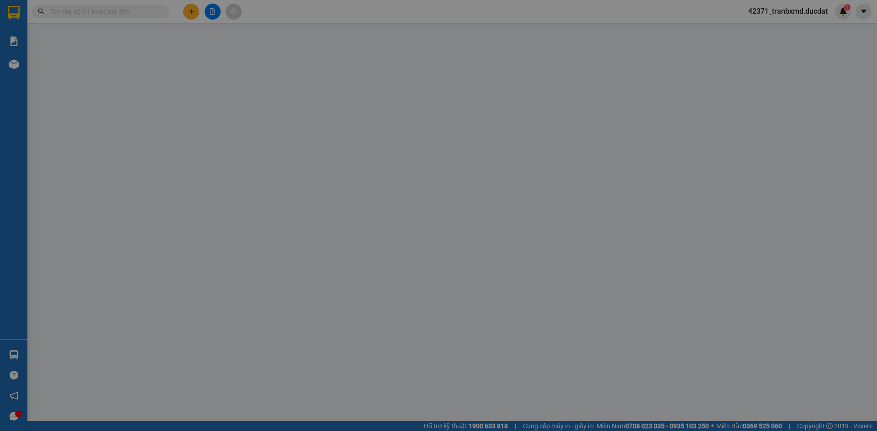
type input "0364484799"
type input "IALE"
type input "0"
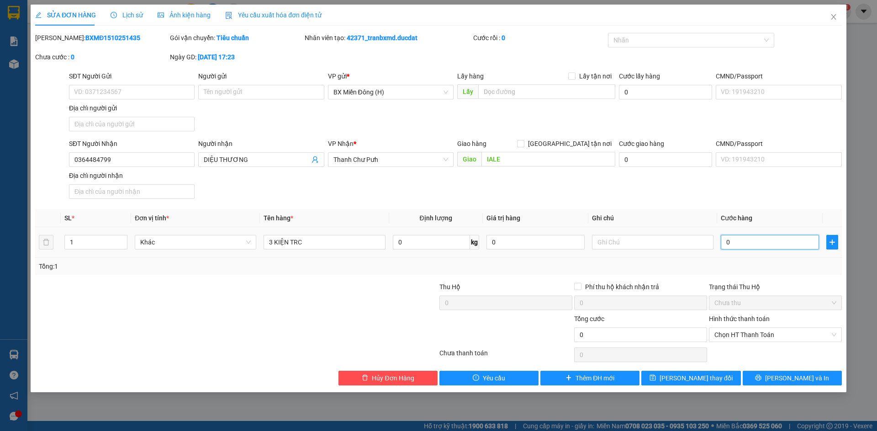
click at [748, 248] on input "0" at bounding box center [769, 242] width 98 height 15
type input "2"
type input "002"
type input "20"
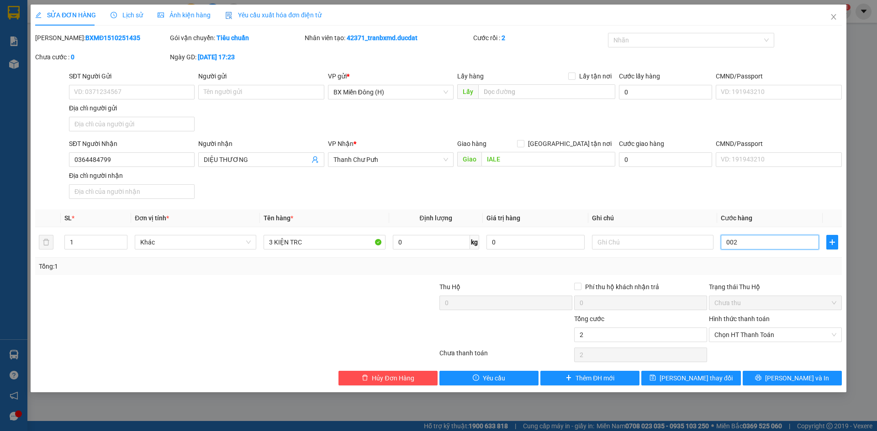
type input "20"
type input "0.020"
type input "200"
type input "00.200"
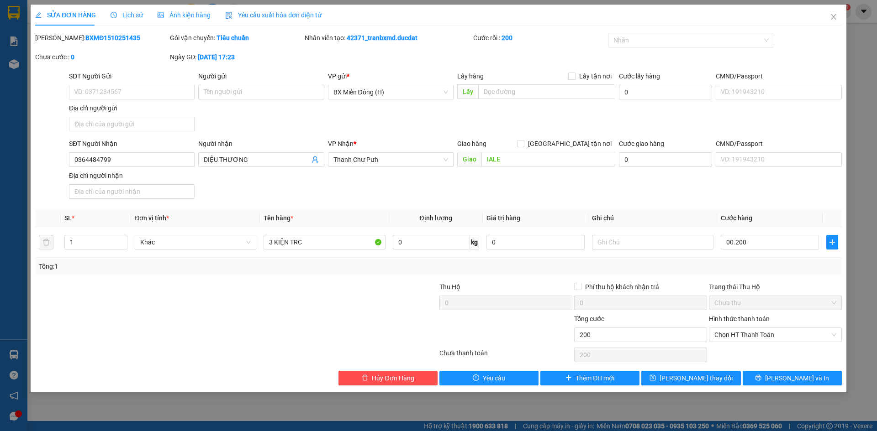
type input "200.000"
click at [748, 205] on div "Total Paid Fee 0 Total UnPaid Fee 0 Cash Collection Total Fee Mã ĐH: BXMĐ151025…" at bounding box center [438, 209] width 806 height 353
click at [704, 382] on span "[PERSON_NAME] thay đổi" at bounding box center [695, 378] width 73 height 10
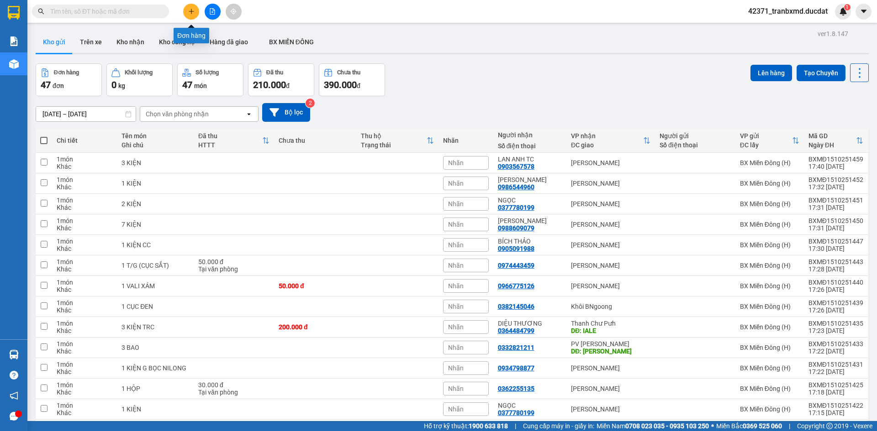
click at [193, 11] on icon "plus" at bounding box center [191, 11] width 5 height 0
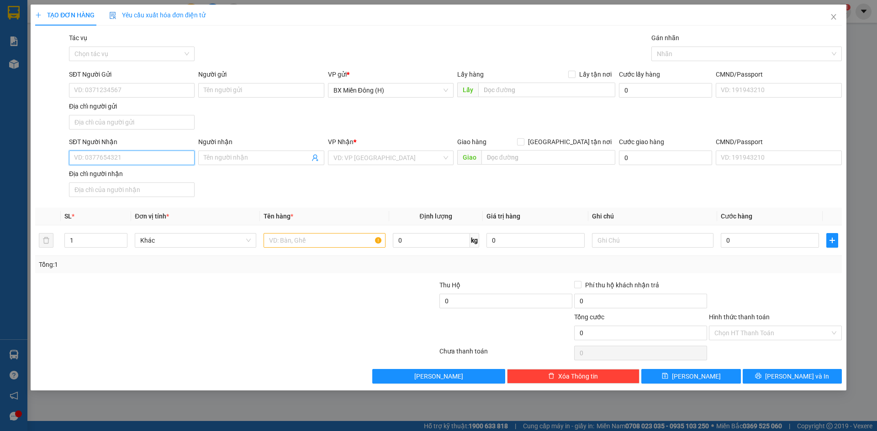
click at [183, 162] on input "SĐT Người Nhận" at bounding box center [132, 158] width 126 height 15
click at [131, 178] on div "0905091988 - BÍCH THẢO" at bounding box center [131, 176] width 115 height 10
type input "0905091988"
type input "BÍCH THẢO"
type input "0905091988"
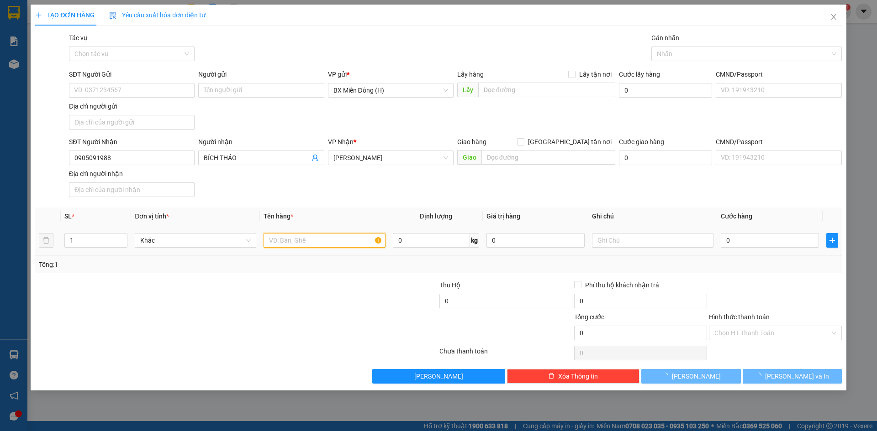
click at [345, 237] on input "text" at bounding box center [323, 240] width 121 height 15
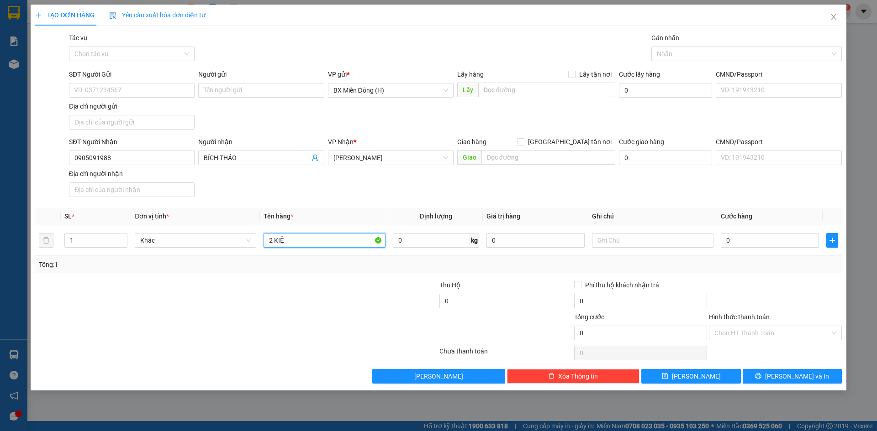
type input "2 KIỆN"
click at [761, 377] on icon "printer" at bounding box center [758, 376] width 6 height 6
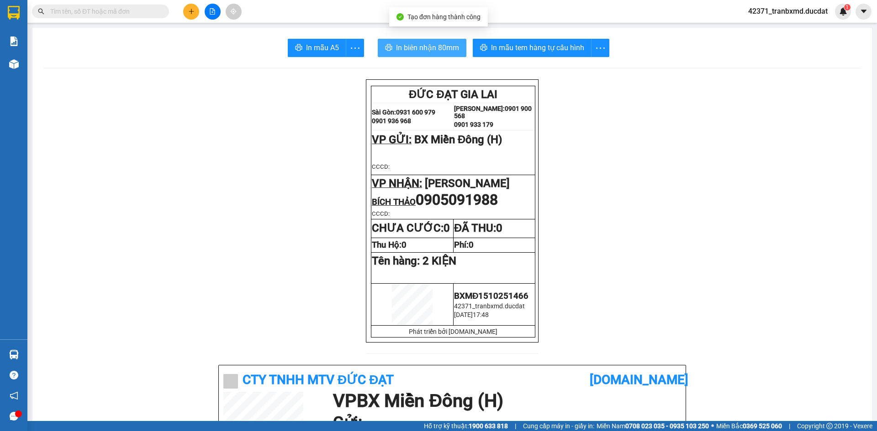
click at [412, 46] on span "In biên nhận 80mm" at bounding box center [427, 47] width 63 height 11
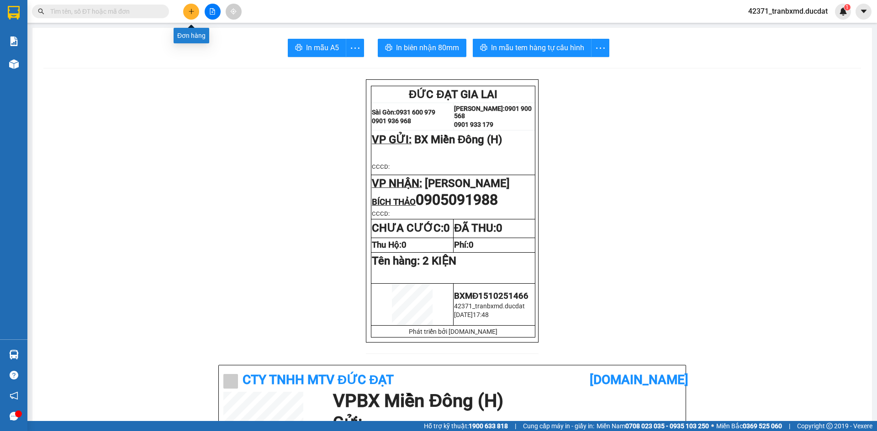
click at [190, 15] on button at bounding box center [191, 12] width 16 height 16
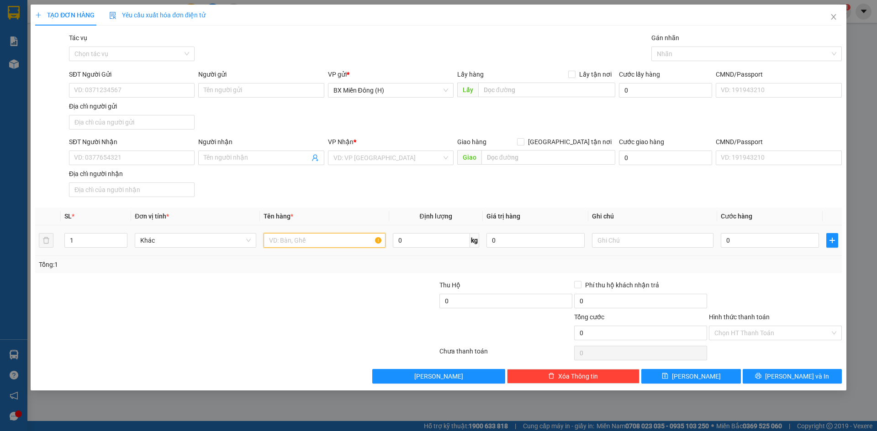
click at [299, 237] on input "text" at bounding box center [323, 240] width 121 height 15
type input "1 CỤC ĐEN"
click at [177, 163] on input "SĐT Người Nhận" at bounding box center [132, 158] width 126 height 15
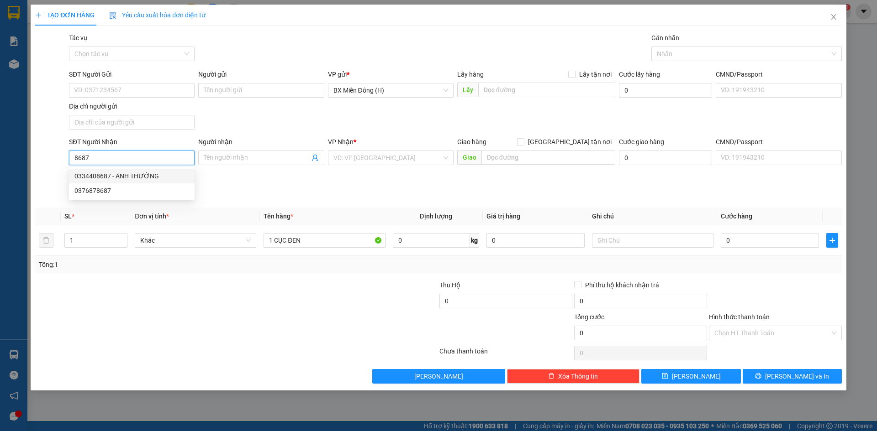
click at [106, 173] on div "0334408687 - ANH THƯỜNG" at bounding box center [131, 176] width 115 height 10
type input "0334408687"
type input "ANH THƯỜNG"
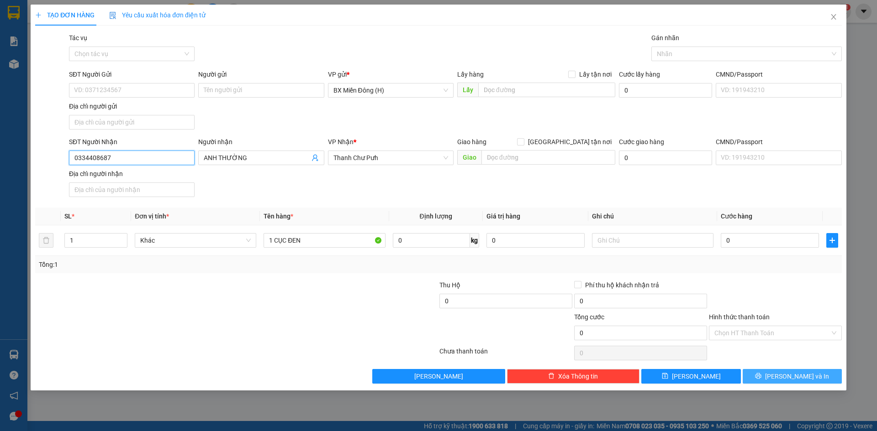
type input "0334408687"
click at [785, 375] on span "[PERSON_NAME] và In" at bounding box center [797, 377] width 64 height 10
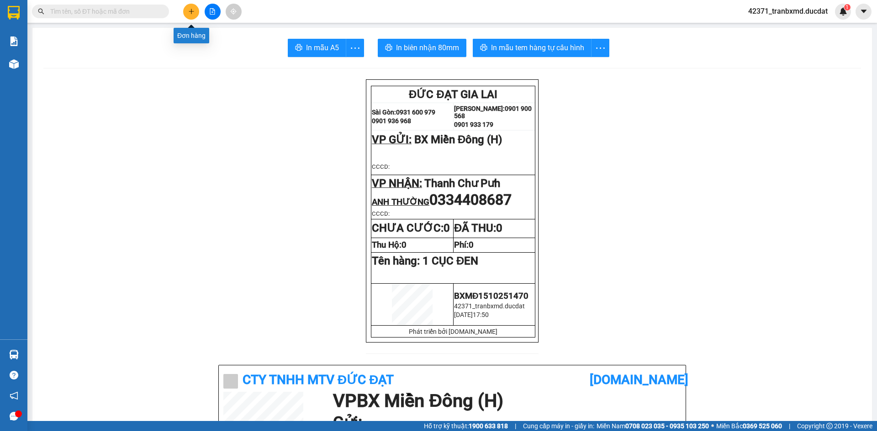
click at [189, 12] on icon "plus" at bounding box center [191, 11] width 6 height 6
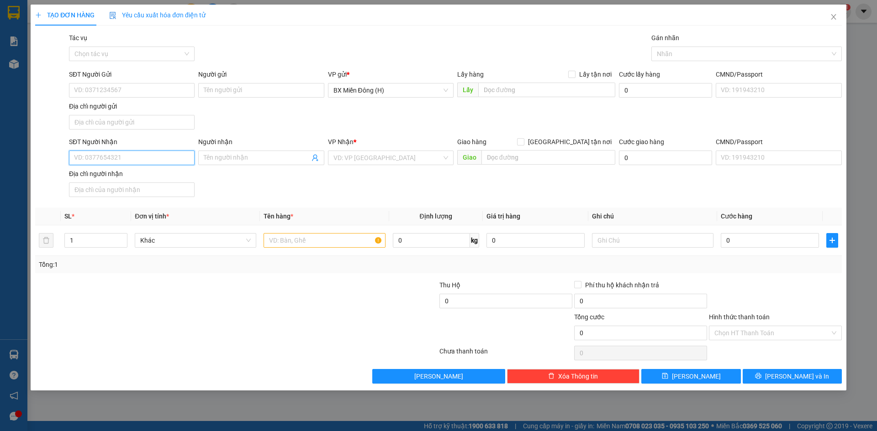
click at [169, 165] on input "SĐT Người Nhận" at bounding box center [132, 158] width 126 height 15
type input "0375555699"
click at [169, 177] on div "0375555699 - BO" at bounding box center [131, 176] width 115 height 10
type input "BO"
type input "0375555699"
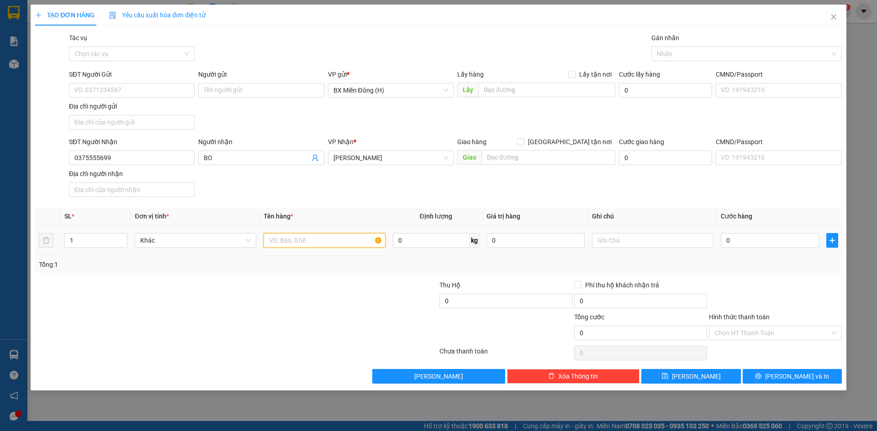
click at [296, 241] on input "text" at bounding box center [323, 240] width 121 height 15
type input "1 HỒ SƠ"
click at [738, 242] on input "0" at bounding box center [769, 240] width 98 height 15
type input "003"
type input "3"
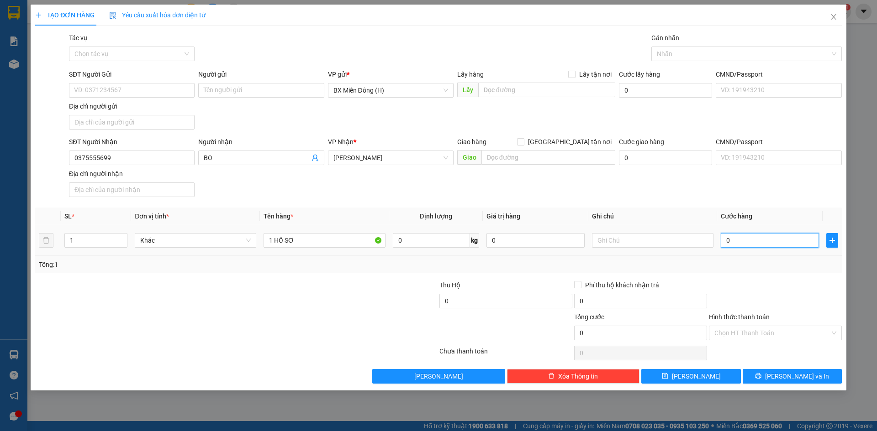
type input "3"
type input "0.030"
type input "30"
type input "30.000"
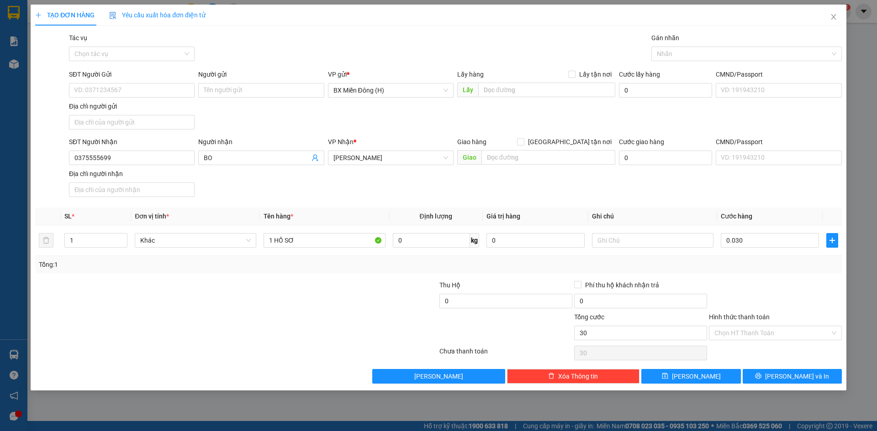
type input "30.000"
click at [763, 289] on div at bounding box center [775, 296] width 135 height 32
click at [775, 337] on input "Hình thức thanh toán" at bounding box center [772, 333] width 116 height 14
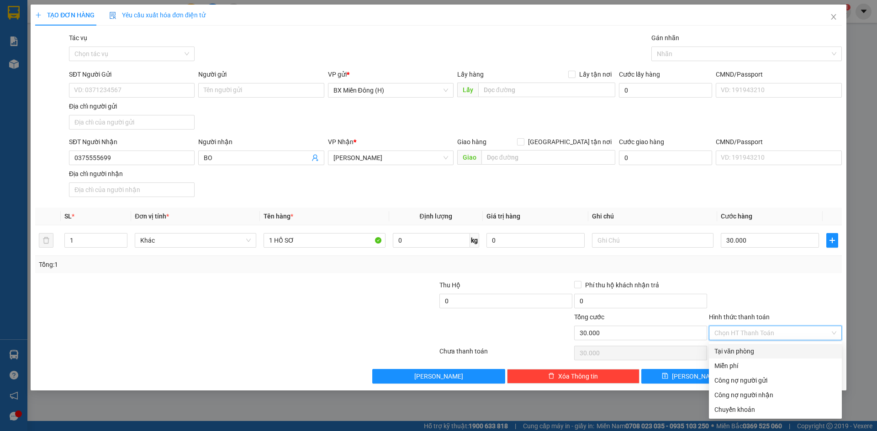
click at [769, 352] on div "Tại văn phòng" at bounding box center [775, 352] width 122 height 10
type input "0"
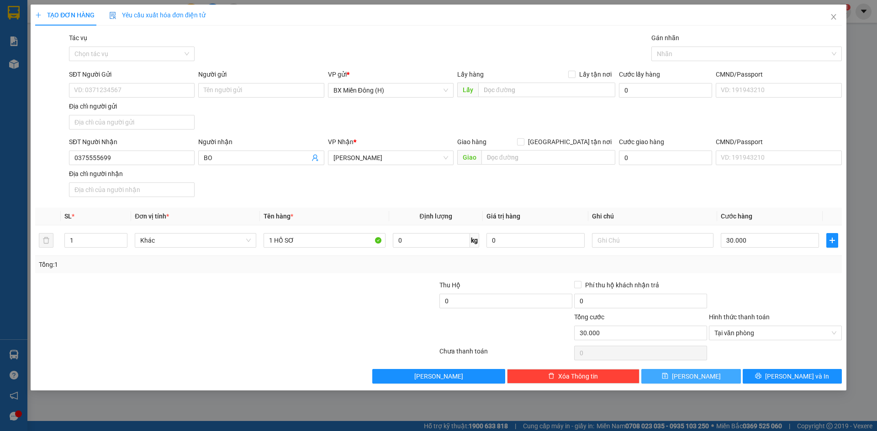
click at [718, 377] on button "[PERSON_NAME]" at bounding box center [690, 376] width 99 height 15
type input "0"
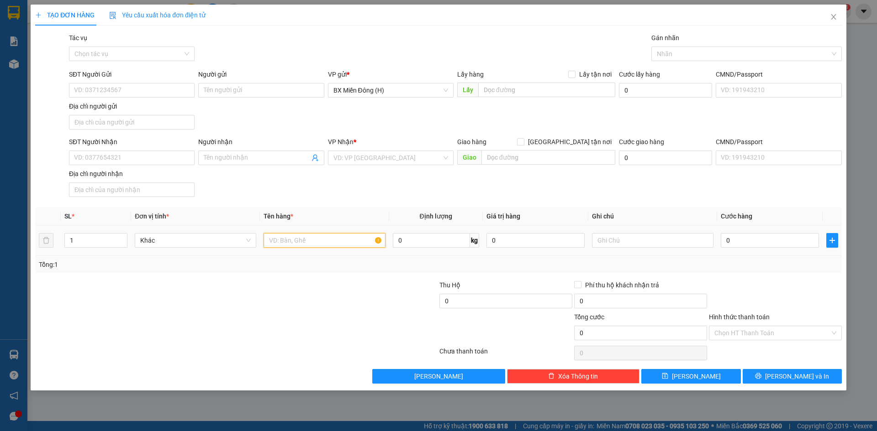
click at [328, 242] on input "text" at bounding box center [323, 240] width 121 height 15
type input "1 KIỆN ĐEN"
click at [164, 166] on div "SĐT Người Nhận VD: 0377654321" at bounding box center [132, 153] width 126 height 32
click at [149, 158] on input "SĐT Người Nhận" at bounding box center [132, 158] width 126 height 15
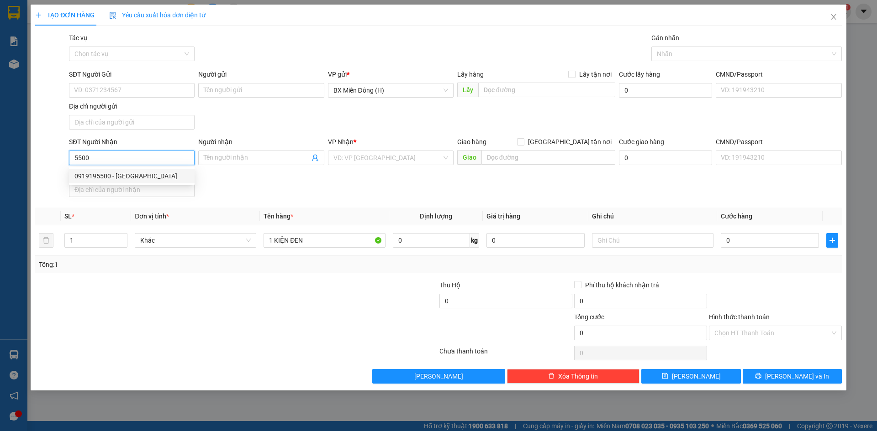
click at [152, 177] on div "0919195500 - [GEOGRAPHIC_DATA]" at bounding box center [131, 176] width 115 height 10
type input "0919195500"
type input "TÂY SƠN"
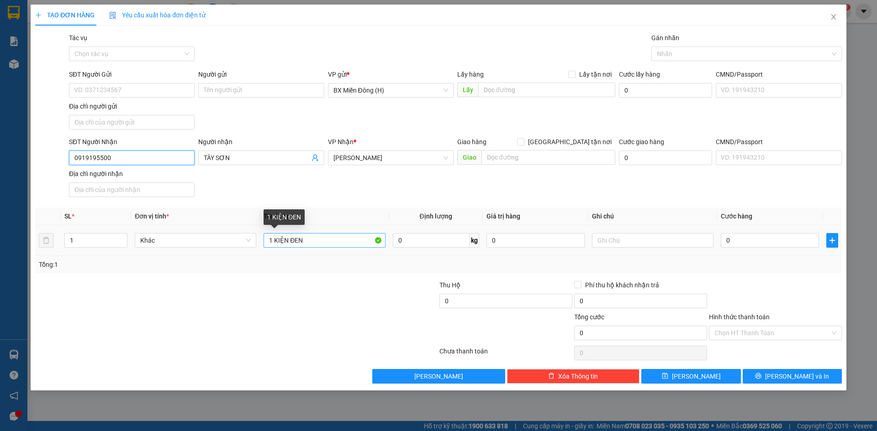
type input "0919195500"
click at [286, 242] on input "1 KIỆN ĐEN" at bounding box center [323, 240] width 121 height 15
type input "1 THÙNG ĐEN"
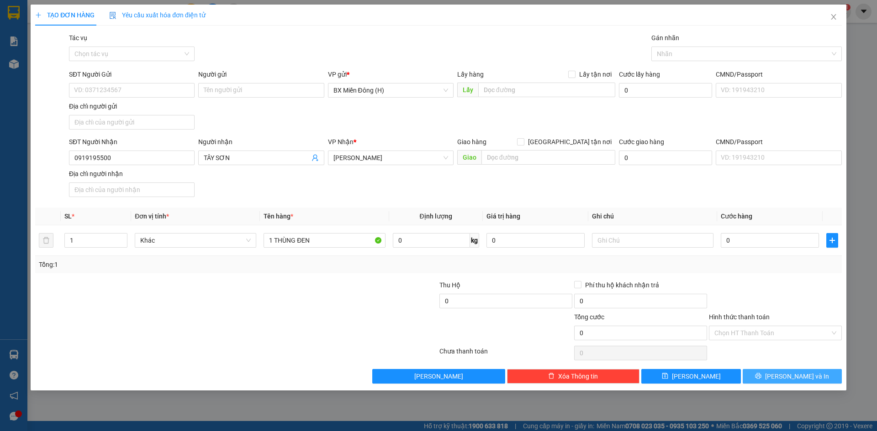
click at [810, 378] on button "[PERSON_NAME] và In" at bounding box center [791, 376] width 99 height 15
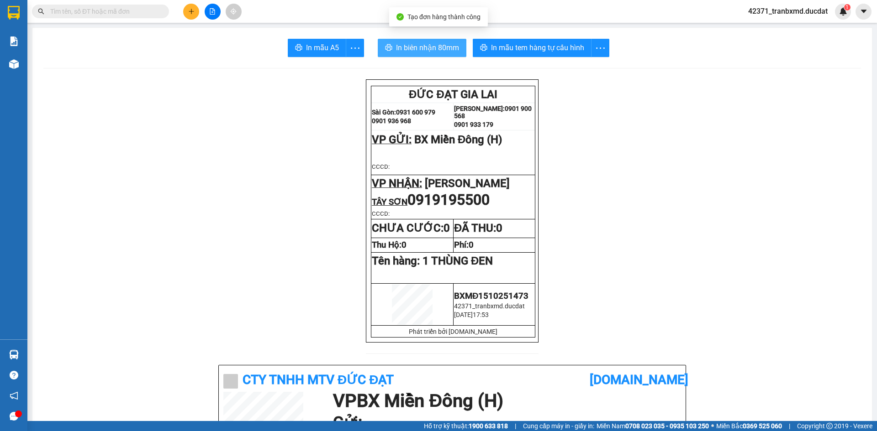
click at [434, 49] on span "In biên nhận 80mm" at bounding box center [427, 47] width 63 height 11
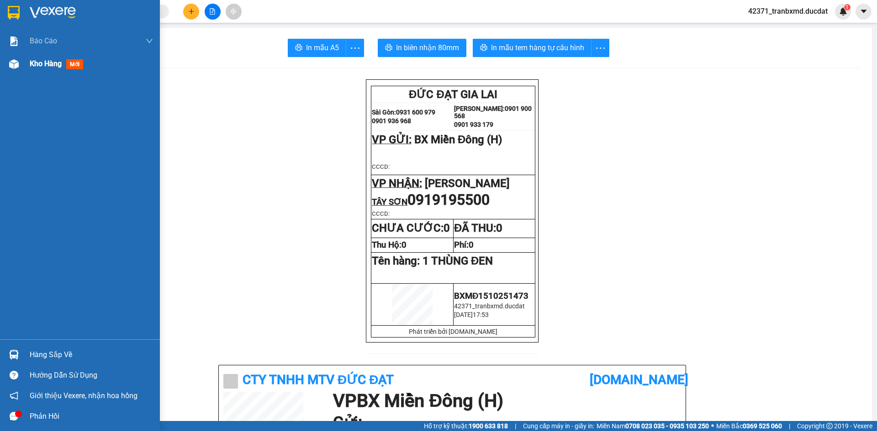
click at [10, 67] on img at bounding box center [14, 64] width 10 height 10
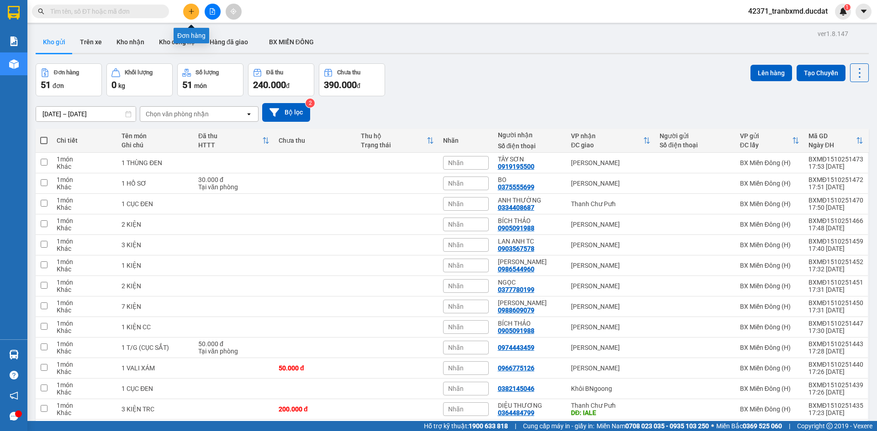
click at [193, 8] on icon "plus" at bounding box center [191, 11] width 6 height 6
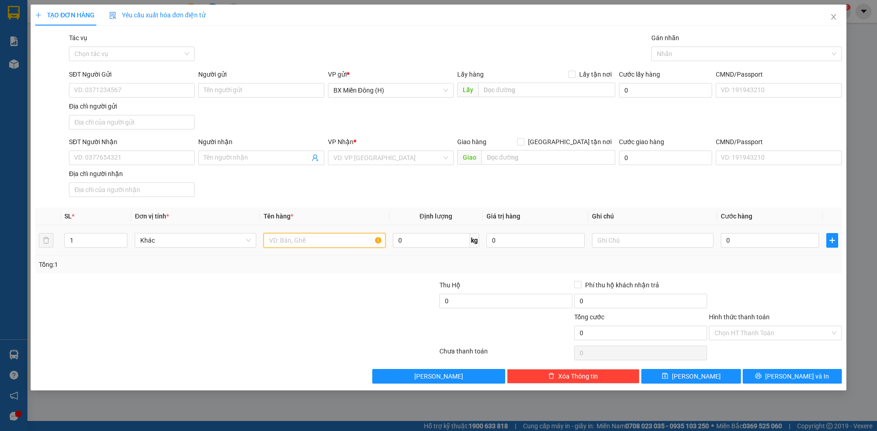
click at [294, 241] on input "text" at bounding box center [323, 240] width 121 height 15
type input "3 KIỆN"
click at [276, 160] on input "Người nhận" at bounding box center [256, 158] width 105 height 10
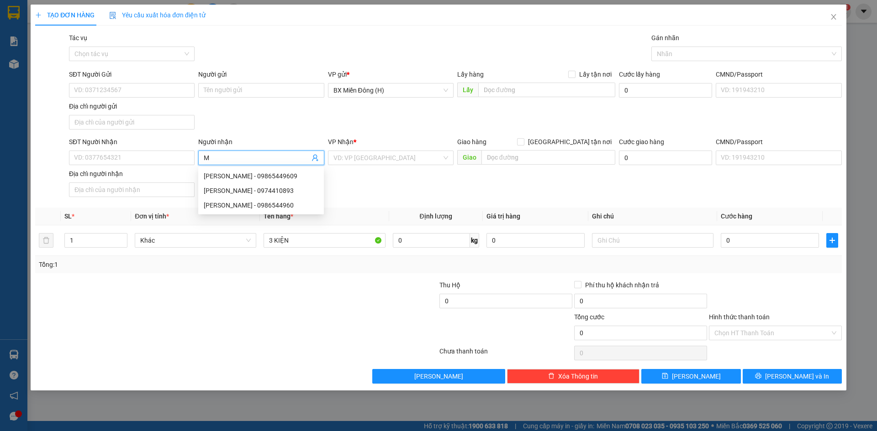
type input "M"
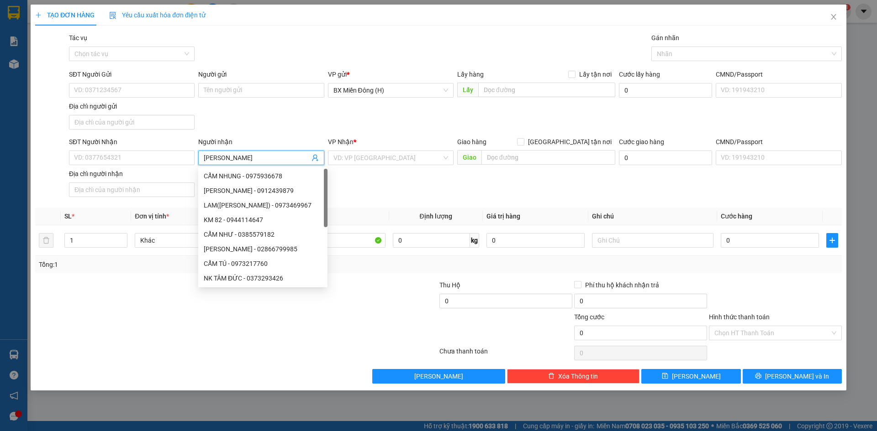
type input "[PERSON_NAME]"
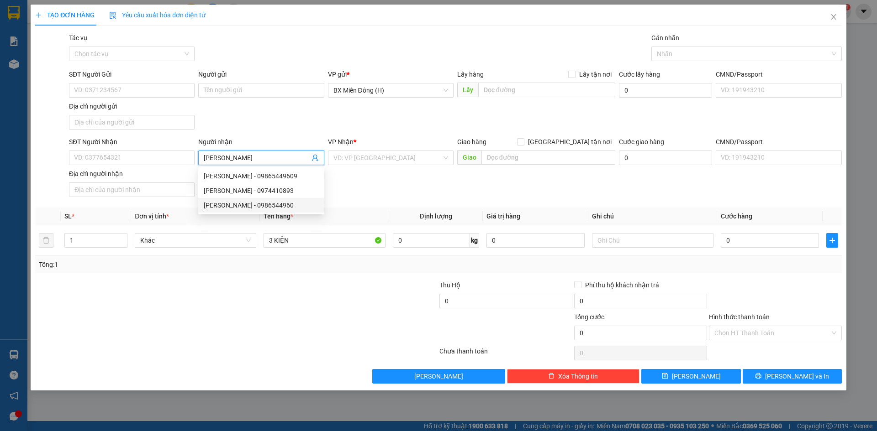
click at [273, 202] on div "[PERSON_NAME] - 0986544960" at bounding box center [261, 205] width 115 height 10
type input "0986544960"
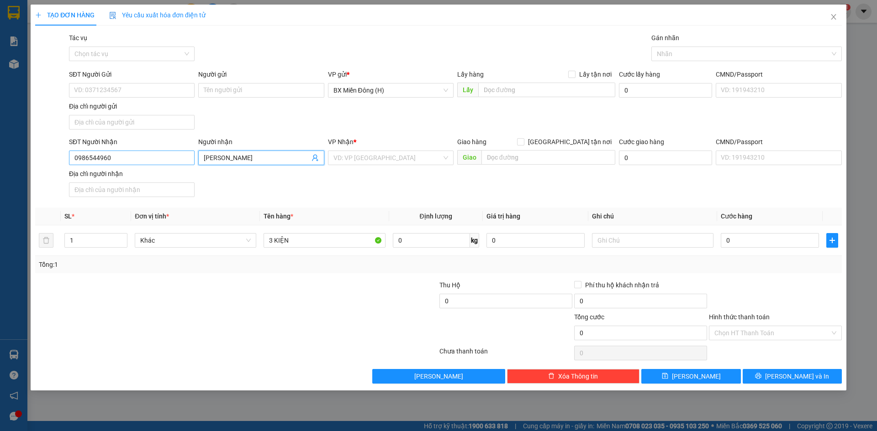
type input "[PERSON_NAME]"
click at [158, 154] on input "0986544960" at bounding box center [132, 158] width 126 height 15
click at [136, 173] on div "0986544960 - [PERSON_NAME]" at bounding box center [131, 176] width 115 height 10
type input "0986544960"
click at [806, 373] on span "[PERSON_NAME] và In" at bounding box center [797, 377] width 64 height 10
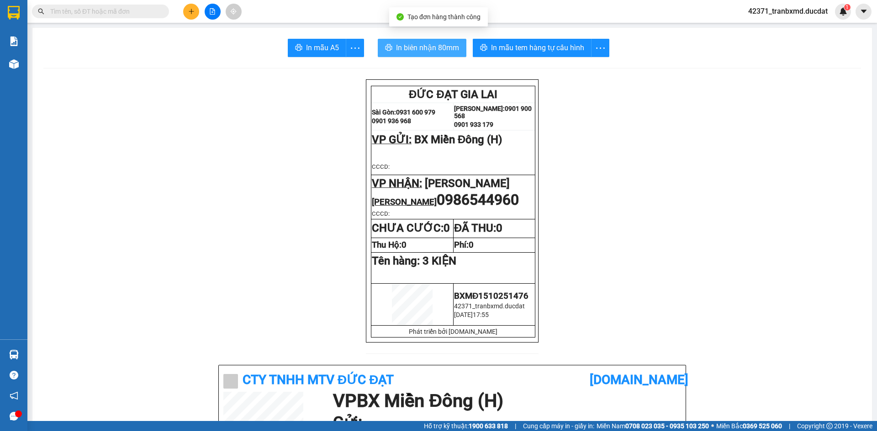
click at [429, 45] on span "In biên nhận 80mm" at bounding box center [427, 47] width 63 height 11
click at [187, 10] on button at bounding box center [191, 12] width 16 height 16
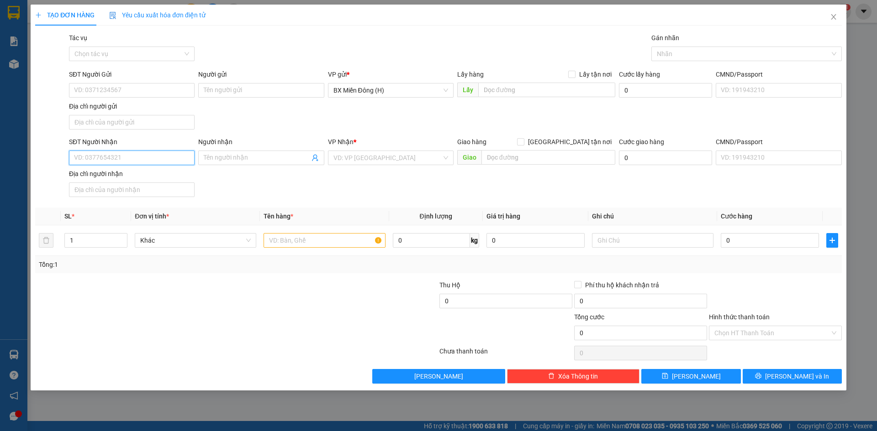
click at [174, 156] on input "SĐT Người Nhận" at bounding box center [132, 158] width 126 height 15
click at [166, 177] on div "0903567578 - LAN ANH TC" at bounding box center [131, 176] width 115 height 10
type input "0903567578"
type input "LAN ANH TC"
type input "0903567578"
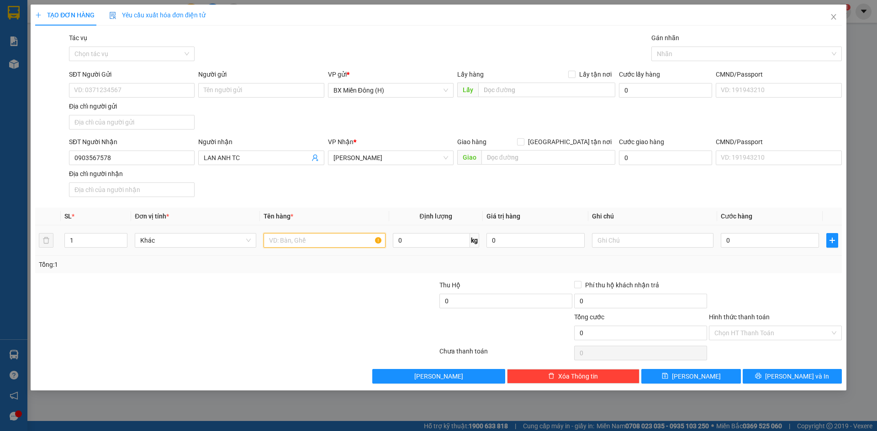
click at [321, 237] on input "text" at bounding box center [323, 240] width 121 height 15
type input "1"
click at [804, 376] on span "[PERSON_NAME] và In" at bounding box center [797, 377] width 64 height 10
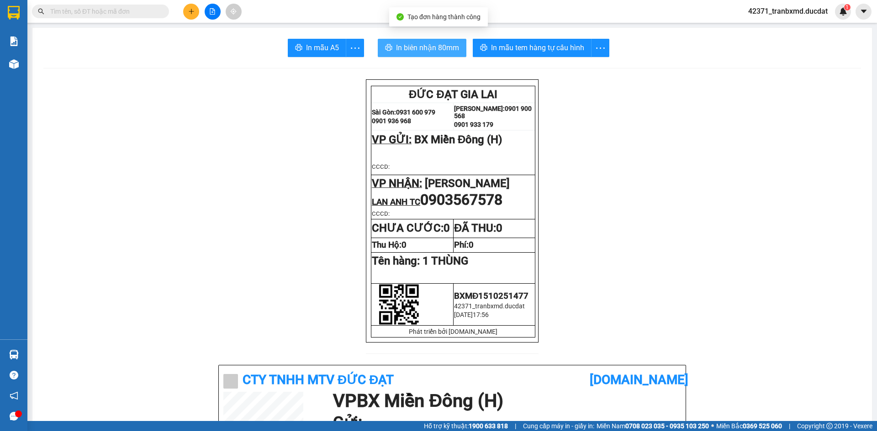
click at [417, 50] on span "In biên nhận 80mm" at bounding box center [427, 47] width 63 height 11
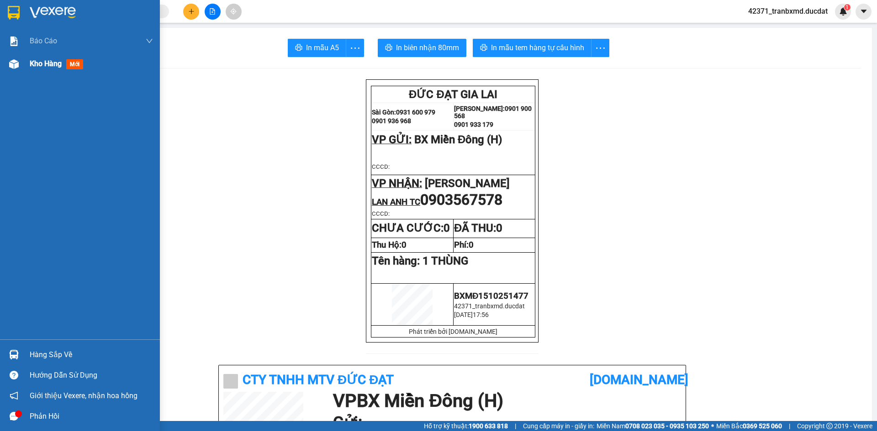
click at [32, 65] on span "Kho hàng" at bounding box center [46, 63] width 32 height 9
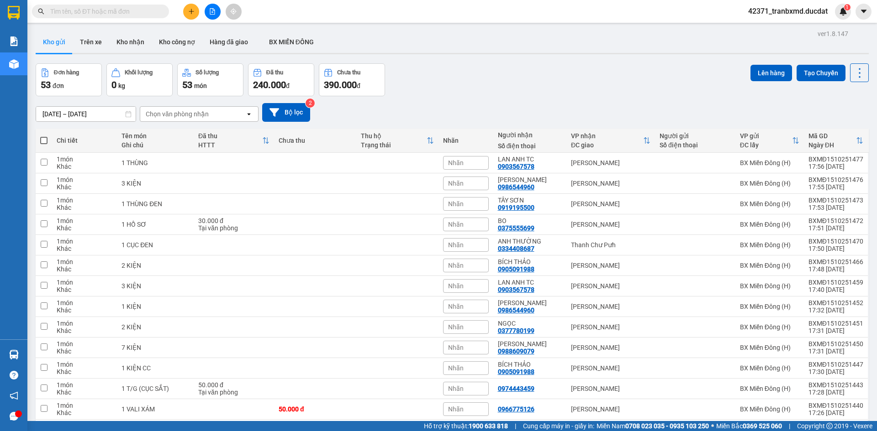
click at [191, 10] on icon "plus" at bounding box center [191, 11] width 6 height 6
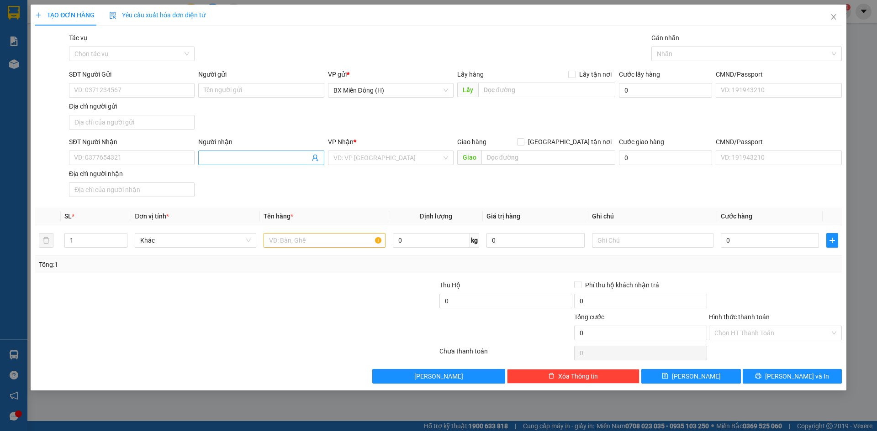
click at [266, 159] on input "Người nhận" at bounding box center [256, 158] width 105 height 10
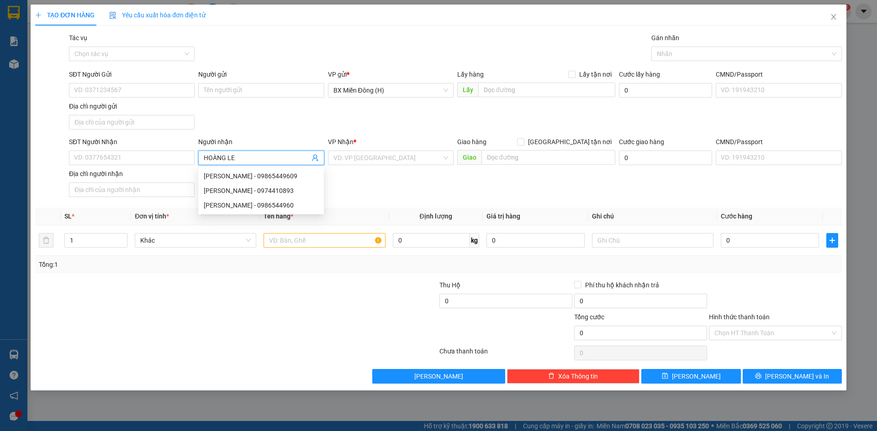
type input "[PERSON_NAME]"
click at [268, 190] on div "[PERSON_NAME] - 0355264338" at bounding box center [261, 191] width 115 height 10
type input "0355264338"
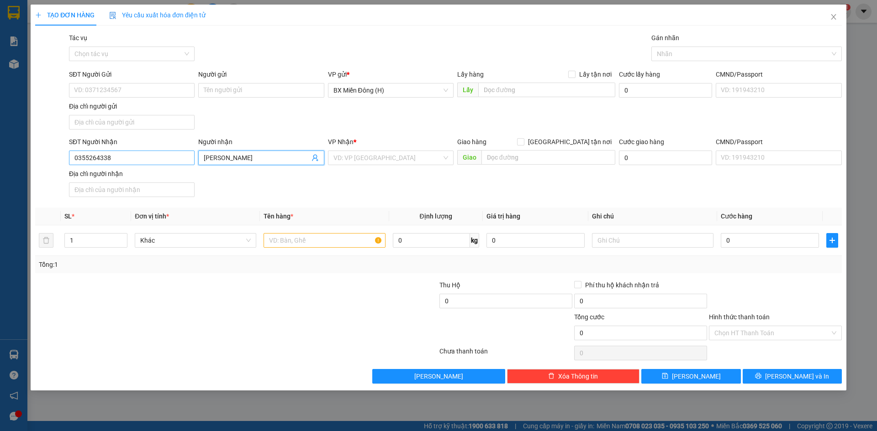
type input "[PERSON_NAME]"
click at [185, 159] on input "0355264338" at bounding box center [132, 158] width 126 height 15
click at [130, 174] on div "0355264338 - [PERSON_NAME]" at bounding box center [131, 176] width 115 height 10
type input "0355264338"
click at [299, 236] on input "text" at bounding box center [323, 240] width 121 height 15
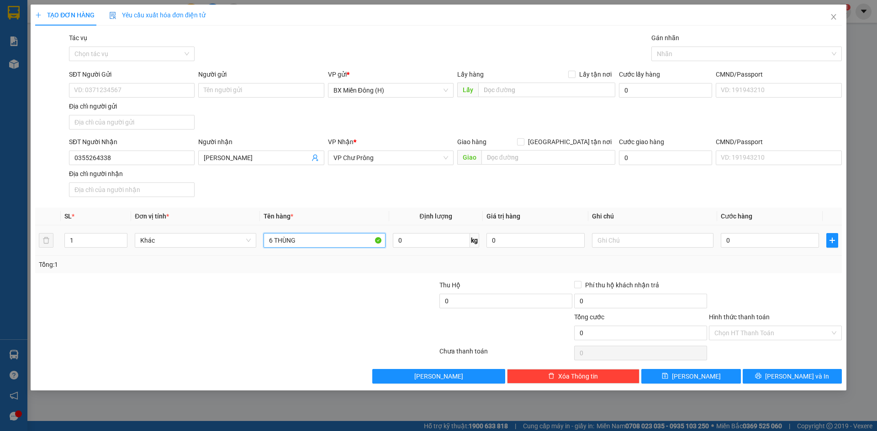
type input "6 THÙNG"
click at [833, 379] on button "[PERSON_NAME] và In" at bounding box center [791, 376] width 99 height 15
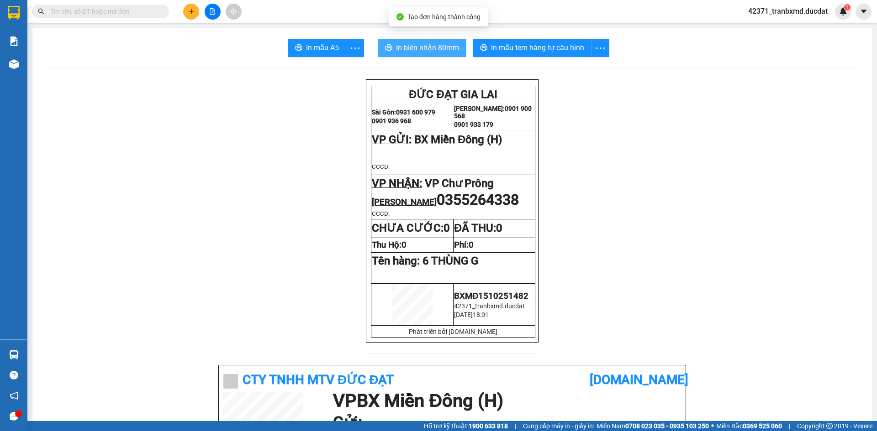
click at [426, 41] on button "In biên nhận 80mm" at bounding box center [422, 48] width 89 height 18
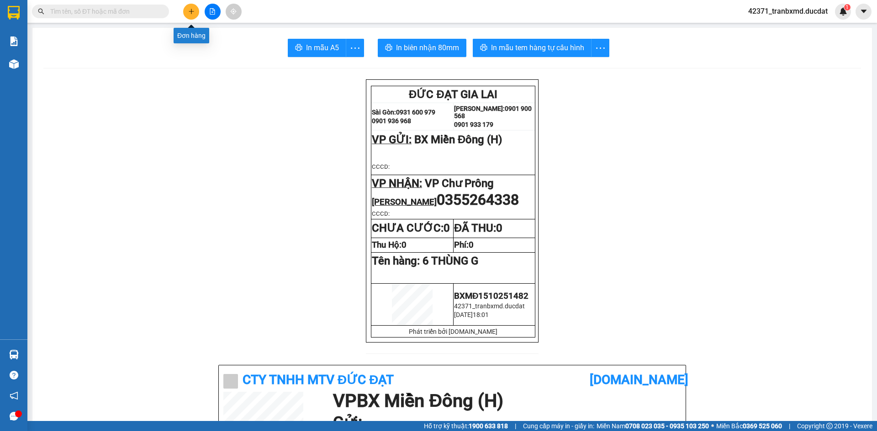
click at [188, 11] on icon "plus" at bounding box center [191, 11] width 6 height 6
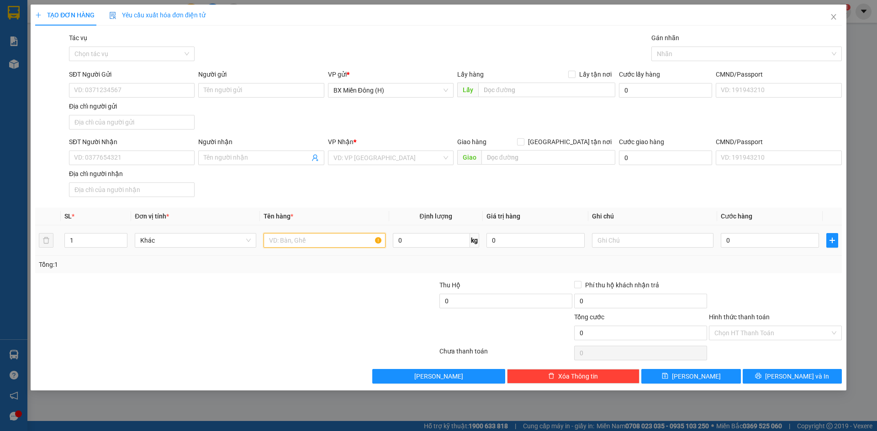
click at [331, 244] on input "text" at bounding box center [323, 240] width 121 height 15
type input "1 T/G BỌC NILONG"
click at [149, 170] on div "Địa chỉ người nhận" at bounding box center [132, 174] width 126 height 10
click at [149, 183] on input "Địa chỉ người nhận" at bounding box center [132, 190] width 126 height 15
click at [164, 156] on input "SĐT Người Nhận" at bounding box center [132, 158] width 126 height 15
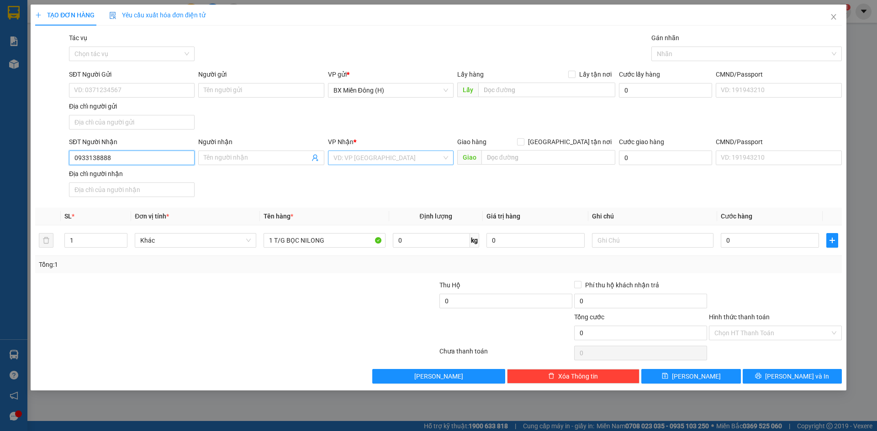
type input "0933138888"
click at [368, 157] on input "search" at bounding box center [387, 158] width 108 height 14
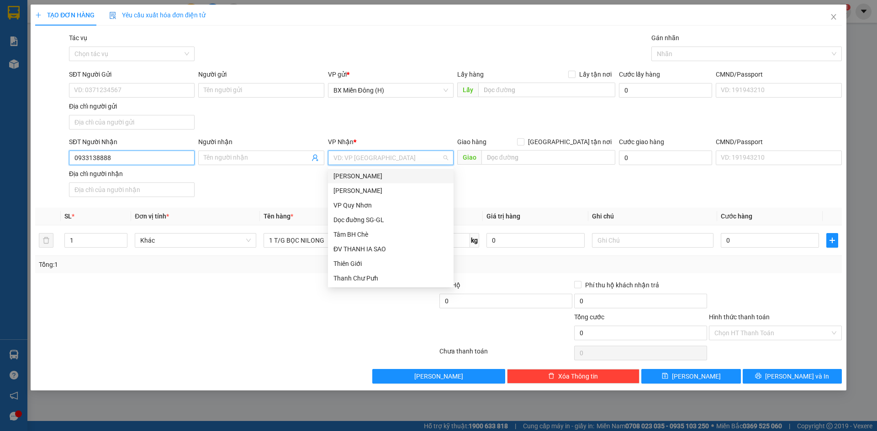
click at [111, 156] on input "0933138888" at bounding box center [132, 158] width 126 height 15
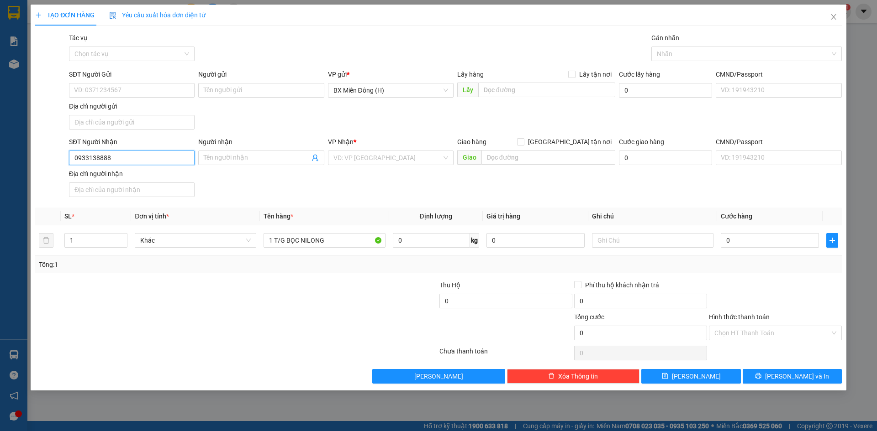
click at [111, 156] on input "0933138888" at bounding box center [132, 158] width 126 height 15
click at [392, 203] on div "Transit Pickup Surcharge Ids Transit Deliver Surcharge Ids Transit Deliver Surc…" at bounding box center [438, 208] width 806 height 351
click at [390, 160] on input "search" at bounding box center [387, 158] width 108 height 14
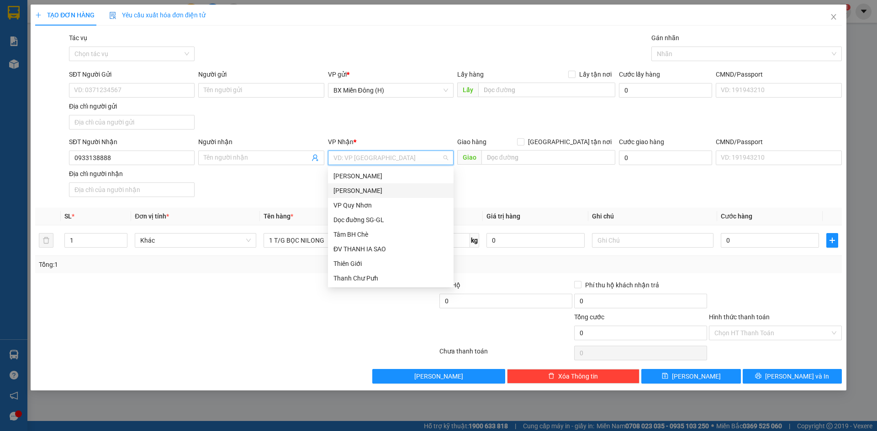
click at [400, 194] on div "[PERSON_NAME]" at bounding box center [390, 191] width 115 height 10
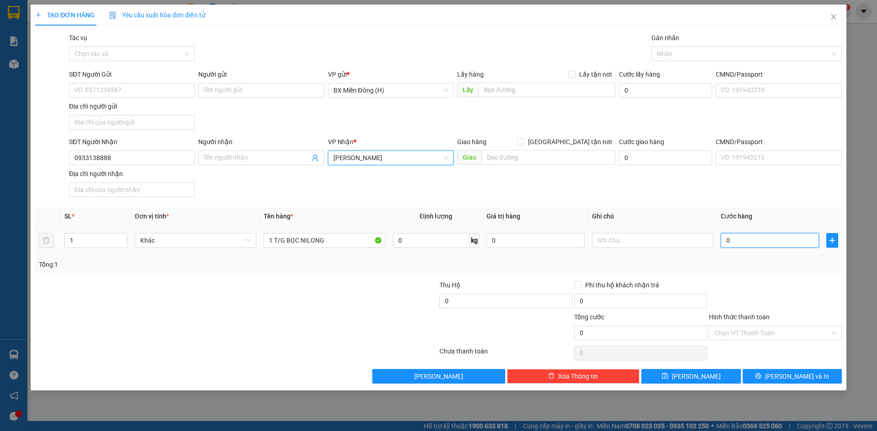
click at [755, 236] on input "0" at bounding box center [769, 240] width 98 height 15
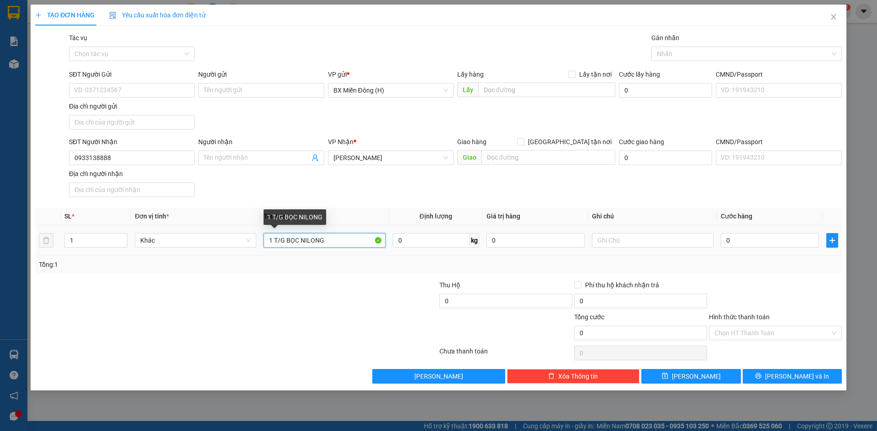
click at [349, 243] on input "1 T/G BỌC NILONG" at bounding box center [323, 240] width 121 height 15
type input "1 T/G BỌC NILONG(MÁY CF)"
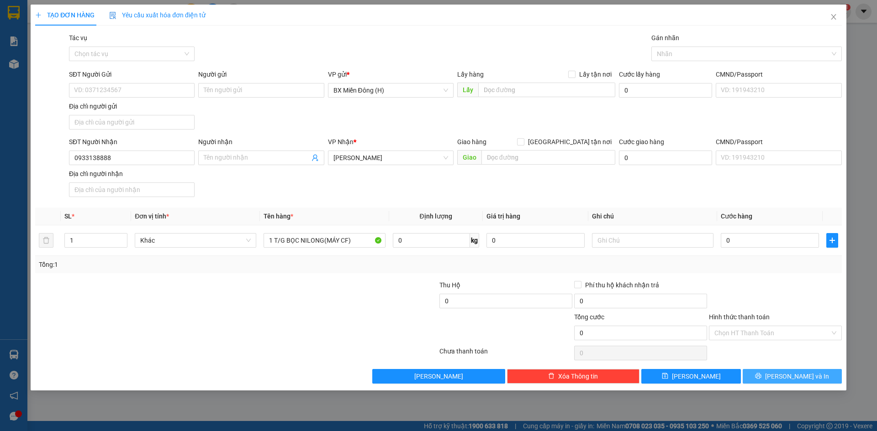
click at [795, 378] on span "[PERSON_NAME] và In" at bounding box center [797, 377] width 64 height 10
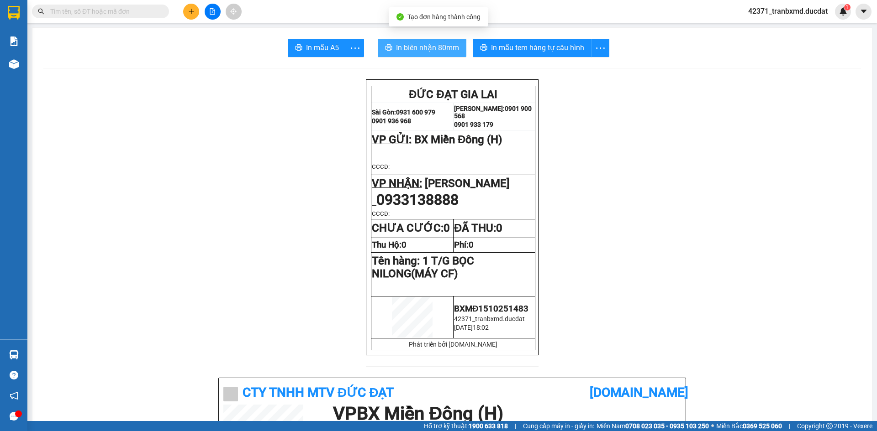
drag, startPoint x: 435, startPoint y: 48, endPoint x: 437, endPoint y: 52, distance: 4.7
click at [435, 49] on span "In biên nhận 80mm" at bounding box center [427, 47] width 63 height 11
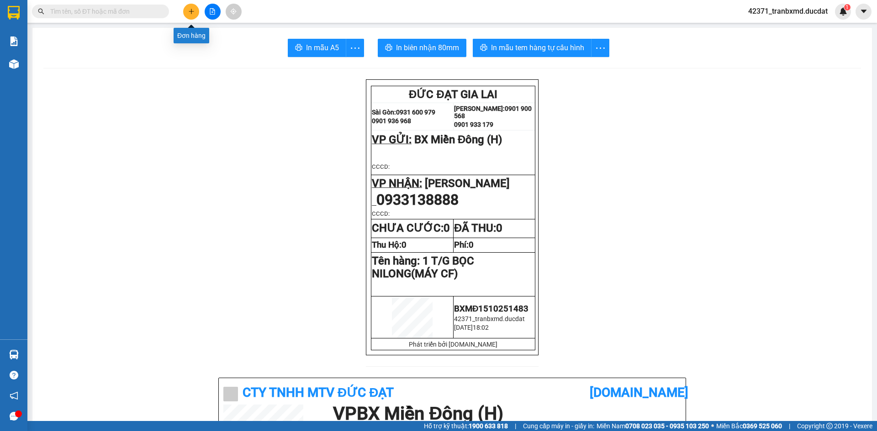
click at [193, 8] on button at bounding box center [191, 12] width 16 height 16
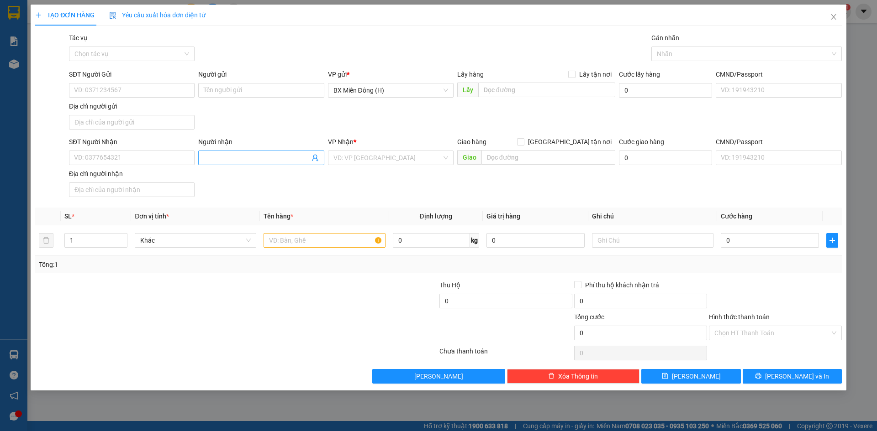
click at [227, 163] on span at bounding box center [261, 158] width 126 height 15
type input "F"
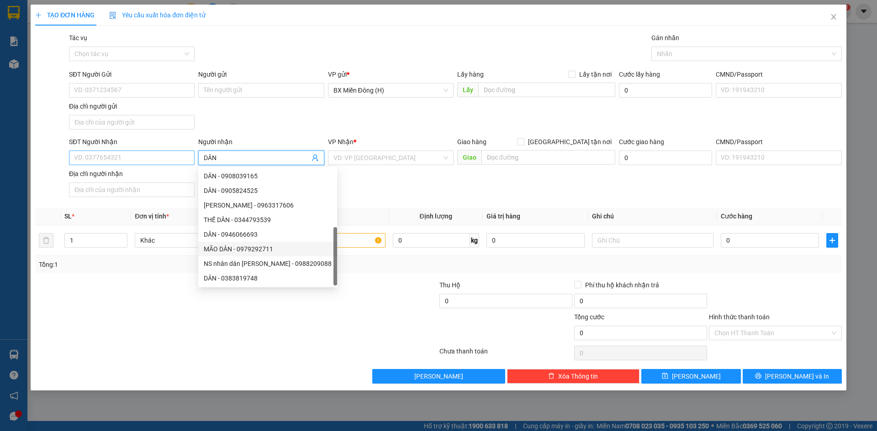
type input "DÂN"
click at [135, 155] on input "SĐT Người Nhận" at bounding box center [132, 158] width 126 height 15
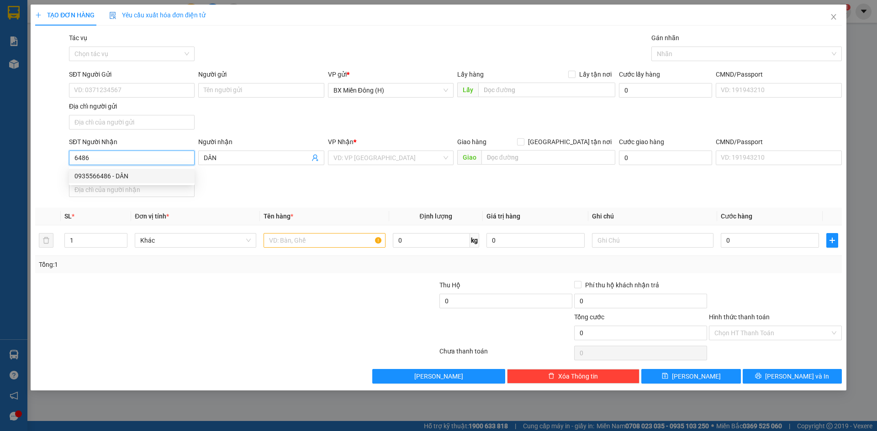
click at [126, 178] on div "0935566486 - DÂN" at bounding box center [131, 176] width 115 height 10
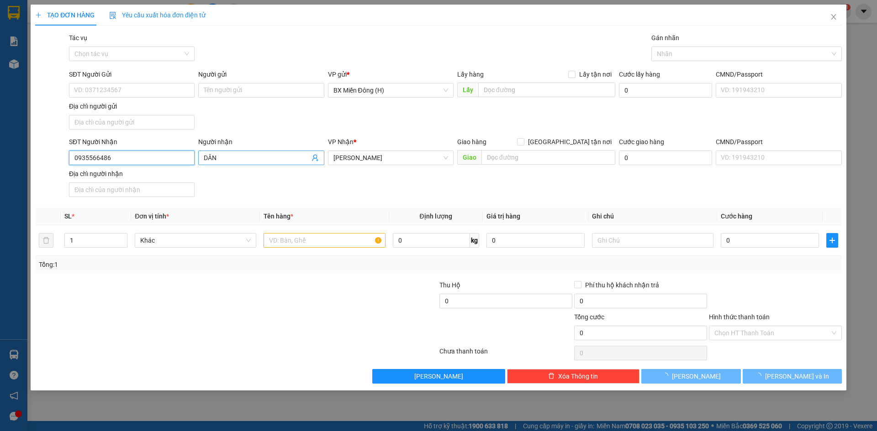
type input "0935566486"
click at [274, 154] on input "DÂN" at bounding box center [256, 158] width 105 height 10
type input "DÂN GL"
click at [337, 237] on input "text" at bounding box center [323, 240] width 121 height 15
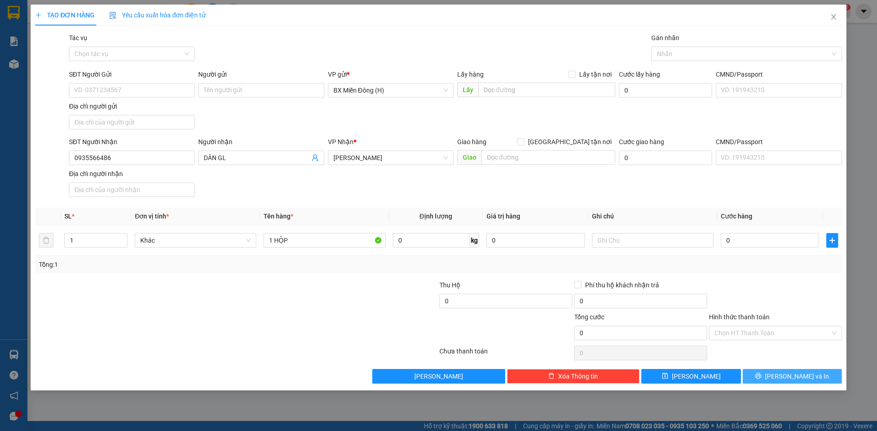
click at [776, 371] on button "[PERSON_NAME] và In" at bounding box center [791, 376] width 99 height 15
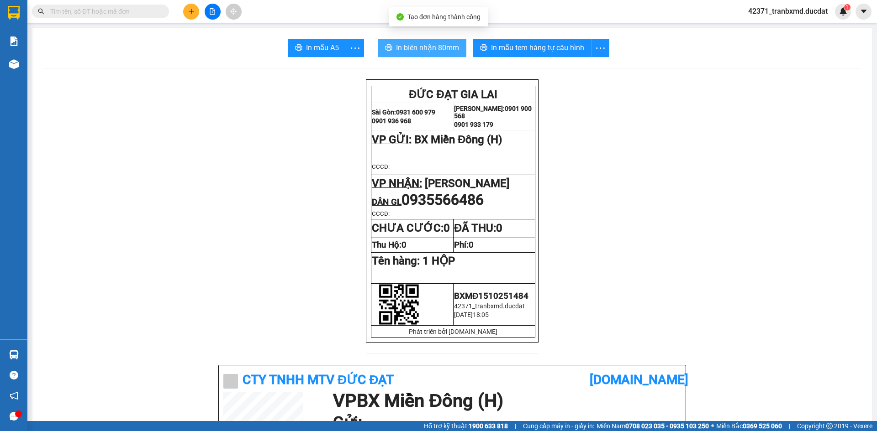
click at [452, 45] on span "In biên nhận 80mm" at bounding box center [427, 47] width 63 height 11
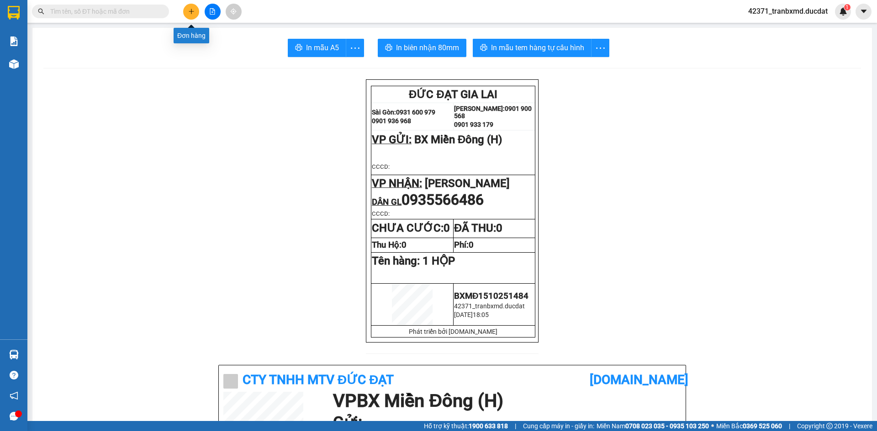
click at [191, 15] on button at bounding box center [191, 12] width 16 height 16
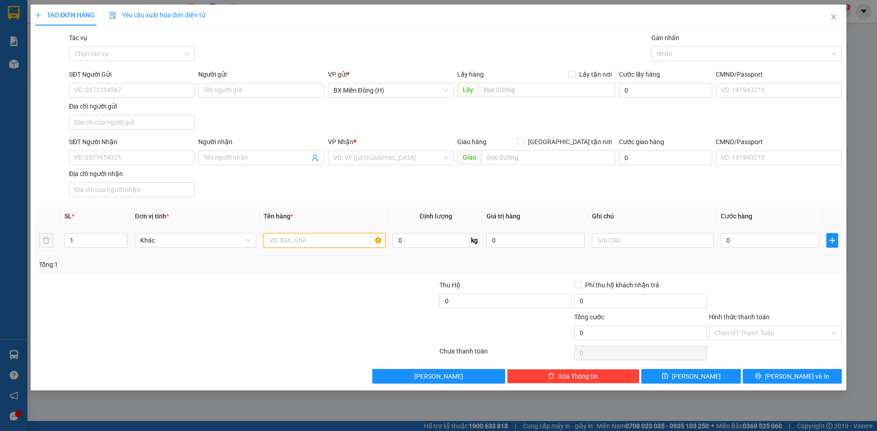
click at [281, 245] on input "text" at bounding box center [323, 240] width 121 height 15
type input "1 XỐP CUA"
click at [136, 161] on input "SĐT Người Nhận" at bounding box center [132, 158] width 126 height 15
click at [225, 157] on input "Người nhận" at bounding box center [256, 158] width 105 height 10
type input "TUẤN CUA"
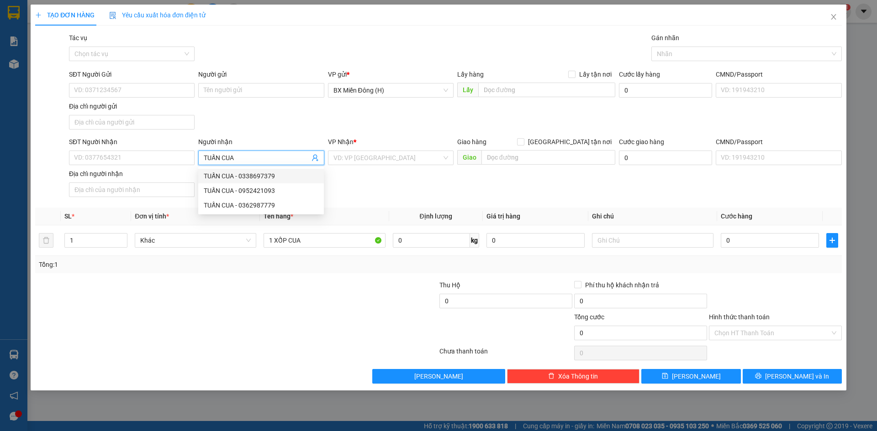
click at [252, 178] on div "TUẤN CUA - 0338697379" at bounding box center [261, 176] width 115 height 10
type input "0338697379"
type input "TUẤN CUA"
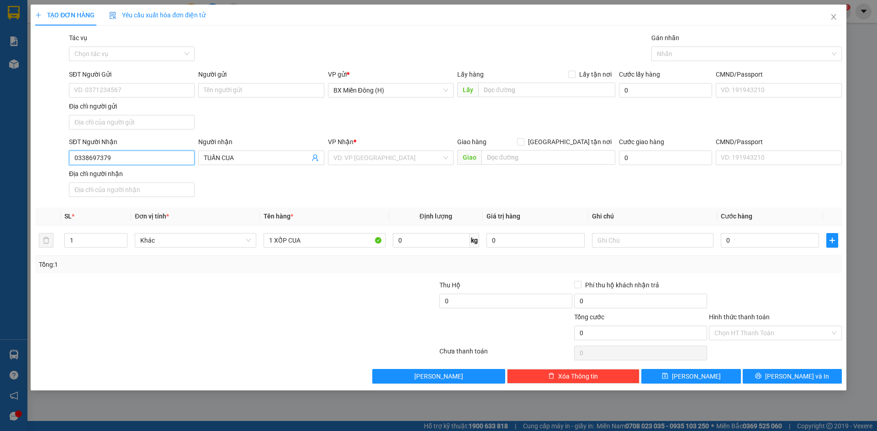
click at [110, 151] on input "0338697379" at bounding box center [132, 158] width 126 height 15
type input "033869737"
click at [112, 173] on div "0338697379 - TUẤN CUA" at bounding box center [131, 176] width 115 height 10
click at [809, 377] on span "[PERSON_NAME] và In" at bounding box center [797, 377] width 64 height 10
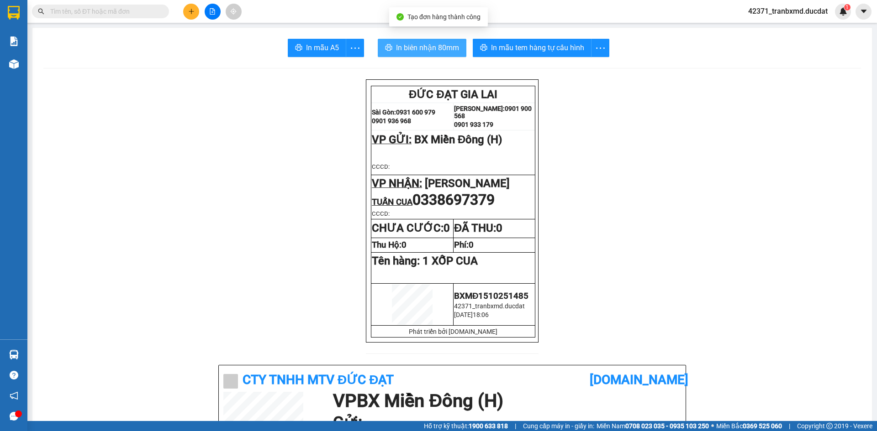
click at [417, 49] on span "In biên nhận 80mm" at bounding box center [427, 47] width 63 height 11
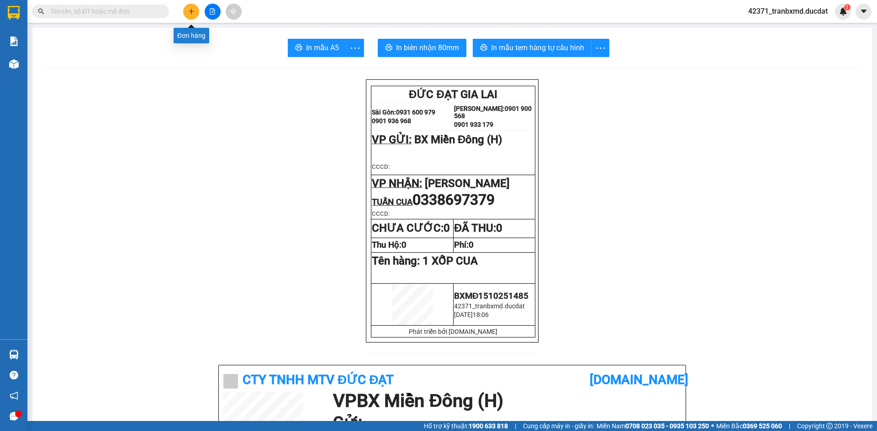
click at [191, 7] on button at bounding box center [191, 12] width 16 height 16
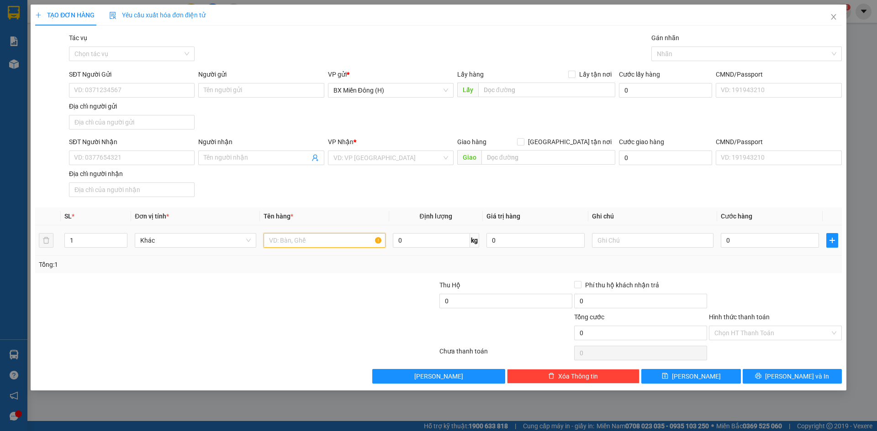
click at [276, 239] on input "text" at bounding box center [323, 240] width 121 height 15
type input "1 T/G ĐÈN NĂNG LƯỢNG"
click at [646, 236] on input "text" at bounding box center [652, 240] width 121 height 15
type input "KHÔNG BAO BỂ"
click at [179, 158] on input "SĐT Người Nhận" at bounding box center [132, 158] width 126 height 15
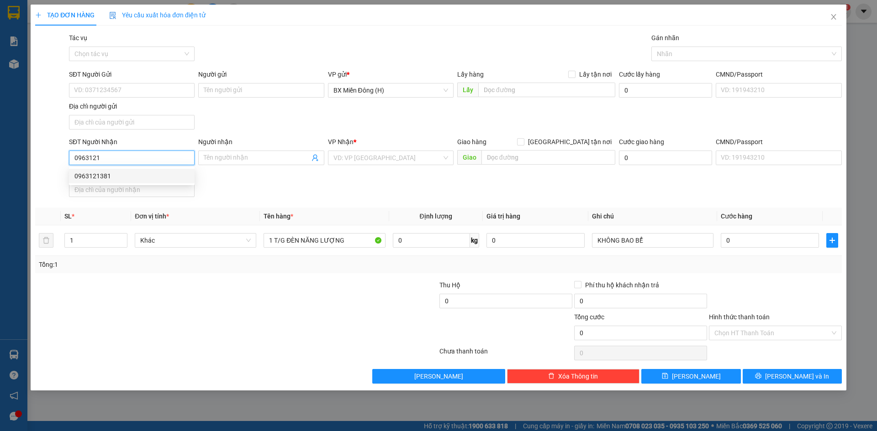
click at [137, 174] on div "0963121381" at bounding box center [131, 176] width 115 height 10
type input "0963121381"
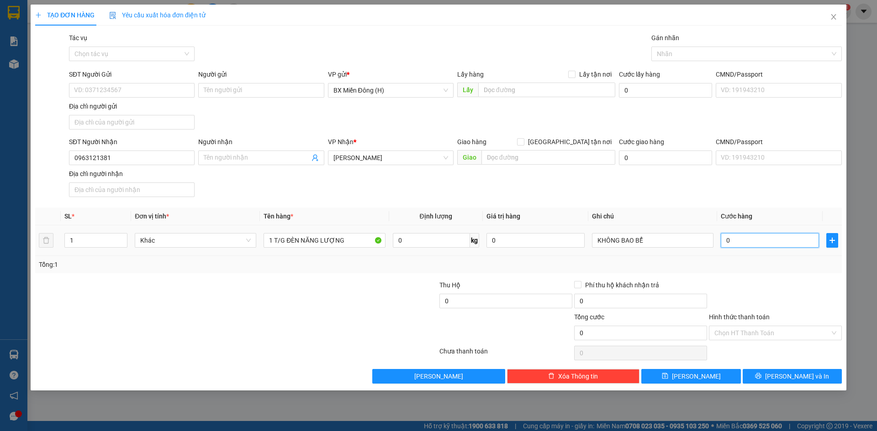
click at [733, 243] on input "0" at bounding box center [769, 240] width 98 height 15
type input "007"
type input "7"
type input "0.070"
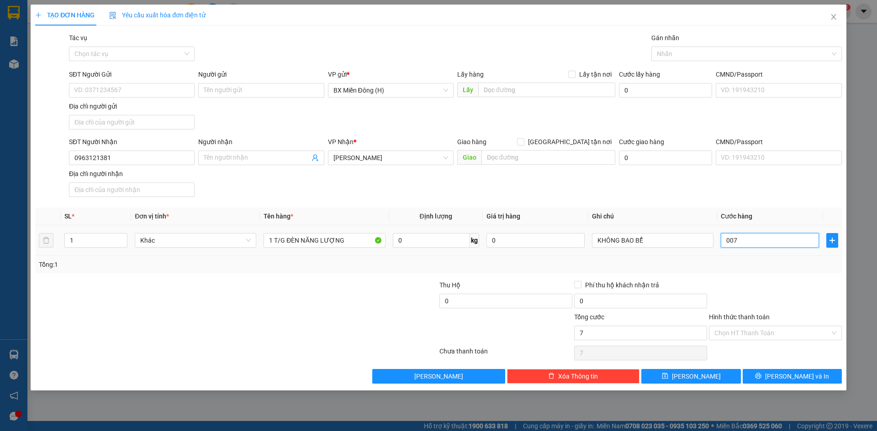
type input "70"
type input "70.000"
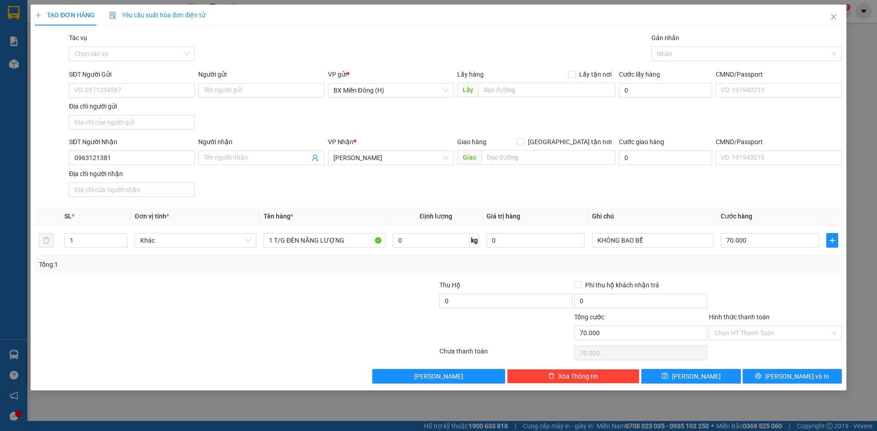
click at [734, 258] on div "Tổng: 1" at bounding box center [438, 264] width 806 height 17
click at [761, 378] on icon "printer" at bounding box center [758, 376] width 6 height 6
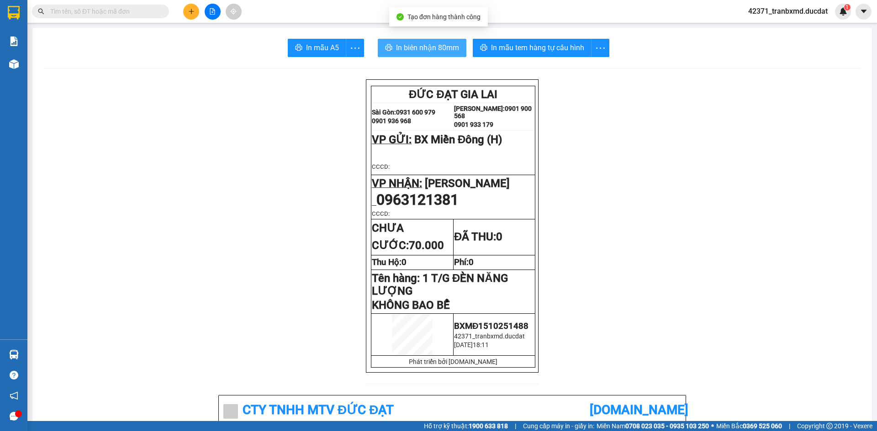
click at [411, 55] on button "In biên nhận 80mm" at bounding box center [422, 48] width 89 height 18
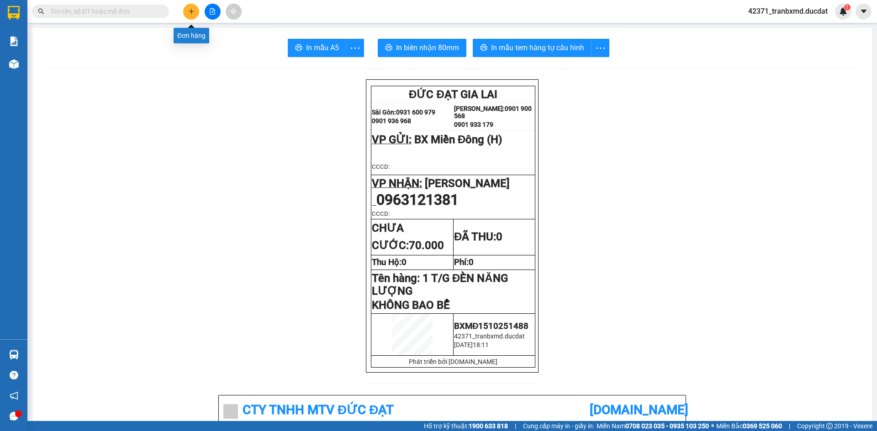
click at [189, 12] on icon "plus" at bounding box center [191, 11] width 6 height 6
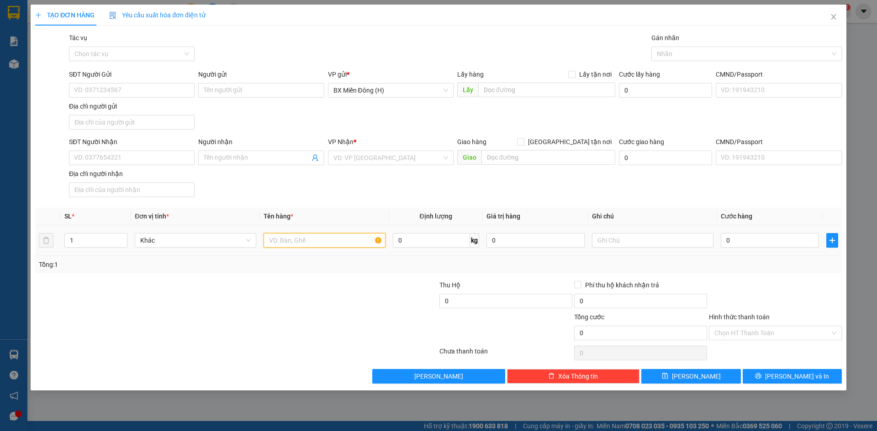
click at [269, 235] on input "text" at bounding box center [323, 240] width 121 height 15
type input "1 HỒ SƠ"
click at [143, 87] on input "SĐT Người Gửi" at bounding box center [132, 90] width 126 height 15
type input "0988031333"
click at [149, 161] on input "SĐT Người Nhận" at bounding box center [132, 158] width 126 height 15
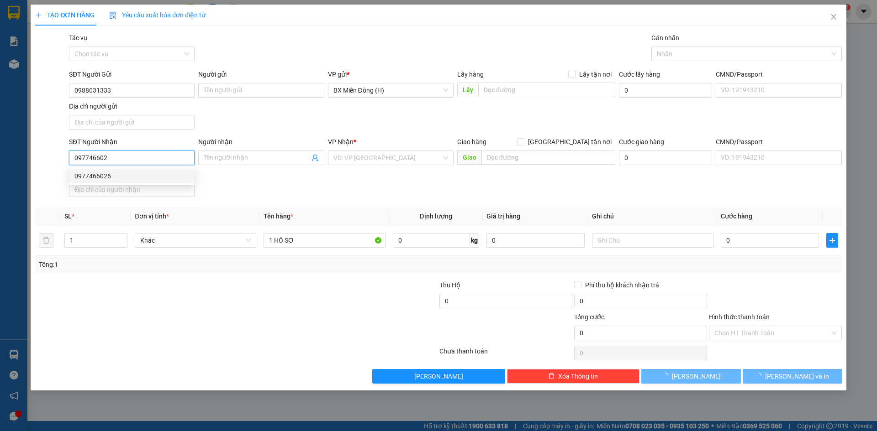
type input "0977466026"
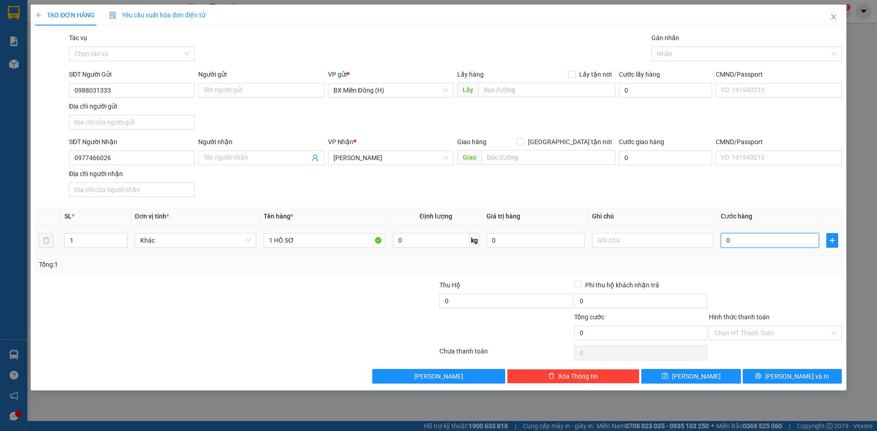
click at [778, 240] on input "0" at bounding box center [769, 240] width 98 height 15
click at [808, 292] on div at bounding box center [775, 296] width 135 height 32
click at [799, 335] on input "Hình thức thanh toán" at bounding box center [772, 333] width 116 height 14
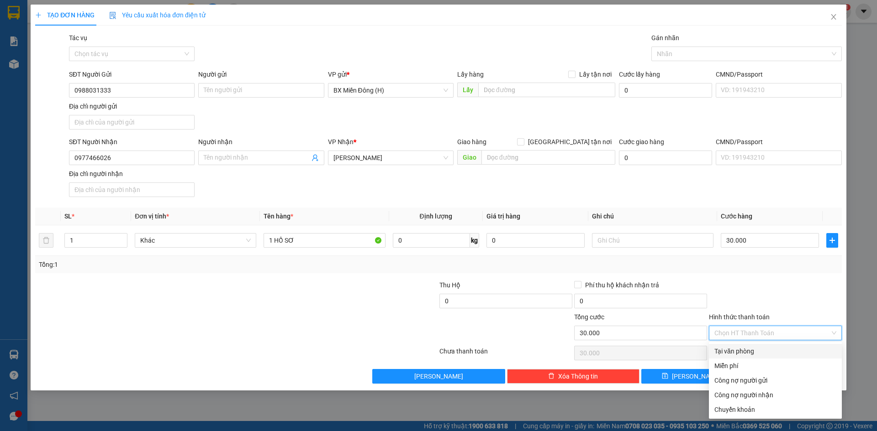
click at [794, 353] on div "Tại văn phòng" at bounding box center [775, 352] width 122 height 10
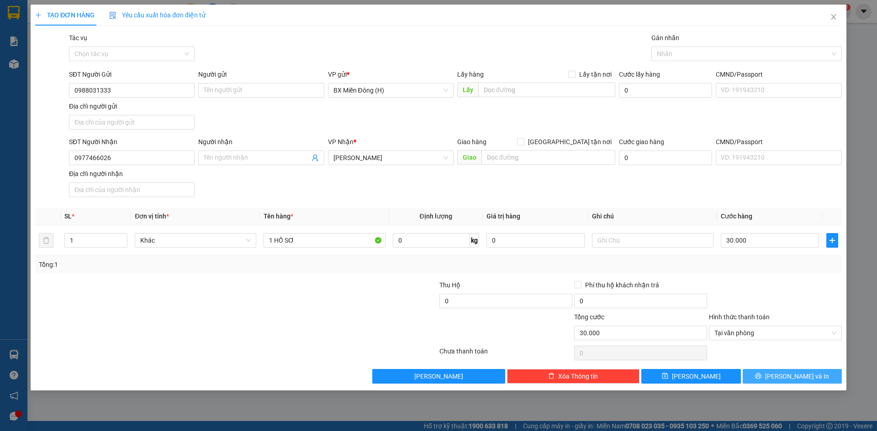
click at [805, 377] on span "[PERSON_NAME] và In" at bounding box center [797, 377] width 64 height 10
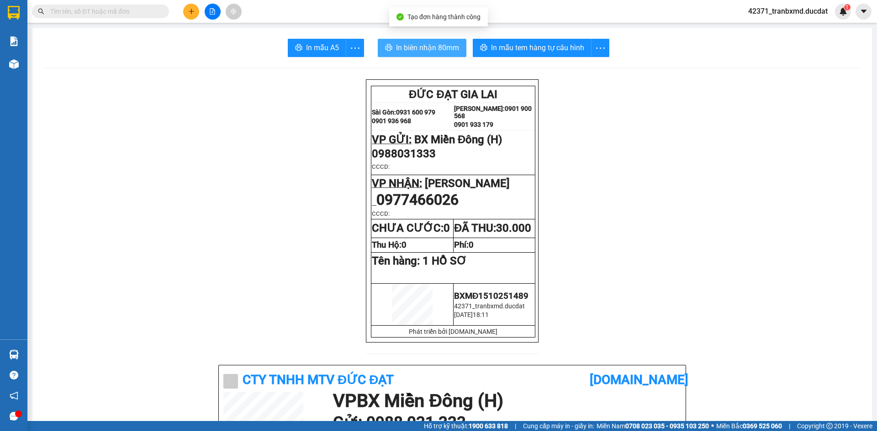
click at [391, 41] on button "In biên nhận 80mm" at bounding box center [422, 48] width 89 height 18
click at [194, 7] on button at bounding box center [191, 12] width 16 height 16
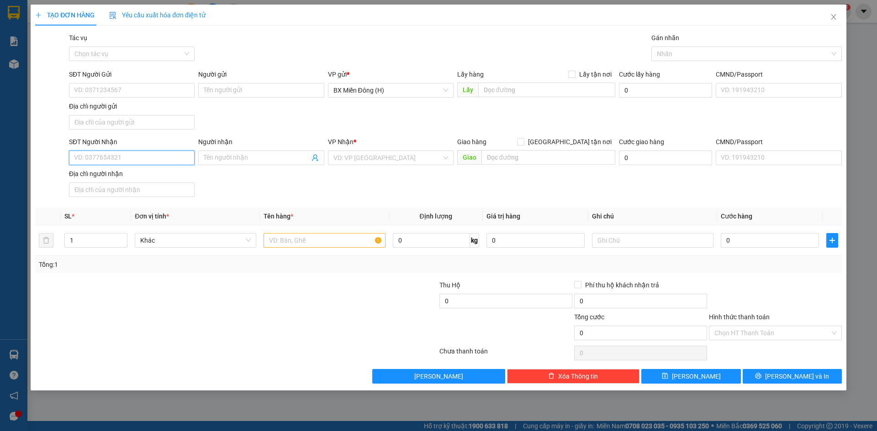
click at [145, 153] on input "SĐT Người Nhận" at bounding box center [132, 158] width 126 height 15
click at [135, 170] on div "0987177090" at bounding box center [132, 176] width 126 height 15
type input "0987177090"
click at [322, 235] on input "text" at bounding box center [323, 240] width 121 height 15
click at [319, 246] on input "text" at bounding box center [323, 240] width 121 height 15
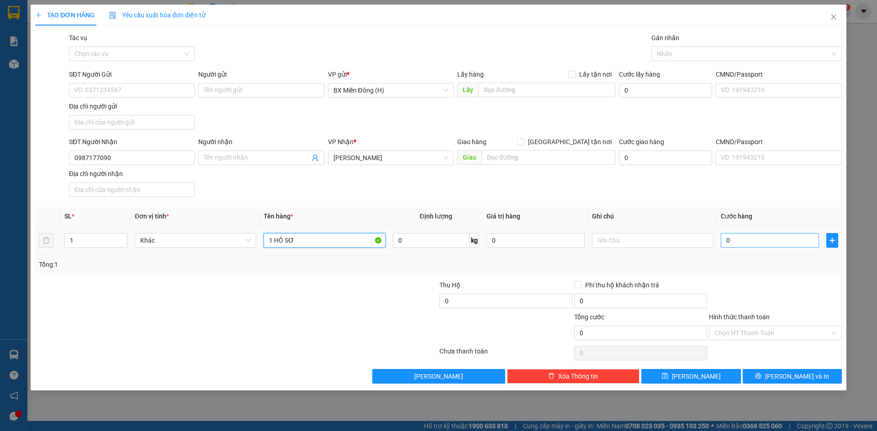
type input "1 HỒ SƠ"
click at [781, 239] on input "0" at bounding box center [769, 240] width 98 height 15
type input "003"
type input "3"
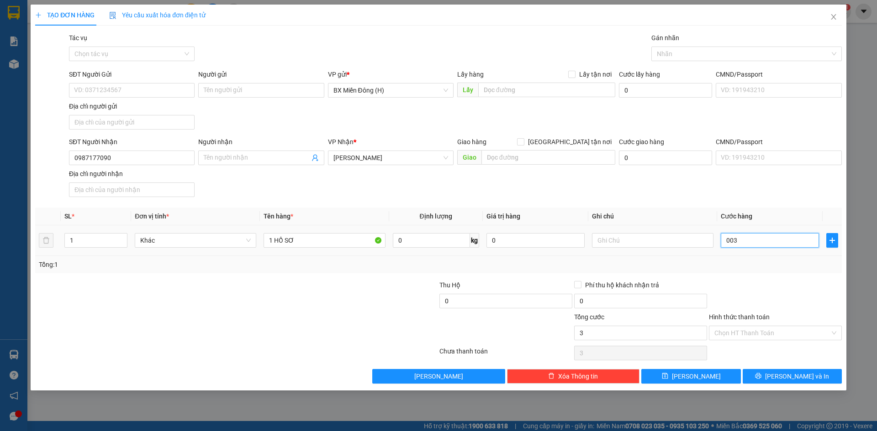
type input "0.030"
type input "30"
type input "30.000"
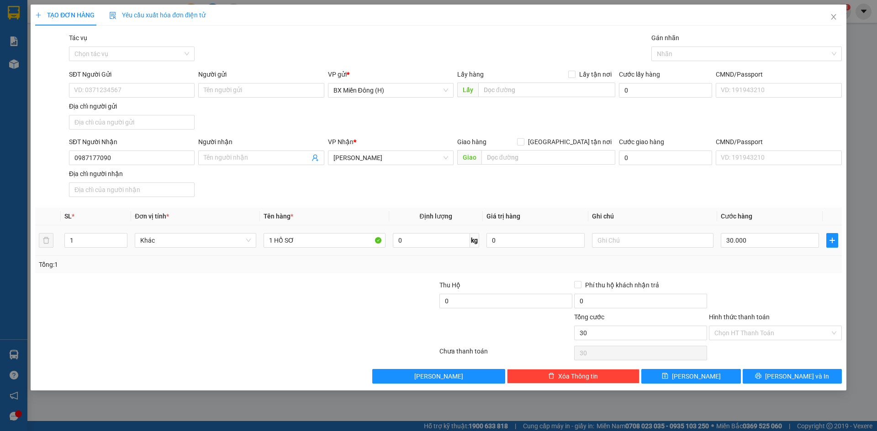
type input "30.000"
click at [777, 252] on td "30.000" at bounding box center [769, 241] width 105 height 31
drag, startPoint x: 772, startPoint y: 376, endPoint x: 506, endPoint y: 186, distance: 327.0
click at [772, 373] on button "[PERSON_NAME] và In" at bounding box center [791, 376] width 99 height 15
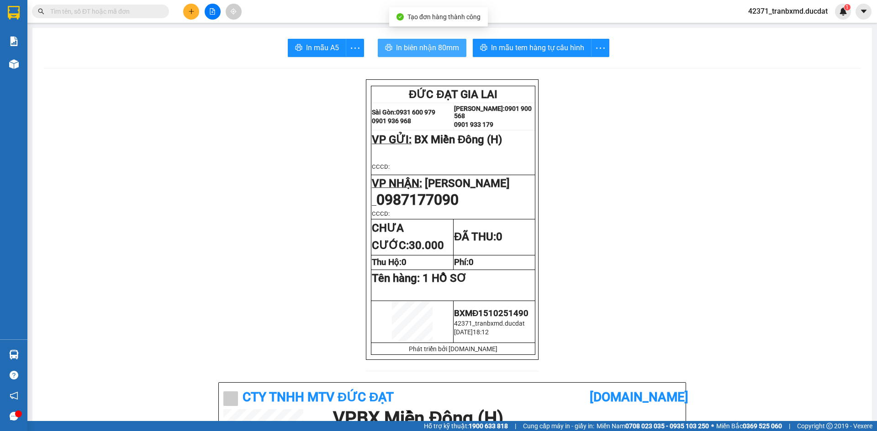
click at [431, 49] on span "In biên nhận 80mm" at bounding box center [427, 47] width 63 height 11
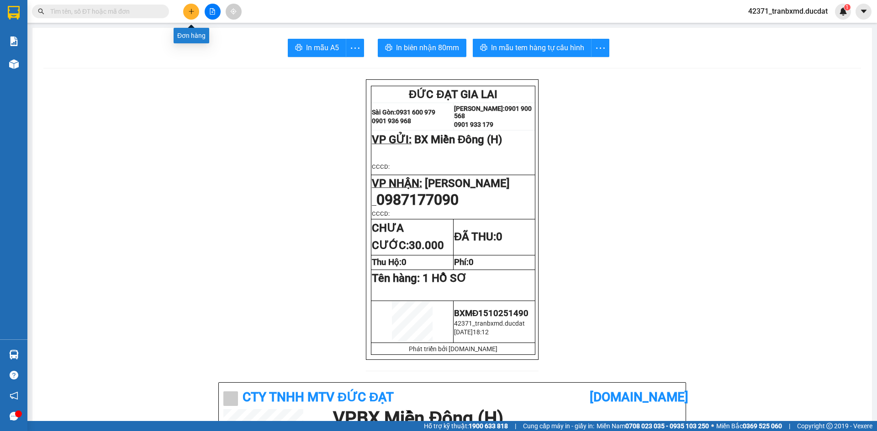
click at [188, 11] on icon "plus" at bounding box center [191, 11] width 6 height 6
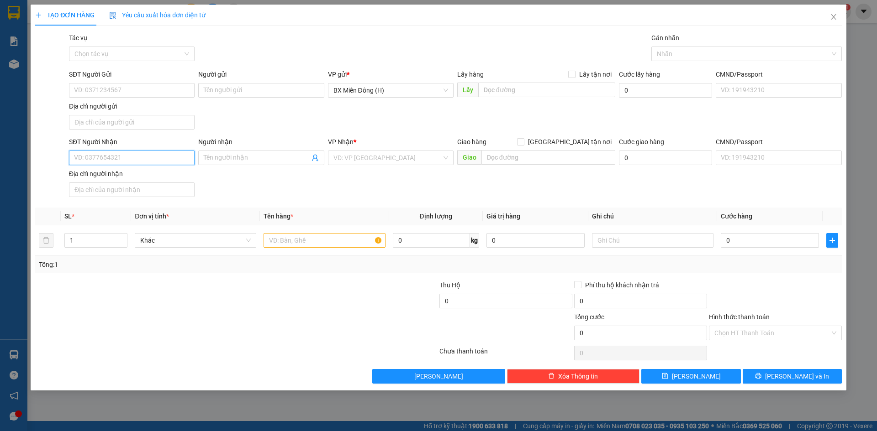
click at [167, 160] on input "SĐT Người Nhận" at bounding box center [132, 158] width 126 height 15
type input "0327531727"
click at [392, 166] on div "VP Nhận * VD: VP Sài Gòn" at bounding box center [391, 153] width 126 height 32
click at [393, 158] on input "search" at bounding box center [387, 158] width 108 height 14
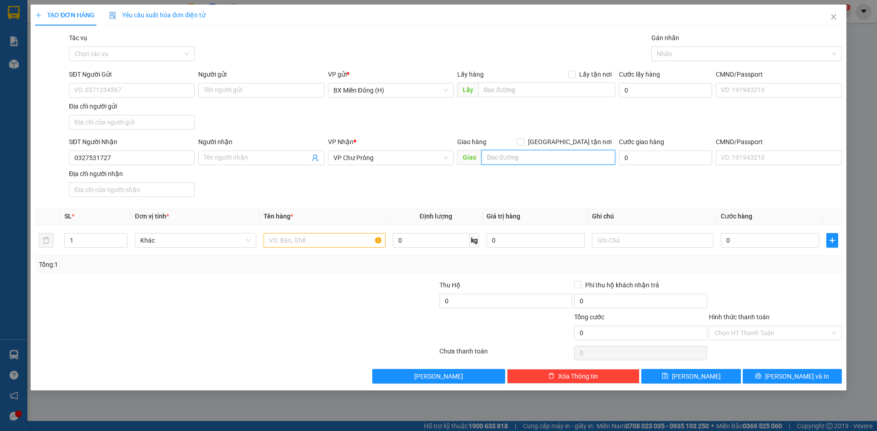
click at [531, 154] on input "text" at bounding box center [548, 157] width 134 height 15
type input "IALAU"
click at [276, 247] on input "text" at bounding box center [323, 240] width 121 height 15
type input "1 THÙNG HOA+1 BAO XANH"
click at [813, 380] on button "[PERSON_NAME] và In" at bounding box center [791, 376] width 99 height 15
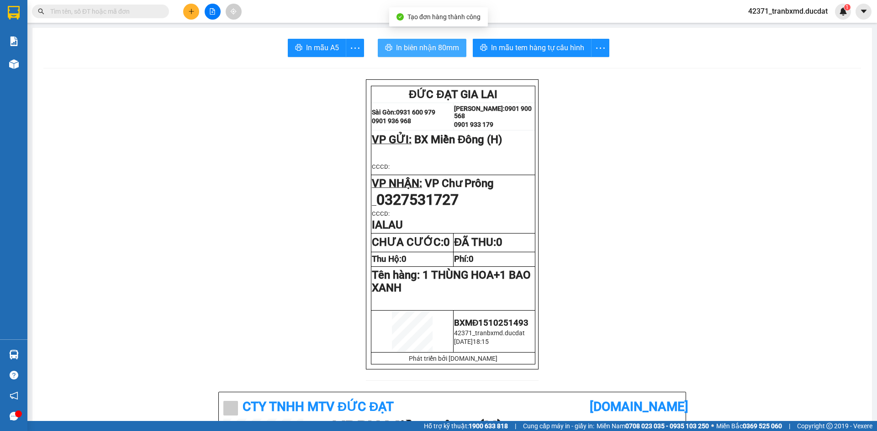
click at [437, 51] on span "In biên nhận 80mm" at bounding box center [427, 47] width 63 height 11
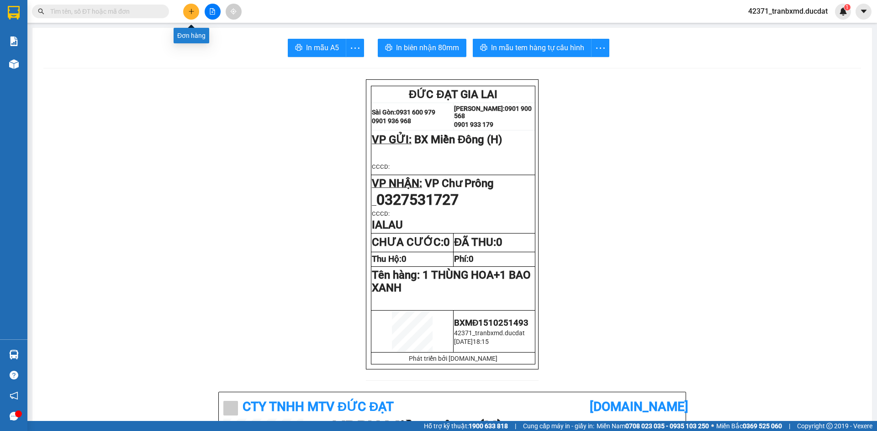
click at [189, 12] on icon "plus" at bounding box center [191, 11] width 6 height 6
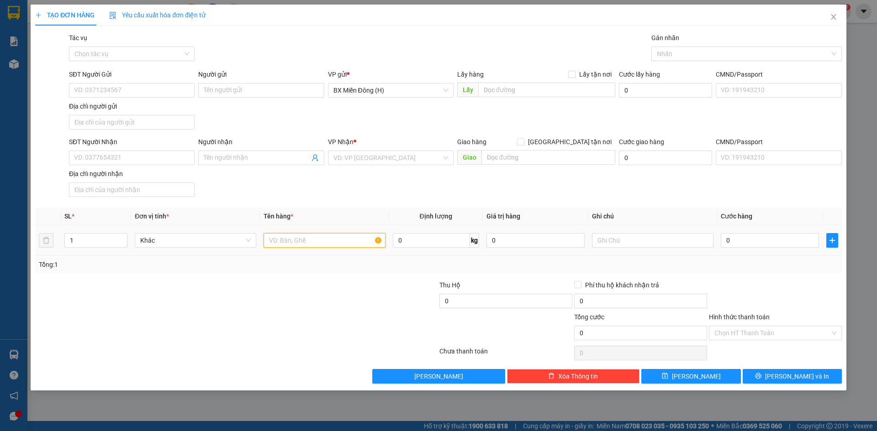
click at [289, 237] on input "text" at bounding box center [323, 240] width 121 height 15
type input "1 KIỆN XỐP"
click at [161, 164] on input "SĐT Người Nhận" at bounding box center [132, 158] width 126 height 15
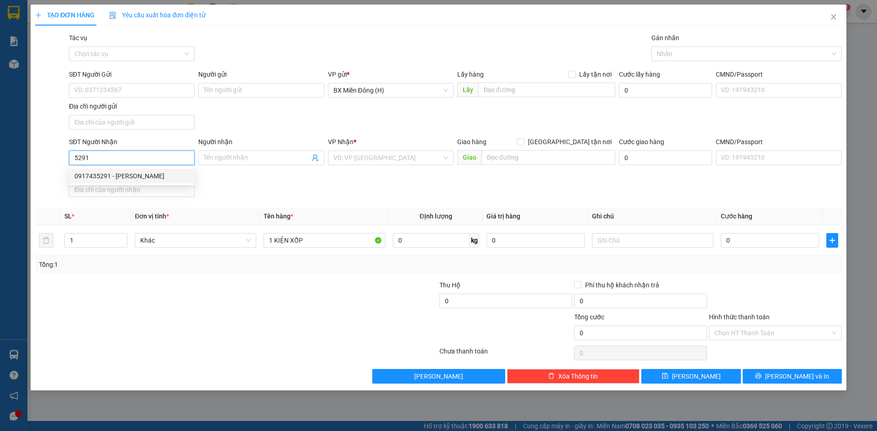
click at [153, 173] on div "0917435291 - C DUNG" at bounding box center [131, 176] width 115 height 10
type input "0917435291"
type input "C DUNG"
type input "0917435291"
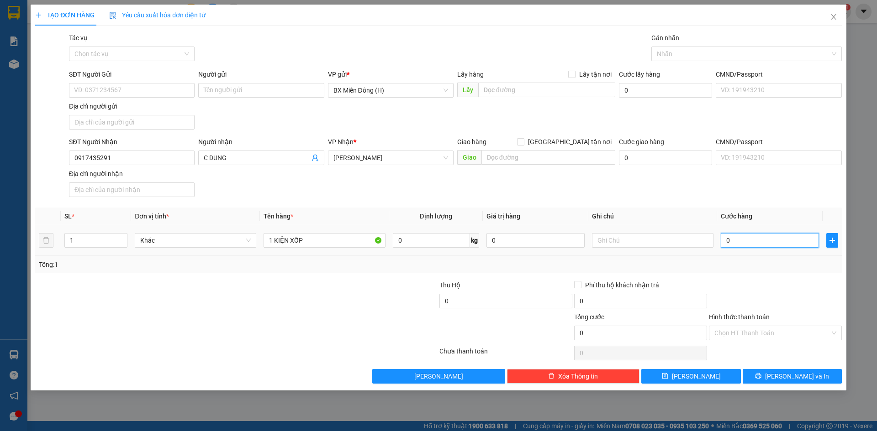
click at [770, 239] on input "0" at bounding box center [769, 240] width 98 height 15
type input "006"
type input "6"
type input "0.060"
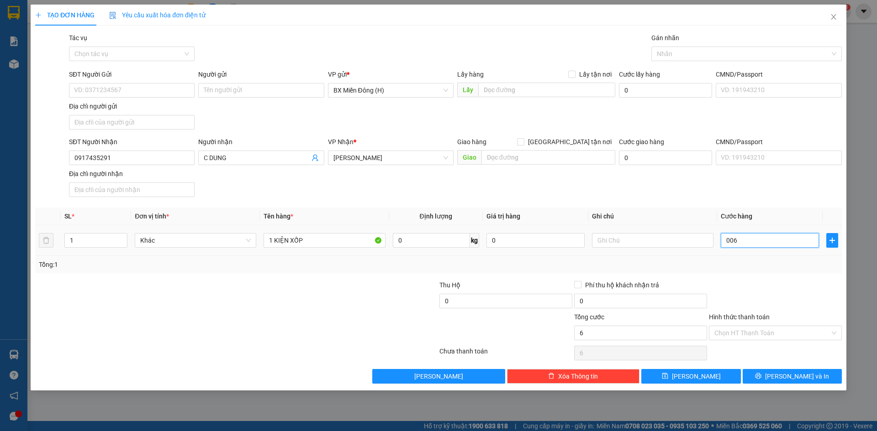
type input "60"
type input "60.000"
click at [763, 272] on div "Tổng: 1" at bounding box center [438, 264] width 806 height 17
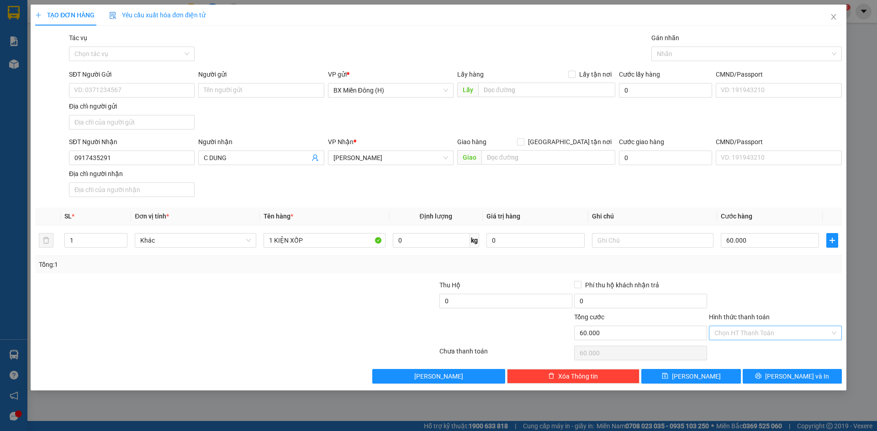
drag, startPoint x: 769, startPoint y: 340, endPoint x: 762, endPoint y: 347, distance: 10.0
click at [769, 341] on div "Hình thức thanh toán Chọn HT Thanh Toán" at bounding box center [775, 328] width 133 height 32
click at [761, 336] on input "Hình thức thanh toán" at bounding box center [772, 333] width 116 height 14
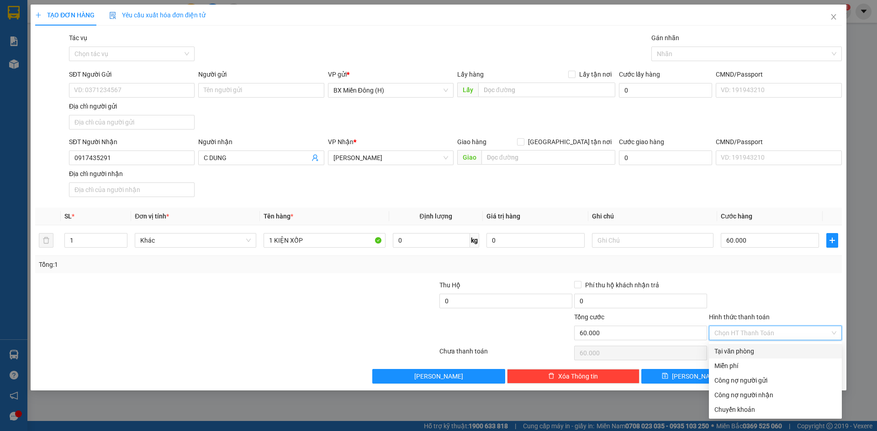
click at [752, 351] on div "Tại văn phòng" at bounding box center [775, 352] width 122 height 10
type input "0"
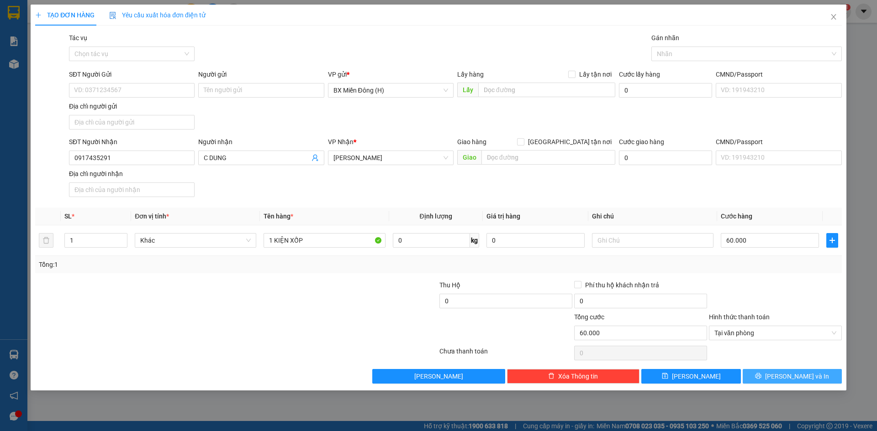
drag, startPoint x: 781, startPoint y: 378, endPoint x: 741, endPoint y: 305, distance: 83.2
click at [781, 377] on button "[PERSON_NAME] và In" at bounding box center [791, 376] width 99 height 15
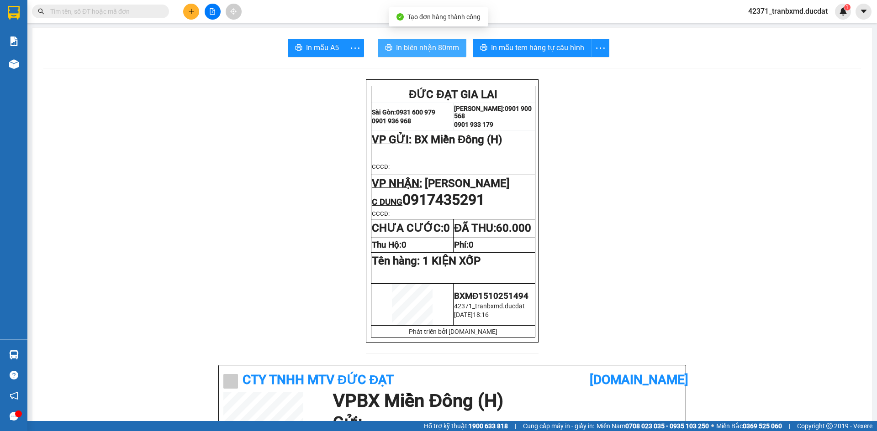
click at [420, 55] on button "In biên nhận 80mm" at bounding box center [422, 48] width 89 height 18
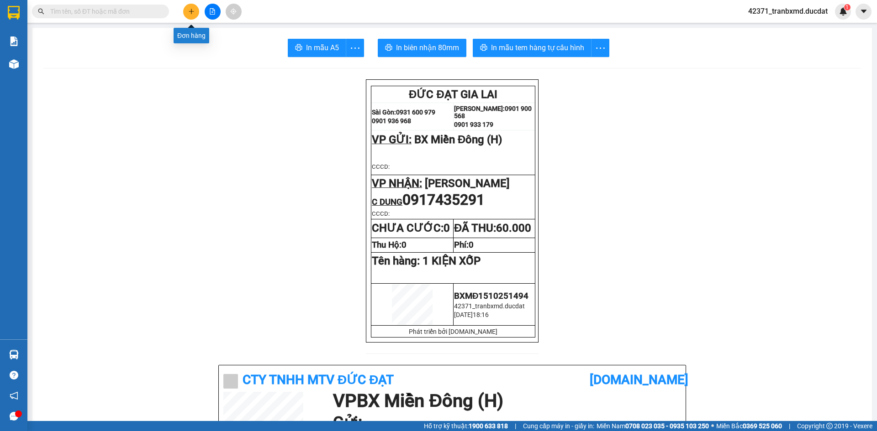
click at [191, 14] on button at bounding box center [191, 12] width 16 height 16
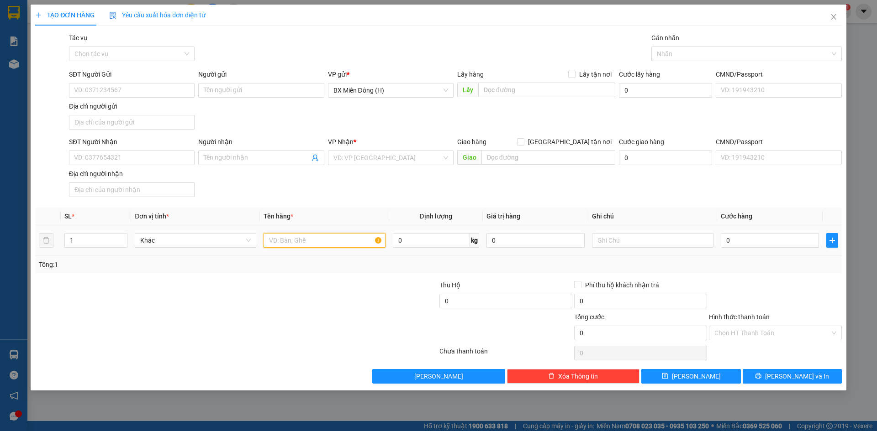
click at [305, 234] on input "text" at bounding box center [323, 240] width 121 height 15
type input "1 HỘP NILONG"
click at [121, 154] on input "SĐT Người Nhận" at bounding box center [132, 158] width 126 height 15
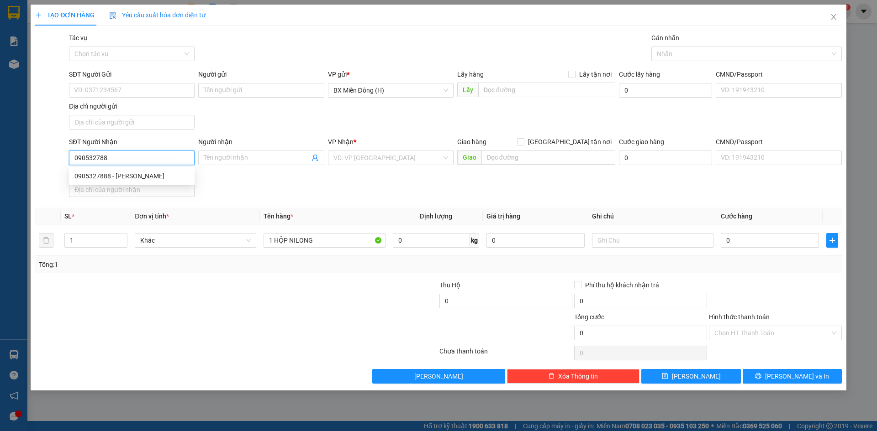
type input "0905327888"
click at [132, 178] on div "0905327888 - ANH HÙNG" at bounding box center [131, 176] width 115 height 10
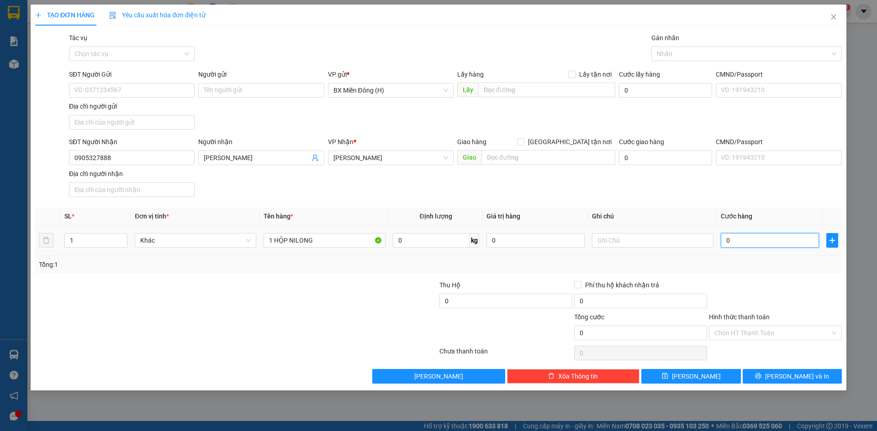
click at [755, 242] on input "0" at bounding box center [769, 240] width 98 height 15
click at [791, 372] on span "[PERSON_NAME] và In" at bounding box center [797, 377] width 64 height 10
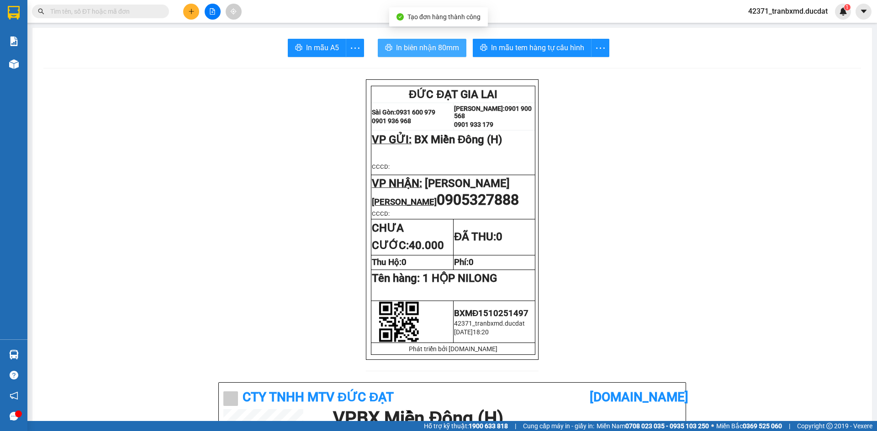
drag, startPoint x: 430, startPoint y: 46, endPoint x: 508, endPoint y: 104, distance: 97.2
click at [430, 45] on span "In biên nhận 80mm" at bounding box center [427, 47] width 63 height 11
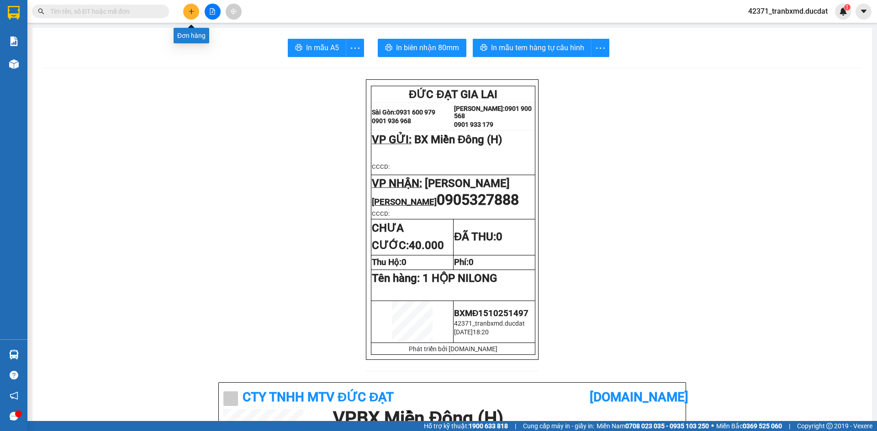
click at [193, 16] on button at bounding box center [191, 12] width 16 height 16
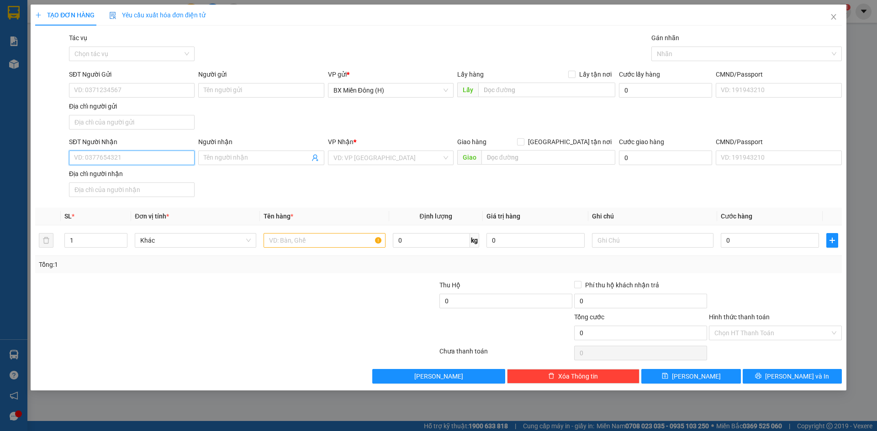
click at [152, 158] on input "SĐT Người Nhận" at bounding box center [132, 158] width 126 height 15
click at [75, 159] on input "5577" at bounding box center [132, 158] width 126 height 15
type input "0914045577"
click at [366, 156] on input "search" at bounding box center [387, 158] width 108 height 14
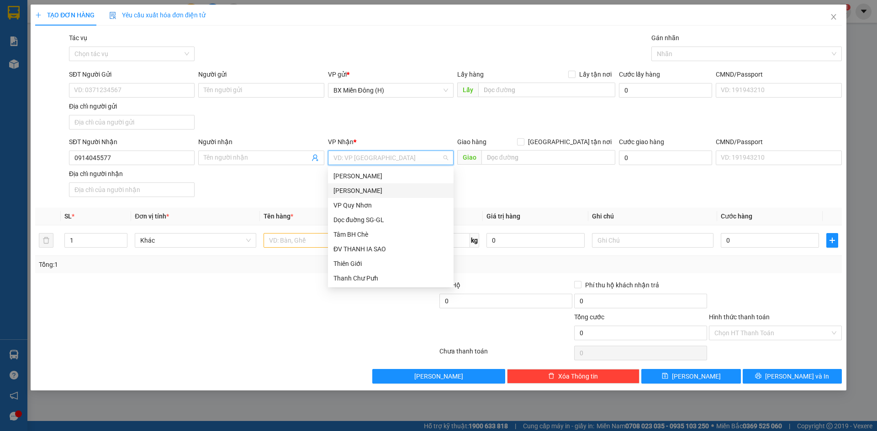
click at [372, 191] on div "[PERSON_NAME]" at bounding box center [390, 191] width 115 height 10
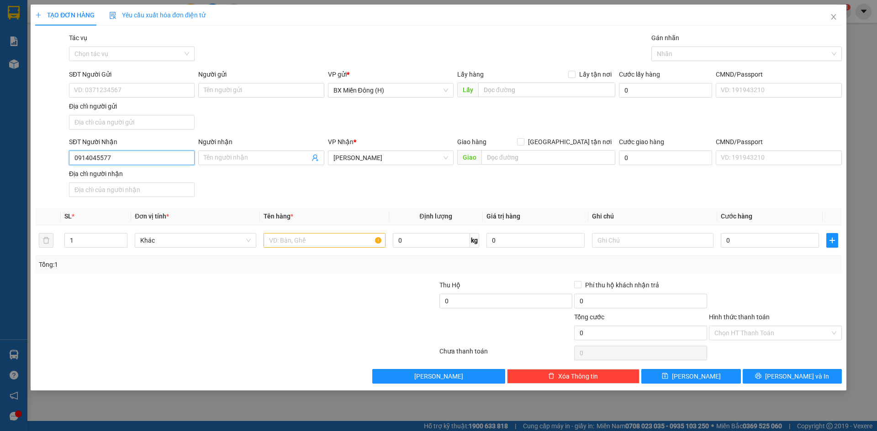
click at [103, 158] on input "0914045577" at bounding box center [132, 158] width 126 height 15
click at [256, 159] on input "Người nhận" at bounding box center [256, 158] width 105 height 10
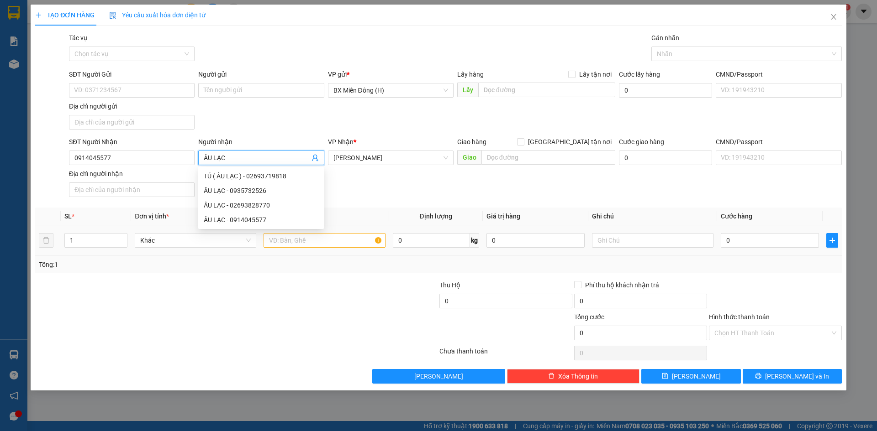
type input "ÂU LẠC"
click at [291, 244] on input "text" at bounding box center [323, 240] width 121 height 15
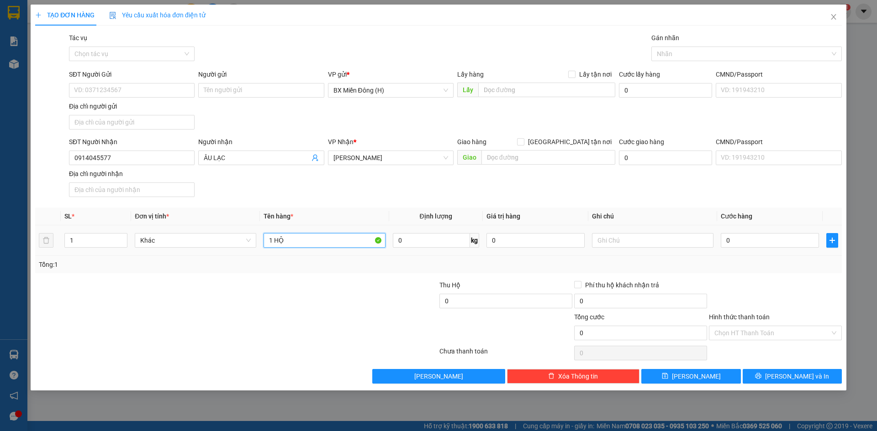
type input "1 HỘP"
click at [729, 242] on input "0" at bounding box center [769, 240] width 98 height 15
click at [764, 293] on div at bounding box center [775, 296] width 135 height 32
click at [768, 369] on button "[PERSON_NAME] và In" at bounding box center [791, 376] width 99 height 15
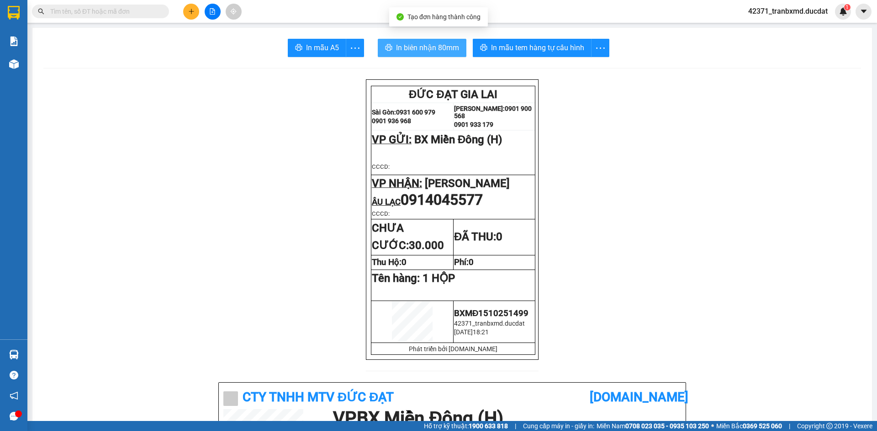
click at [421, 53] on span "In biên nhận 80mm" at bounding box center [427, 47] width 63 height 11
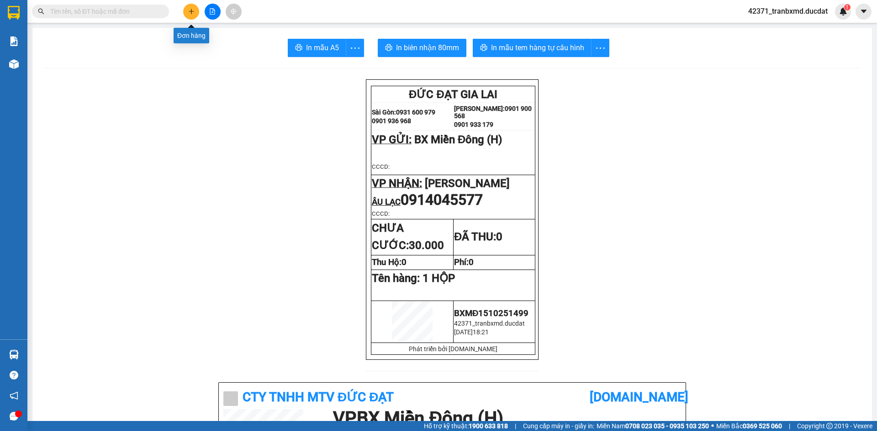
click at [189, 5] on button at bounding box center [191, 12] width 16 height 16
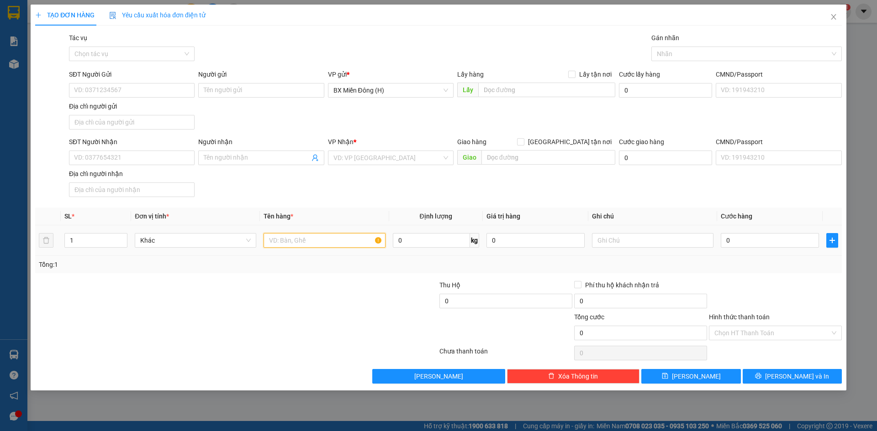
click at [322, 245] on input "text" at bounding box center [323, 240] width 121 height 15
type input "1 HỘP ĐỎ"
click at [166, 156] on input "SĐT Người Nhận" at bounding box center [132, 158] width 126 height 15
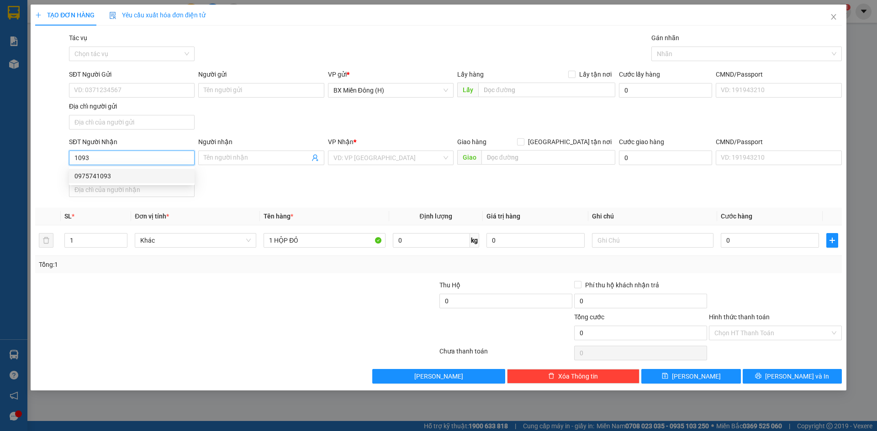
click at [185, 173] on div "0975741093" at bounding box center [131, 176] width 115 height 10
type input "0975741093"
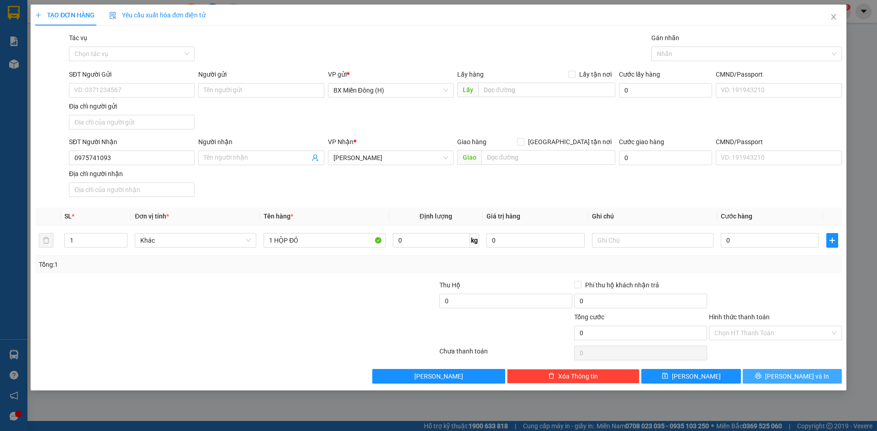
click at [791, 377] on span "[PERSON_NAME] và In" at bounding box center [797, 377] width 64 height 10
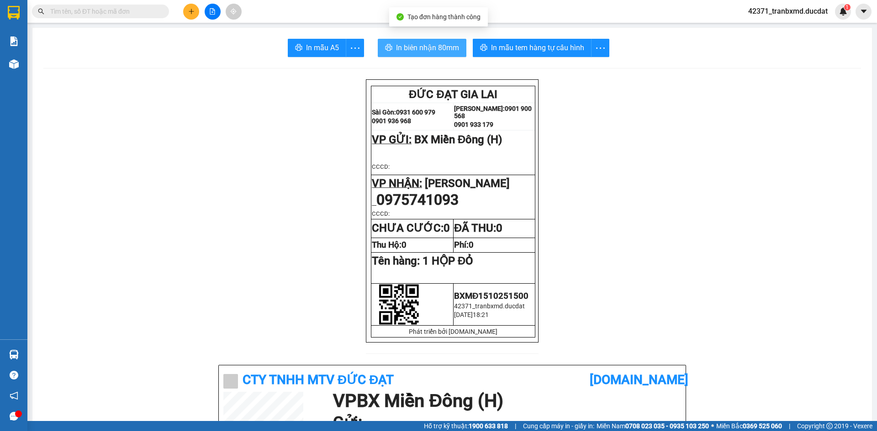
click at [417, 52] on span "In biên nhận 80mm" at bounding box center [427, 47] width 63 height 11
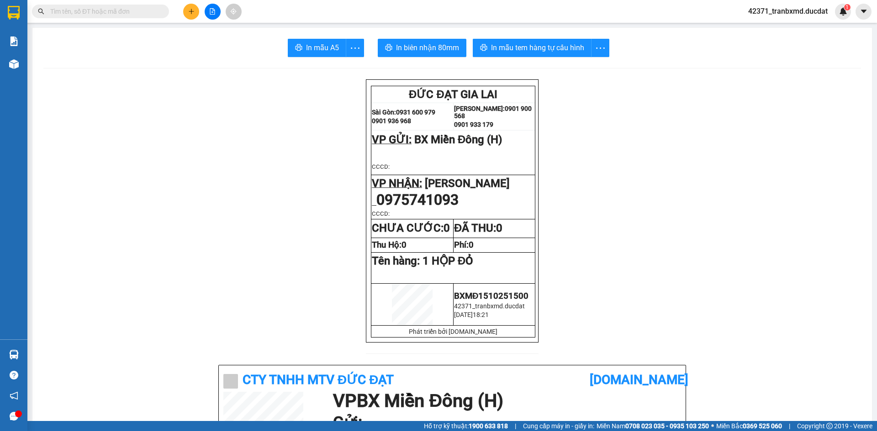
click at [473, 265] on span "1 HỘP ĐỎ" at bounding box center [447, 261] width 51 height 13
click at [473, 262] on span "1 HỘP ĐỎ" at bounding box center [447, 261] width 51 height 13
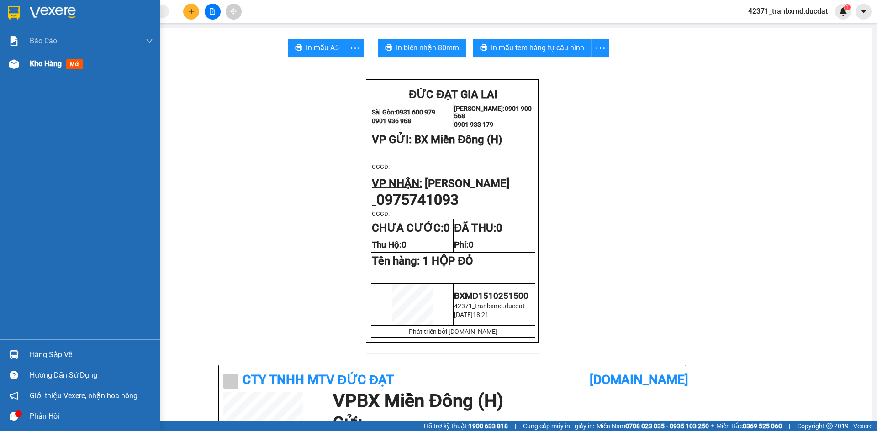
click at [16, 61] on div at bounding box center [14, 64] width 16 height 16
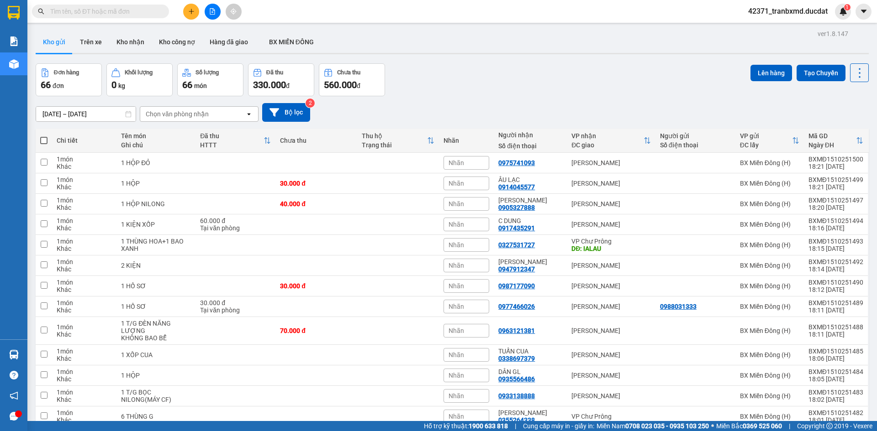
click at [46, 140] on span at bounding box center [43, 140] width 7 height 7
click at [44, 136] on input "checkbox" at bounding box center [44, 136] width 0 height 0
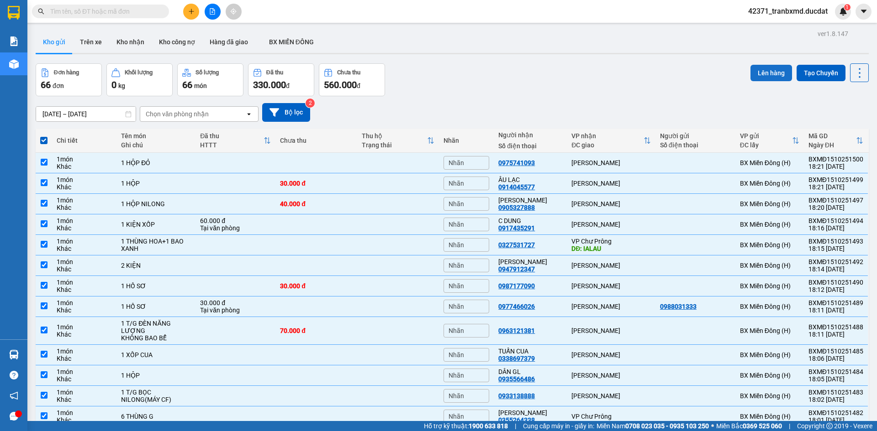
click at [759, 71] on button "Lên hàng" at bounding box center [771, 73] width 42 height 16
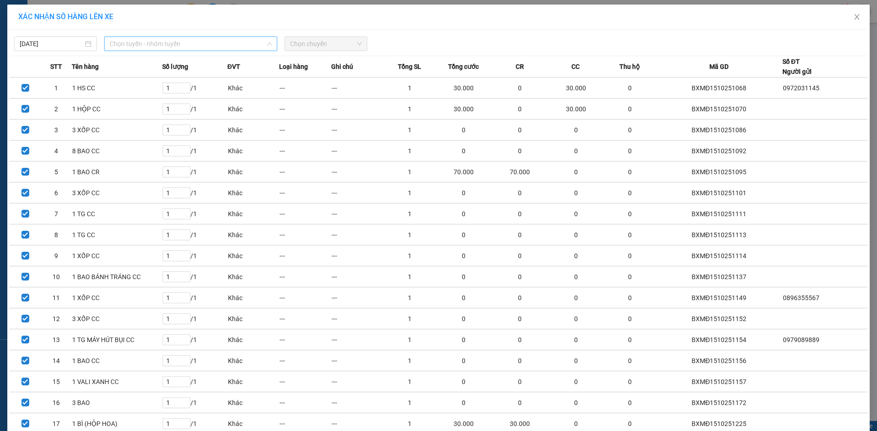
click at [218, 43] on span "Chọn tuyến - nhóm tuyến" at bounding box center [191, 44] width 162 height 14
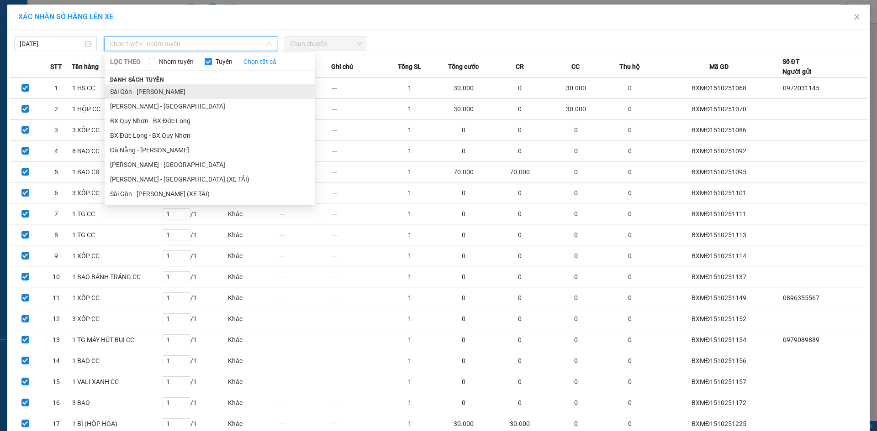
click at [182, 90] on li "Sài Gòn - Gia Lai" at bounding box center [210, 91] width 210 height 15
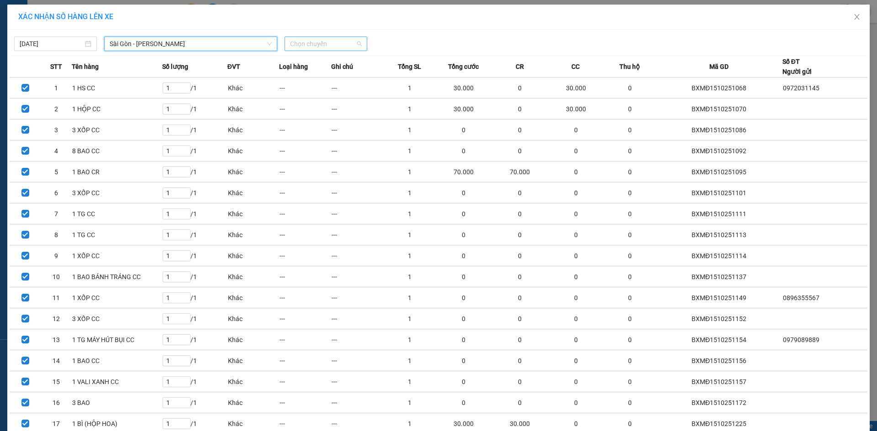
click at [321, 42] on span "Chọn chuyến" at bounding box center [326, 44] width 72 height 14
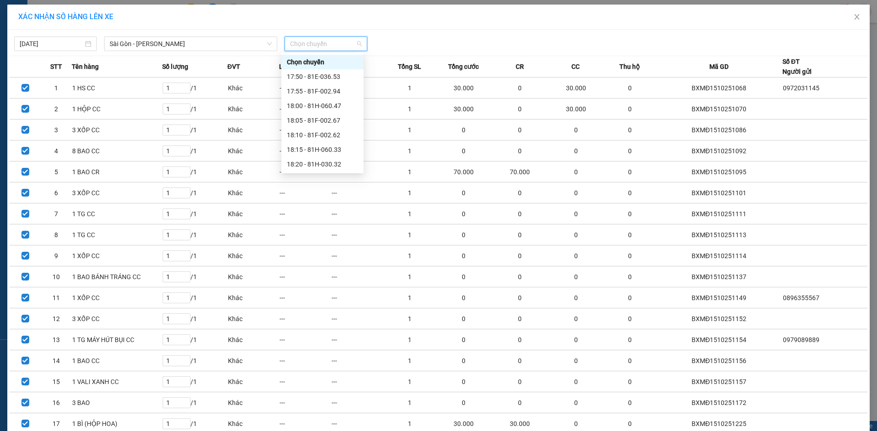
click at [315, 232] on div "20:15 (TC) - 81H-029.74" at bounding box center [322, 237] width 71 height 10
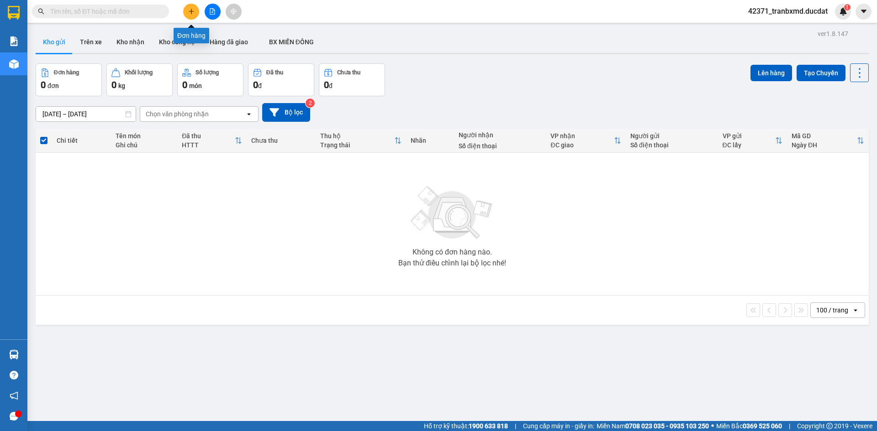
click at [190, 6] on button at bounding box center [191, 12] width 16 height 16
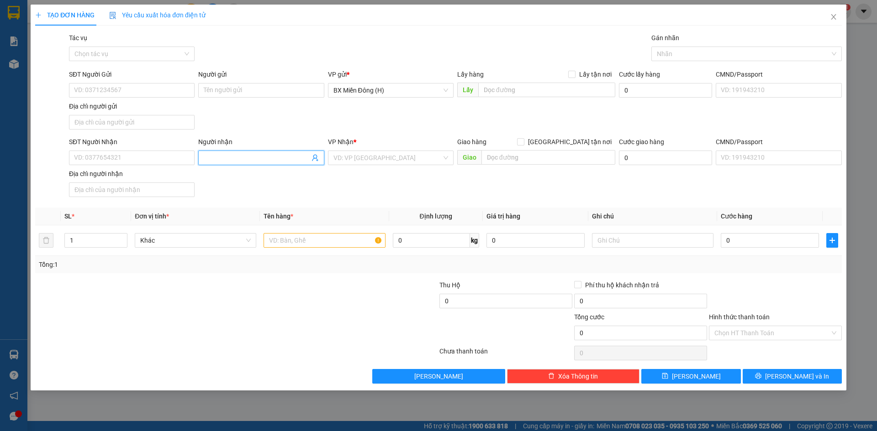
click at [234, 158] on input "Người nhận" at bounding box center [256, 158] width 105 height 10
click at [160, 165] on input "SĐT Người Nhận" at bounding box center [132, 158] width 126 height 15
type input "0966976963"
type input "HIỀN GL"
type input "0966976963"
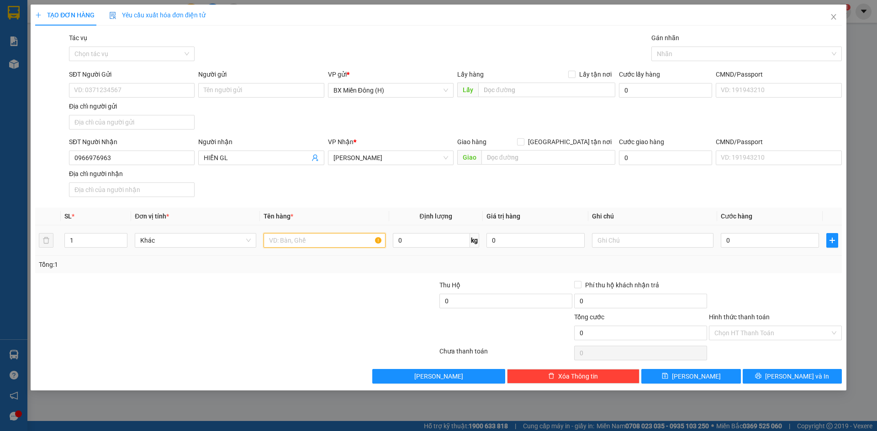
click at [302, 244] on input "text" at bounding box center [323, 240] width 121 height 15
type input "1 THÙNG TRC"
click at [753, 373] on button "[PERSON_NAME] và In" at bounding box center [791, 376] width 99 height 15
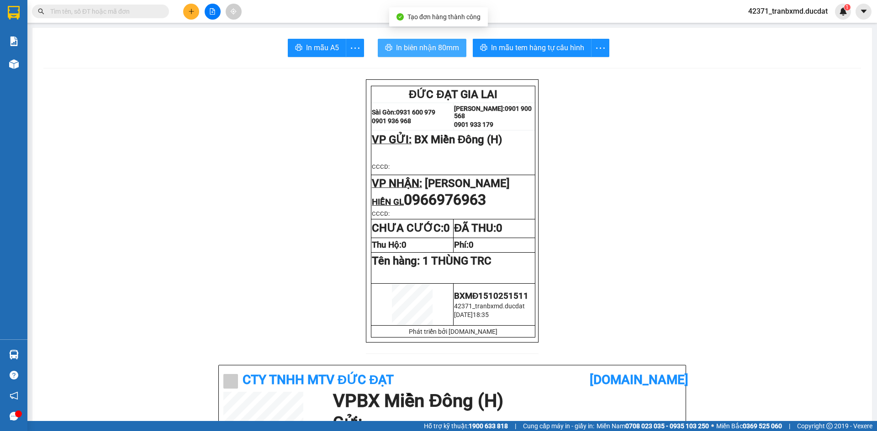
click at [427, 54] on button "In biên nhận 80mm" at bounding box center [422, 48] width 89 height 18
click at [187, 15] on button at bounding box center [191, 12] width 16 height 16
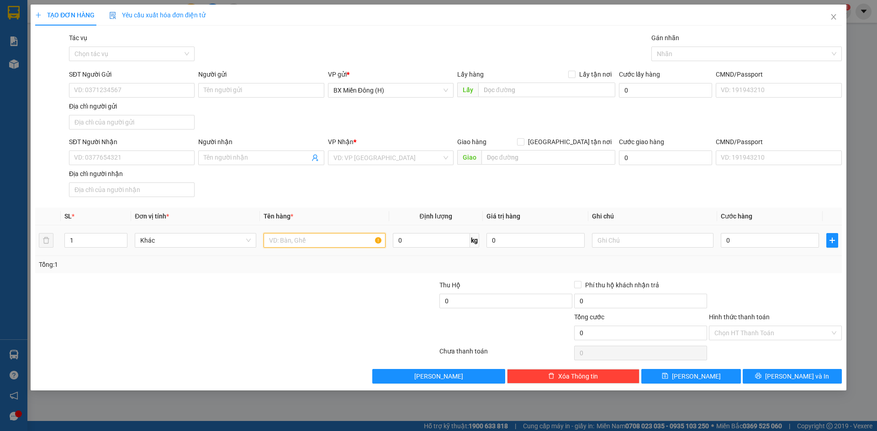
click at [297, 238] on input "text" at bounding box center [323, 240] width 121 height 15
click at [291, 161] on input "Người nhận" at bounding box center [256, 158] width 105 height 10
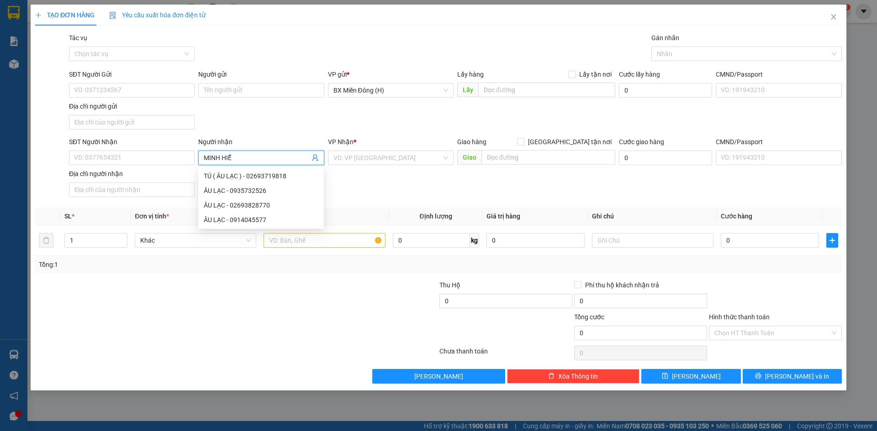
type input "[PERSON_NAME]"
click at [278, 205] on div "MINH HIỂN - 0986544960" at bounding box center [261, 205] width 115 height 10
type input "0986544960"
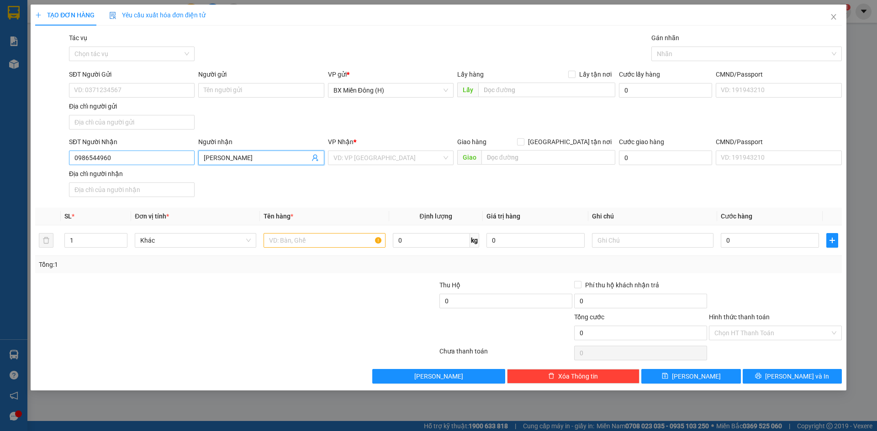
type input "[PERSON_NAME]"
click at [180, 161] on input "0986544960" at bounding box center [132, 158] width 126 height 15
click at [172, 173] on div "0986544960 - MINH HIỂN" at bounding box center [131, 176] width 115 height 10
type input "0986544960"
click at [292, 247] on input "text" at bounding box center [323, 240] width 121 height 15
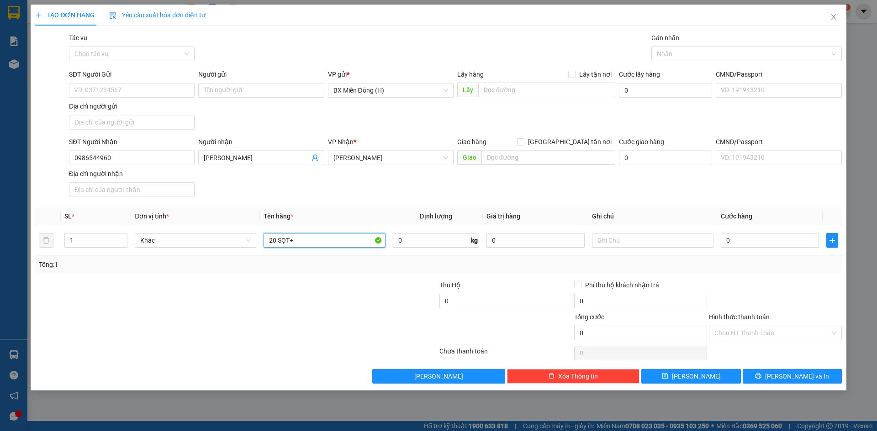
type input "20 SỌT+1"
click at [761, 378] on icon "printer" at bounding box center [758, 376] width 6 height 6
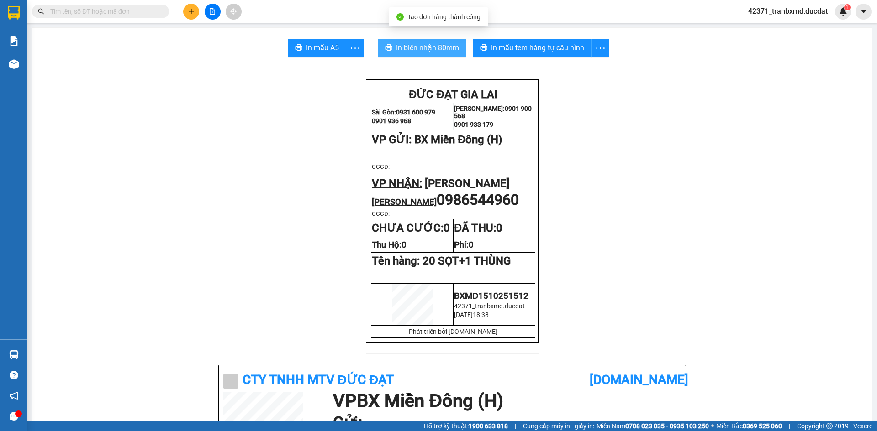
click at [418, 42] on span "In biên nhận 80mm" at bounding box center [427, 47] width 63 height 11
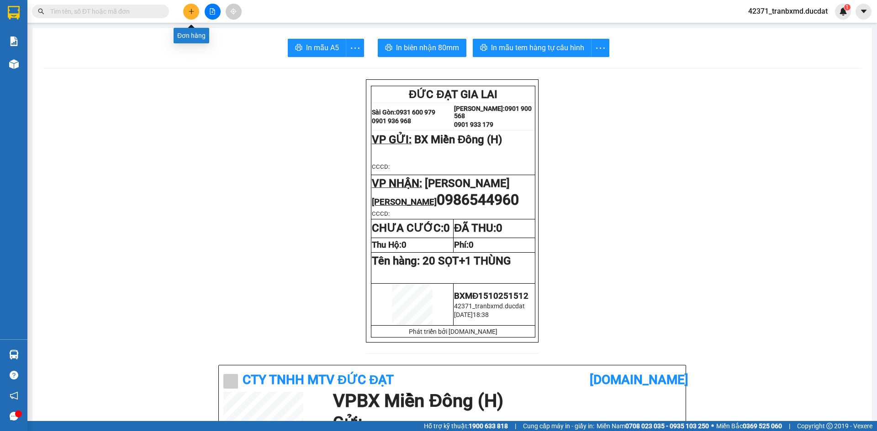
click at [189, 11] on icon "plus" at bounding box center [191, 11] width 6 height 6
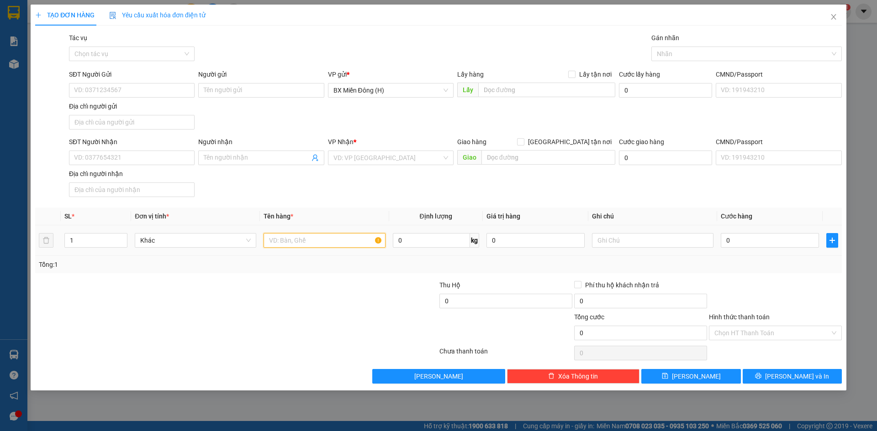
click at [302, 238] on input "text" at bounding box center [323, 240] width 121 height 15
type input "4 T/G"
click at [612, 240] on input "text" at bounding box center [652, 240] width 121 height 15
type input "HÀNG RỚT LẠI"
click at [169, 165] on div "SĐT Người Nhận VD: 0377654321" at bounding box center [132, 153] width 126 height 32
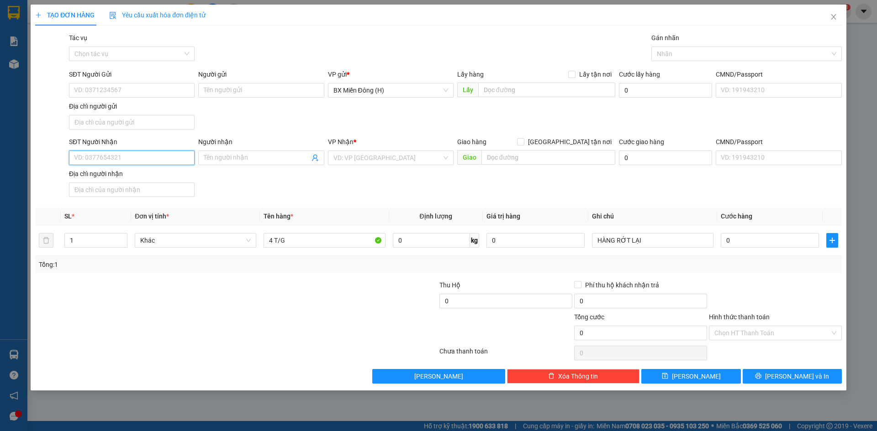
click at [173, 160] on input "SĐT Người Nhận" at bounding box center [132, 158] width 126 height 15
type input "0975028567"
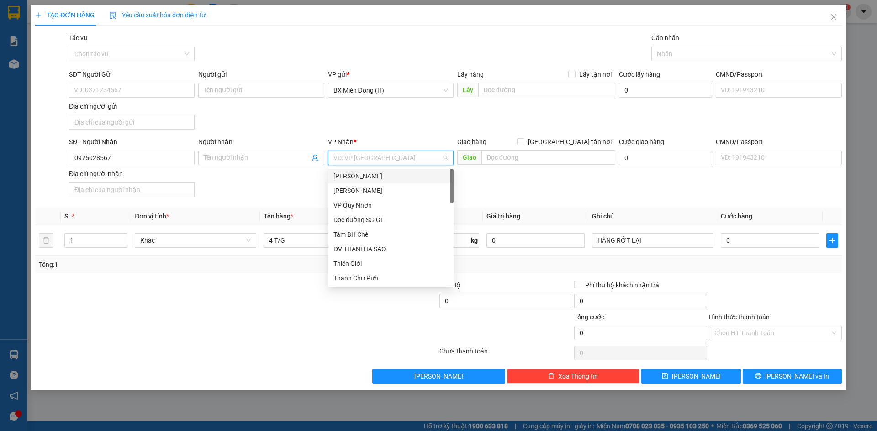
click at [376, 156] on input "search" at bounding box center [387, 158] width 108 height 14
click at [382, 179] on div "[PERSON_NAME]" at bounding box center [390, 176] width 115 height 10
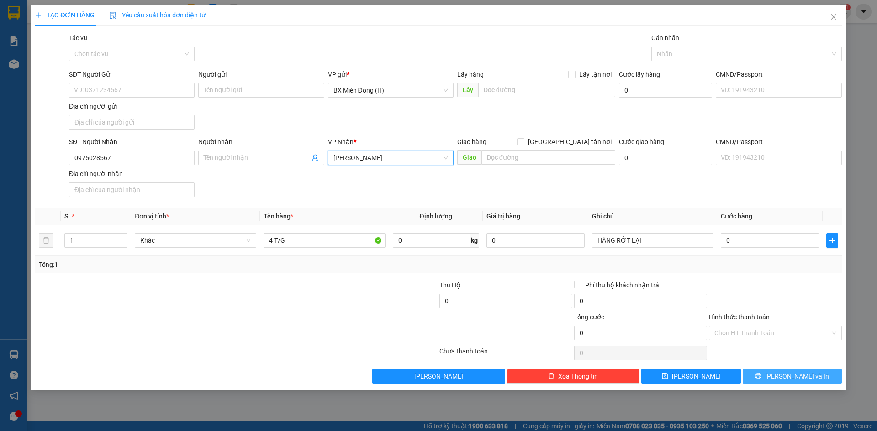
click at [809, 377] on span "[PERSON_NAME] và In" at bounding box center [797, 377] width 64 height 10
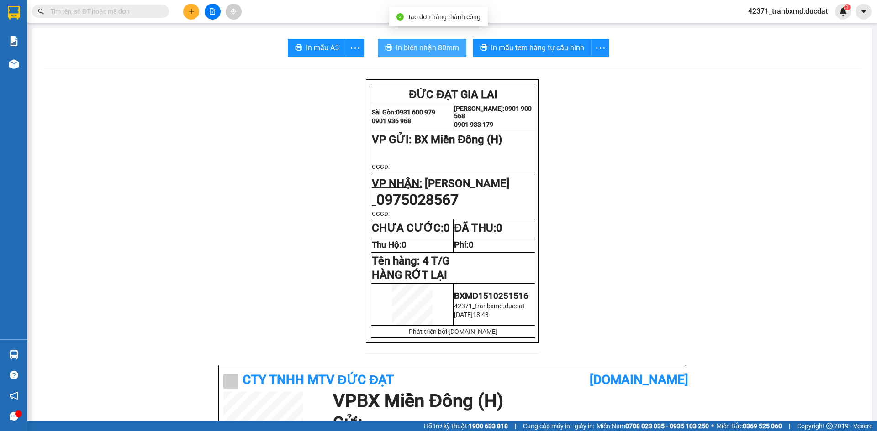
click at [410, 47] on span "In biên nhận 80mm" at bounding box center [427, 47] width 63 height 11
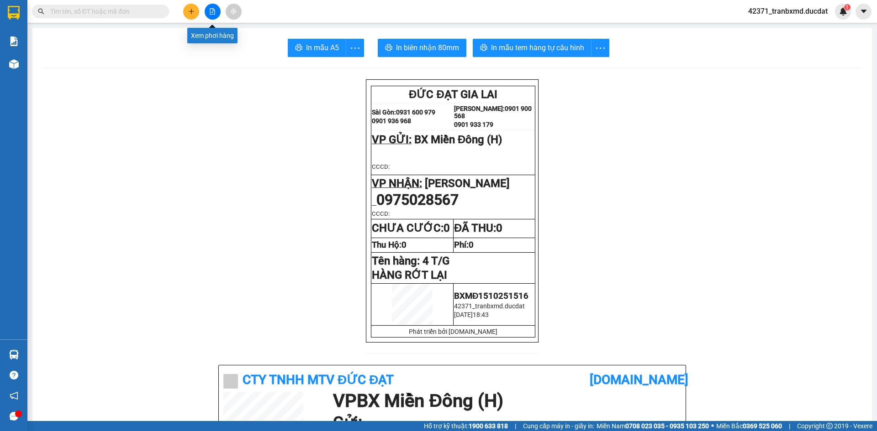
click at [188, 13] on icon "plus" at bounding box center [191, 11] width 6 height 6
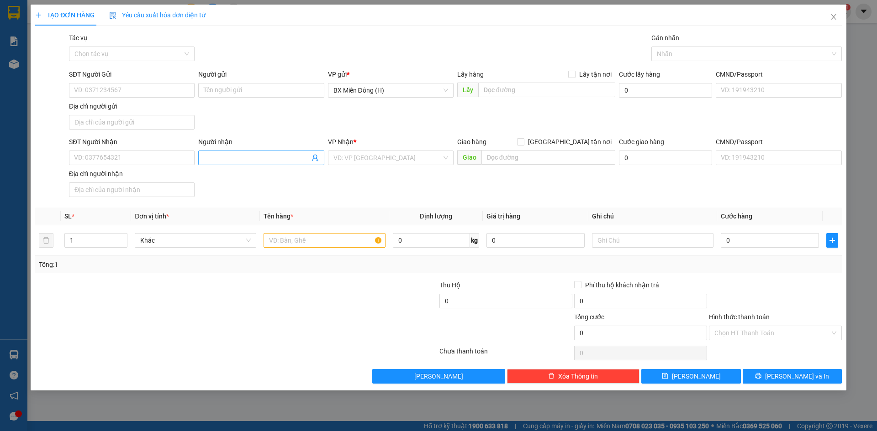
click at [260, 158] on input "Người nhận" at bounding box center [256, 158] width 105 height 10
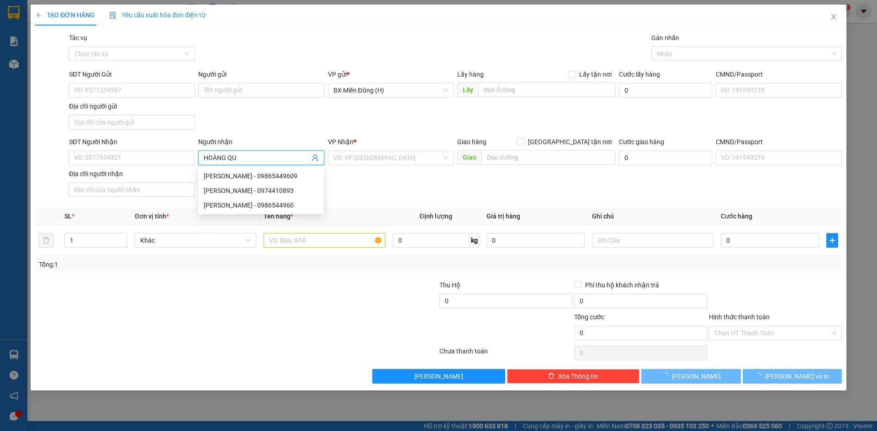
type input "[PERSON_NAME]"
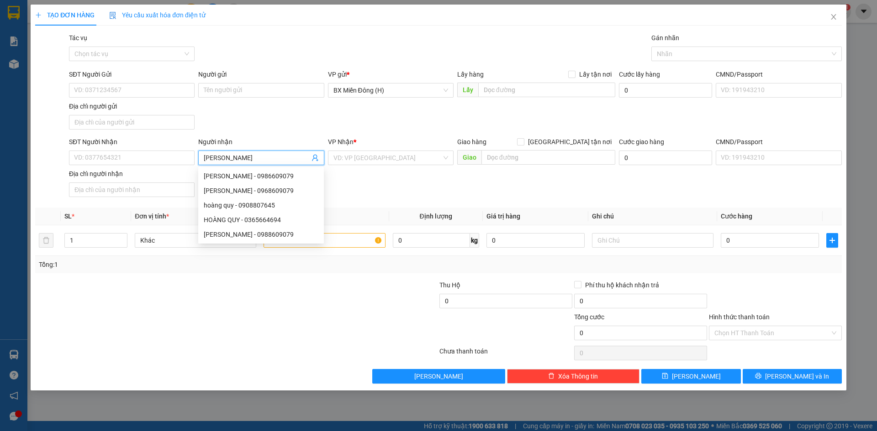
click at [284, 240] on div "HOÀNG QUY - 0988609079" at bounding box center [261, 234] width 126 height 15
type input "0988609079"
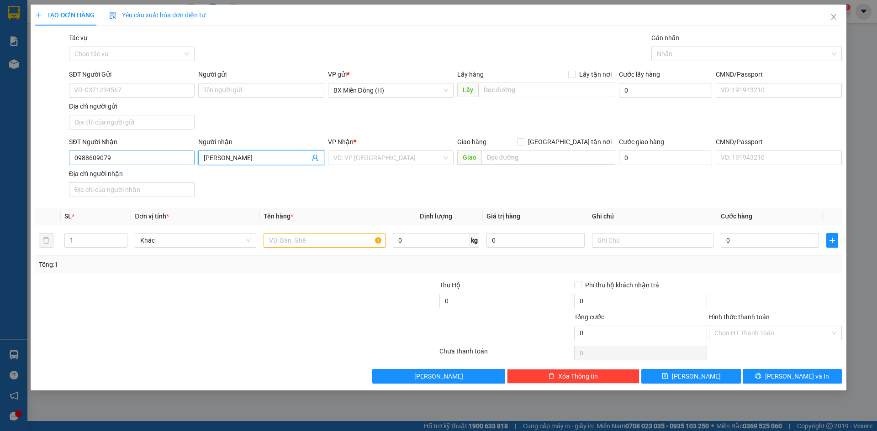
type input "[PERSON_NAME]"
click at [153, 155] on input "0988609079" at bounding box center [132, 158] width 126 height 15
click at [138, 179] on div "0988609079 - HOÀNG QUY" at bounding box center [131, 176] width 115 height 10
type input "0988609079"
click at [310, 241] on input "text" at bounding box center [323, 240] width 121 height 15
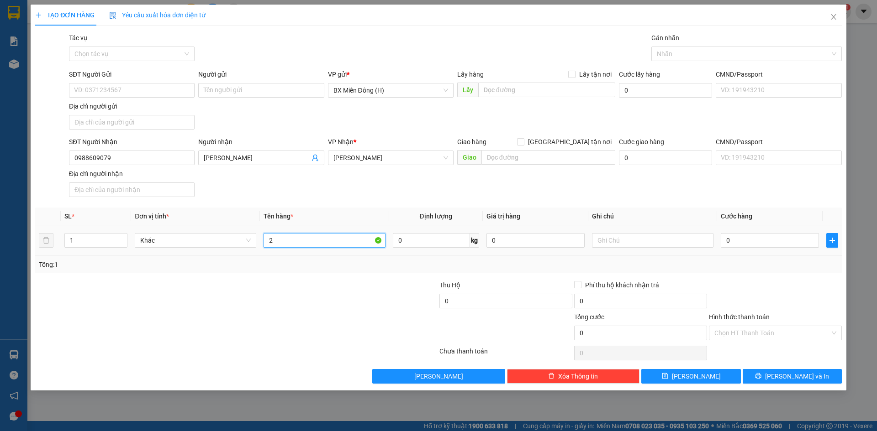
type input "2"
click at [824, 376] on button "[PERSON_NAME] và In" at bounding box center [791, 376] width 99 height 15
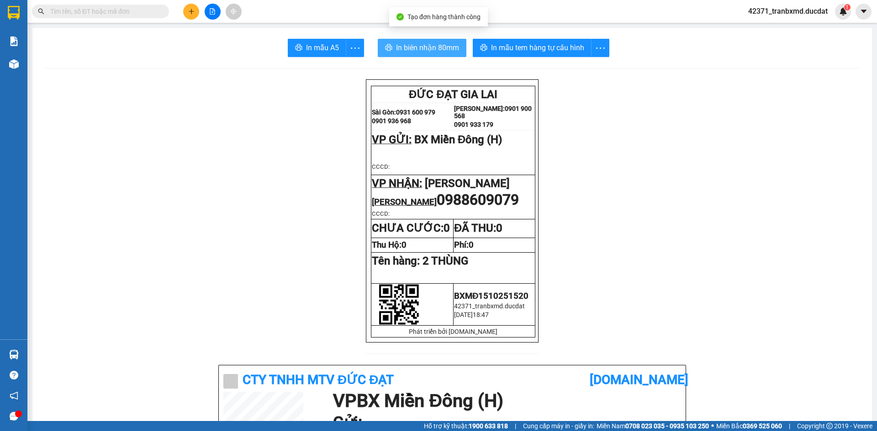
click at [435, 50] on span "In biên nhận 80mm" at bounding box center [427, 47] width 63 height 11
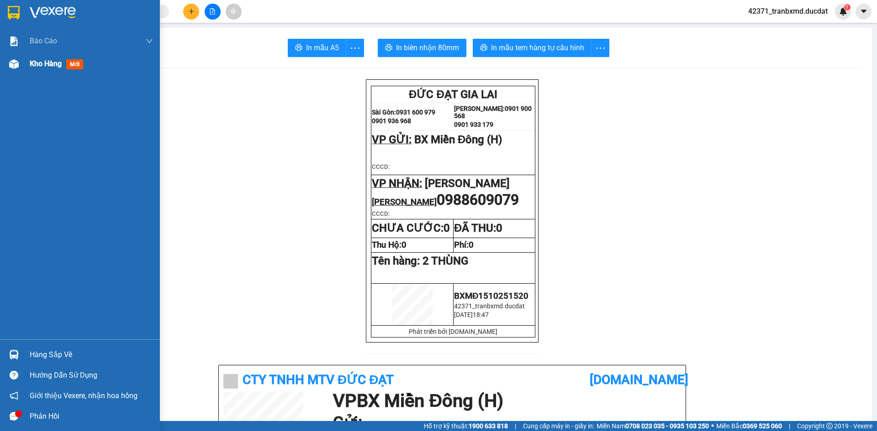
click at [3, 73] on div "Kho hàng mới" at bounding box center [80, 64] width 160 height 23
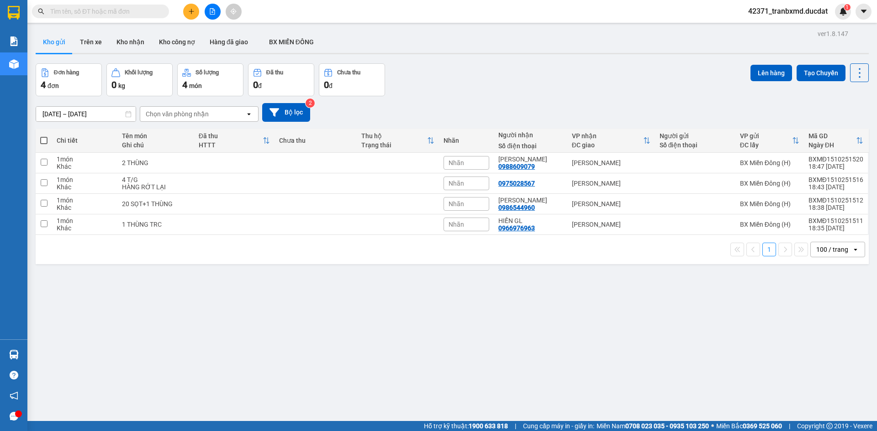
click at [42, 140] on span at bounding box center [43, 140] width 7 height 7
click at [44, 136] on input "checkbox" at bounding box center [44, 136] width 0 height 0
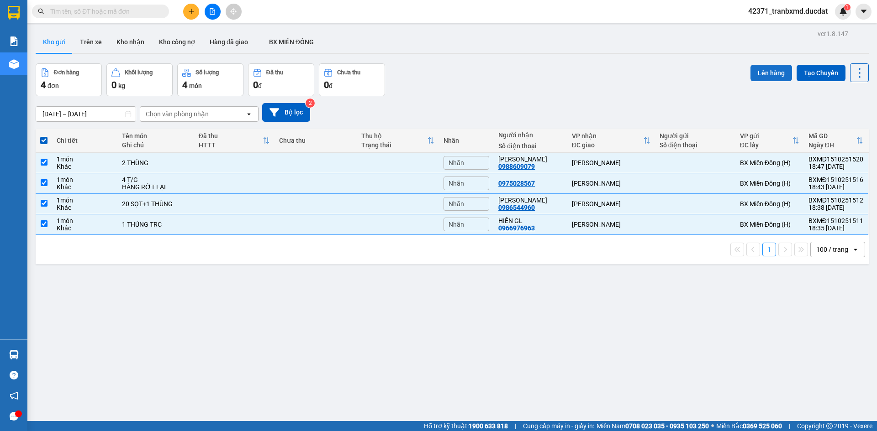
click at [767, 72] on button "Lên hàng" at bounding box center [771, 73] width 42 height 16
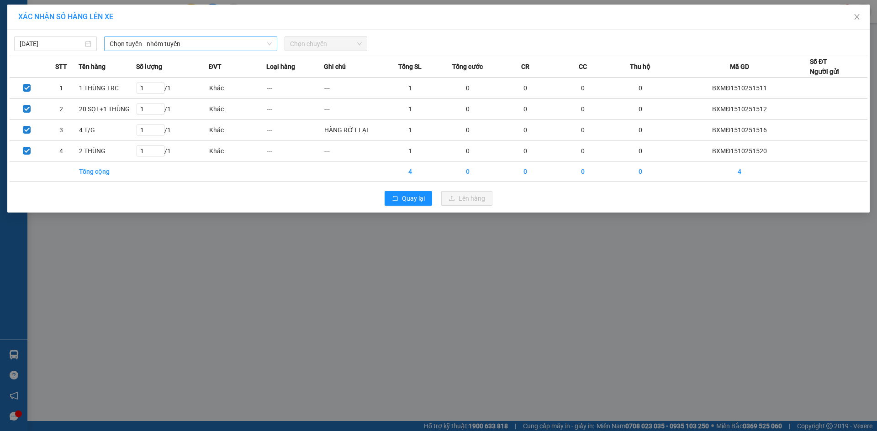
click at [174, 45] on span "Chọn tuyến - nhóm tuyến" at bounding box center [191, 44] width 162 height 14
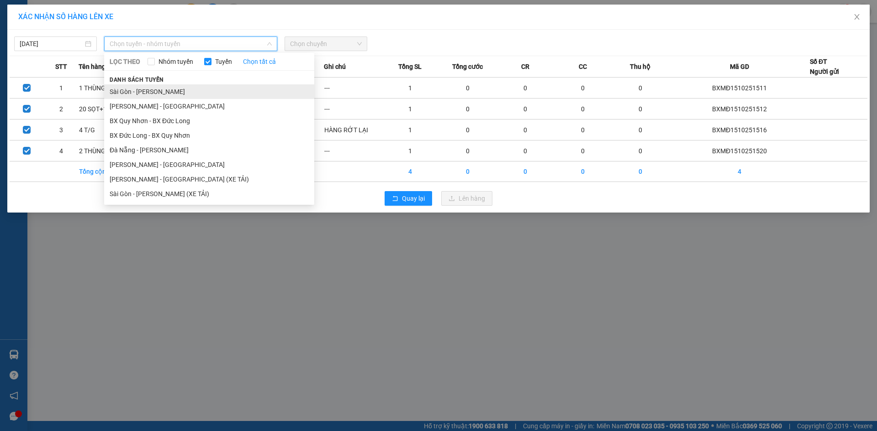
click at [152, 95] on li "Sài Gòn - [PERSON_NAME]" at bounding box center [209, 91] width 210 height 15
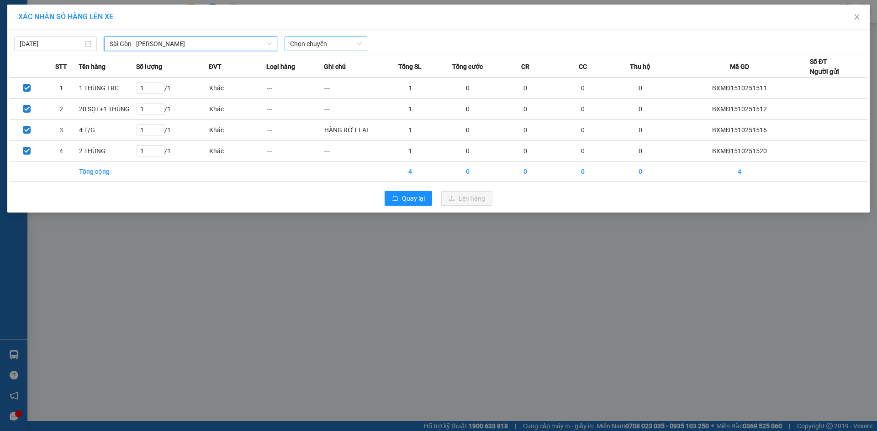
click at [329, 43] on span "Chọn chuyến" at bounding box center [326, 44] width 72 height 14
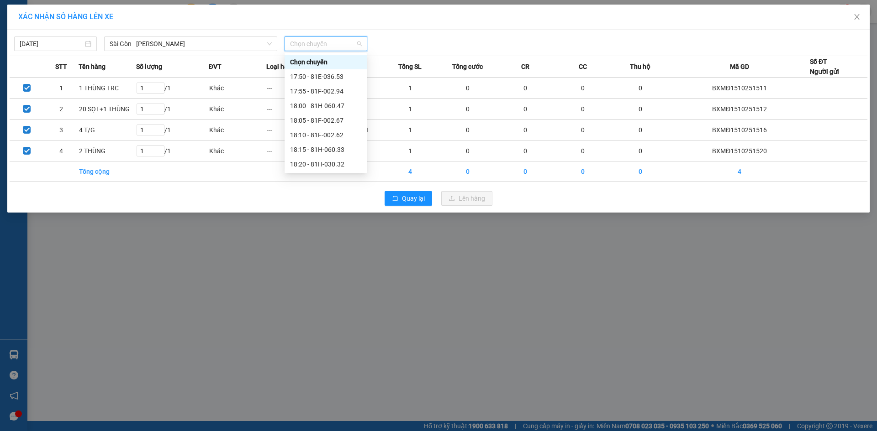
click at [336, 232] on div "20:15 (TC) - 81H-029.74" at bounding box center [325, 237] width 71 height 10
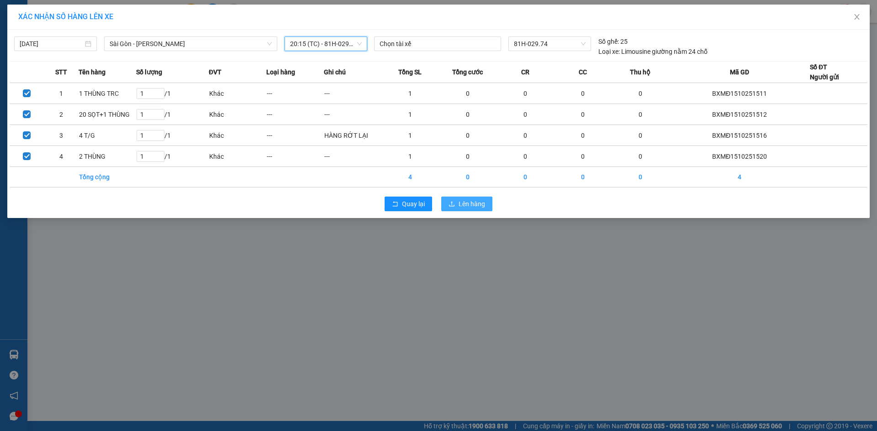
click at [459, 207] on span "Lên hàng" at bounding box center [471, 204] width 26 height 10
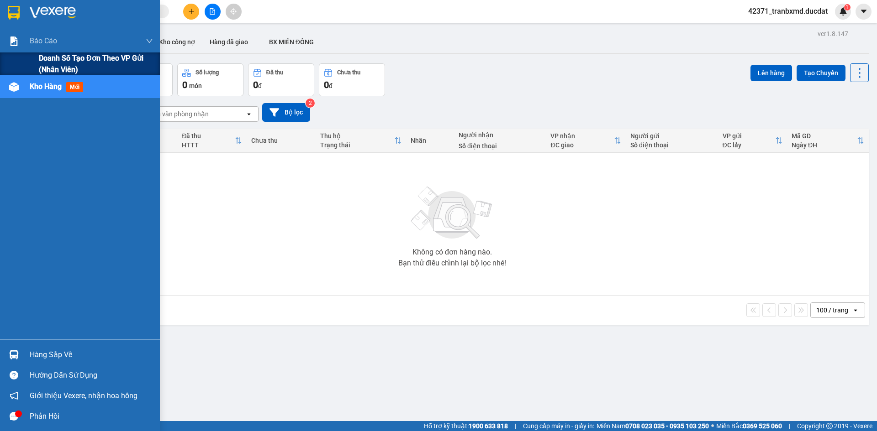
click at [41, 63] on span "Doanh số tạo đơn theo VP gửi (nhân viên)" at bounding box center [96, 64] width 114 height 23
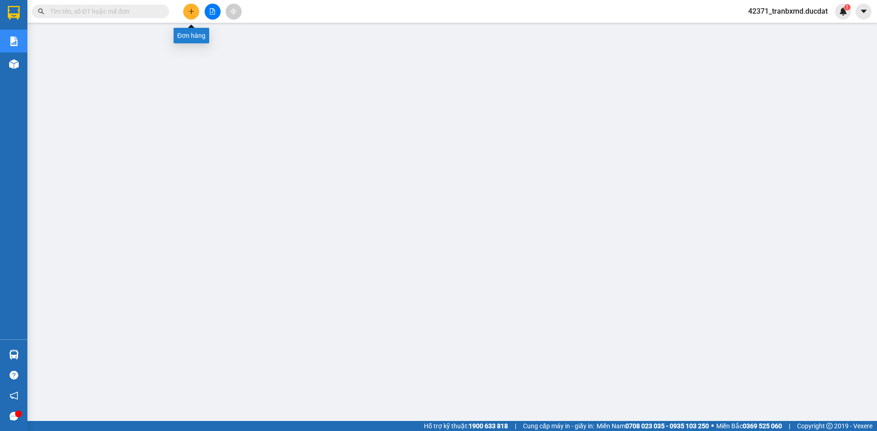
click at [192, 12] on icon "plus" at bounding box center [191, 11] width 6 height 6
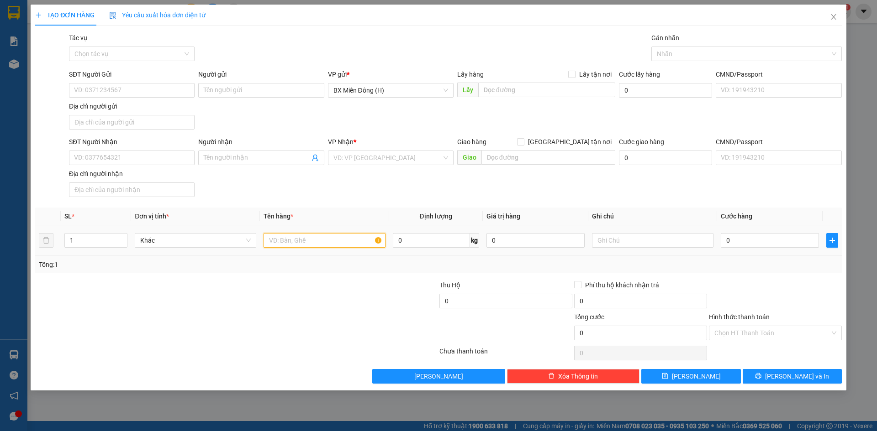
click at [300, 235] on input "text" at bounding box center [323, 240] width 121 height 15
type input "1 CỤC ĐEN"
click at [161, 157] on input "SĐT Người Nhận" at bounding box center [132, 158] width 126 height 15
type input "0385470176"
click at [767, 242] on input "0" at bounding box center [769, 240] width 98 height 15
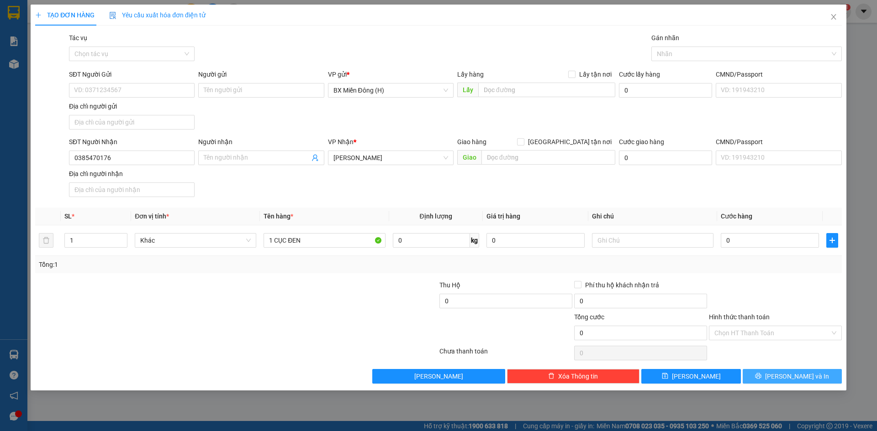
click at [788, 375] on span "Lưu và In" at bounding box center [797, 377] width 64 height 10
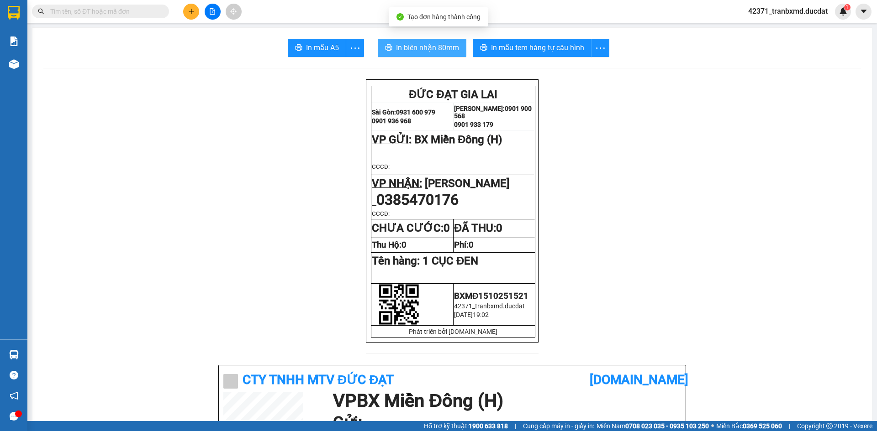
click at [430, 51] on span "In biên nhận 80mm" at bounding box center [427, 47] width 63 height 11
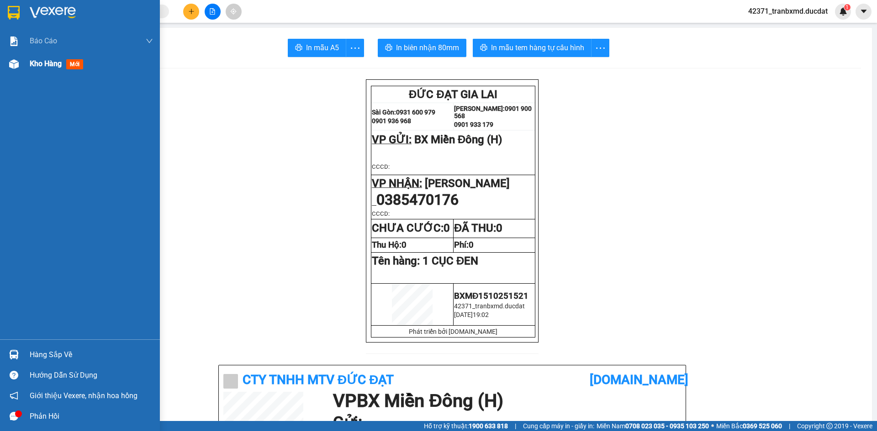
click at [53, 69] on div "Kho hàng mới" at bounding box center [58, 63] width 57 height 11
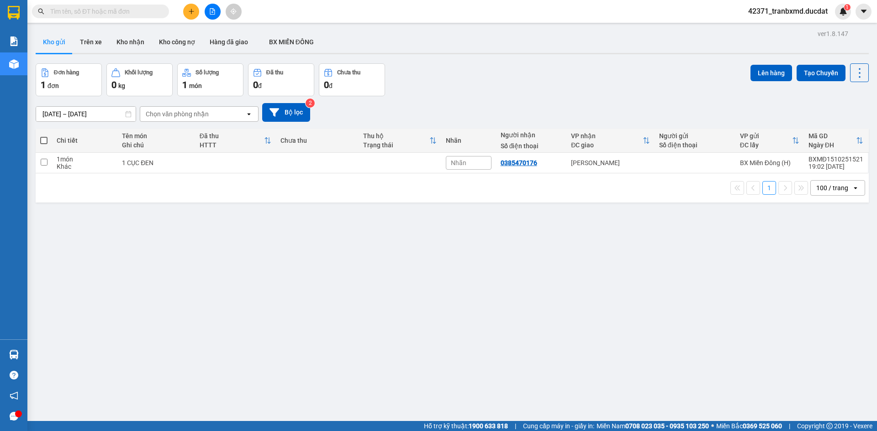
click at [46, 141] on span at bounding box center [43, 140] width 7 height 7
click at [44, 136] on input "checkbox" at bounding box center [44, 136] width 0 height 0
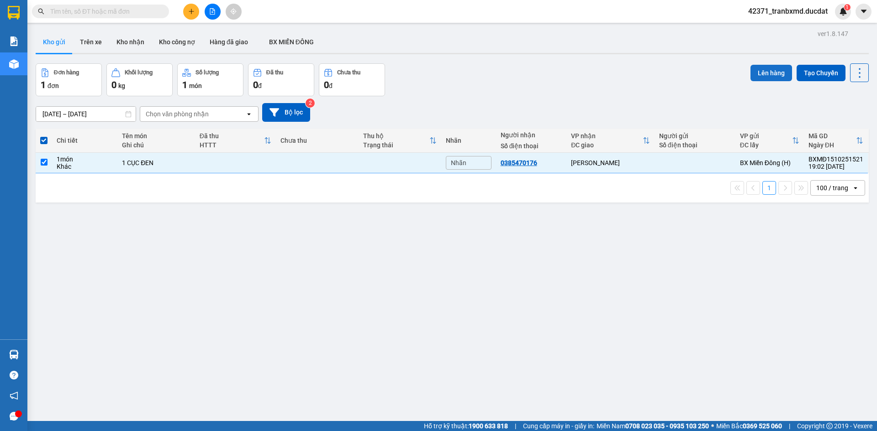
click at [761, 67] on button "Lên hàng" at bounding box center [771, 73] width 42 height 16
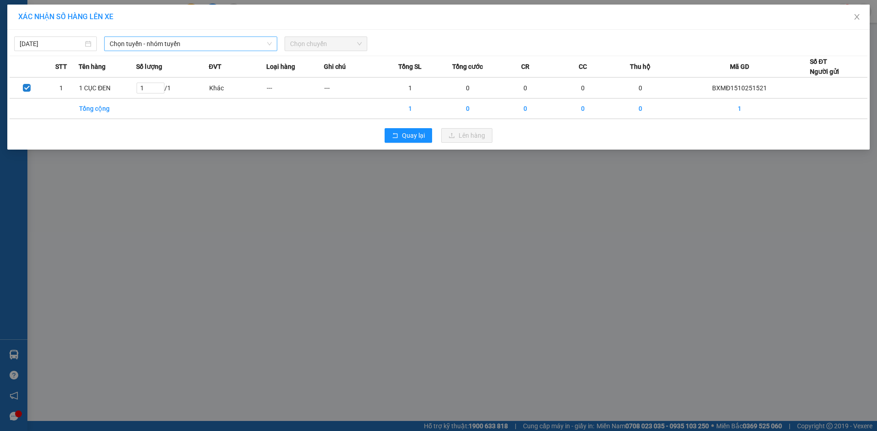
click at [232, 42] on span "Chọn tuyến - nhóm tuyến" at bounding box center [191, 44] width 162 height 14
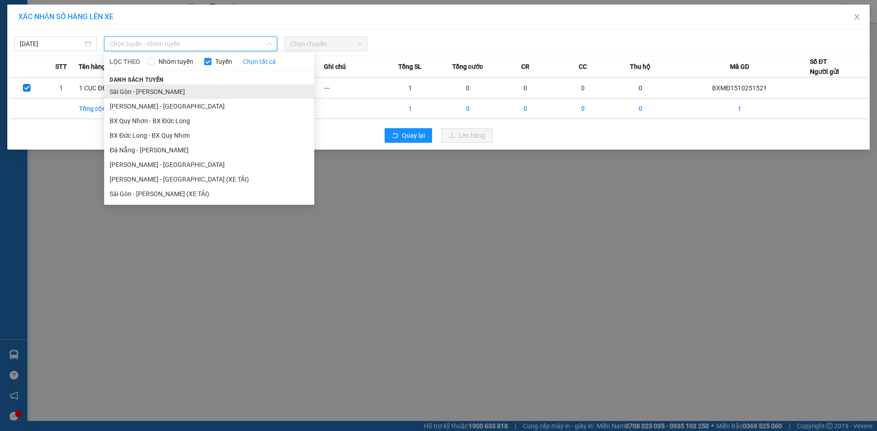
click at [179, 86] on li "Sài Gòn - [PERSON_NAME]" at bounding box center [209, 91] width 210 height 15
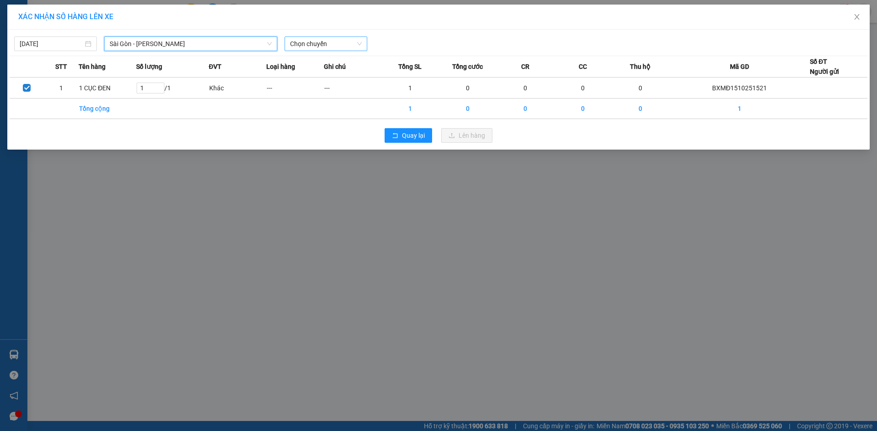
click at [331, 44] on span "Chọn chuyến" at bounding box center [326, 44] width 72 height 14
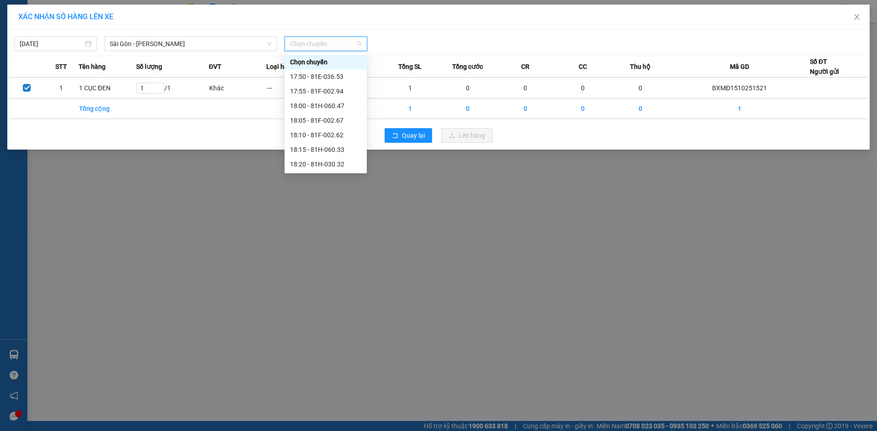
click at [331, 232] on div "20:15 (TC) - 81H-029.74" at bounding box center [325, 237] width 71 height 10
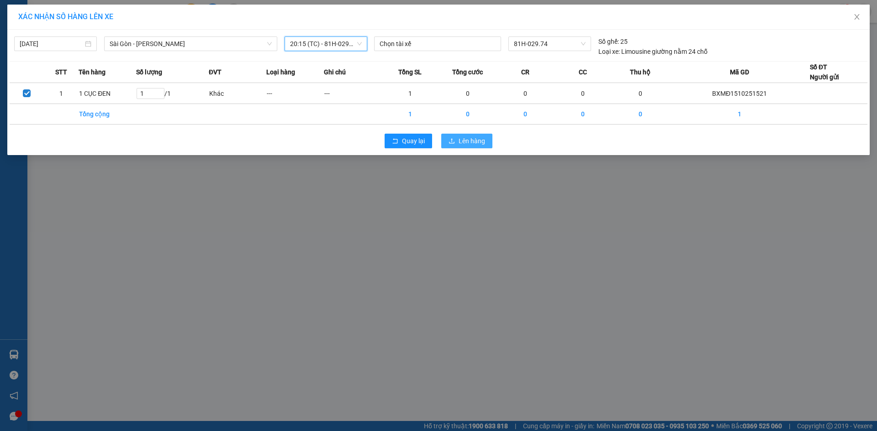
click at [479, 140] on span "Lên hàng" at bounding box center [471, 141] width 26 height 10
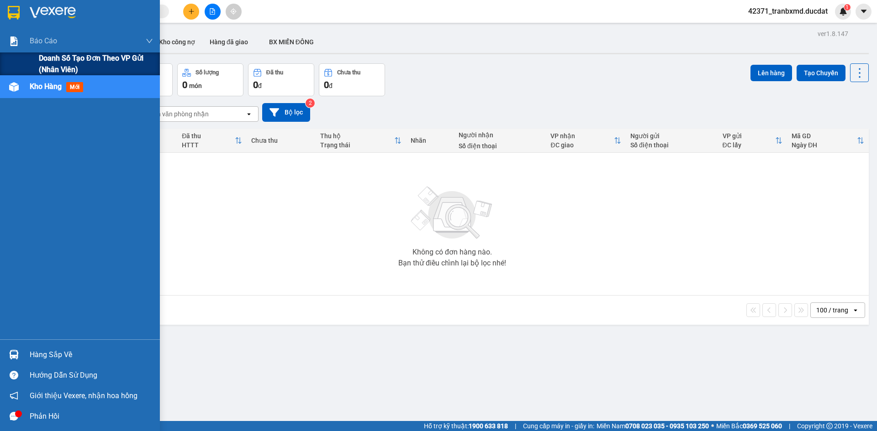
click at [50, 68] on span "Doanh số tạo đơn theo VP gửi (nhân viên)" at bounding box center [96, 64] width 114 height 23
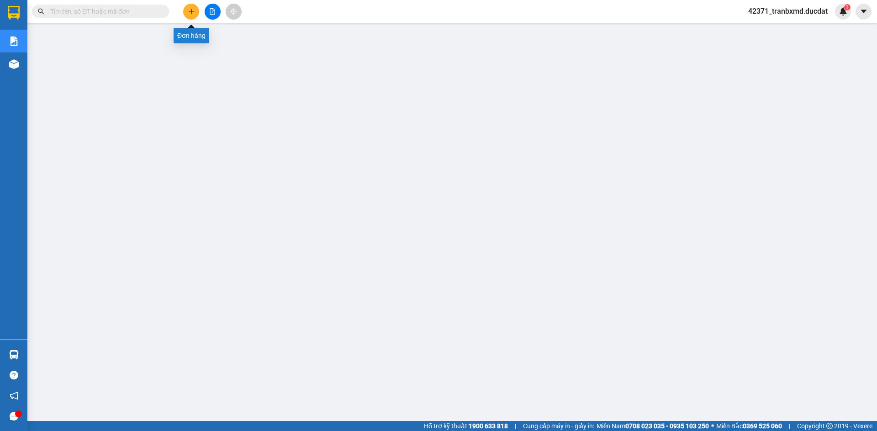
click at [191, 8] on button at bounding box center [191, 12] width 16 height 16
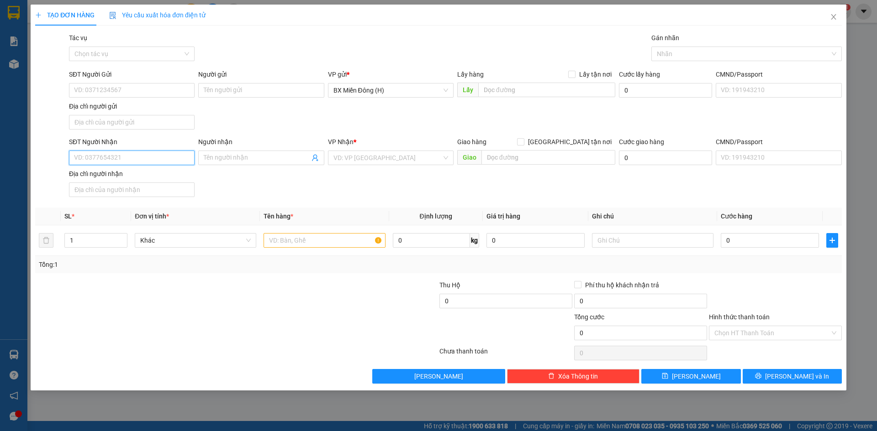
click at [152, 161] on input "SĐT Người Nhận" at bounding box center [132, 158] width 126 height 15
click at [176, 175] on div "0762272251" at bounding box center [131, 176] width 115 height 10
drag, startPoint x: 264, startPoint y: 235, endPoint x: 274, endPoint y: 231, distance: 10.5
click at [265, 235] on input "text" at bounding box center [323, 240] width 121 height 15
click at [800, 384] on div "TẠO ĐƠN HÀNG Yêu cầu xuất hóa đơn điện tử Transit Pickup Surcharge Ids Transit …" at bounding box center [438, 198] width 815 height 386
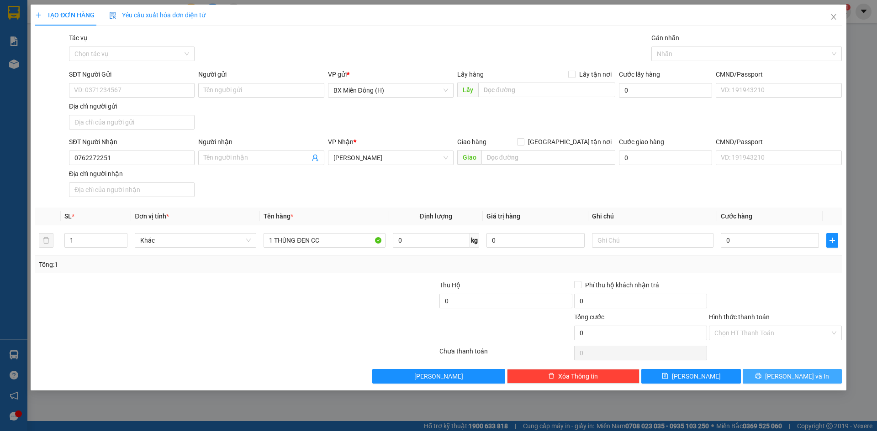
click at [828, 375] on button "Lưu và In" at bounding box center [791, 376] width 99 height 15
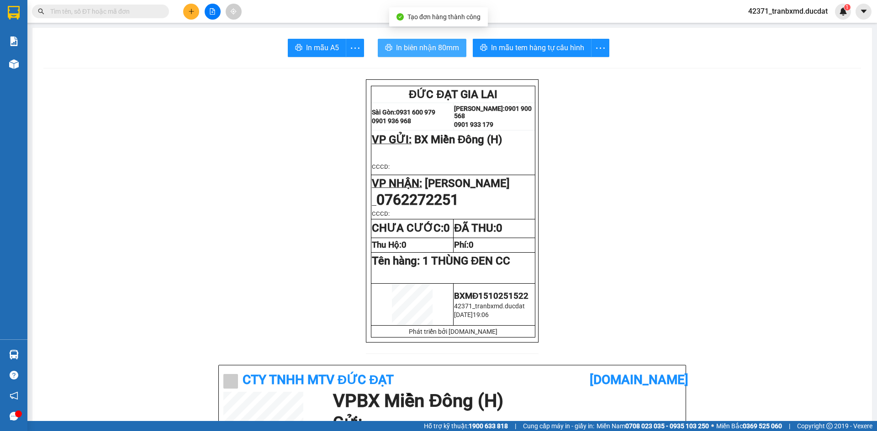
click at [414, 46] on span "In biên nhận 80mm" at bounding box center [427, 47] width 63 height 11
click at [192, 14] on button at bounding box center [191, 12] width 16 height 16
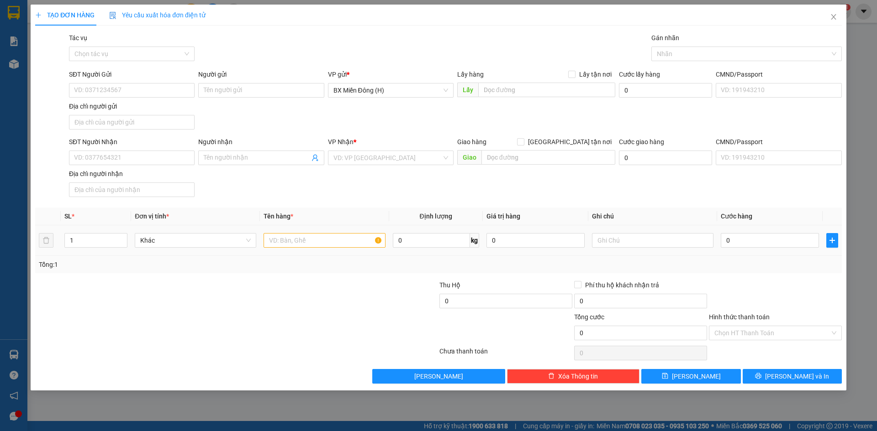
click at [289, 248] on div at bounding box center [323, 240] width 121 height 18
click at [281, 247] on input "text" at bounding box center [323, 240] width 121 height 15
click at [175, 162] on input "SĐT Người Nhận" at bounding box center [132, 158] width 126 height 15
click at [421, 162] on input "search" at bounding box center [387, 158] width 108 height 14
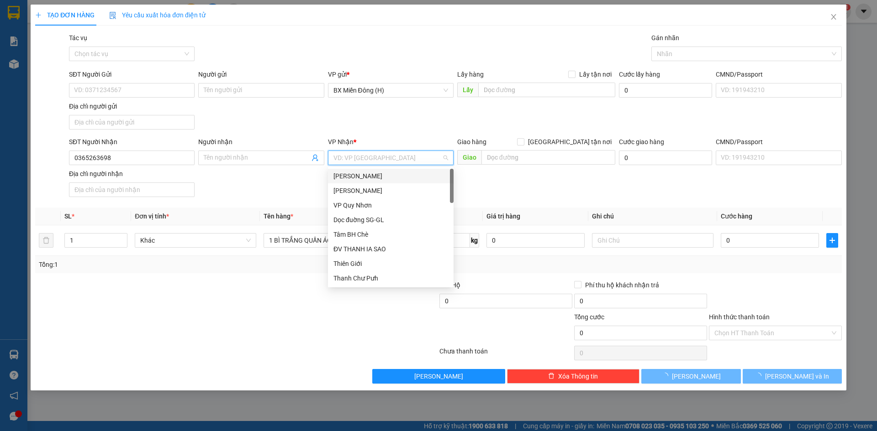
click at [394, 173] on div "Lê Đại Hành" at bounding box center [390, 176] width 115 height 10
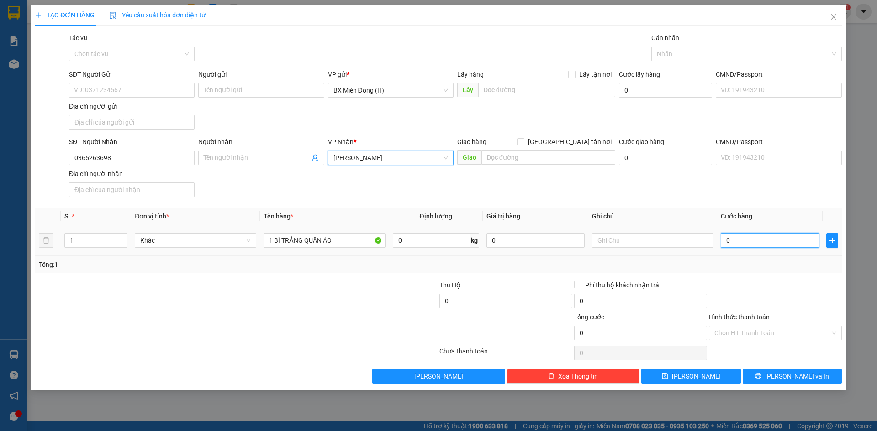
click at [730, 243] on input "0" at bounding box center [769, 240] width 98 height 15
click at [778, 280] on div at bounding box center [775, 296] width 135 height 32
click at [265, 159] on input "Người nhận" at bounding box center [256, 158] width 105 height 10
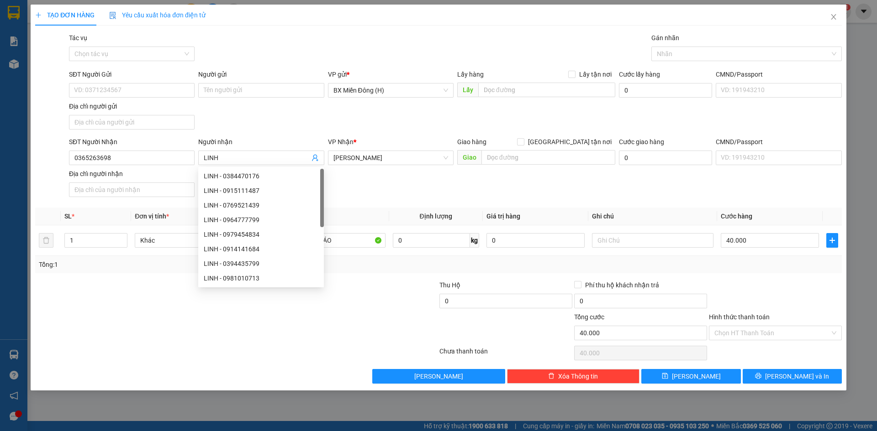
click at [797, 296] on div at bounding box center [775, 296] width 135 height 32
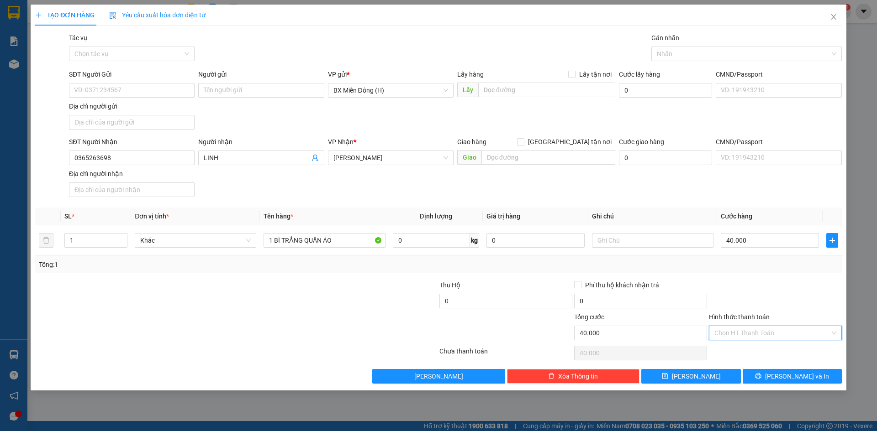
click at [793, 330] on input "Hình thức thanh toán" at bounding box center [772, 333] width 116 height 14
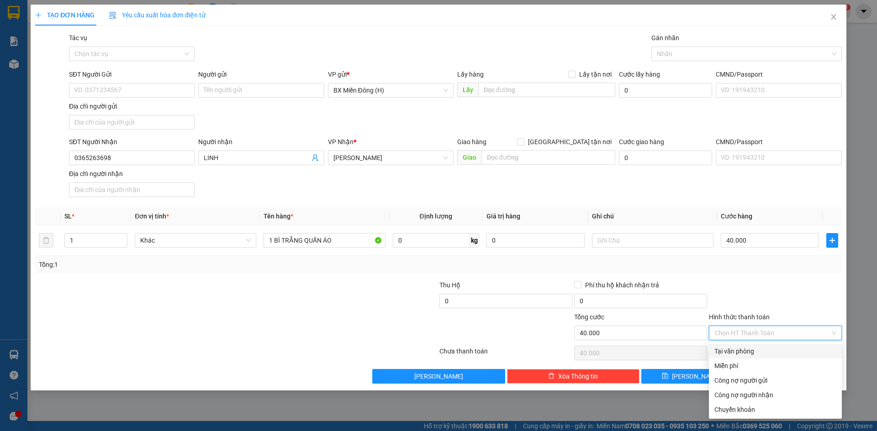
click at [768, 348] on div "Tại văn phòng" at bounding box center [775, 352] width 122 height 10
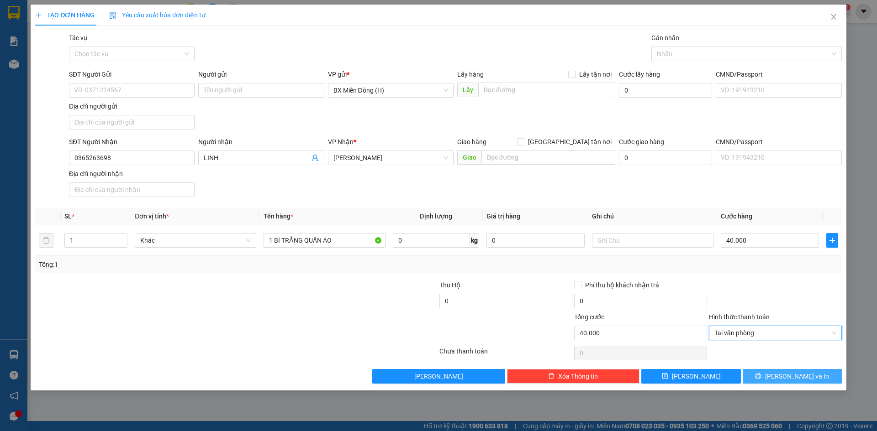
click at [801, 370] on button "Lưu và In" at bounding box center [791, 376] width 99 height 15
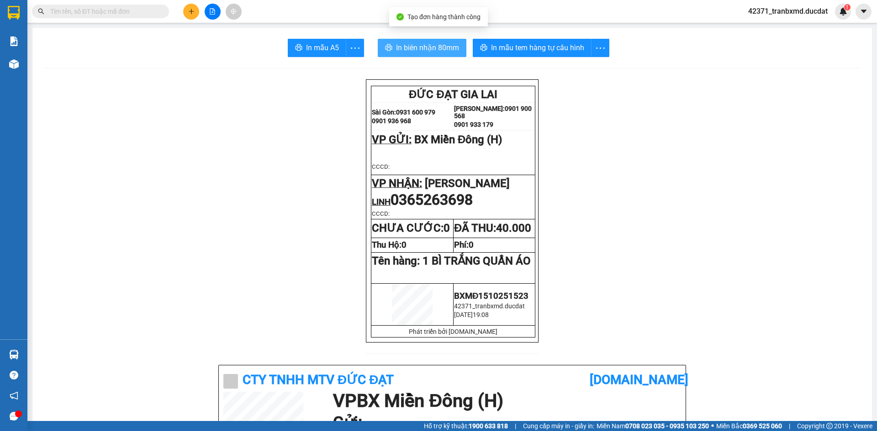
click at [411, 55] on button "In biên nhận 80mm" at bounding box center [422, 48] width 89 height 18
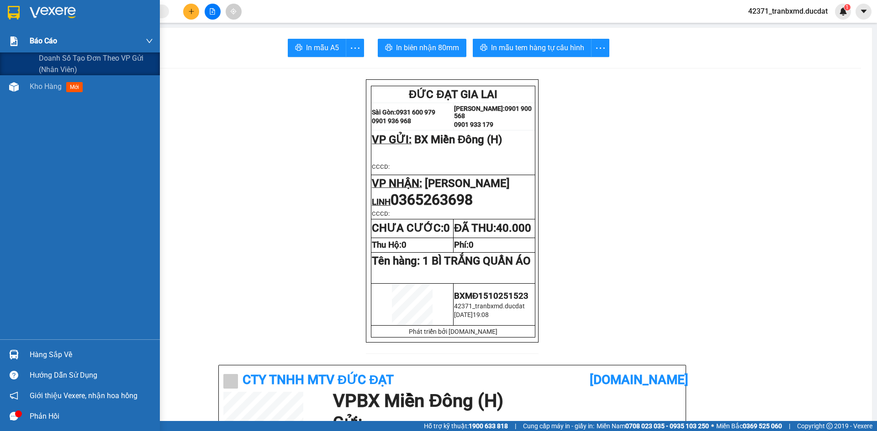
click at [55, 41] on span "Báo cáo" at bounding box center [43, 40] width 27 height 11
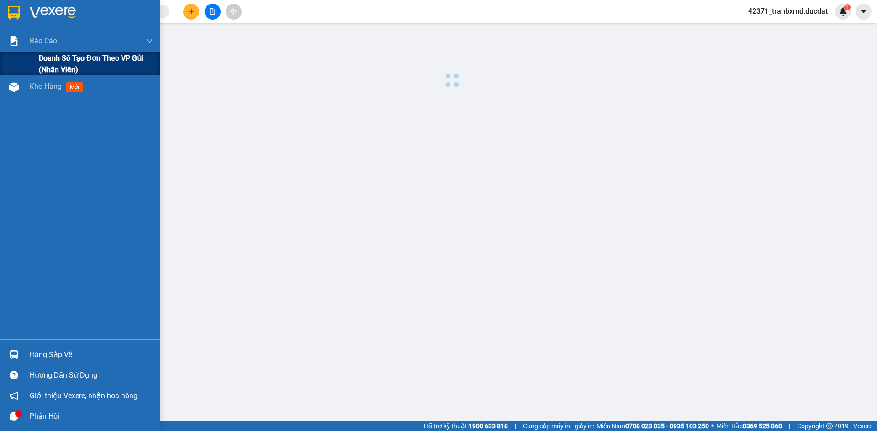
click at [59, 57] on span "Doanh số tạo đơn theo VP gửi (nhân viên)" at bounding box center [96, 64] width 114 height 23
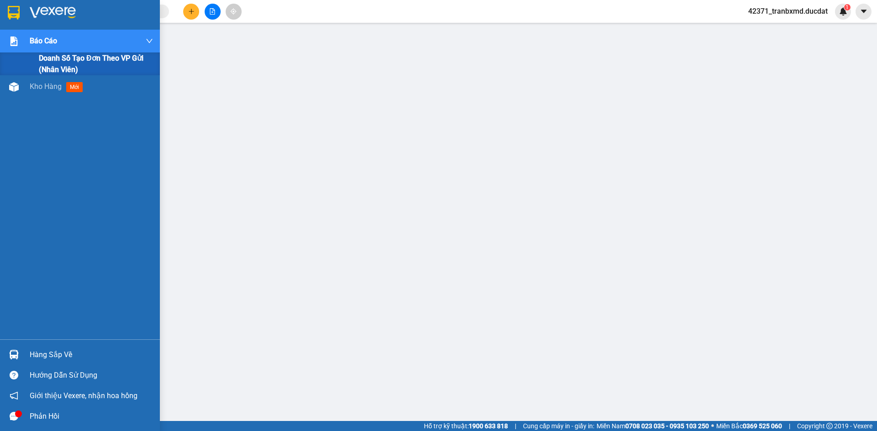
click at [41, 63] on span "Doanh số tạo đơn theo VP gửi (nhân viên)" at bounding box center [96, 64] width 114 height 23
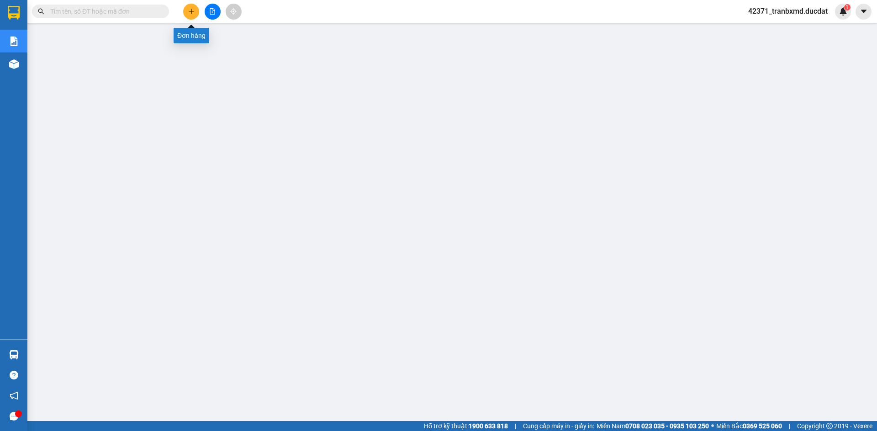
click at [192, 7] on button at bounding box center [191, 12] width 16 height 16
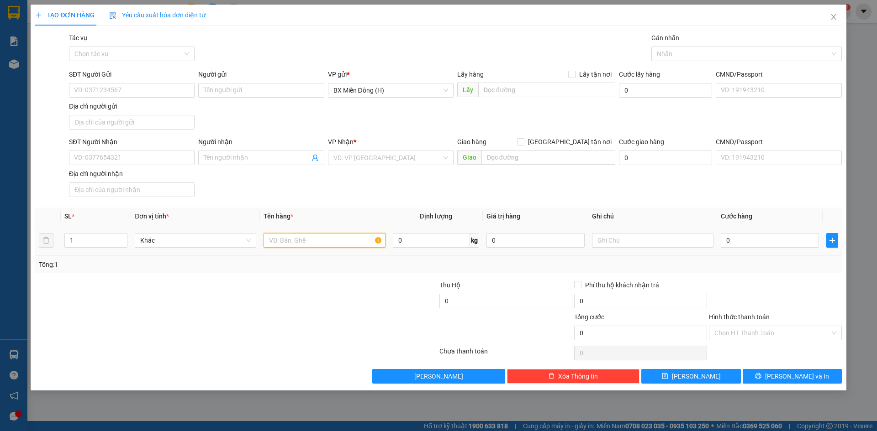
click at [290, 239] on input "text" at bounding box center [323, 240] width 121 height 15
click at [168, 155] on input "SĐT Người Nhận" at bounding box center [132, 158] width 126 height 15
click at [174, 157] on input "SĐT Người Nhận" at bounding box center [132, 158] width 126 height 15
click at [341, 163] on input "search" at bounding box center [387, 158] width 108 height 14
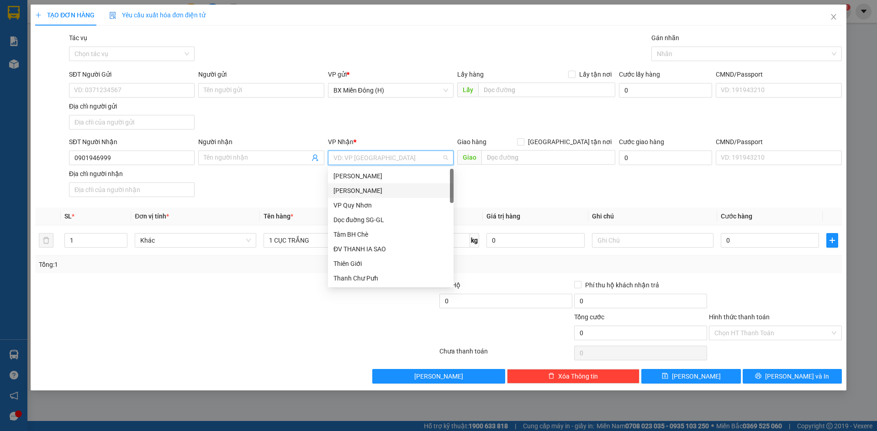
click at [349, 190] on div "[PERSON_NAME]" at bounding box center [390, 191] width 115 height 10
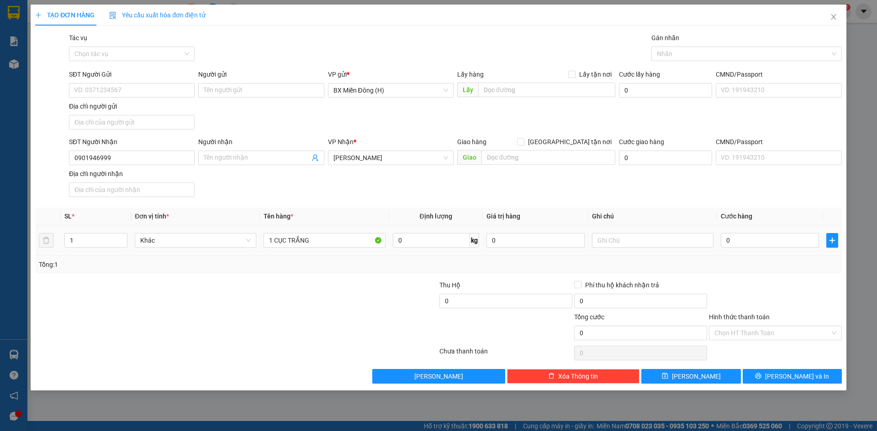
click at [781, 248] on div "0" at bounding box center [769, 240] width 98 height 18
click at [779, 243] on input "0" at bounding box center [769, 240] width 98 height 15
click at [794, 283] on div at bounding box center [775, 296] width 135 height 32
click at [794, 337] on input "Hình thức thanh toán" at bounding box center [772, 333] width 116 height 14
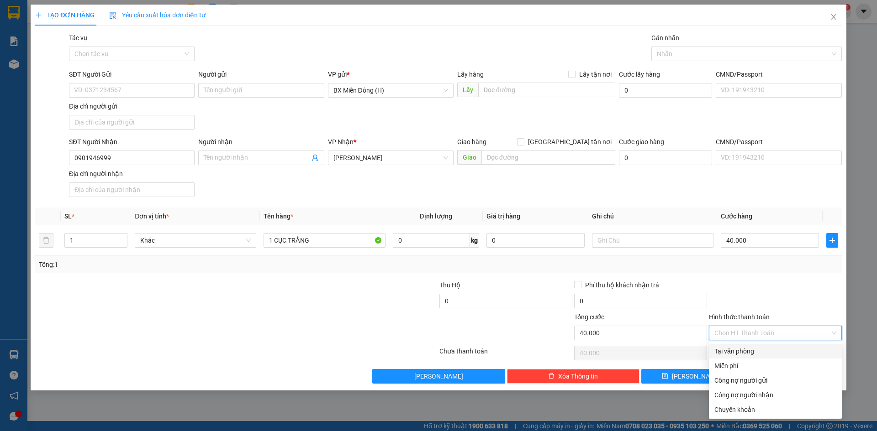
click at [822, 353] on div "Tại văn phòng" at bounding box center [775, 352] width 122 height 10
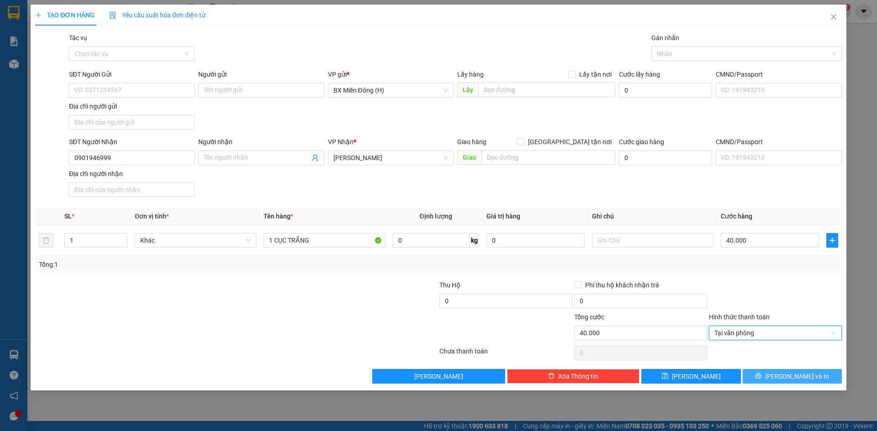
click at [819, 375] on button "Lưu và In" at bounding box center [791, 376] width 99 height 15
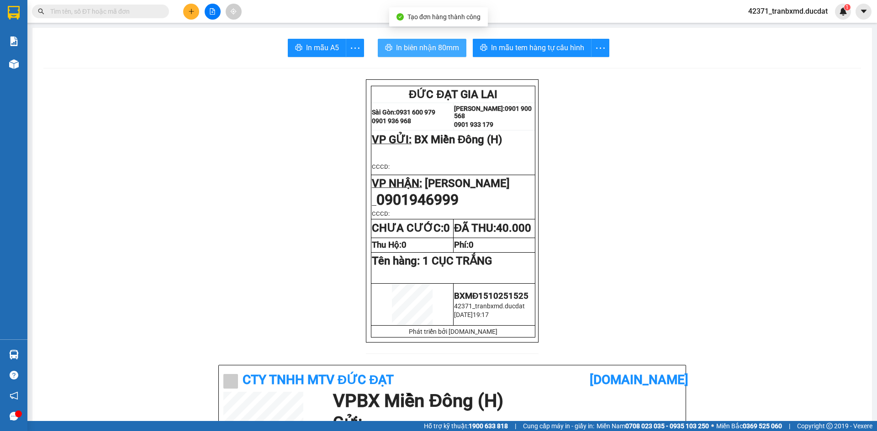
drag, startPoint x: 448, startPoint y: 44, endPoint x: 451, endPoint y: 61, distance: 17.6
click at [447, 44] on span "In biên nhận 80mm" at bounding box center [427, 47] width 63 height 11
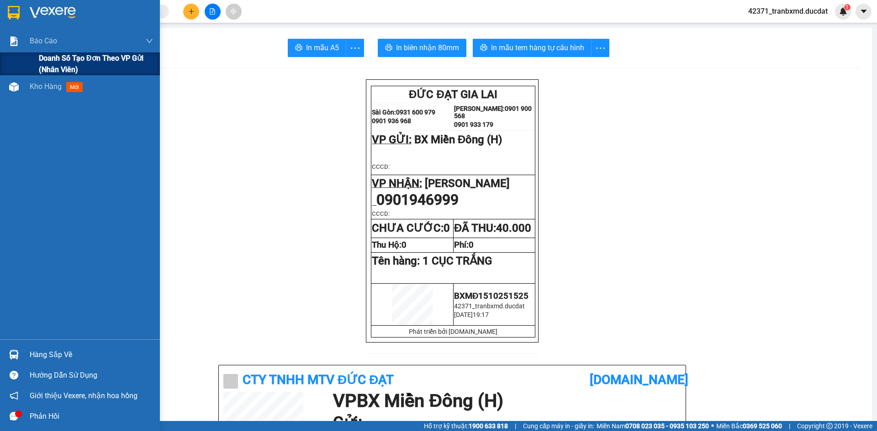
click at [55, 60] on span "Doanh số tạo đơn theo VP gửi (nhân viên)" at bounding box center [96, 64] width 114 height 23
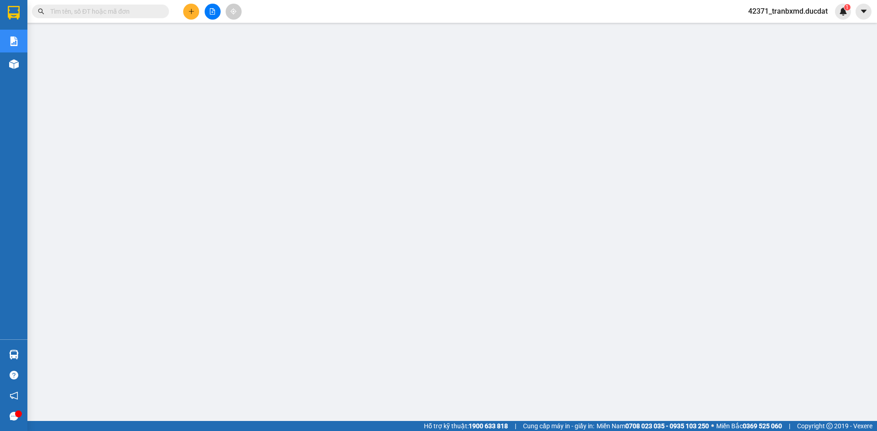
click at [192, 11] on icon "plus" at bounding box center [191, 11] width 6 height 6
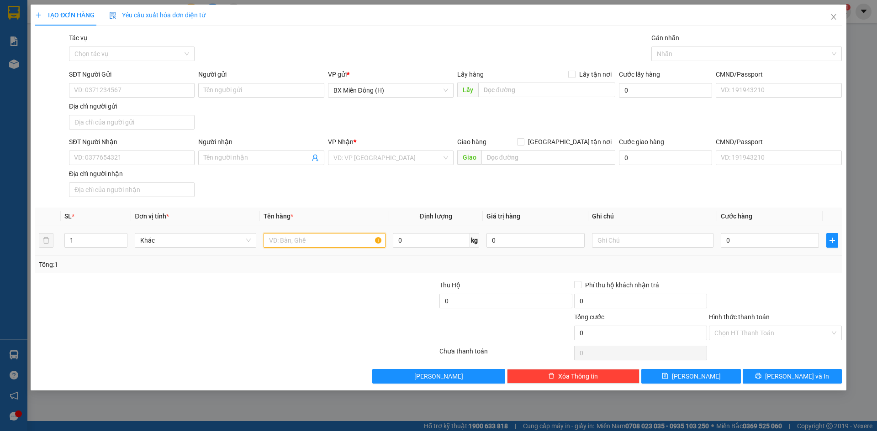
click at [286, 239] on input "text" at bounding box center [323, 240] width 121 height 15
click at [103, 161] on input "SĐT Người Nhận" at bounding box center [132, 158] width 126 height 15
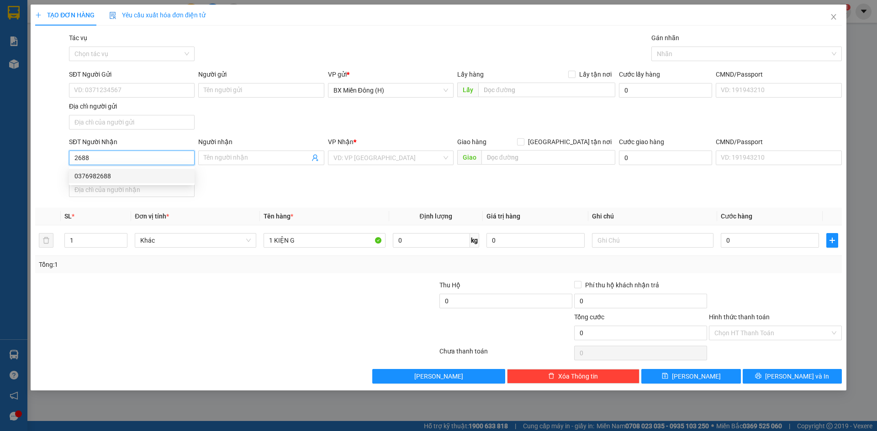
click at [131, 176] on div "0376982688" at bounding box center [131, 176] width 115 height 10
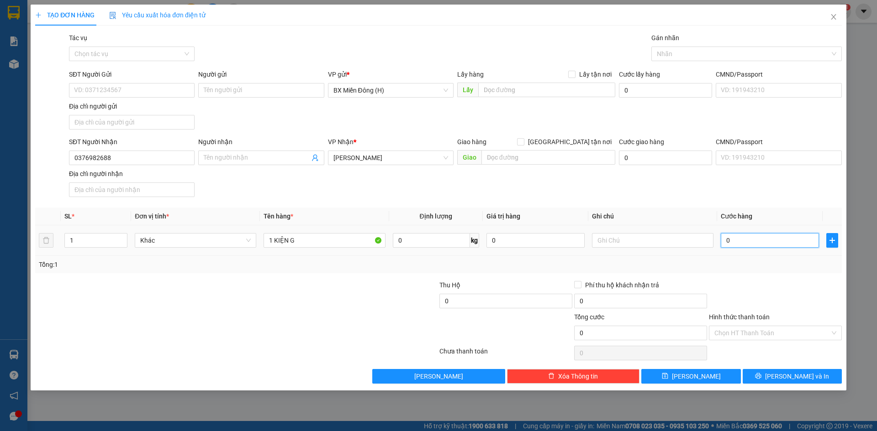
click at [760, 236] on input "0" at bounding box center [769, 240] width 98 height 15
click at [763, 242] on input "0.030" at bounding box center [769, 240] width 98 height 15
click at [782, 286] on div at bounding box center [775, 296] width 135 height 32
drag, startPoint x: 808, startPoint y: 378, endPoint x: 799, endPoint y: 366, distance: 15.0
click at [808, 378] on span "Lưu và In" at bounding box center [797, 377] width 64 height 10
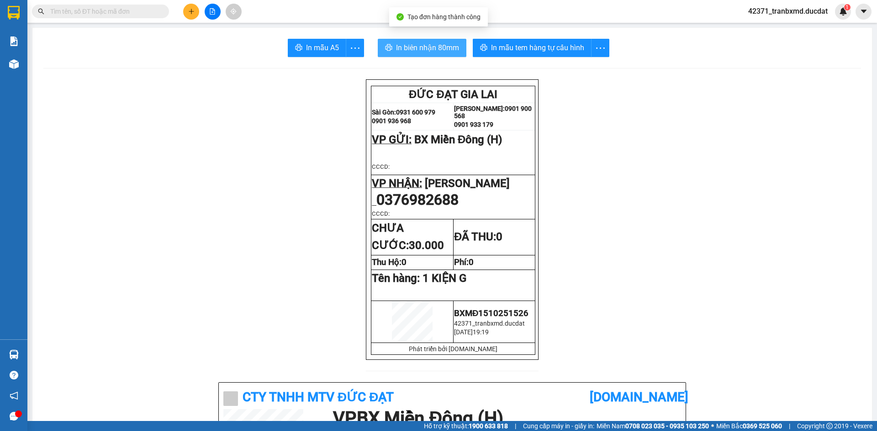
click at [405, 47] on span "In biên nhận 80mm" at bounding box center [427, 47] width 63 height 11
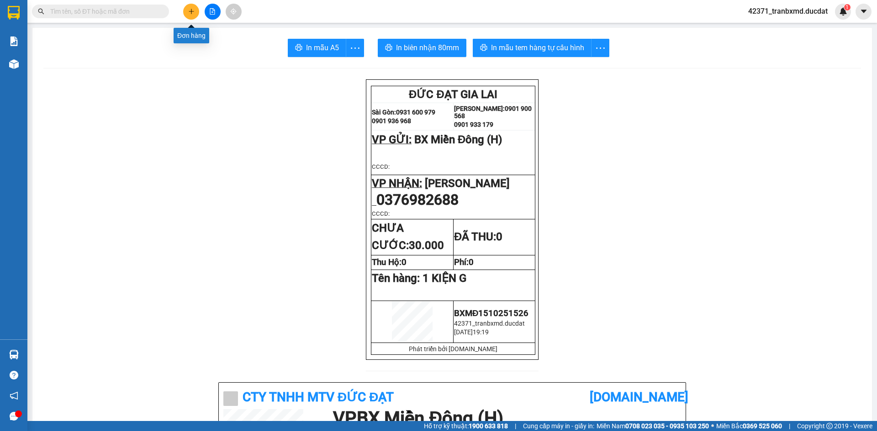
click at [190, 10] on icon "plus" at bounding box center [191, 11] width 6 height 6
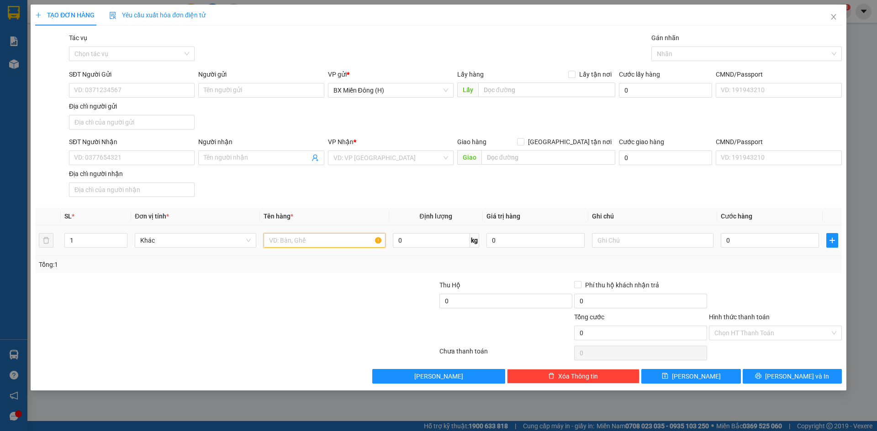
click at [279, 238] on input "text" at bounding box center [323, 240] width 121 height 15
click at [152, 152] on input "SĐT Người Nhận" at bounding box center [132, 158] width 126 height 15
click at [378, 150] on div "VP Nhận *" at bounding box center [391, 144] width 126 height 14
click at [385, 157] on input "search" at bounding box center [387, 158] width 108 height 14
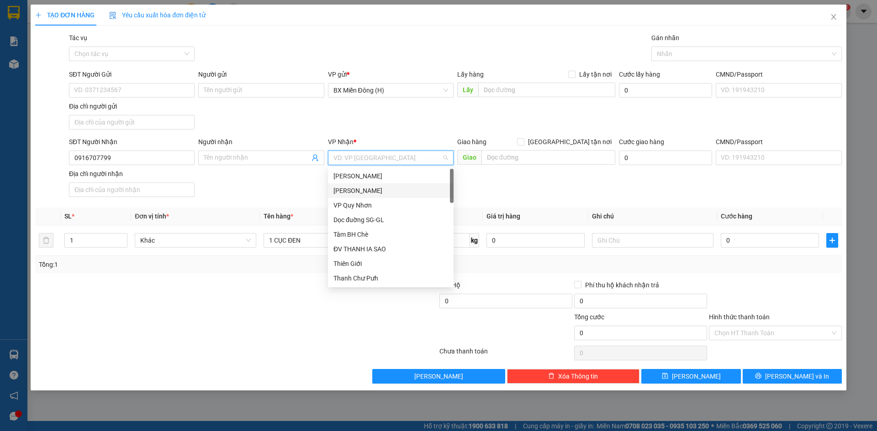
click at [383, 191] on div "[PERSON_NAME]" at bounding box center [390, 191] width 115 height 10
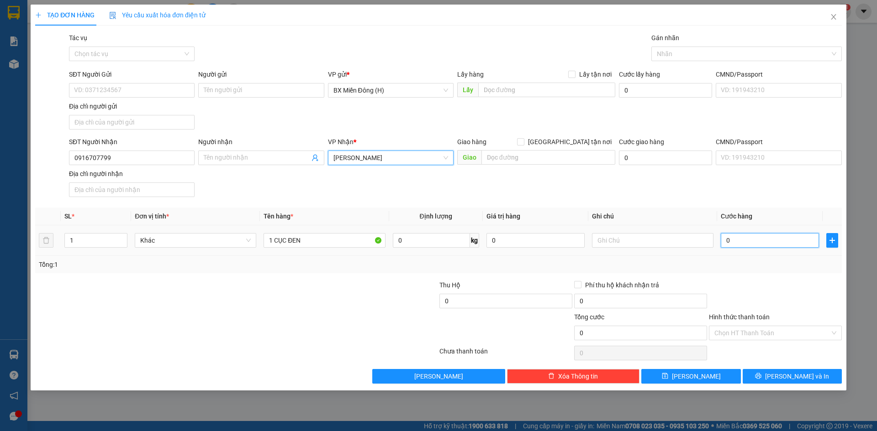
click at [743, 235] on input "0" at bounding box center [769, 240] width 98 height 15
click at [762, 286] on div at bounding box center [775, 296] width 135 height 32
click at [790, 373] on span "Lưu và In" at bounding box center [797, 377] width 64 height 10
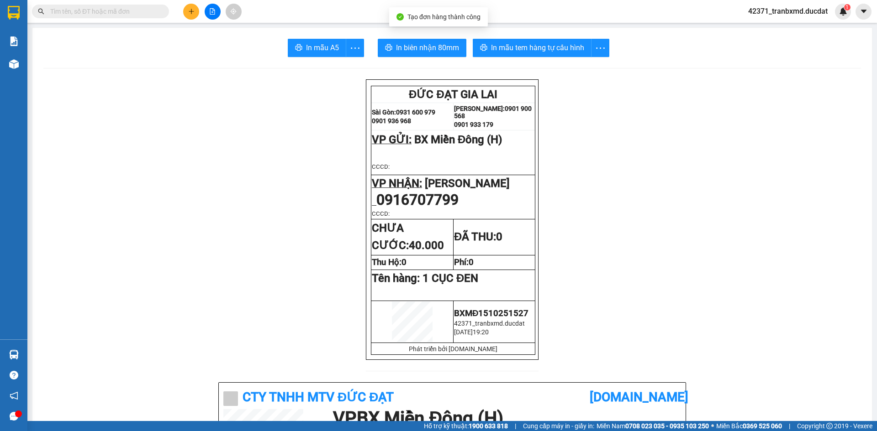
click at [441, 43] on span "In biên nhận 80mm" at bounding box center [427, 47] width 63 height 11
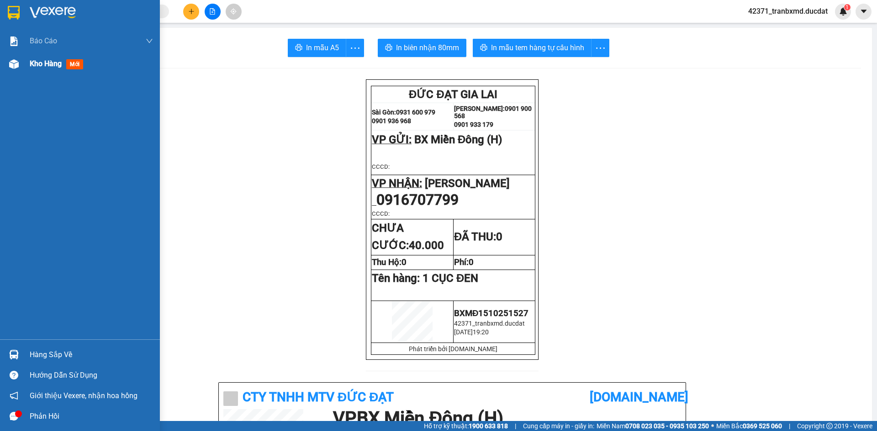
click at [15, 62] on img at bounding box center [14, 64] width 10 height 10
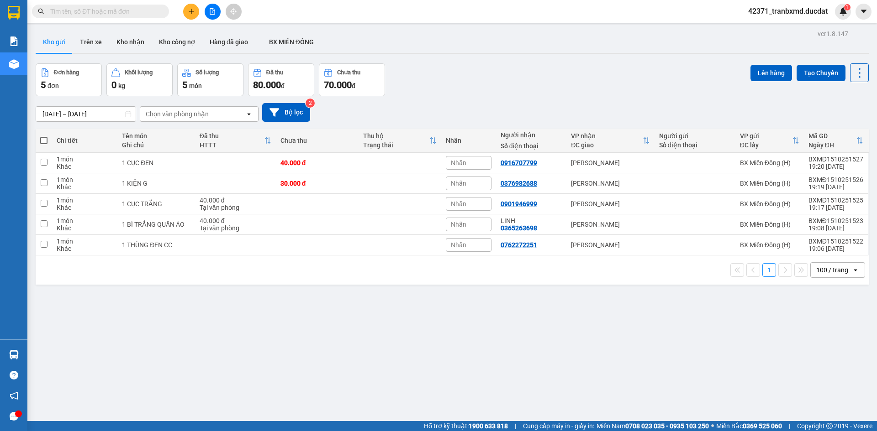
click at [44, 143] on span at bounding box center [43, 140] width 7 height 7
click at [44, 136] on input "checkbox" at bounding box center [44, 136] width 0 height 0
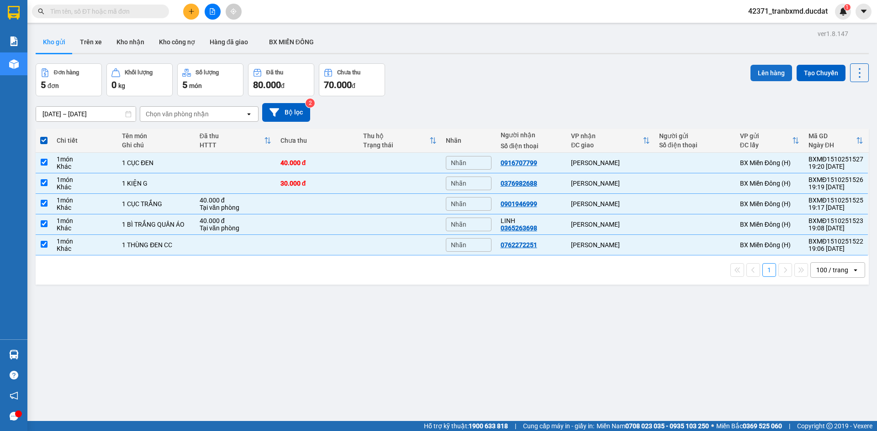
click at [756, 72] on button "Lên hàng" at bounding box center [771, 73] width 42 height 16
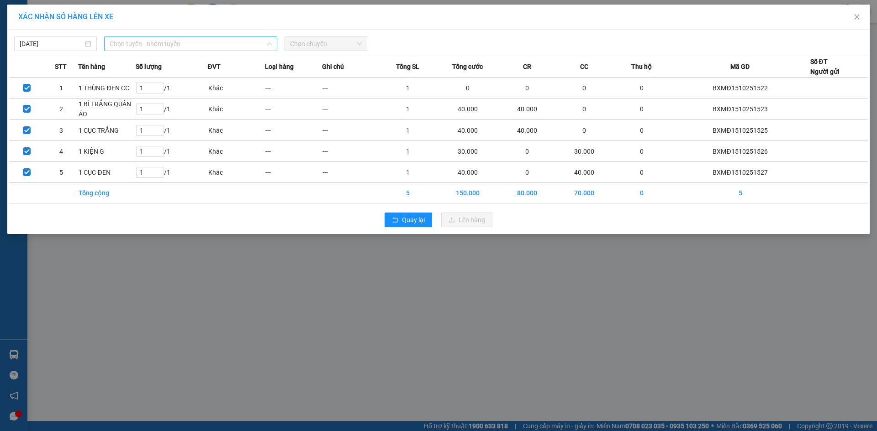
click at [186, 46] on span "Chọn tuyến - nhóm tuyến" at bounding box center [191, 44] width 162 height 14
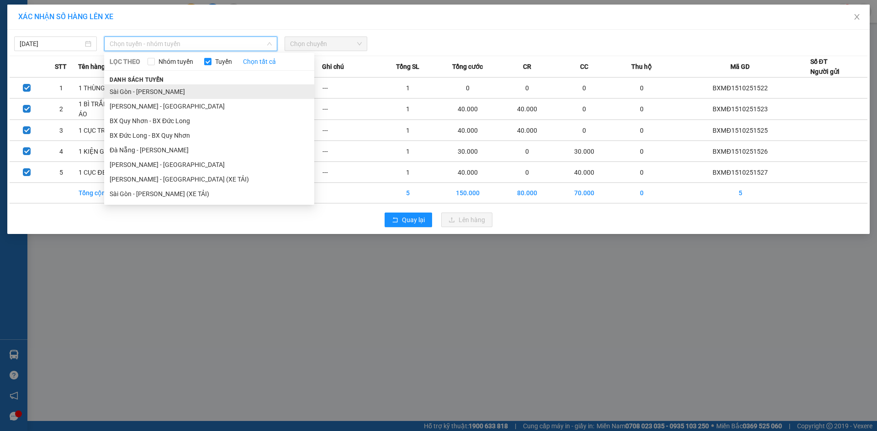
click at [165, 90] on li "Sài Gòn - [PERSON_NAME]" at bounding box center [209, 91] width 210 height 15
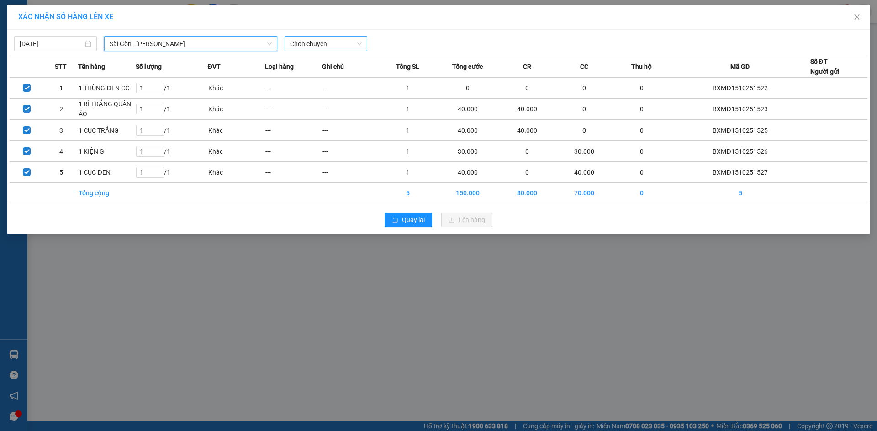
click at [326, 46] on span "Chọn chuyến" at bounding box center [326, 44] width 72 height 14
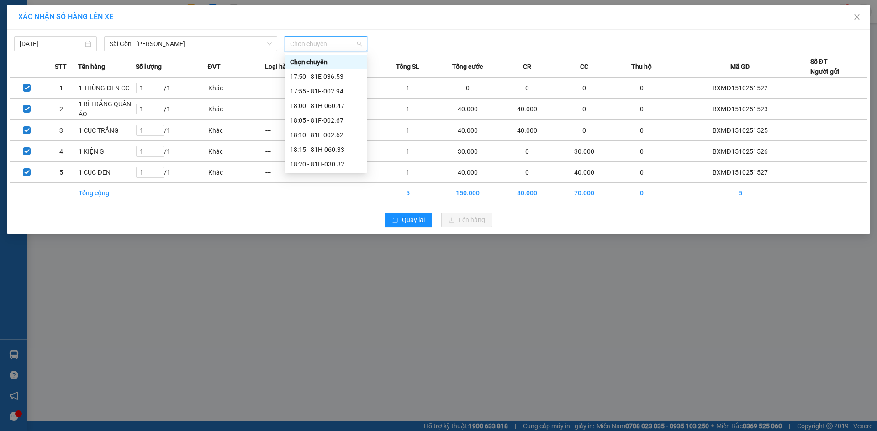
click at [325, 232] on div "20:15 (TC) - 81H-029.74" at bounding box center [325, 237] width 71 height 10
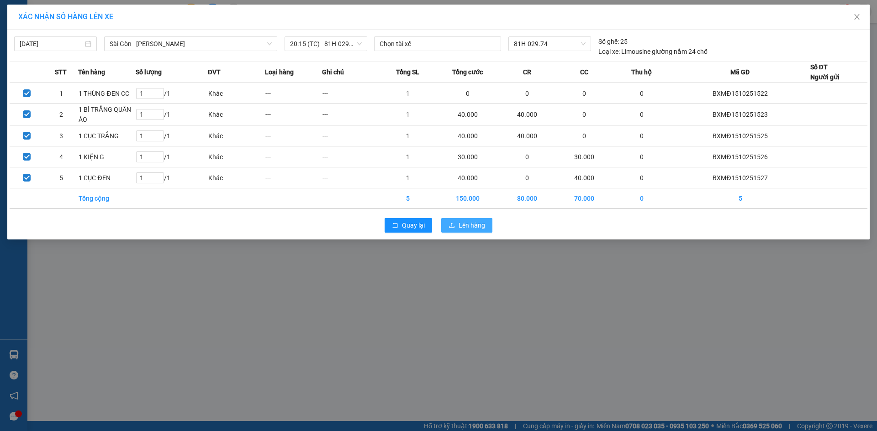
click at [472, 227] on span "Lên hàng" at bounding box center [471, 226] width 26 height 10
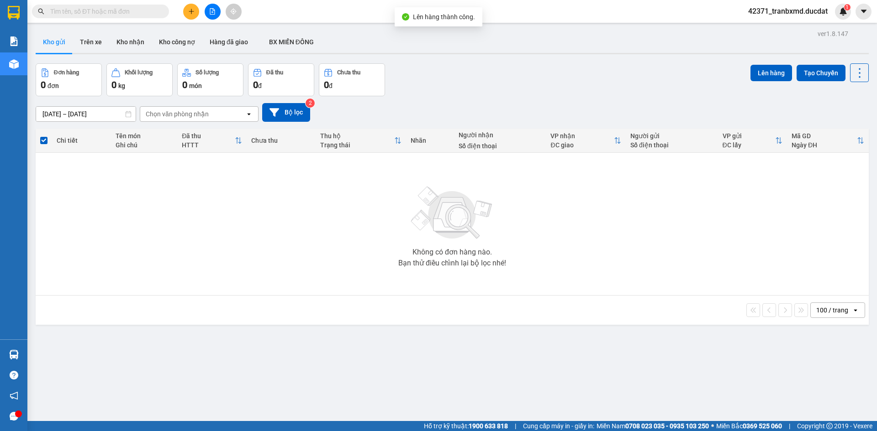
drag, startPoint x: 51, startPoint y: 60, endPoint x: 57, endPoint y: 60, distance: 5.5
click at [52, 60] on div "ver 1.8.147 Kho gửi Trên xe Kho nhận Kho công nợ Hàng đã giao BX MIỀN ĐÔNG Đơn …" at bounding box center [452, 242] width 840 height 431
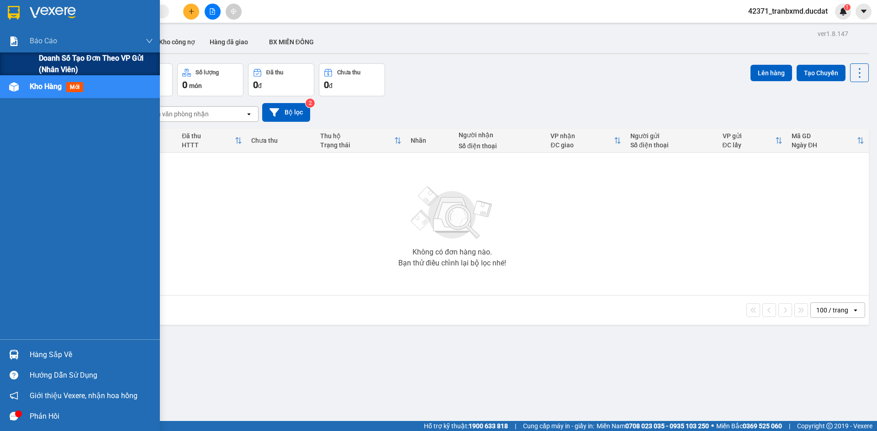
click at [46, 62] on span "Doanh số tạo đơn theo VP gửi (nhân viên)" at bounding box center [96, 64] width 114 height 23
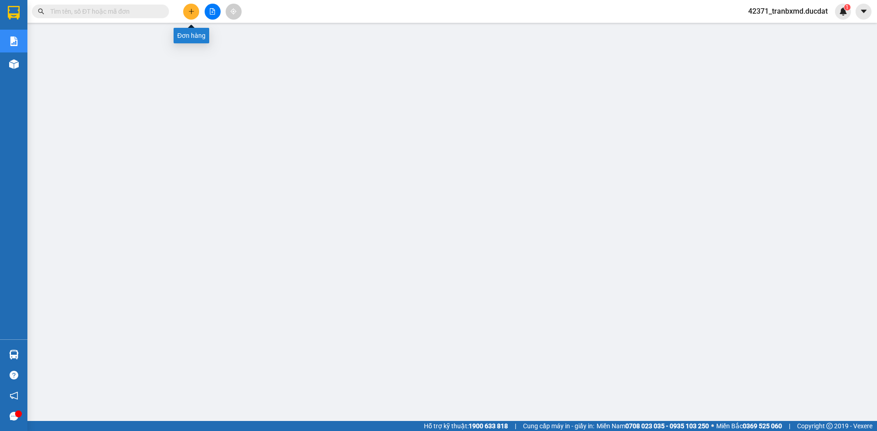
click at [190, 9] on icon "plus" at bounding box center [191, 11] width 6 height 6
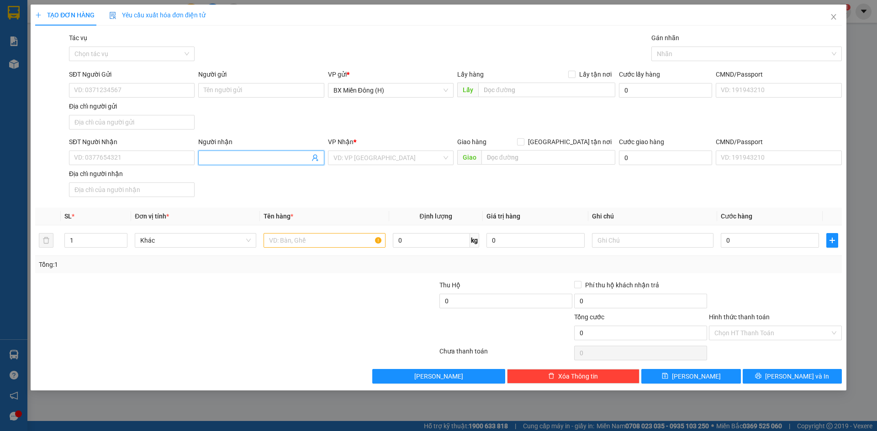
click at [230, 163] on span at bounding box center [261, 158] width 126 height 15
click at [405, 149] on div "VP Nhận *" at bounding box center [391, 144] width 126 height 14
drag, startPoint x: 405, startPoint y: 149, endPoint x: 400, endPoint y: 161, distance: 13.3
click at [405, 152] on div "VP Nhận * VD: VP Sài Gòn" at bounding box center [391, 153] width 126 height 32
click at [400, 161] on input "search" at bounding box center [387, 158] width 108 height 14
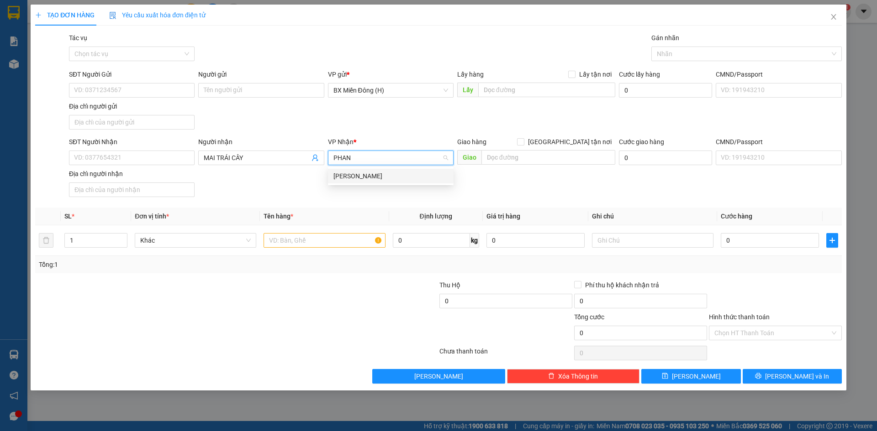
click at [401, 171] on div "[PERSON_NAME]" at bounding box center [391, 176] width 126 height 15
click at [329, 251] on td at bounding box center [324, 241] width 129 height 31
click at [341, 238] on input "text" at bounding box center [323, 240] width 121 height 15
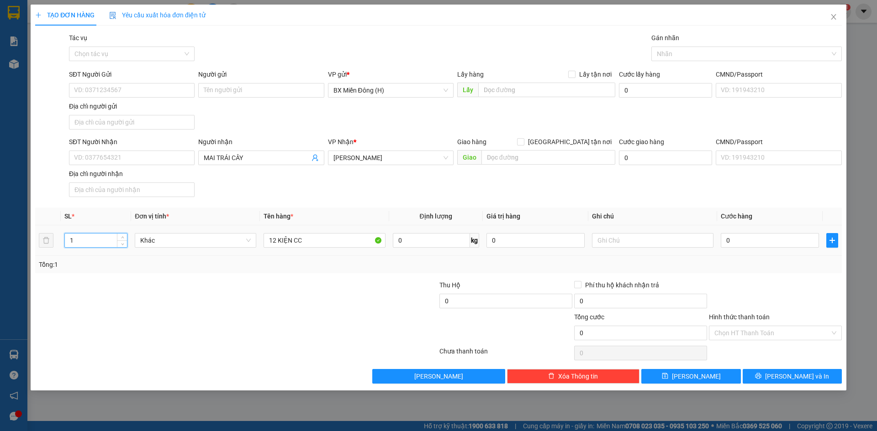
click at [84, 242] on input "1" at bounding box center [96, 241] width 62 height 14
click at [797, 372] on span "Lưu và In" at bounding box center [797, 377] width 64 height 10
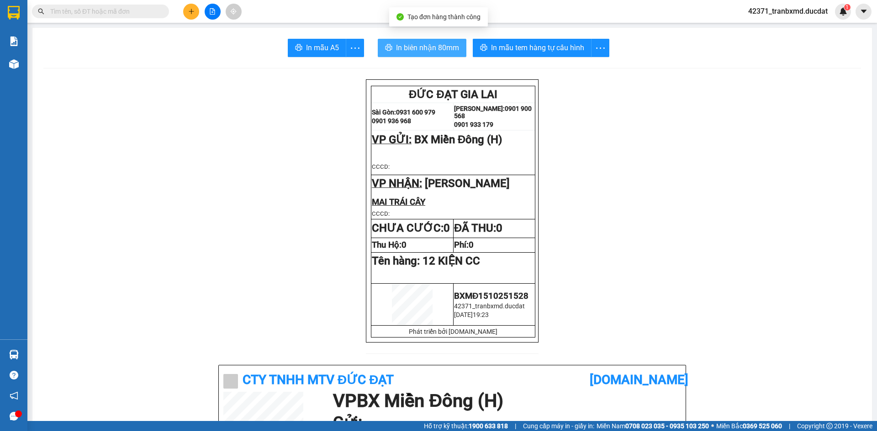
click at [419, 50] on span "In biên nhận 80mm" at bounding box center [427, 47] width 63 height 11
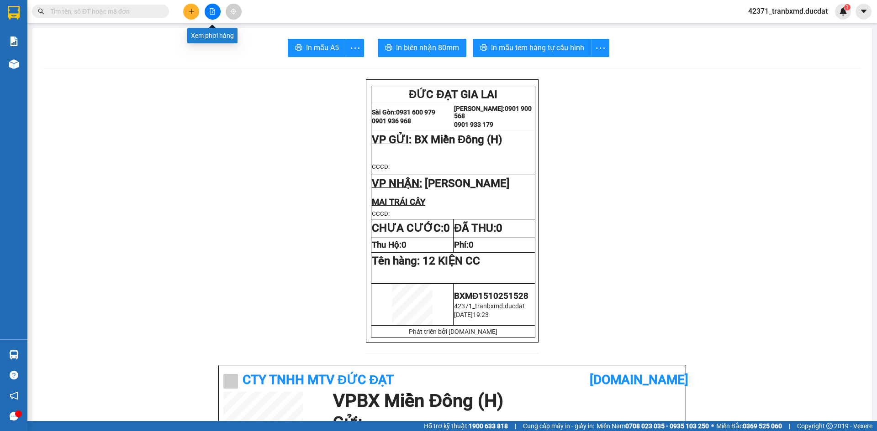
click at [208, 11] on button at bounding box center [213, 12] width 16 height 16
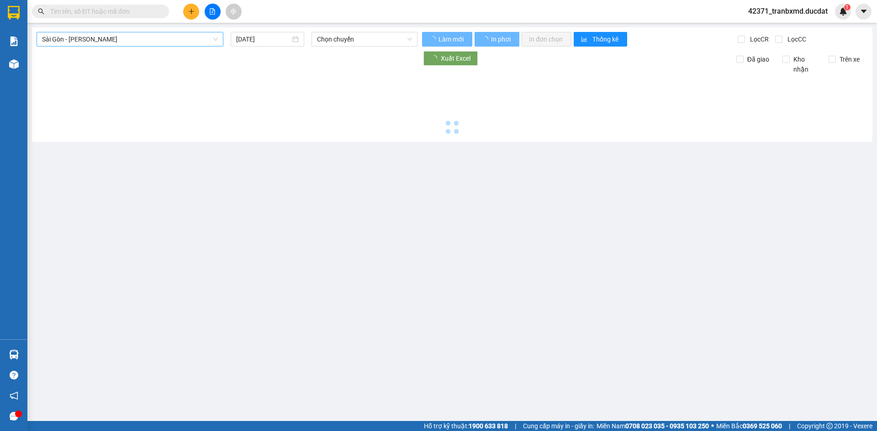
click at [183, 35] on span "Sài Gòn - [PERSON_NAME]" at bounding box center [130, 39] width 176 height 14
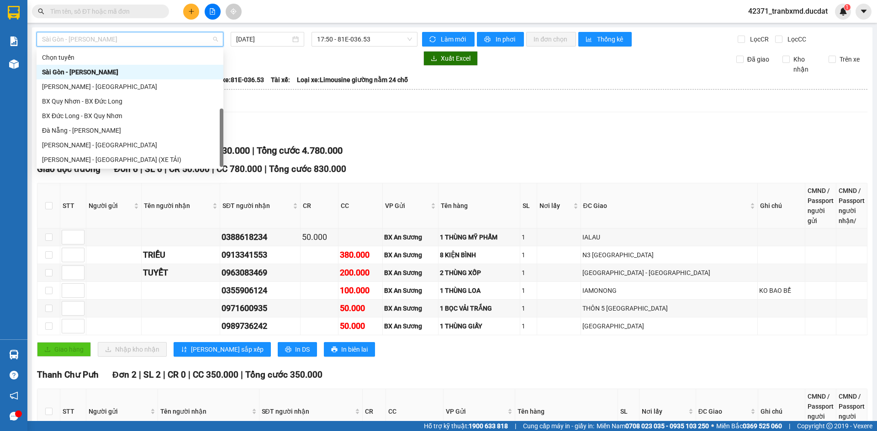
click at [116, 169] on div "Sài Gòn - [PERSON_NAME] (XE TẢI)" at bounding box center [130, 174] width 176 height 10
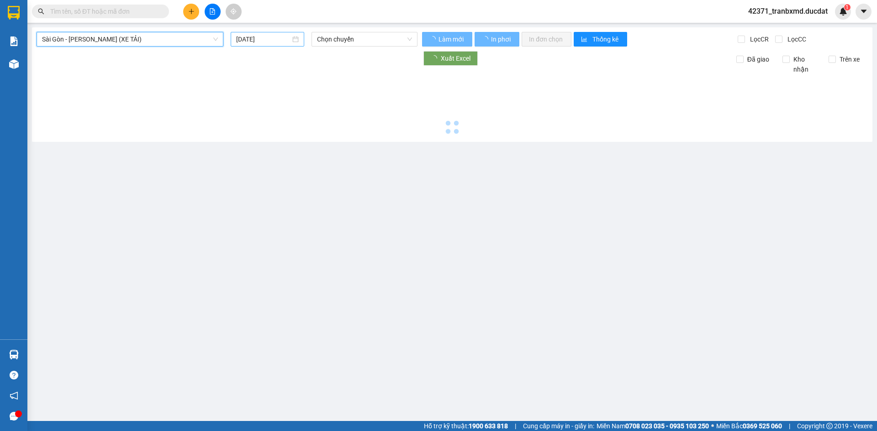
click at [266, 36] on input "[DATE]" at bounding box center [263, 39] width 54 height 10
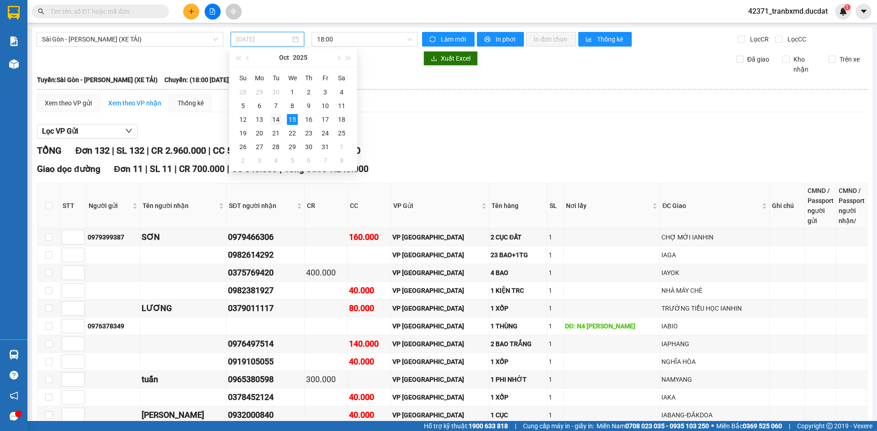
click at [279, 123] on div "14" at bounding box center [275, 119] width 11 height 11
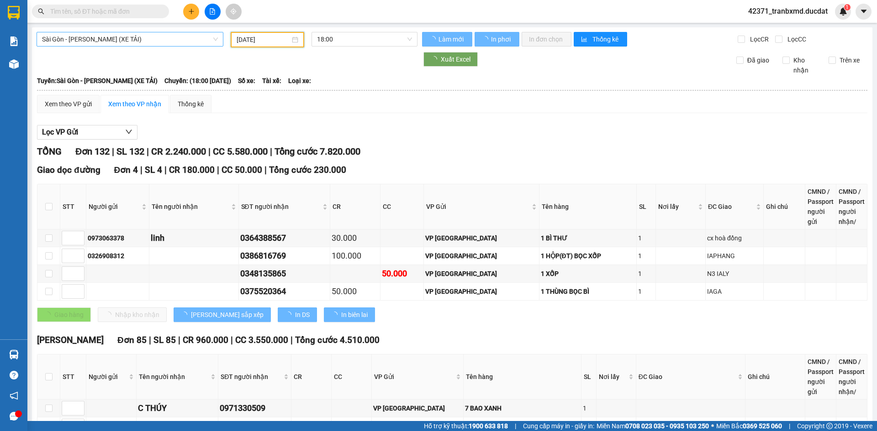
click at [158, 44] on span "Sài Gòn - [PERSON_NAME] (XE TẢI)" at bounding box center [130, 39] width 176 height 14
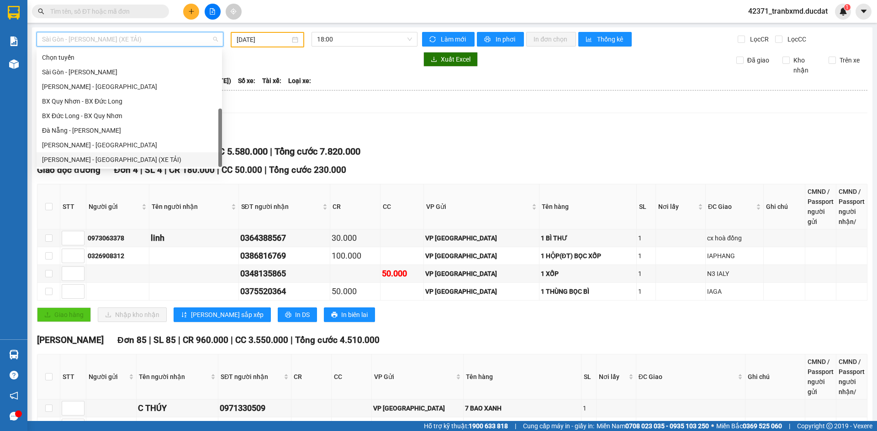
click at [117, 155] on div "[PERSON_NAME] - [GEOGRAPHIC_DATA] (XE TẢI)" at bounding box center [129, 160] width 174 height 10
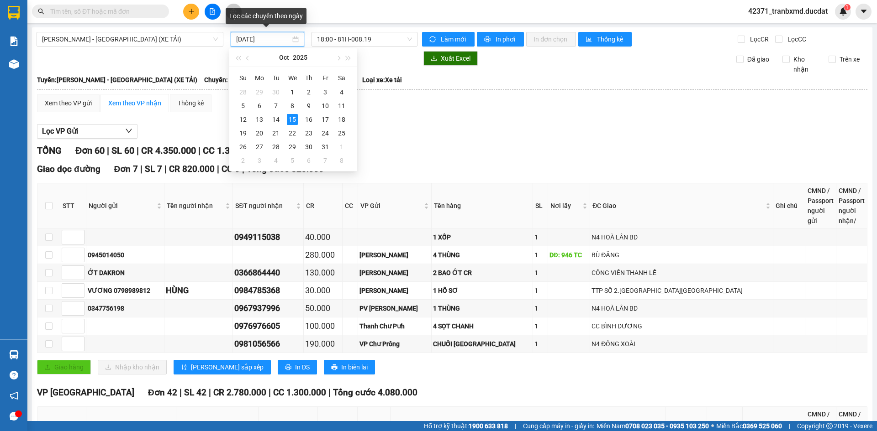
click at [268, 39] on input "[DATE]" at bounding box center [263, 39] width 54 height 10
click at [290, 117] on div "15" at bounding box center [292, 119] width 11 height 11
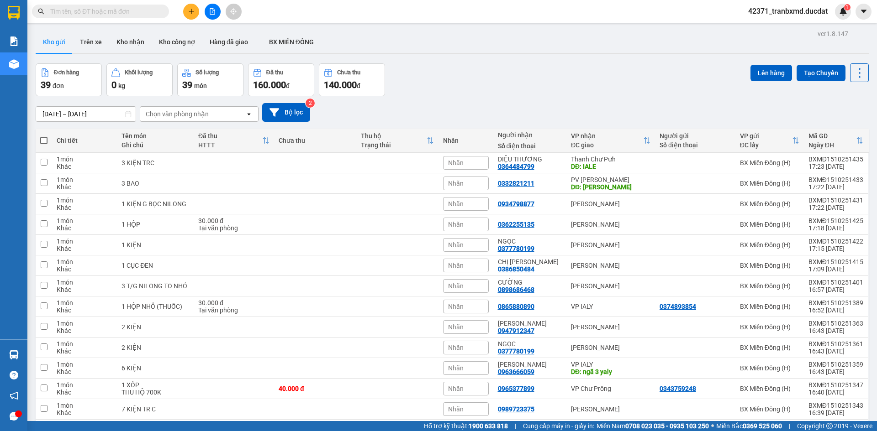
scroll to position [46, 0]
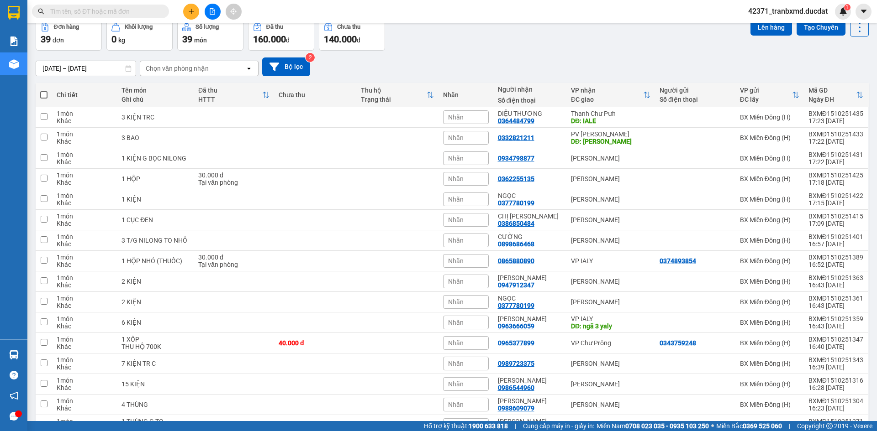
click at [119, 12] on input "text" at bounding box center [104, 11] width 108 height 10
paste input "0933138888"
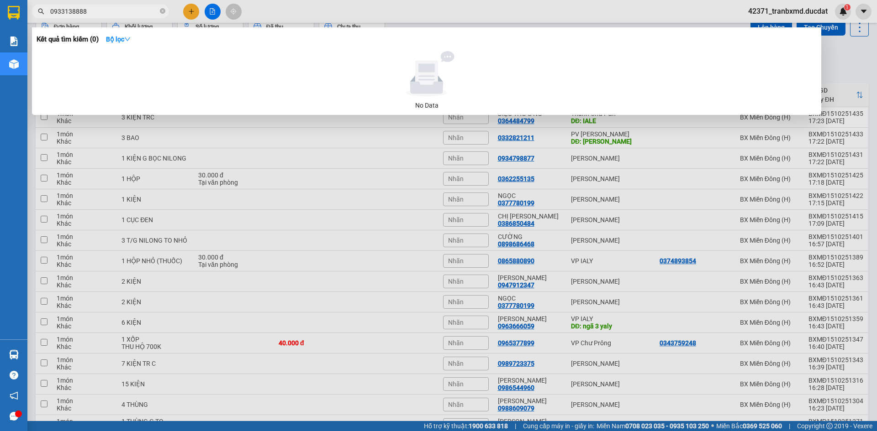
type input "0933138888"
click at [194, 12] on div at bounding box center [438, 215] width 877 height 431
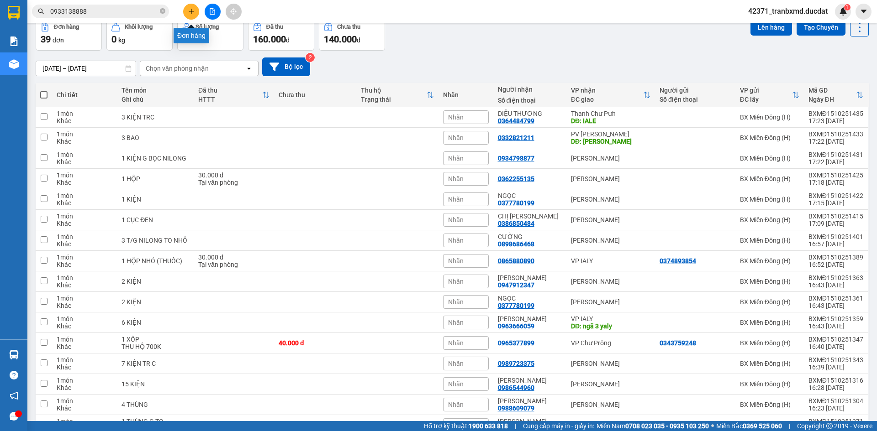
click at [193, 11] on icon "plus" at bounding box center [191, 11] width 6 height 6
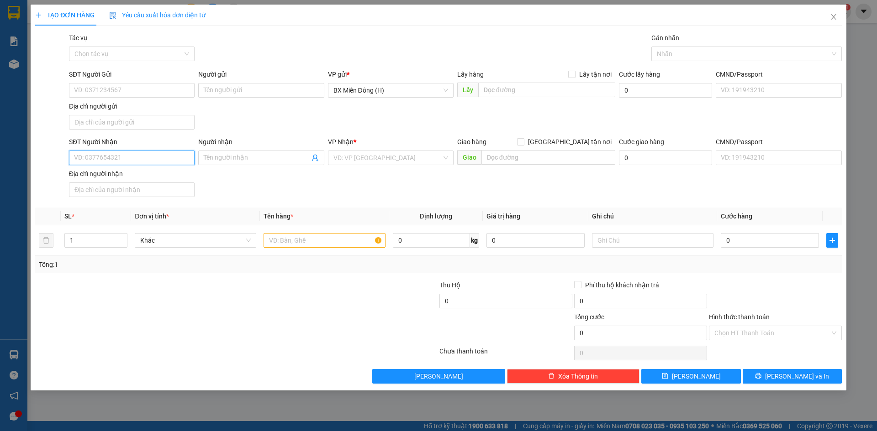
click at [172, 161] on input "SĐT Người Nhận" at bounding box center [132, 158] width 126 height 15
type input "1234"
click at [134, 161] on input "1234" at bounding box center [132, 158] width 126 height 15
click at [132, 178] on div "0947912347 - [PERSON_NAME]" at bounding box center [131, 176] width 115 height 10
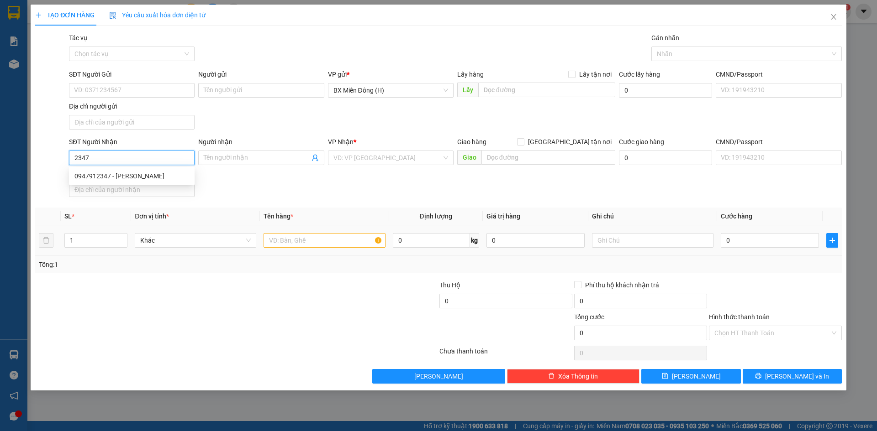
type input "0947912347"
type input "[PERSON_NAME]"
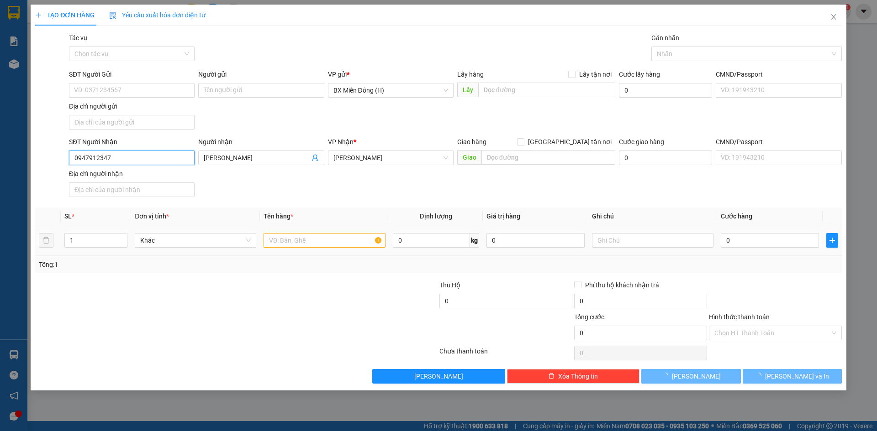
type input "0947912347"
click at [307, 246] on input "text" at bounding box center [323, 240] width 121 height 15
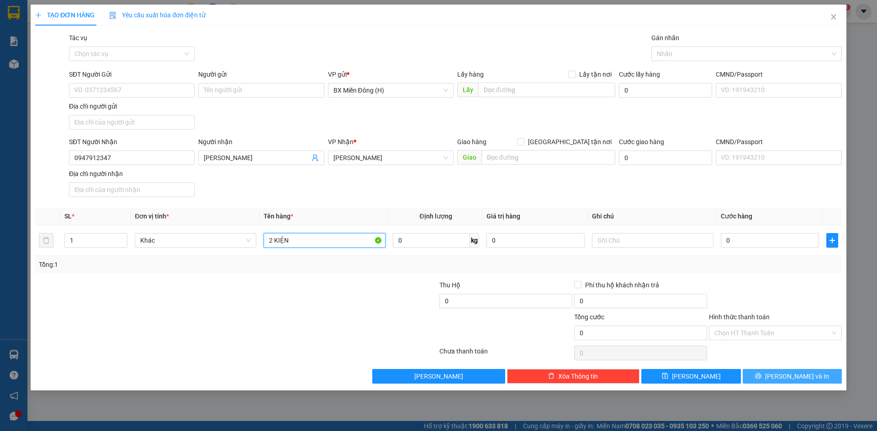
type input "2 KIỆN"
click at [818, 380] on button "[PERSON_NAME] và In" at bounding box center [791, 376] width 99 height 15
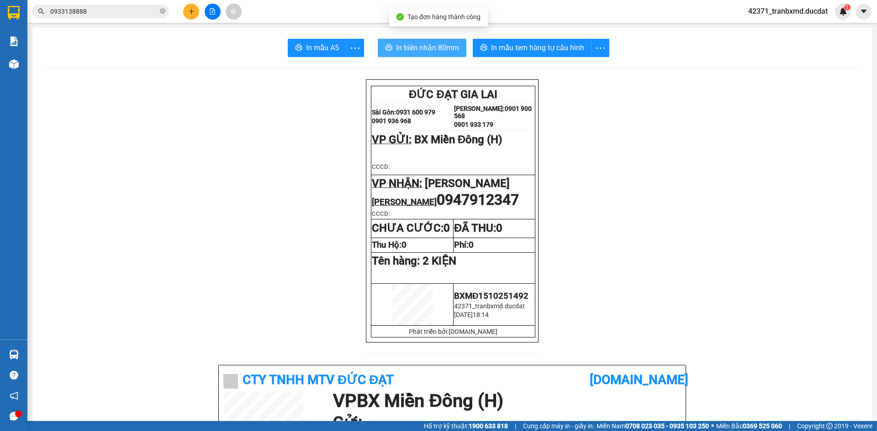
click at [450, 51] on span "In biên nhận 80mm" at bounding box center [427, 47] width 63 height 11
drag, startPoint x: 122, startPoint y: 19, endPoint x: 121, endPoint y: 14, distance: 4.7
click at [121, 16] on div "Kết quả tìm kiếm ( 0 ) Bộ lọc No Data 0933138888" at bounding box center [89, 12] width 178 height 16
click at [120, 12] on input "0933138888" at bounding box center [104, 11] width 108 height 10
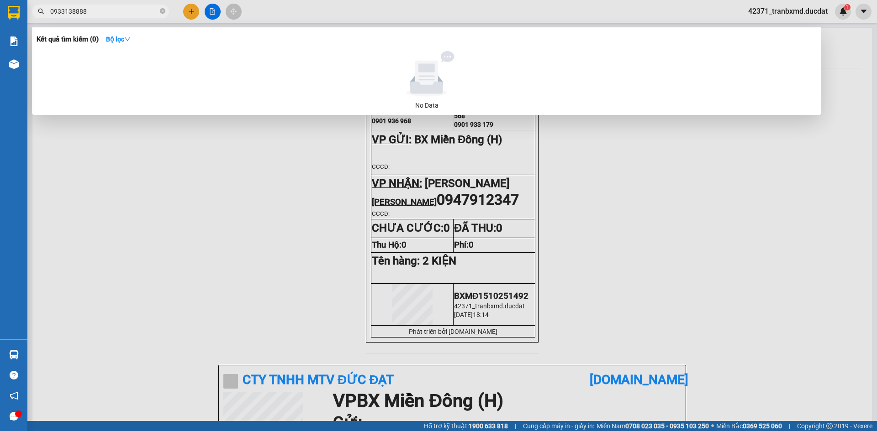
click at [120, 12] on input "0933138888" at bounding box center [104, 11] width 108 height 10
paste input "14045577"
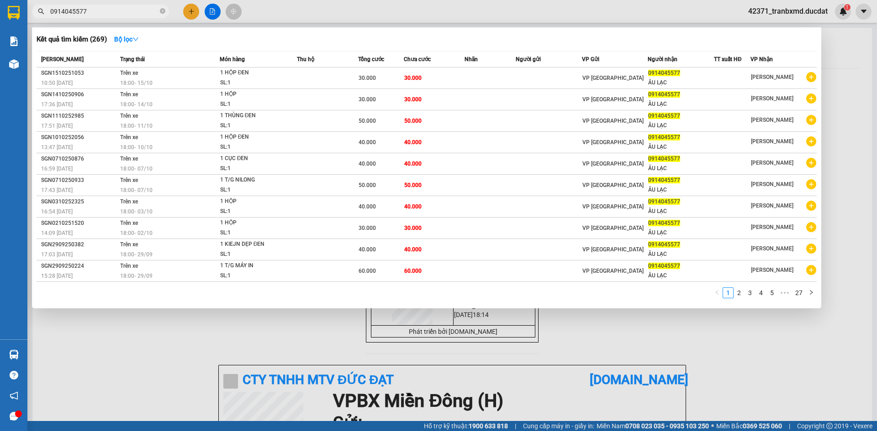
type input "0914045577"
click at [160, 12] on icon "close-circle" at bounding box center [162, 10] width 5 height 5
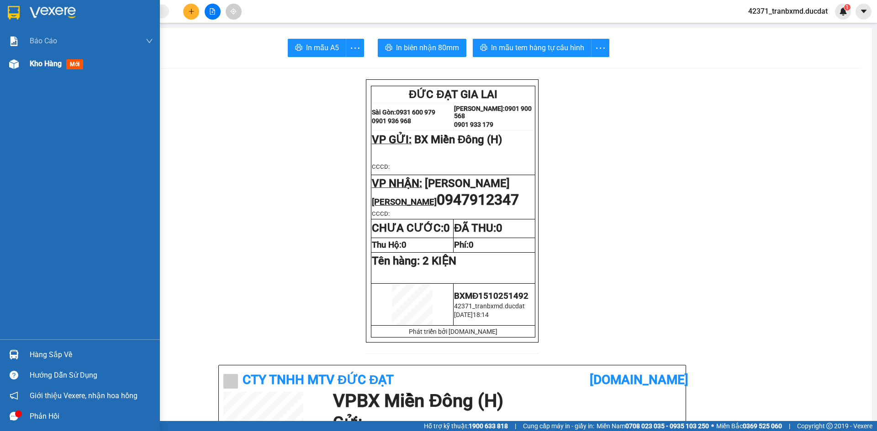
click at [11, 64] on img at bounding box center [14, 64] width 10 height 10
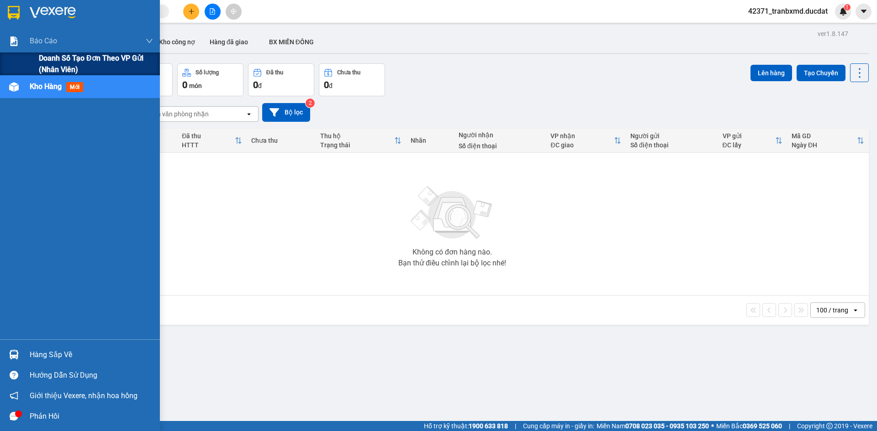
click at [42, 58] on span "Doanh số tạo đơn theo VP gửi (nhân viên)" at bounding box center [96, 64] width 114 height 23
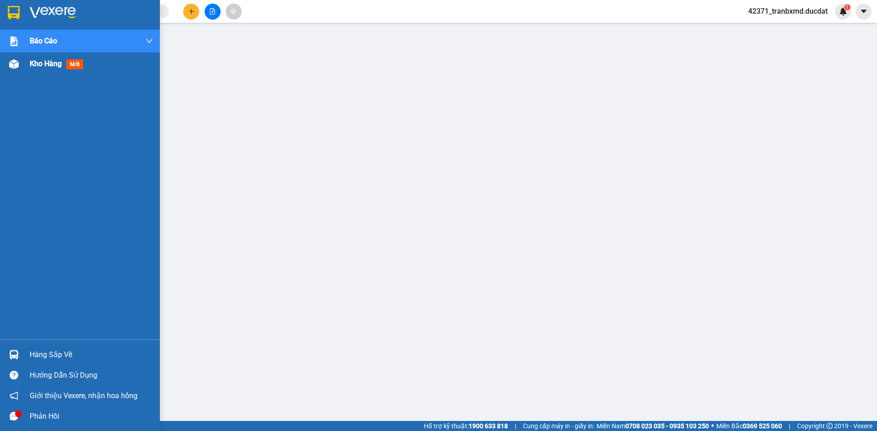
click at [20, 70] on div at bounding box center [14, 64] width 16 height 16
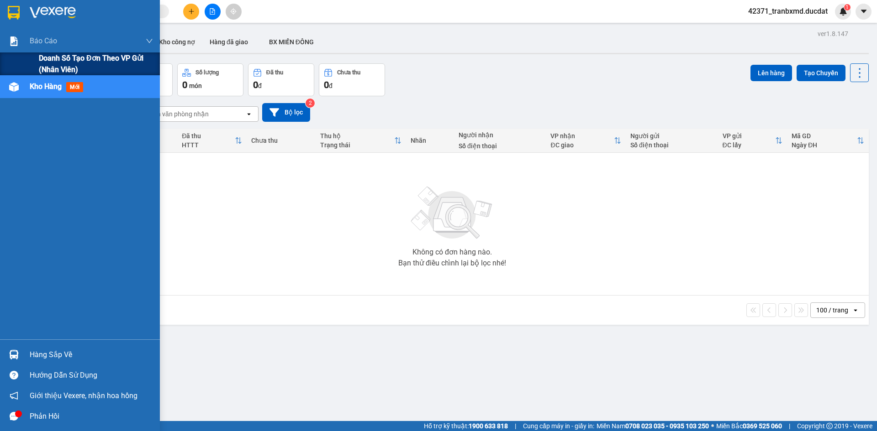
click at [59, 59] on span "Doanh số tạo đơn theo VP gửi (nhân viên)" at bounding box center [96, 64] width 114 height 23
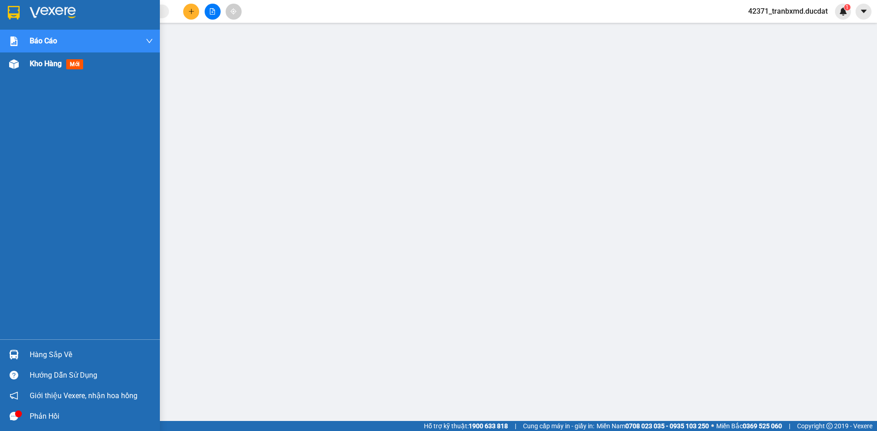
click at [19, 64] on div at bounding box center [14, 64] width 16 height 16
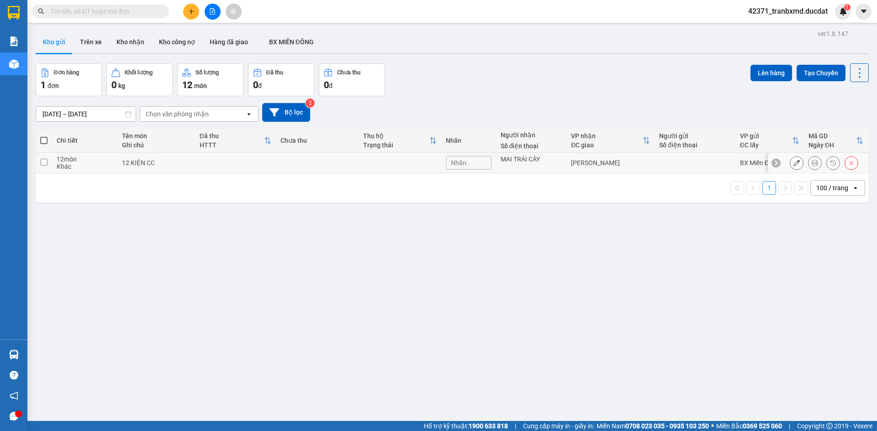
click at [270, 159] on td at bounding box center [235, 163] width 81 height 21
checkbox input "true"
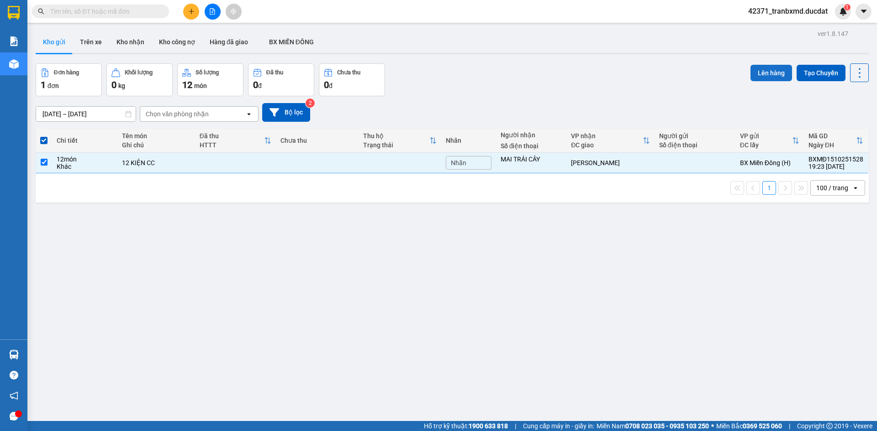
click at [754, 79] on button "Lên hàng" at bounding box center [771, 73] width 42 height 16
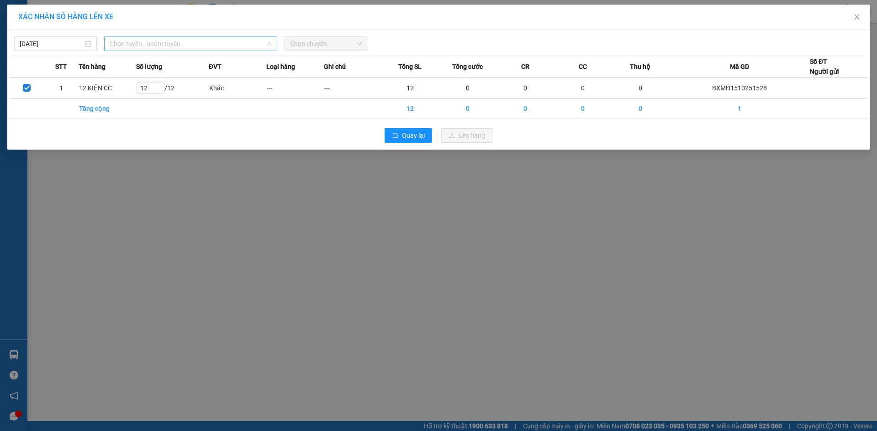
click at [164, 42] on span "Chọn tuyến - nhóm tuyến" at bounding box center [191, 44] width 162 height 14
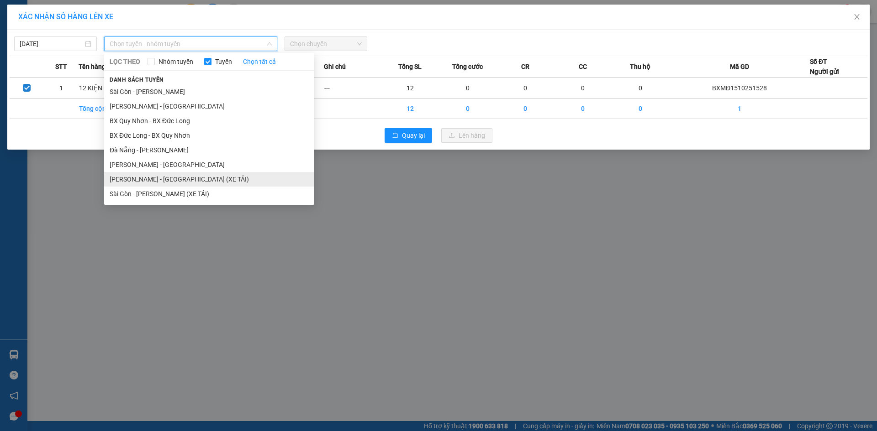
click at [155, 179] on li "[PERSON_NAME] - [GEOGRAPHIC_DATA] (XE TẢI)" at bounding box center [209, 179] width 210 height 15
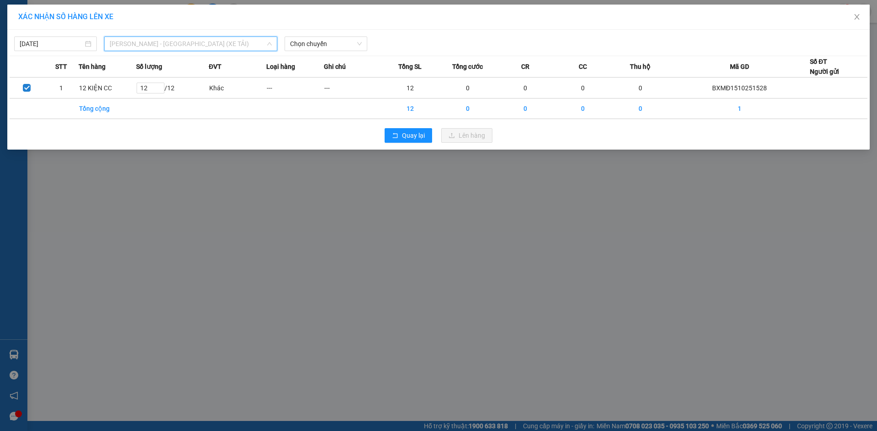
click at [253, 42] on span "[PERSON_NAME] - [GEOGRAPHIC_DATA] (XE TẢI)" at bounding box center [191, 44] width 162 height 14
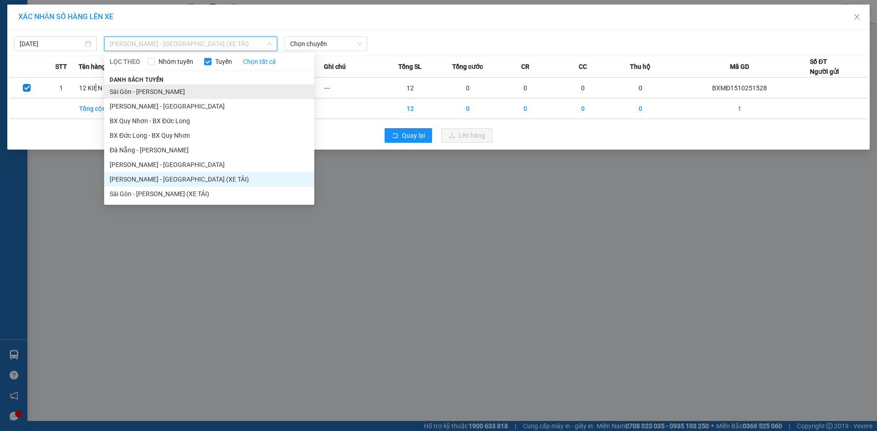
click at [160, 96] on li "Sài Gòn - [PERSON_NAME]" at bounding box center [209, 91] width 210 height 15
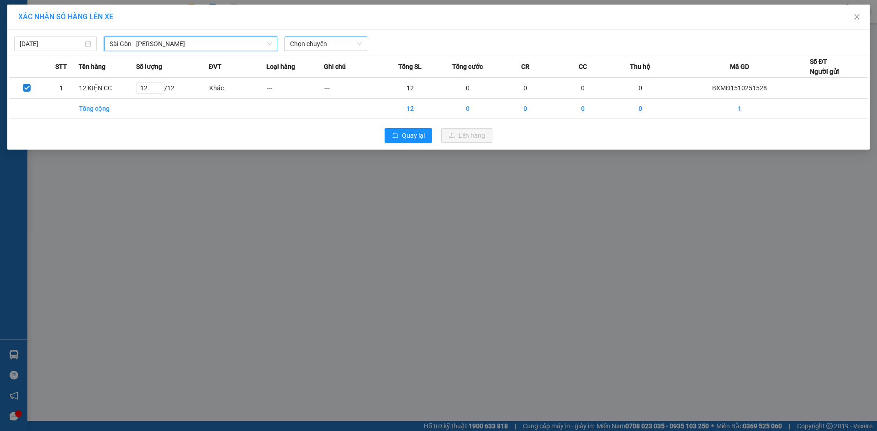
click at [308, 43] on span "Chọn chuyến" at bounding box center [326, 44] width 72 height 14
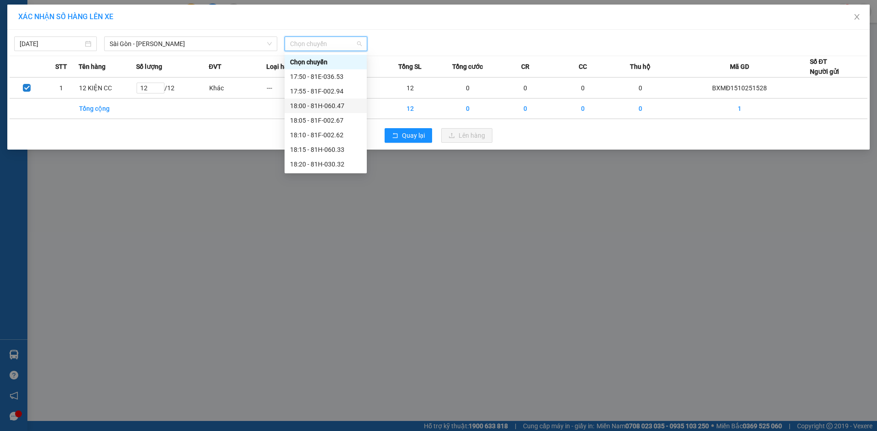
scroll to position [73, 0]
click at [336, 148] on div "20:10 (TC) - 81H-062.55" at bounding box center [325, 150] width 71 height 10
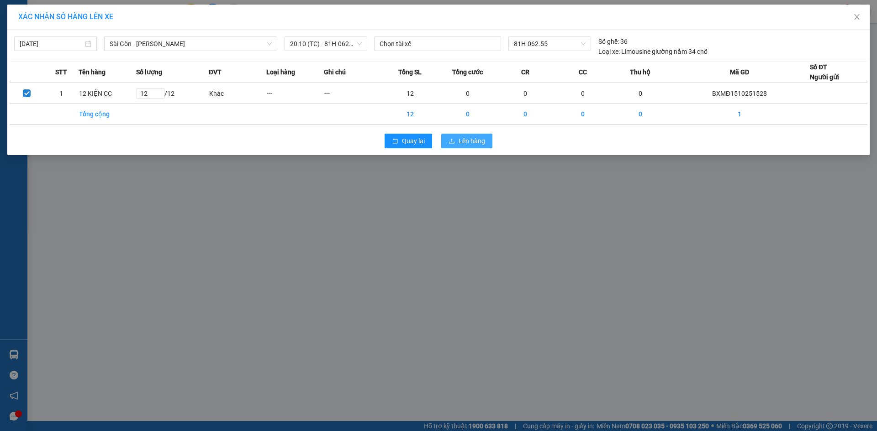
click at [483, 140] on span "Lên hàng" at bounding box center [471, 141] width 26 height 10
